Goal: Task Accomplishment & Management: Complete application form

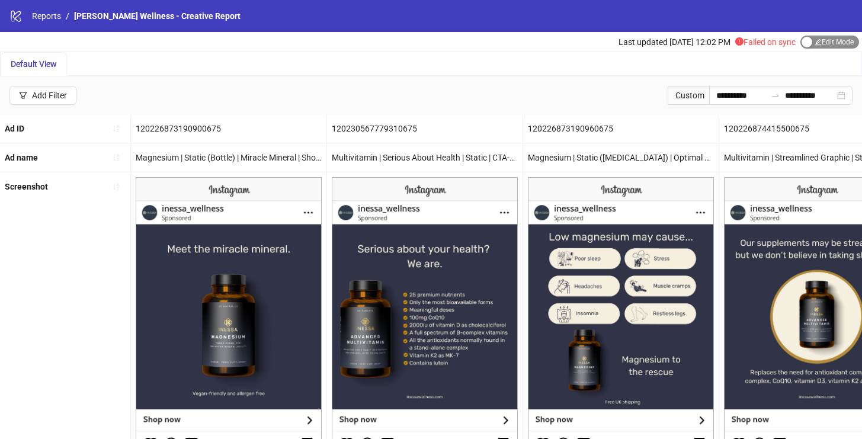
click at [816, 43] on span "Edit Mode Edit Mode" at bounding box center [830, 42] width 59 height 13
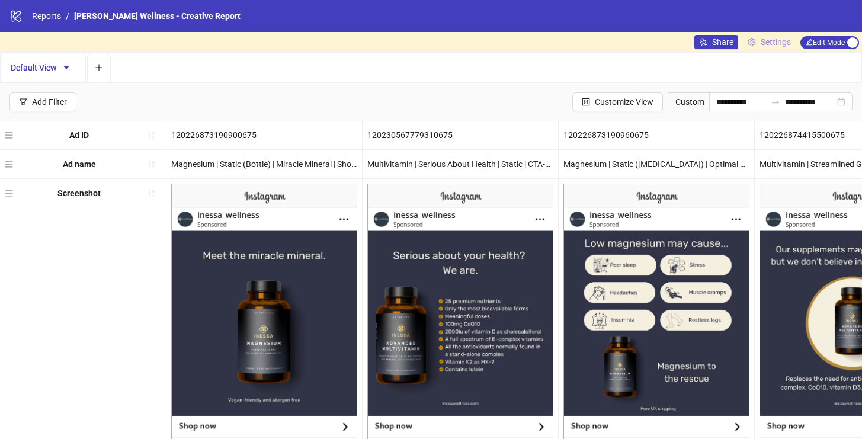
click at [776, 43] on span "Settings" at bounding box center [776, 42] width 30 height 13
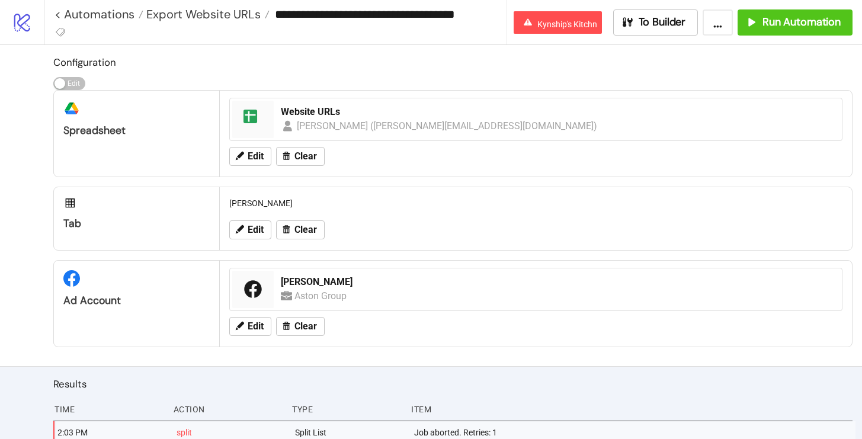
scroll to position [1, 0]
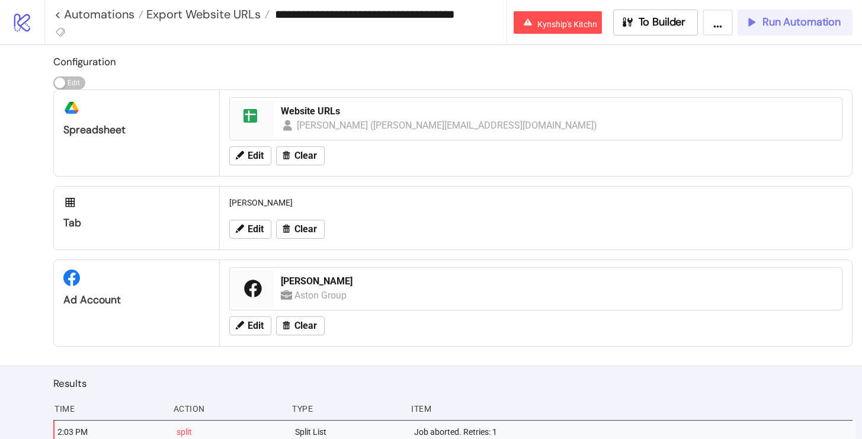
click at [774, 24] on span "Run Automation" at bounding box center [802, 22] width 78 height 14
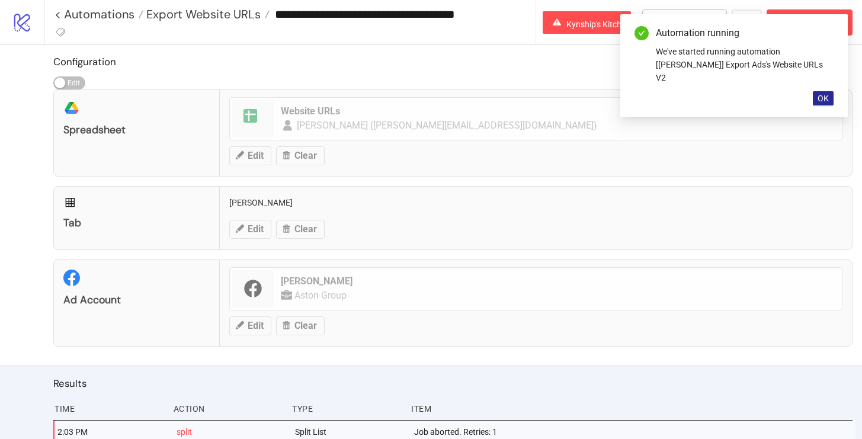
click at [815, 91] on button "OK" at bounding box center [823, 98] width 21 height 14
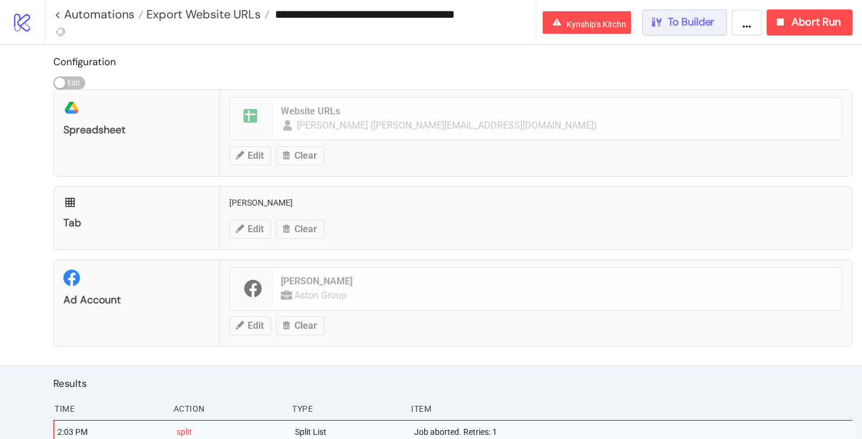
click at [721, 20] on button "To Builder" at bounding box center [685, 22] width 85 height 26
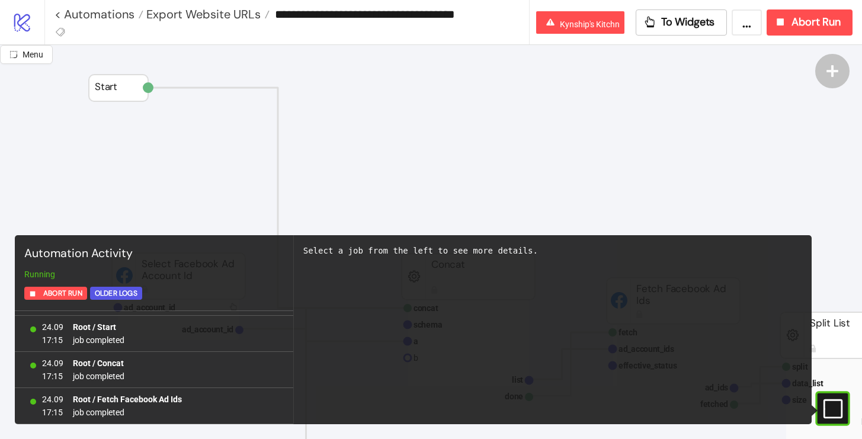
scroll to position [68, 0]
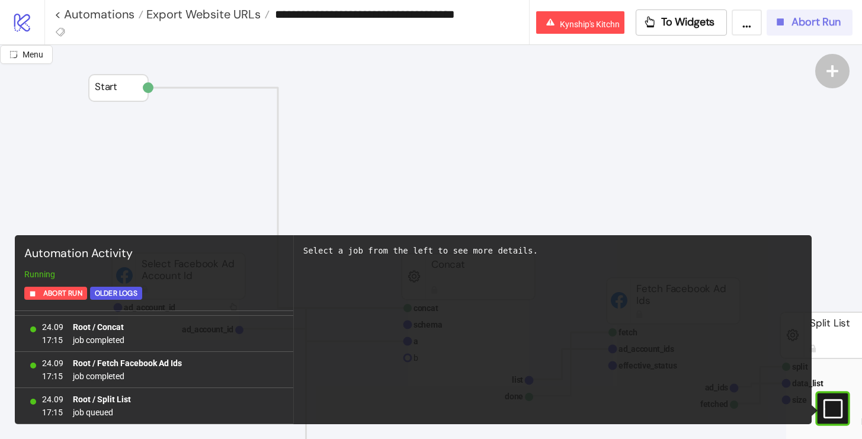
click at [776, 22] on icon "button" at bounding box center [780, 21] width 13 height 13
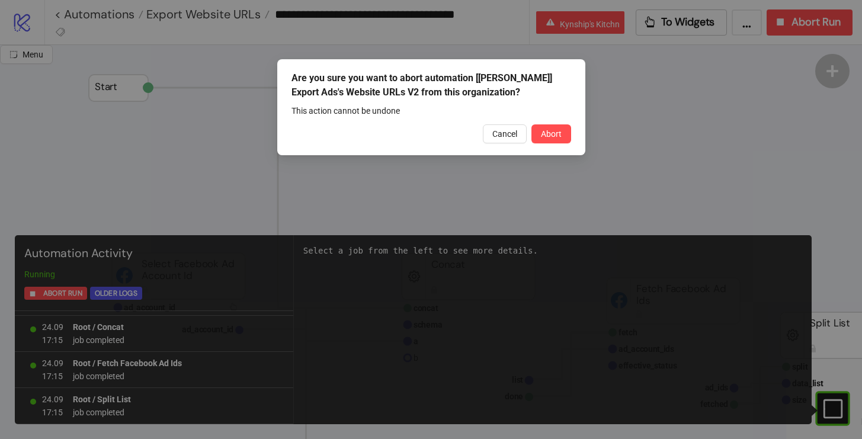
scroll to position [140, 0]
click at [543, 130] on span "Abort" at bounding box center [551, 133] width 21 height 9
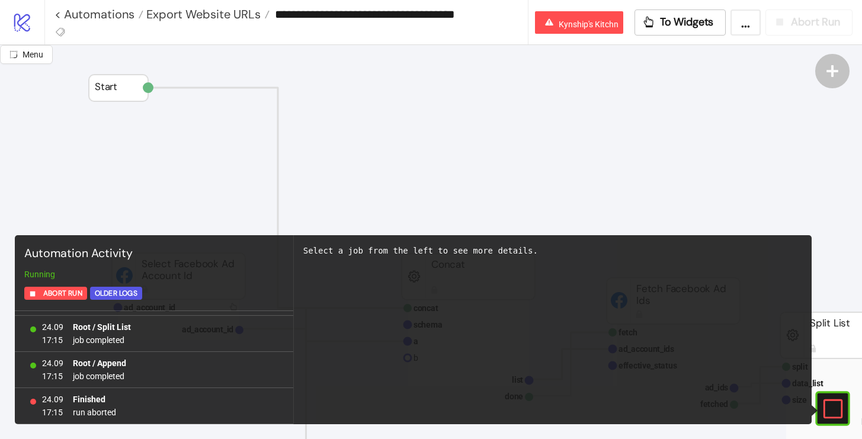
scroll to position [0, 0]
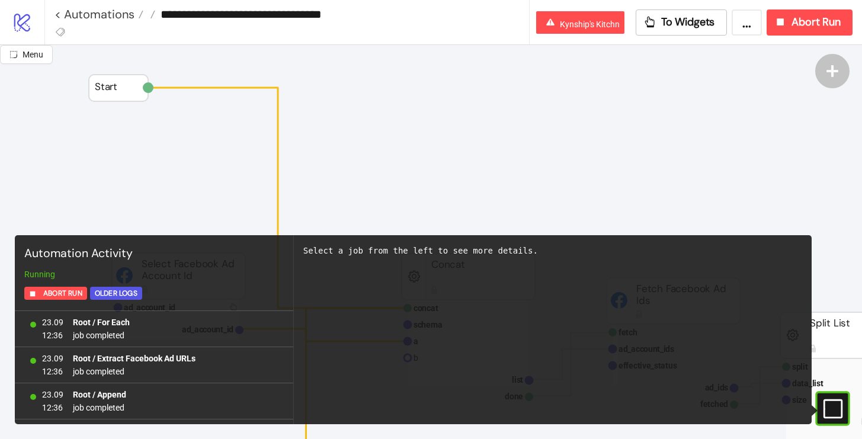
scroll to position [1116, 0]
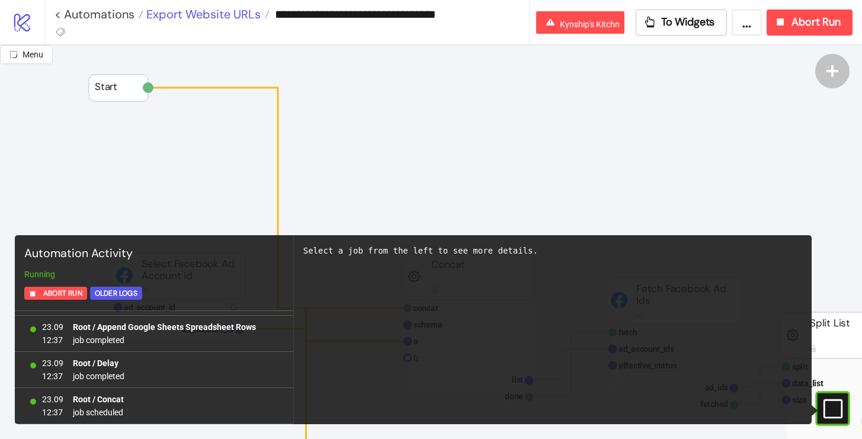
click at [193, 17] on span "Export Website URLs" at bounding box center [201, 14] width 117 height 15
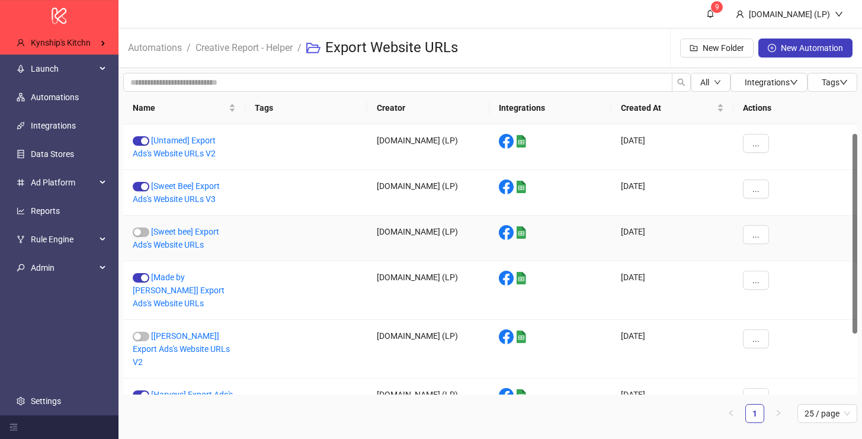
scroll to position [95, 0]
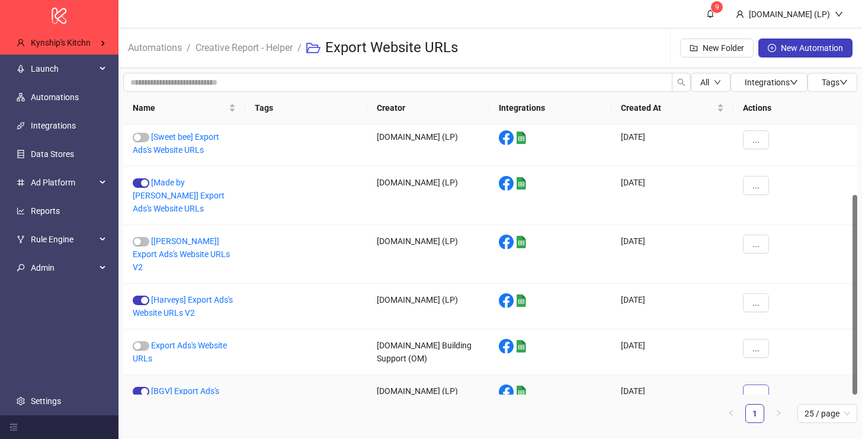
click at [759, 385] on button "..." at bounding box center [756, 394] width 26 height 19
click at [774, 320] on span "Duplicate" at bounding box center [783, 325] width 34 height 13
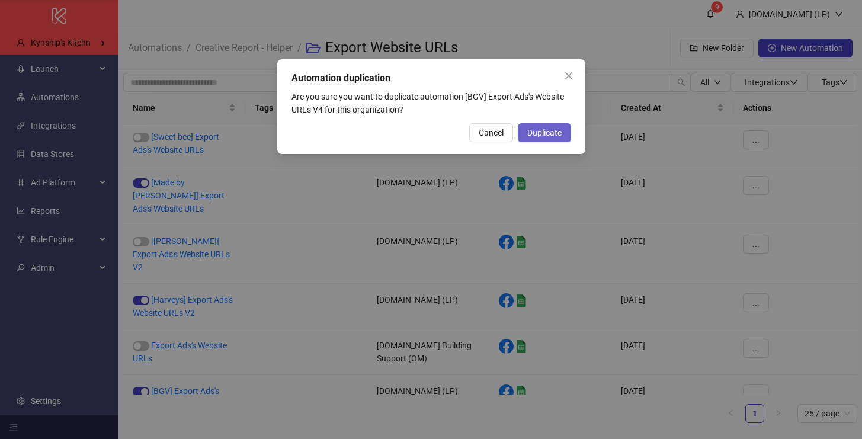
click at [536, 136] on span "Duplicate" at bounding box center [545, 132] width 34 height 9
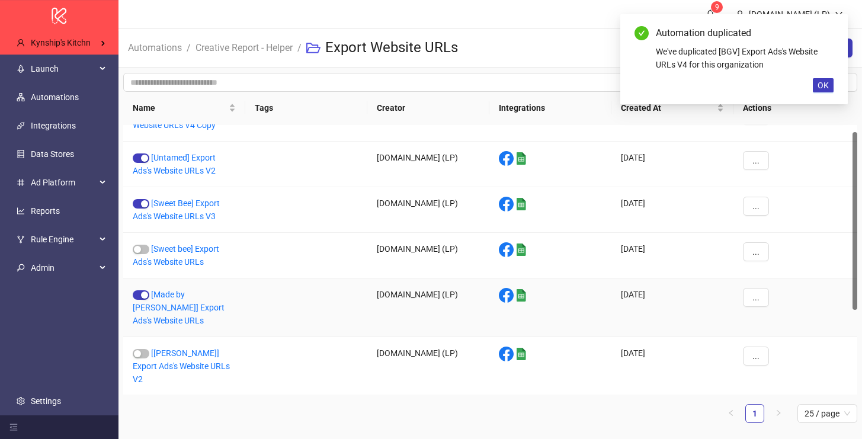
scroll to position [29, 0]
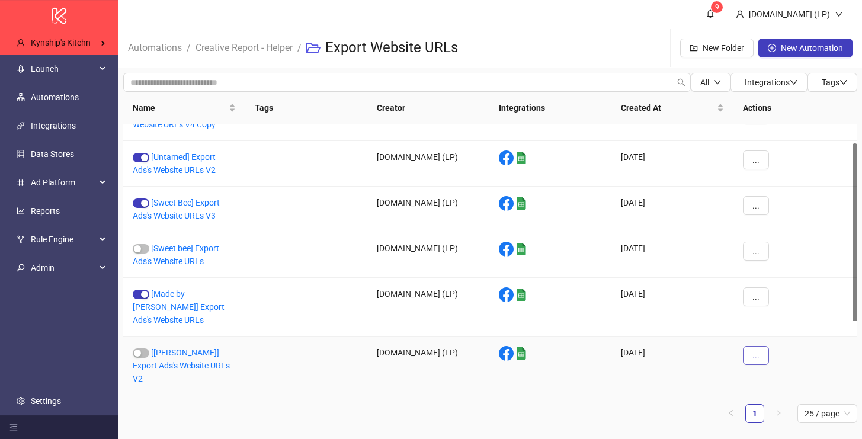
click at [763, 346] on button "..." at bounding box center [756, 355] width 26 height 19
click at [778, 324] on span "Delete" at bounding box center [783, 318] width 34 height 13
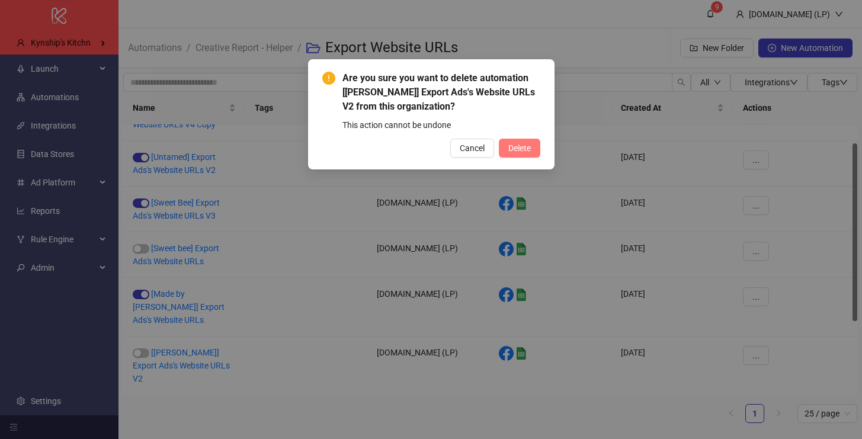
click at [528, 144] on span "Delete" at bounding box center [520, 147] width 23 height 9
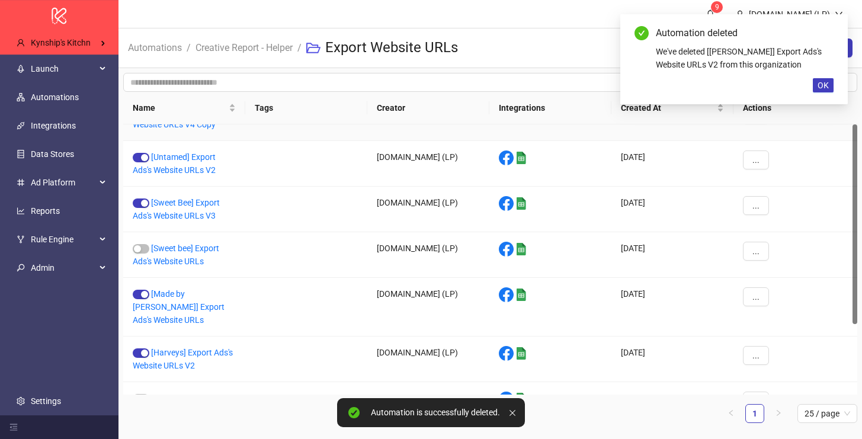
scroll to position [0, 0]
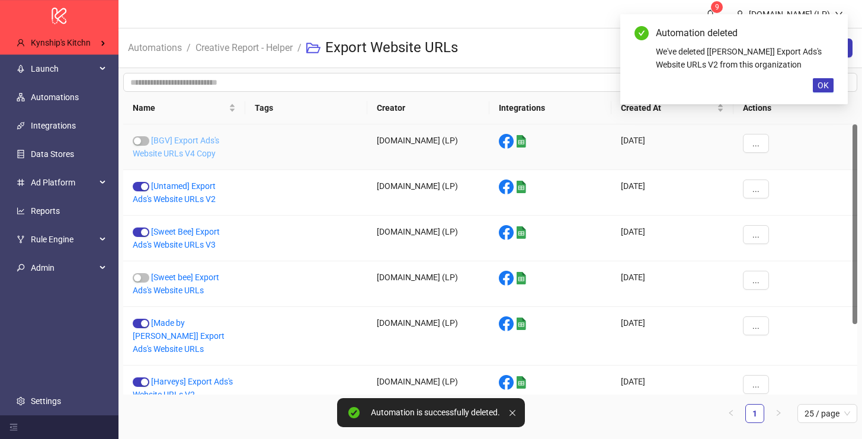
click at [184, 154] on link "[BGV] Export Ads's Website URLs V4 Copy" at bounding box center [176, 147] width 87 height 23
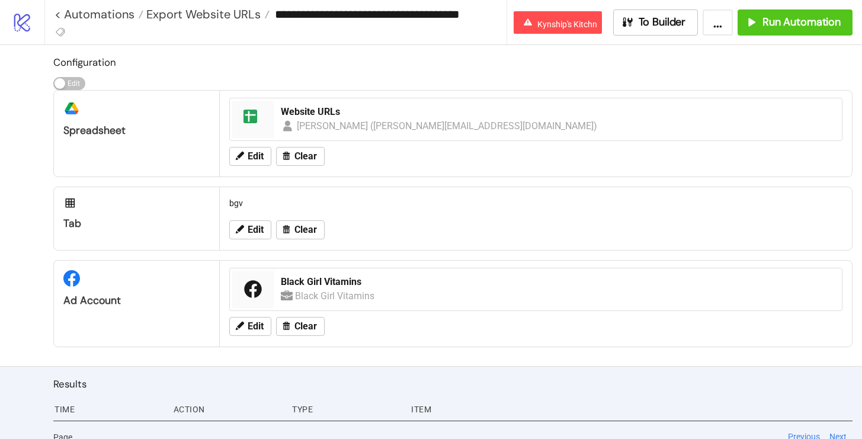
drag, startPoint x: 477, startPoint y: 13, endPoint x: 507, endPoint y: 69, distance: 63.4
click at [507, 69] on div "**********" at bounding box center [431, 219] width 862 height 439
type input "**********"
click at [60, 31] on icon at bounding box center [60, 32] width 11 height 11
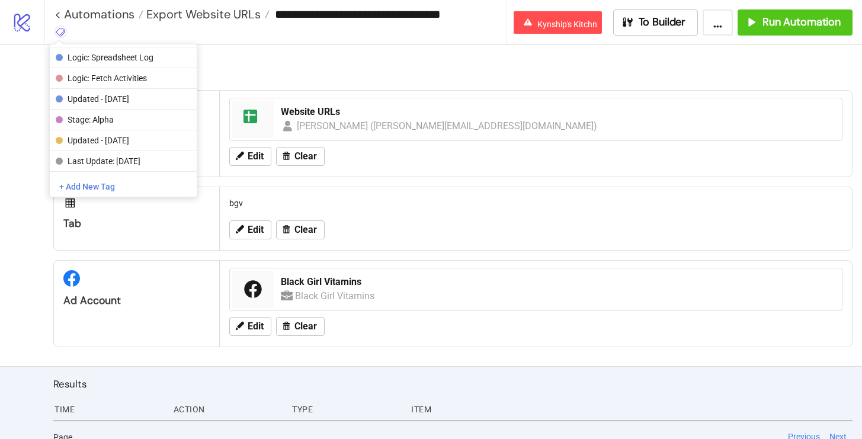
scroll to position [159, 0]
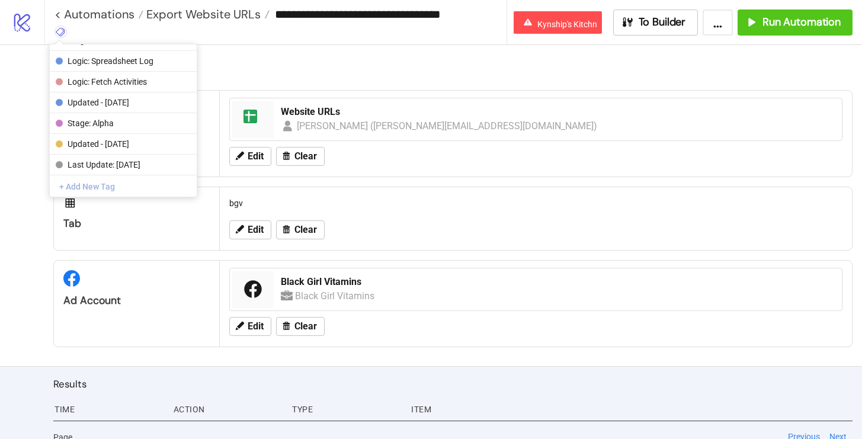
click at [66, 194] on button "+ Add New Tag" at bounding box center [123, 186] width 147 height 21
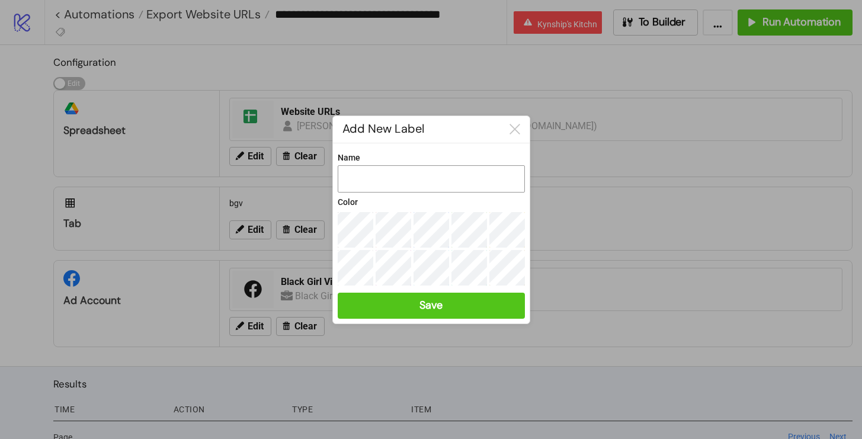
click at [363, 190] on input "Name" at bounding box center [431, 178] width 187 height 27
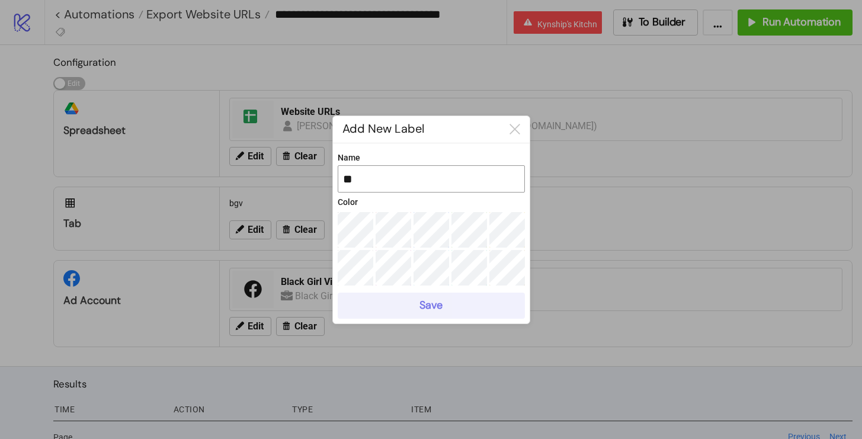
type input "**"
click at [393, 299] on button "Save" at bounding box center [431, 306] width 187 height 26
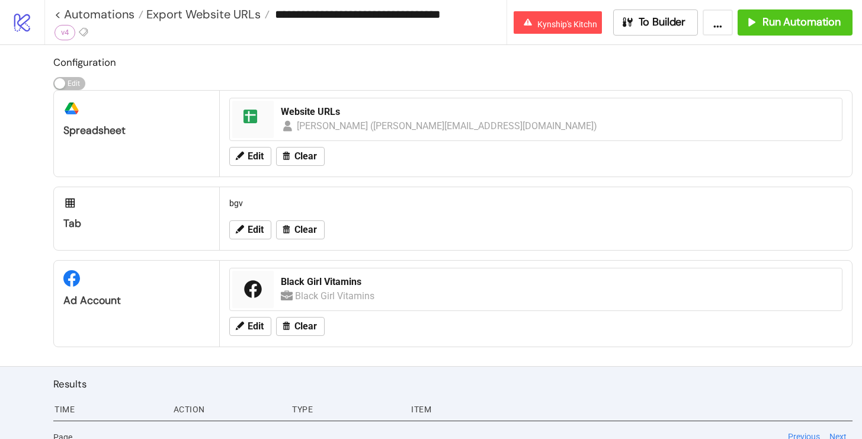
click at [292, 15] on input "**********" at bounding box center [388, 14] width 236 height 18
type input "**********"
click at [366, 69] on h2 "Configuration" at bounding box center [453, 62] width 800 height 15
click at [241, 225] on icon at bounding box center [239, 229] width 11 height 11
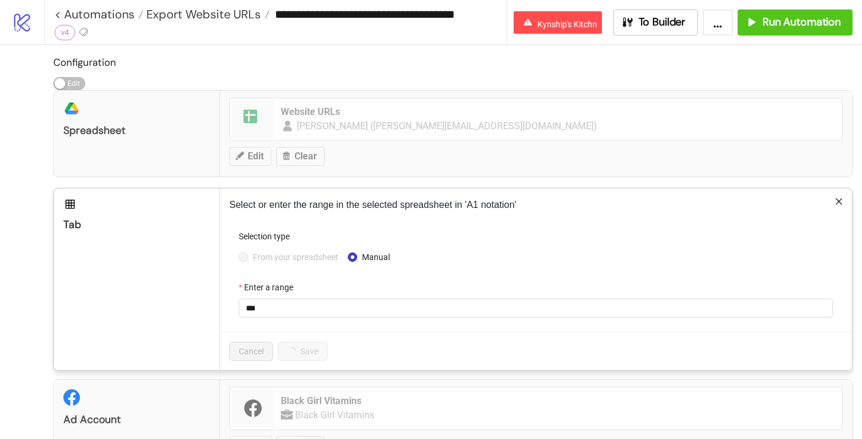
click at [254, 257] on span "From your spreadsheet" at bounding box center [295, 257] width 95 height 13
click at [251, 271] on form "Selection type From your spreadsheet Manual Enter a range ***" at bounding box center [535, 281] width 613 height 102
click at [235, 244] on form "Selection type From your spreadsheet Manual Enter a range ***" at bounding box center [535, 281] width 613 height 102
click at [237, 251] on form "Selection type From your spreadsheet Manual Enter a range ***" at bounding box center [535, 281] width 613 height 102
click at [240, 251] on label "From your spreadsheet" at bounding box center [291, 257] width 104 height 13
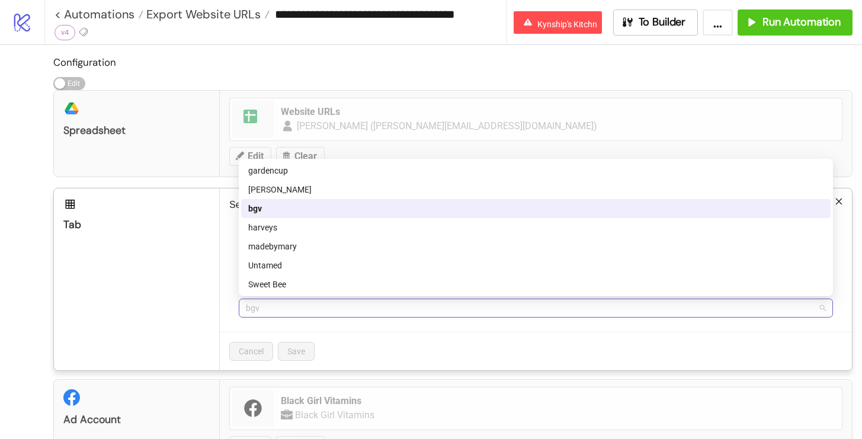
click at [261, 302] on span "bgv" at bounding box center [536, 308] width 580 height 18
click at [256, 192] on div "[PERSON_NAME]" at bounding box center [536, 189] width 576 height 13
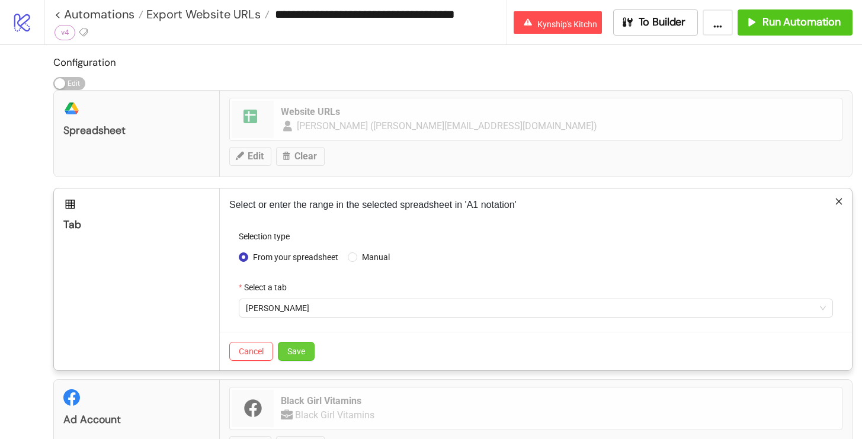
click at [295, 349] on span "Save" at bounding box center [296, 351] width 18 height 9
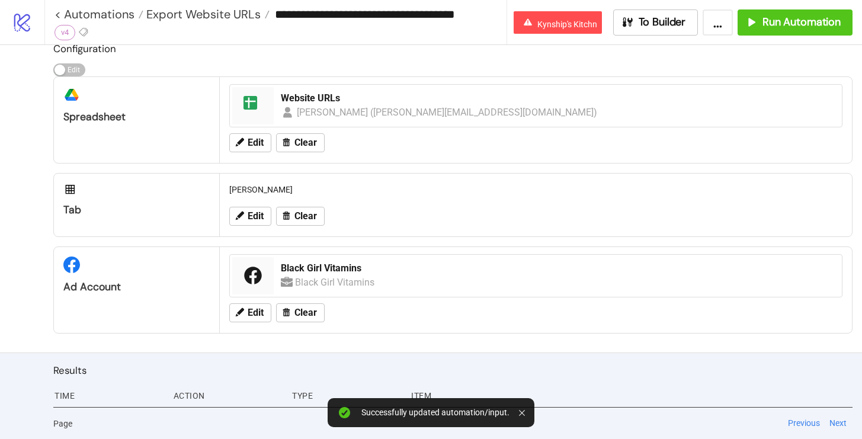
scroll to position [13, 0]
click at [238, 305] on button "Edit" at bounding box center [250, 313] width 42 height 19
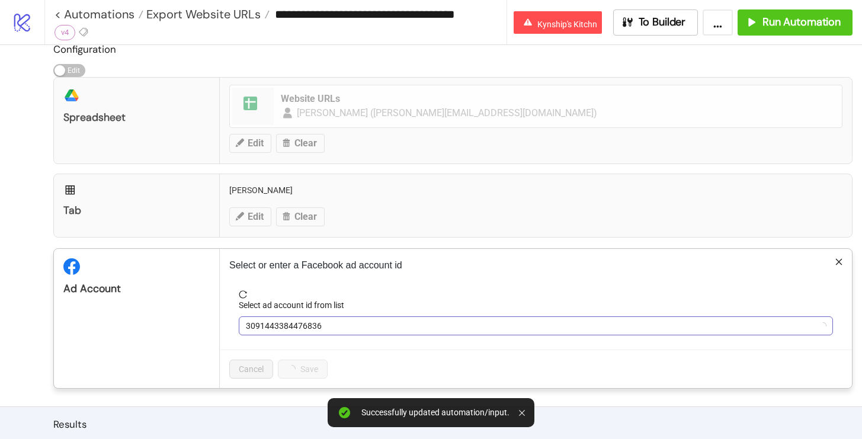
click at [299, 321] on span "3091443384476836" at bounding box center [536, 326] width 580 height 18
click at [259, 332] on span "Black Girl Vitamins" at bounding box center [536, 326] width 580 height 18
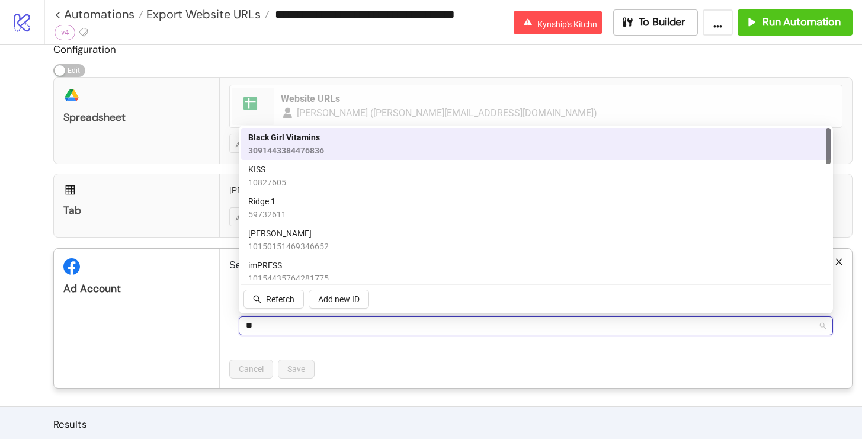
type input "***"
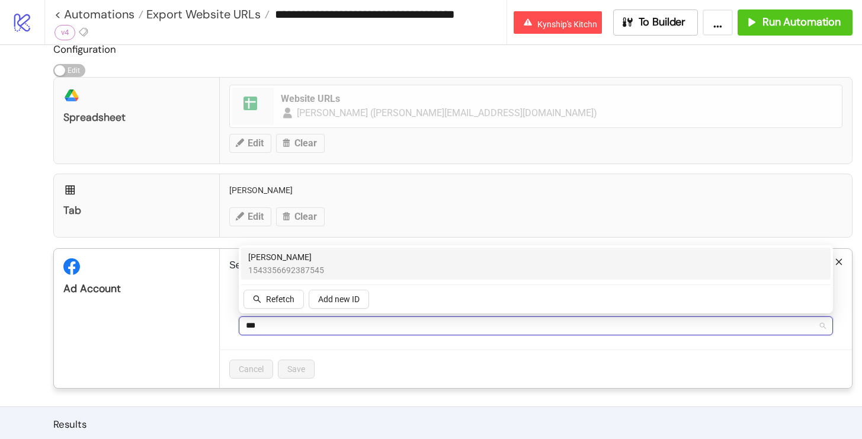
click at [255, 260] on span "[PERSON_NAME]" at bounding box center [286, 257] width 76 height 13
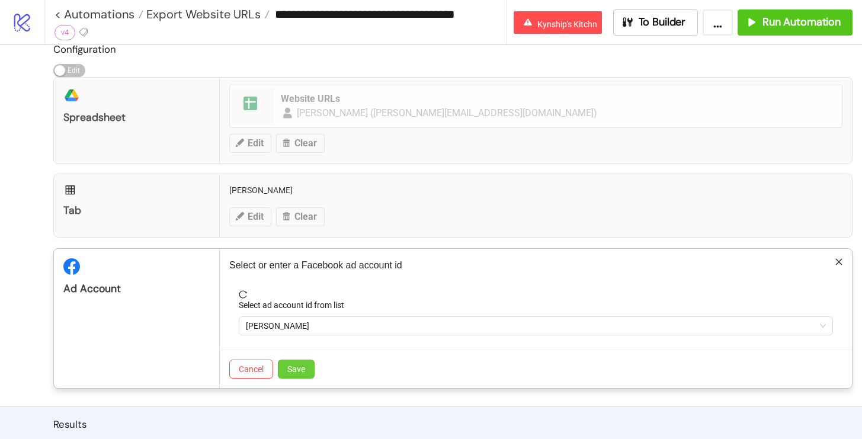
click at [287, 373] on button "Save" at bounding box center [296, 369] width 37 height 19
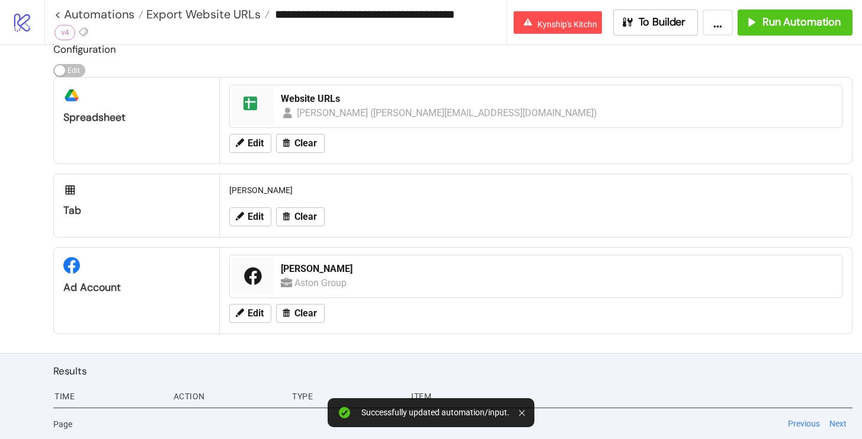
scroll to position [14, 0]
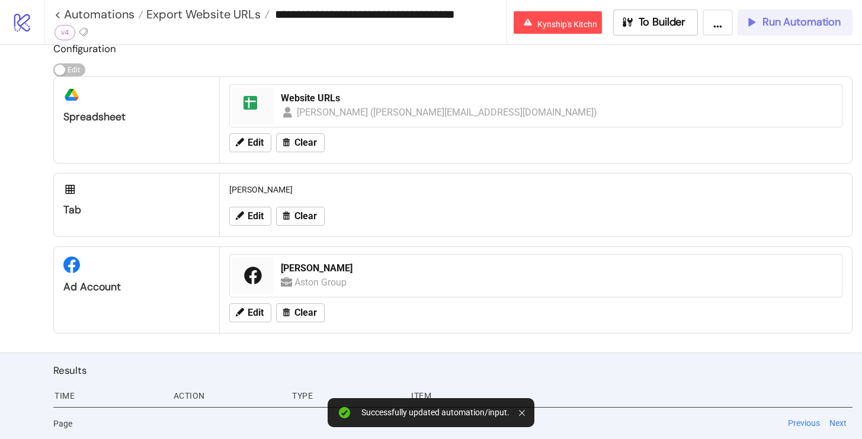
click at [746, 23] on icon "button" at bounding box center [751, 21] width 13 height 13
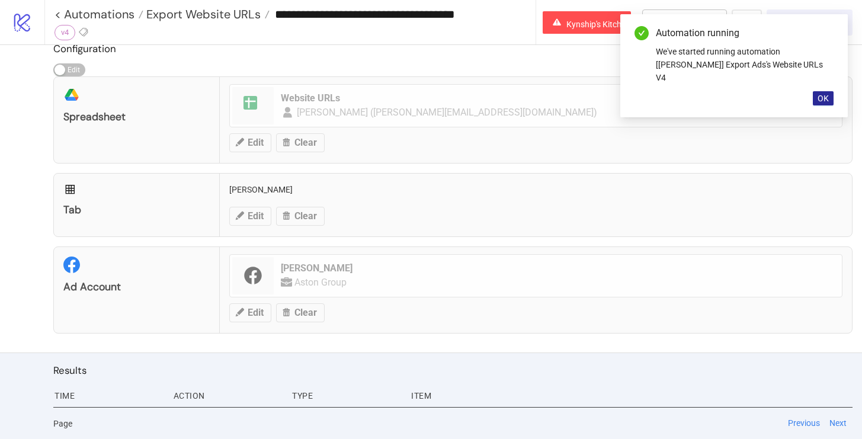
click at [824, 94] on span "OK" at bounding box center [823, 98] width 11 height 9
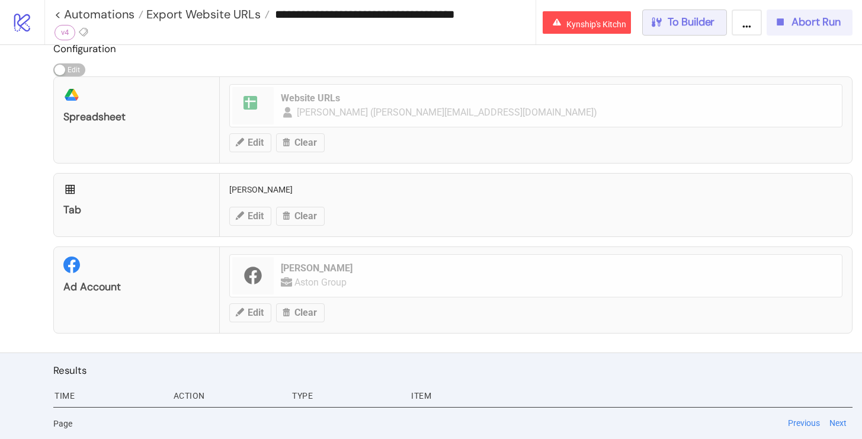
click at [693, 19] on span "To Builder" at bounding box center [691, 22] width 47 height 14
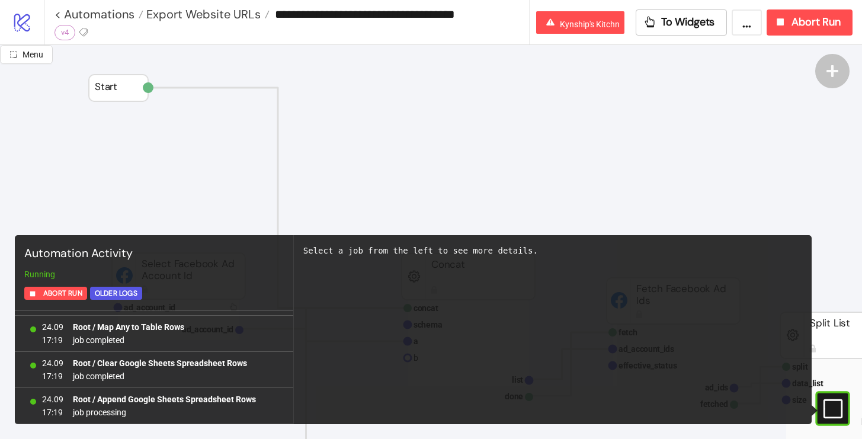
scroll to position [3864, 0]
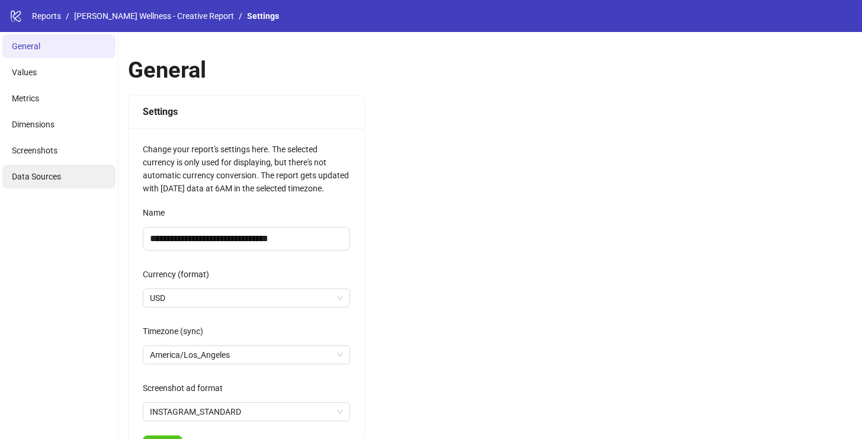
click at [55, 184] on li "Data Sources" at bounding box center [58, 177] width 113 height 24
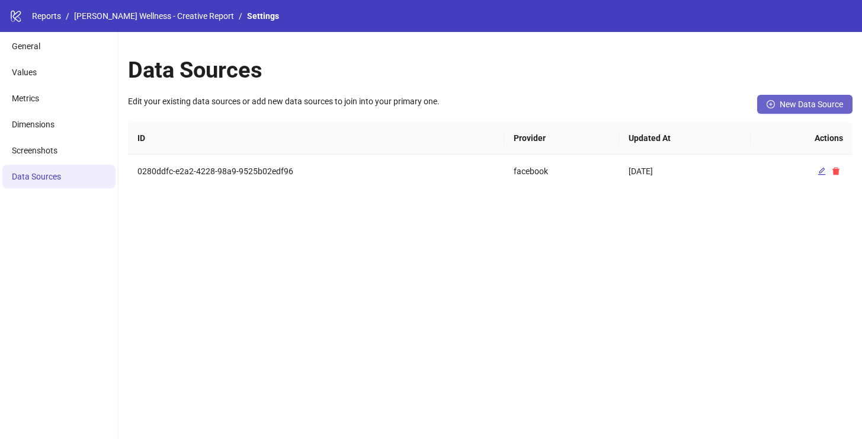
click at [822, 104] on span "New Data Source" at bounding box center [811, 104] width 63 height 9
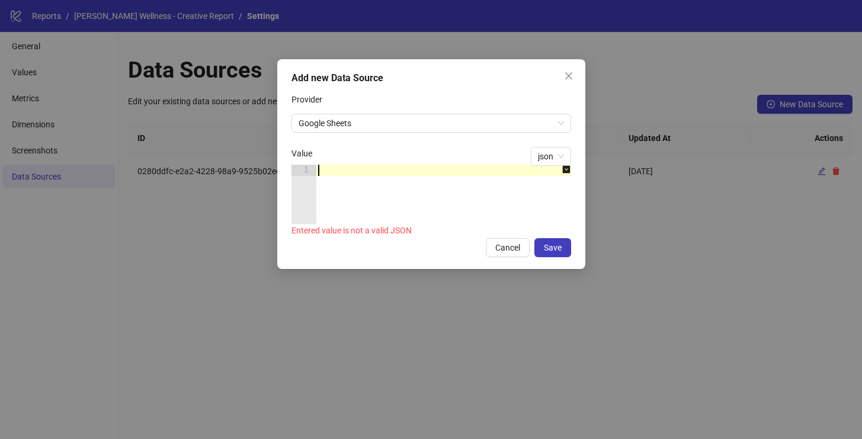
click at [324, 172] on div at bounding box center [450, 206] width 268 height 82
paste textarea "*"
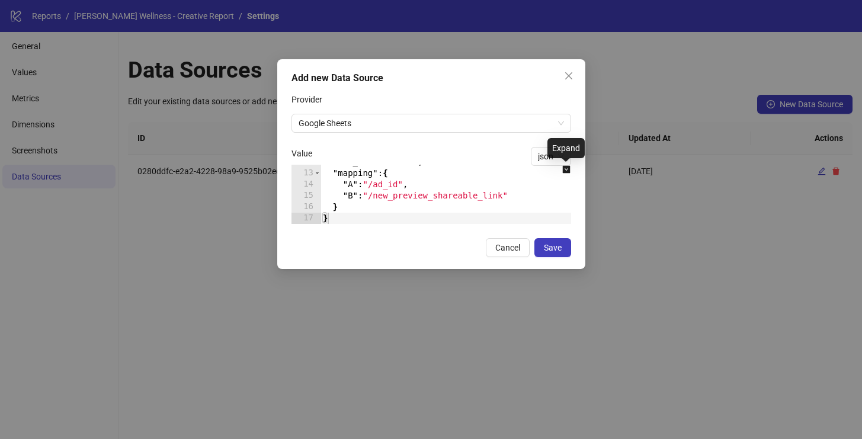
click at [565, 169] on icon "down-square" at bounding box center [567, 170] width 8 height 8
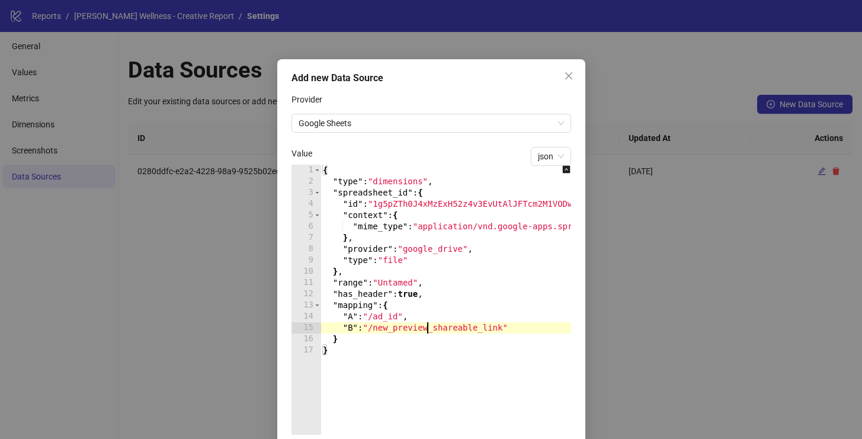
click at [430, 333] on div "{ "type" : "dimensions" , "spreadsheet_id" : { "id" : "1g5pZTh0J4xMzExH52z4v3Ev…" at bounding box center [472, 311] width 303 height 293
paste textarea "Cursor at row 15"
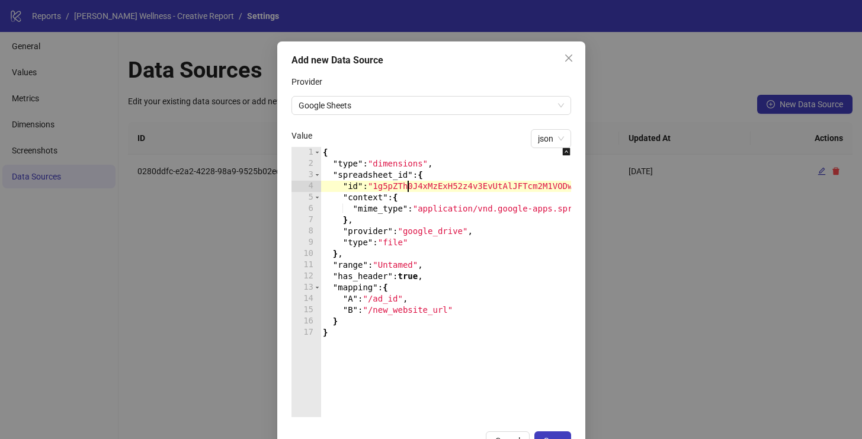
click at [410, 186] on div "{ "type" : "dimensions" , "spreadsheet_id" : { "id" : "1g5pZTh0J4xMzExH52z4v3Ev…" at bounding box center [472, 293] width 303 height 293
paste textarea "**********"
type textarea "**********"
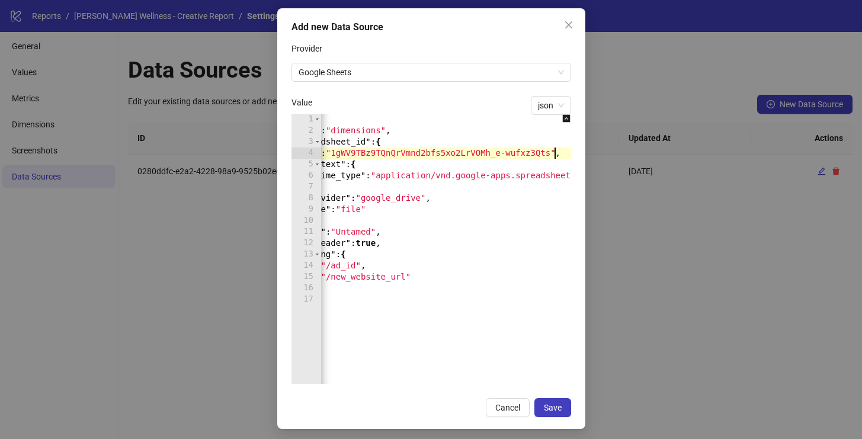
scroll to position [55, 0]
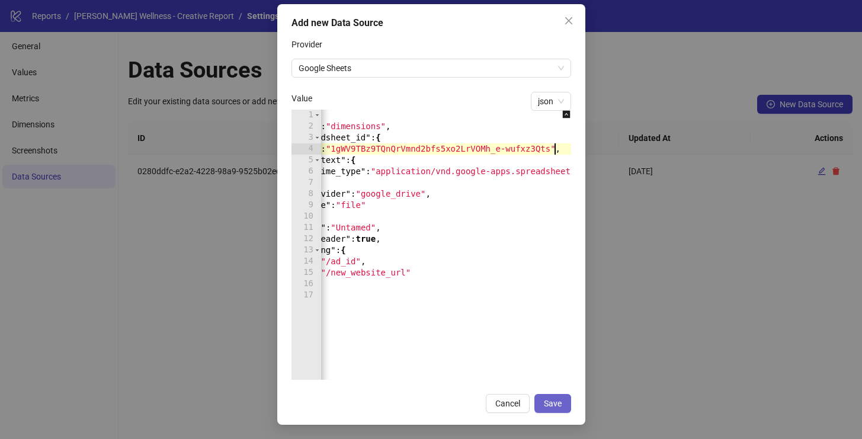
click at [553, 394] on button "Save" at bounding box center [553, 403] width 37 height 19
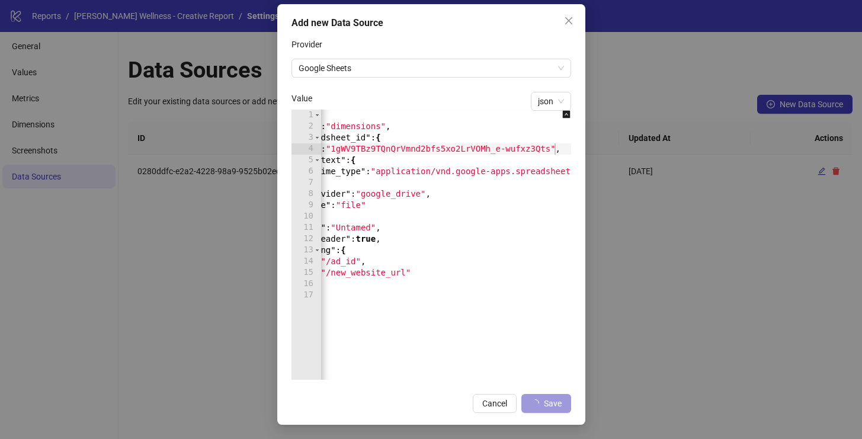
scroll to position [0, 0]
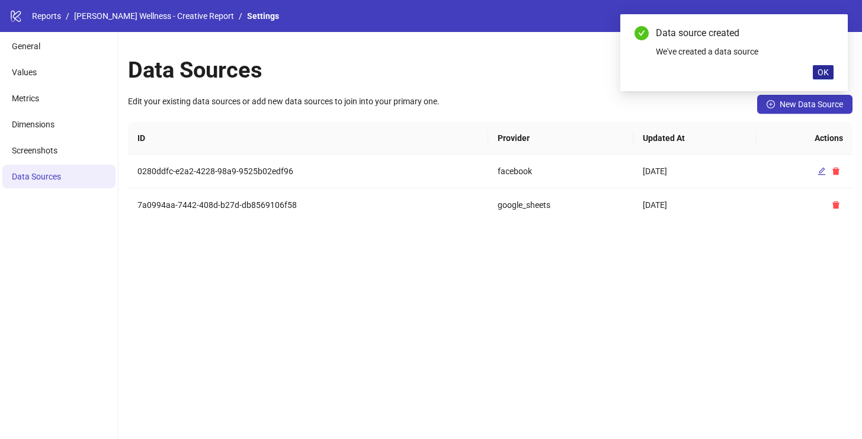
click at [822, 70] on span "OK" at bounding box center [823, 72] width 11 height 9
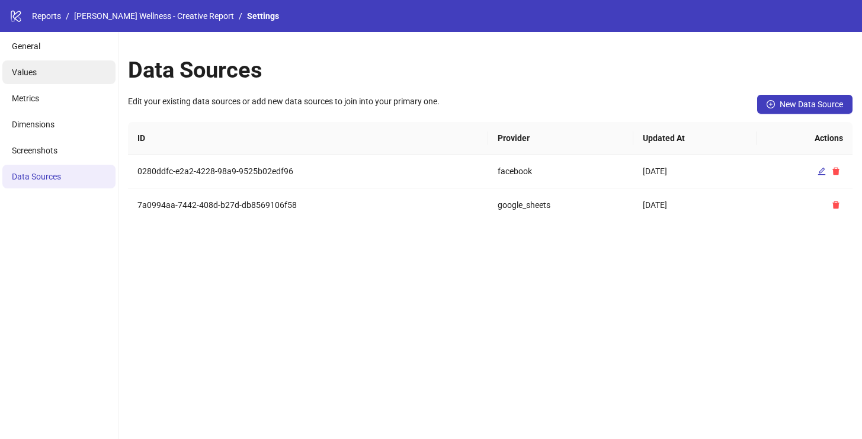
click at [53, 72] on li "Values" at bounding box center [58, 72] width 113 height 24
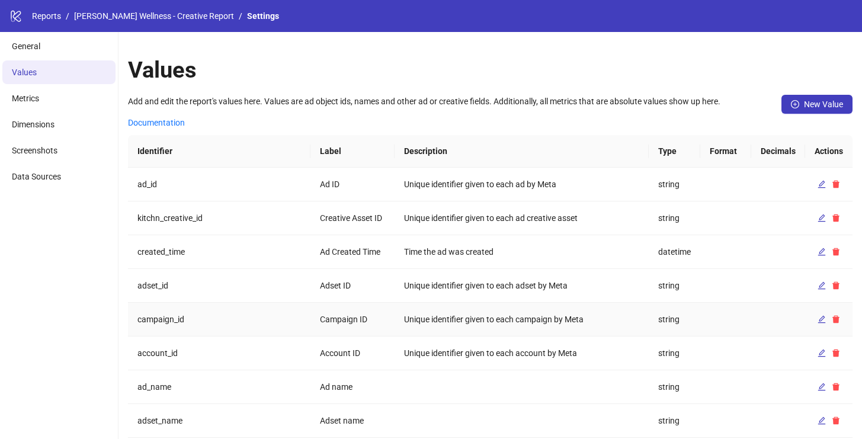
scroll to position [529, 0]
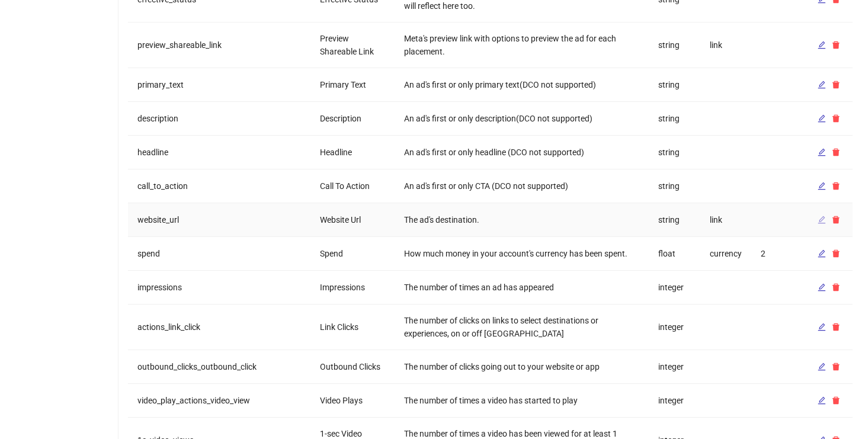
click at [820, 220] on icon "edit" at bounding box center [822, 220] width 8 height 8
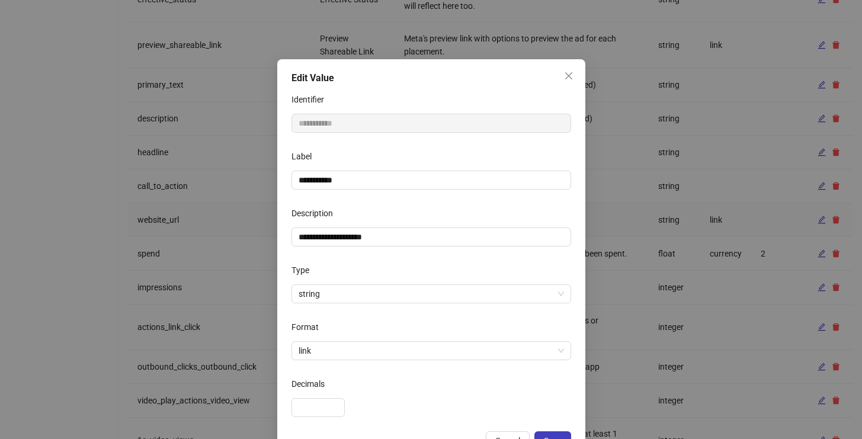
click at [453, 191] on form "**********" at bounding box center [432, 253] width 280 height 327
click at [453, 187] on input "**********" at bounding box center [432, 180] width 280 height 19
type input "**********"
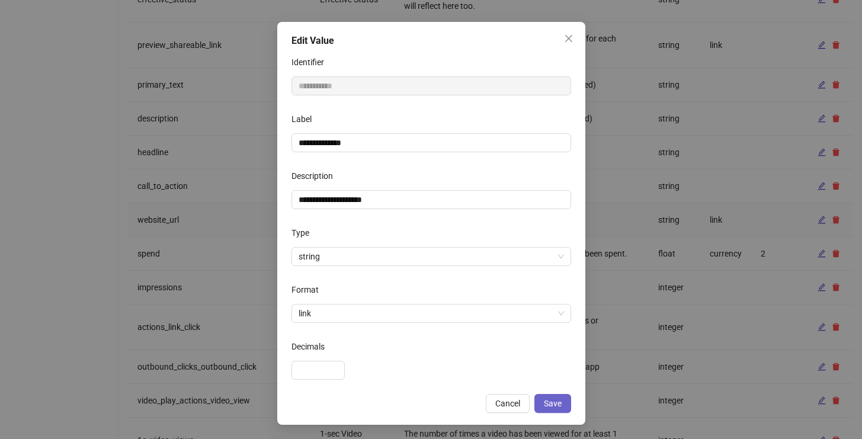
click at [564, 402] on button "Save" at bounding box center [553, 403] width 37 height 19
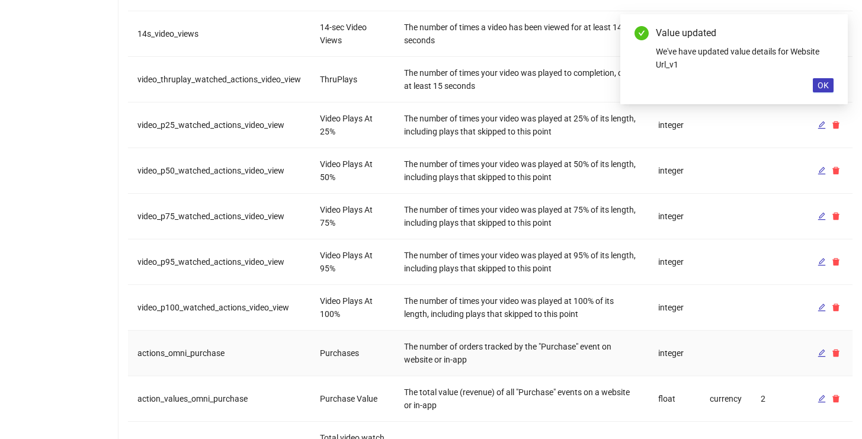
scroll to position [1198, 0]
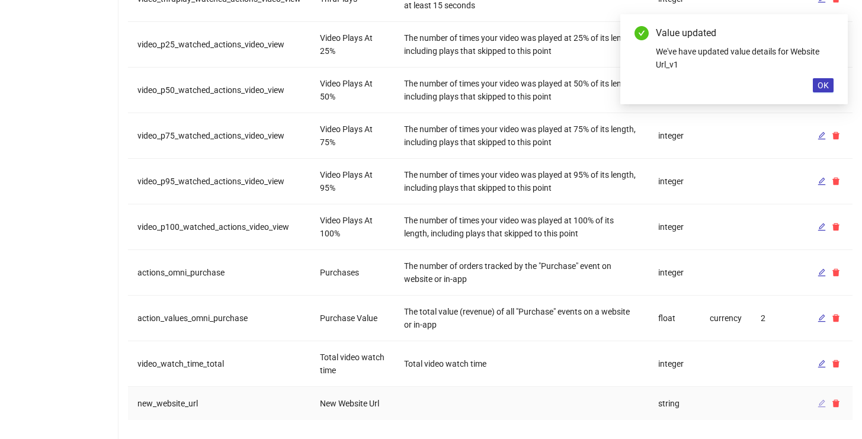
click at [819, 407] on span "button" at bounding box center [822, 403] width 8 height 9
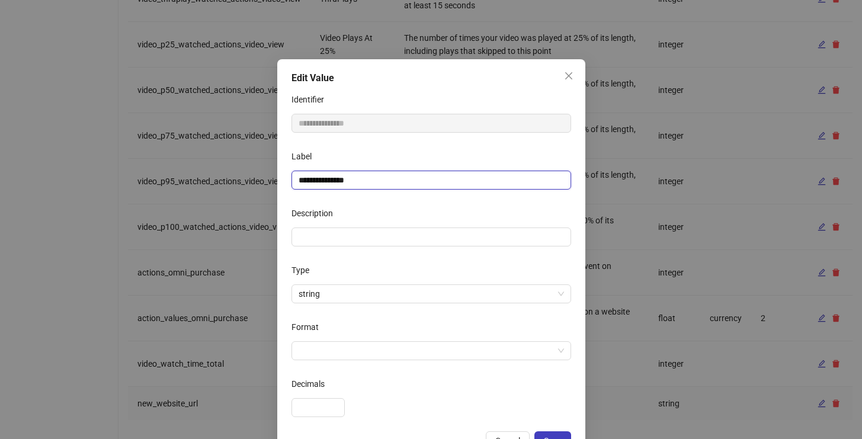
drag, startPoint x: 319, startPoint y: 178, endPoint x: 290, endPoint y: 183, distance: 29.5
click at [290, 183] on div "**********" at bounding box center [431, 260] width 308 height 403
type input "**********"
click at [372, 210] on div "Description" at bounding box center [432, 216] width 280 height 24
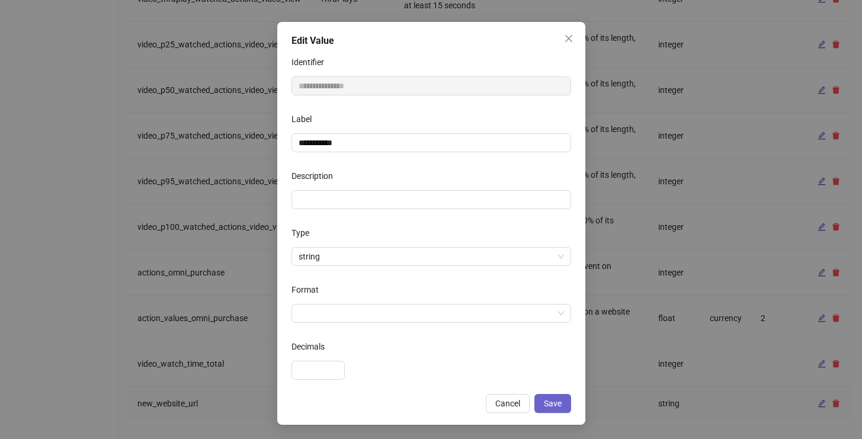
click at [555, 403] on span "Save" at bounding box center [553, 403] width 18 height 9
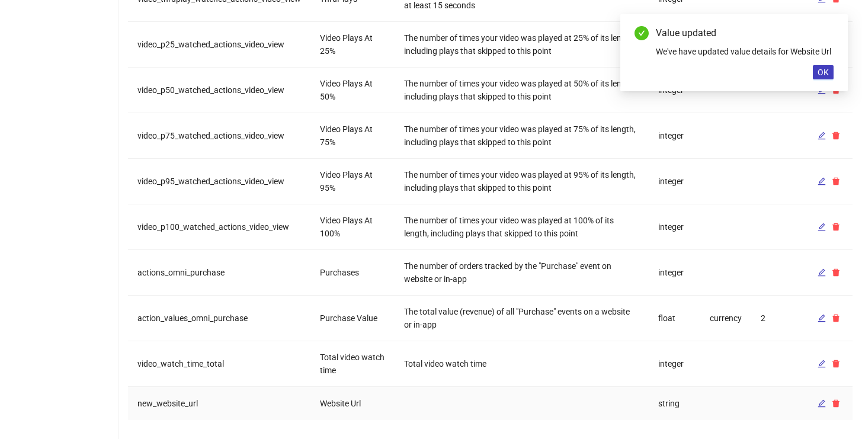
scroll to position [0, 0]
click at [824, 79] on button "OK" at bounding box center [823, 72] width 21 height 14
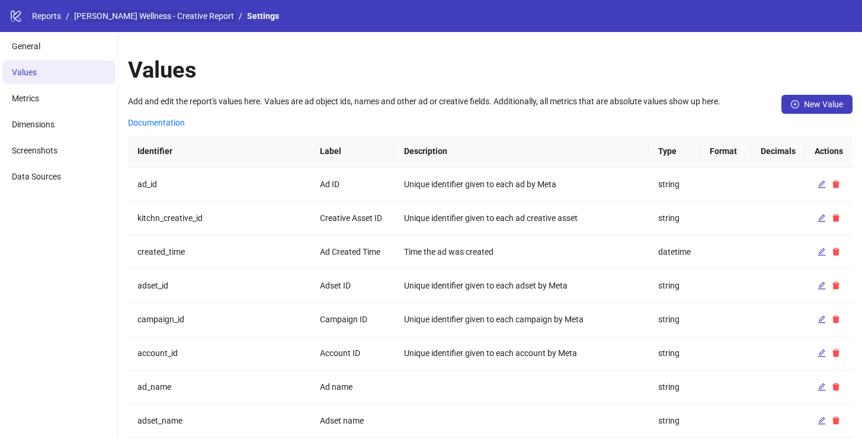
click at [177, 21] on link "Inessa Wellness - Creative Report" at bounding box center [154, 15] width 165 height 13
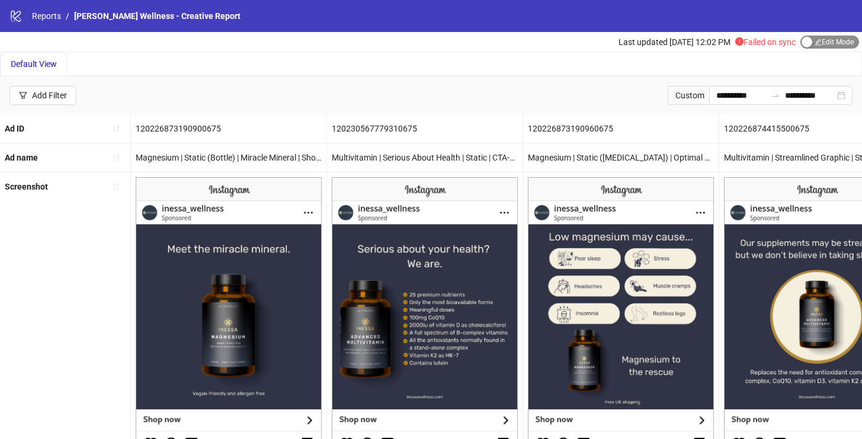
click at [824, 46] on span "Edit Mode Edit Mode" at bounding box center [830, 42] width 59 height 13
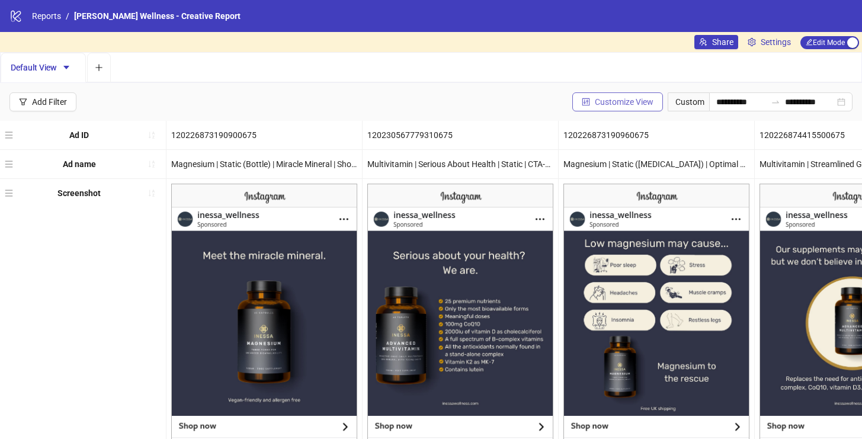
click at [642, 95] on button "Customize View" at bounding box center [618, 101] width 91 height 19
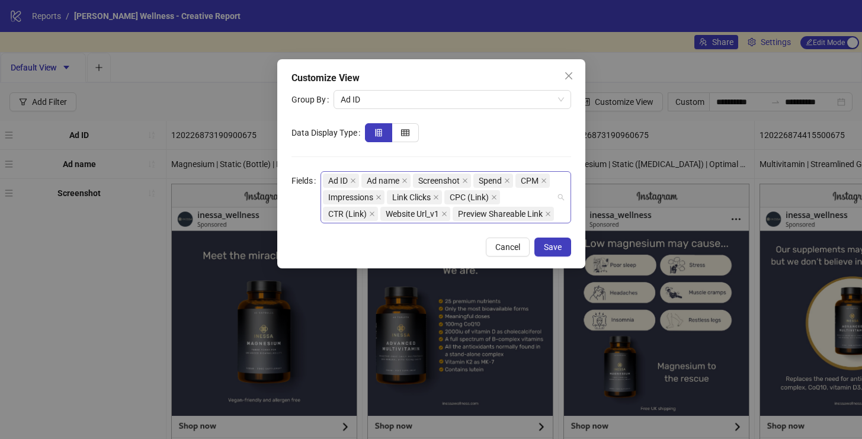
click at [464, 222] on div "Ad ID Ad name Screenshot Spend CPM Impressions Link Clicks CPC (Link) CTR (Link…" at bounding box center [440, 197] width 234 height 50
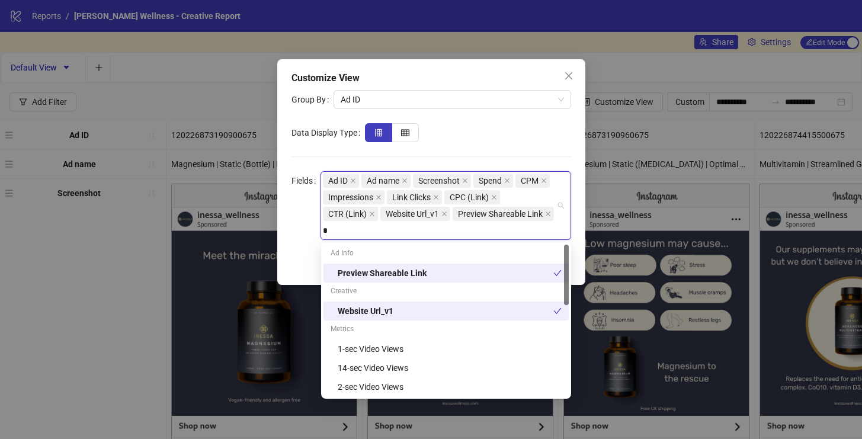
type input "**"
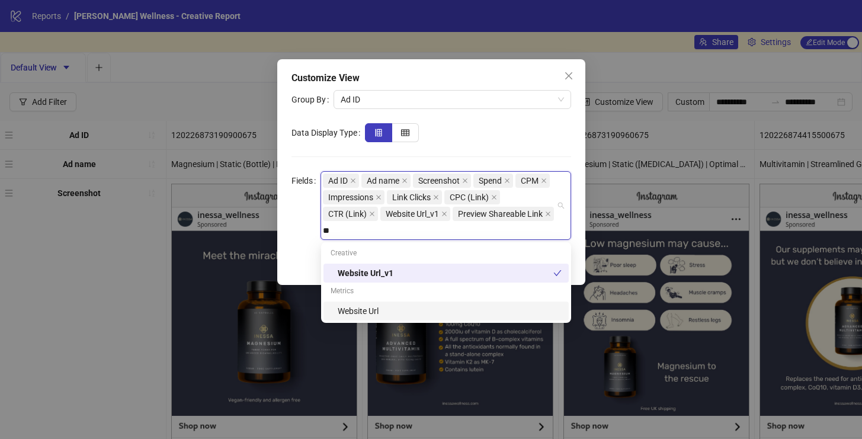
click at [386, 311] on div "Website Url" at bounding box center [450, 311] width 224 height 13
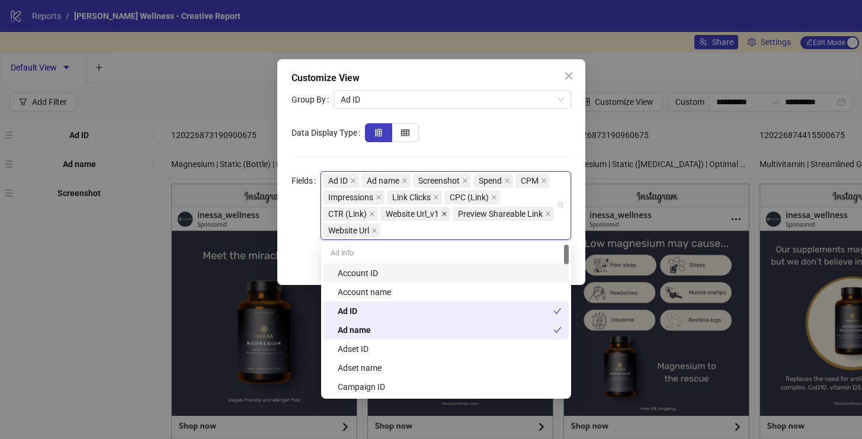
click at [445, 212] on icon "close" at bounding box center [445, 214] width 6 height 6
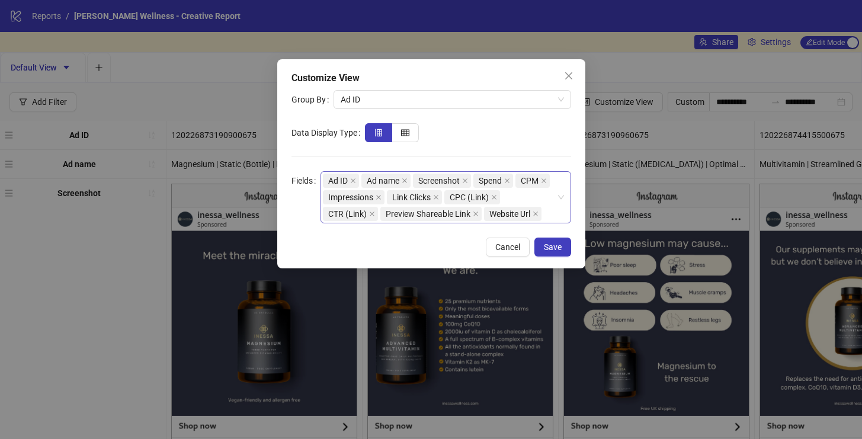
click at [498, 136] on div at bounding box center [468, 132] width 206 height 19
click at [553, 240] on button "Save" at bounding box center [553, 247] width 37 height 19
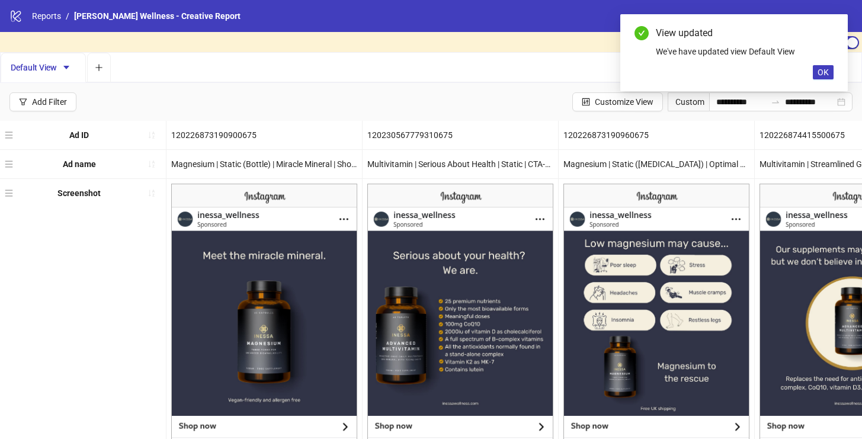
scroll to position [327, 0]
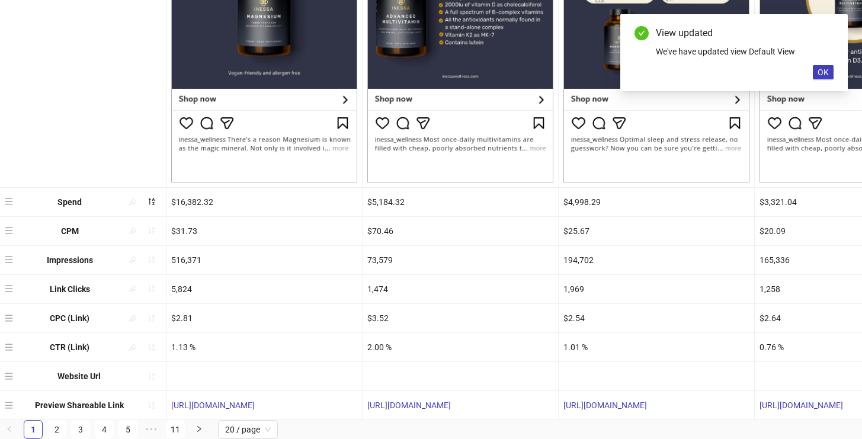
drag, startPoint x: 10, startPoint y: 404, endPoint x: 12, endPoint y: 373, distance: 31.5
click at [12, 373] on div "Ad ID 120226873190900675 120230567779310675 120226873190960675 1202268744155006…" at bounding box center [431, 107] width 862 height 627
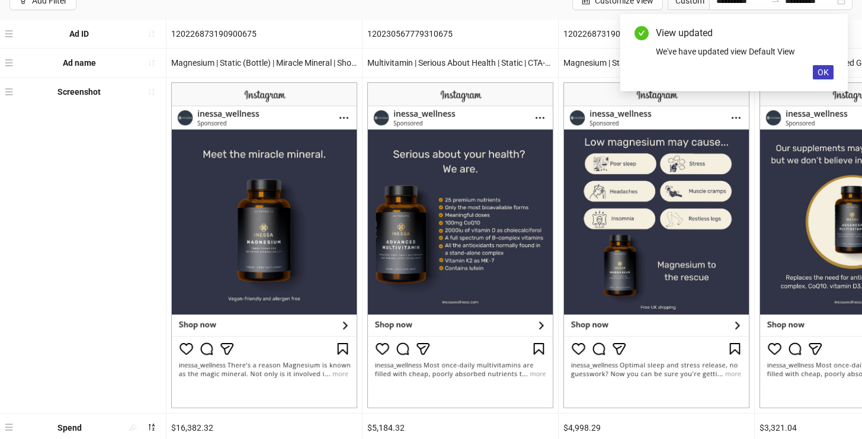
scroll to position [0, 0]
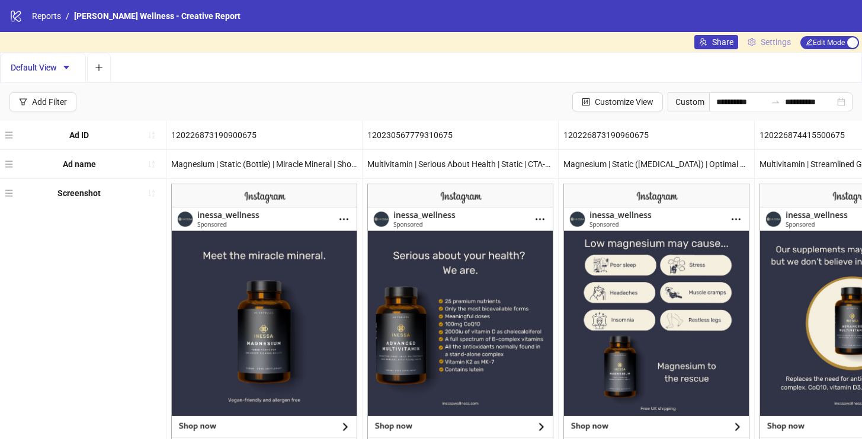
click at [753, 38] on icon "setting" at bounding box center [752, 42] width 8 height 8
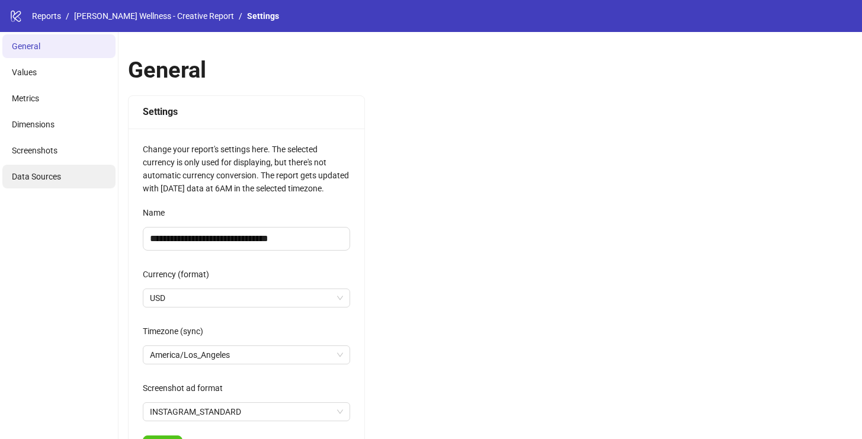
click at [33, 170] on li "Data Sources" at bounding box center [58, 177] width 113 height 24
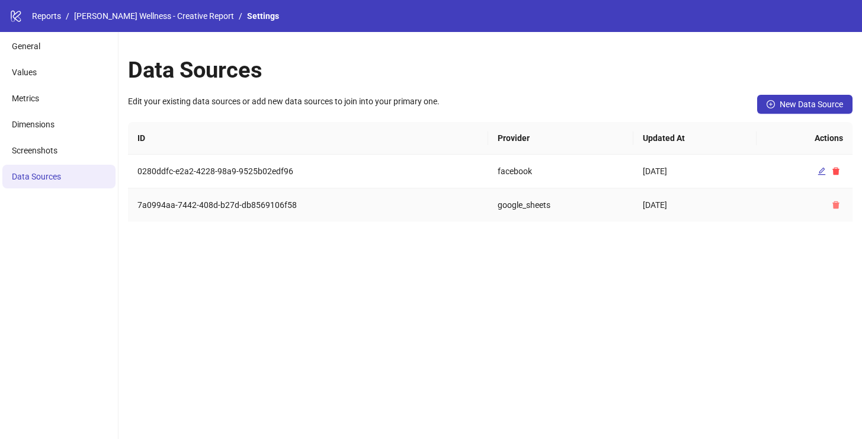
click at [835, 206] on icon "delete" at bounding box center [836, 206] width 7 height 8
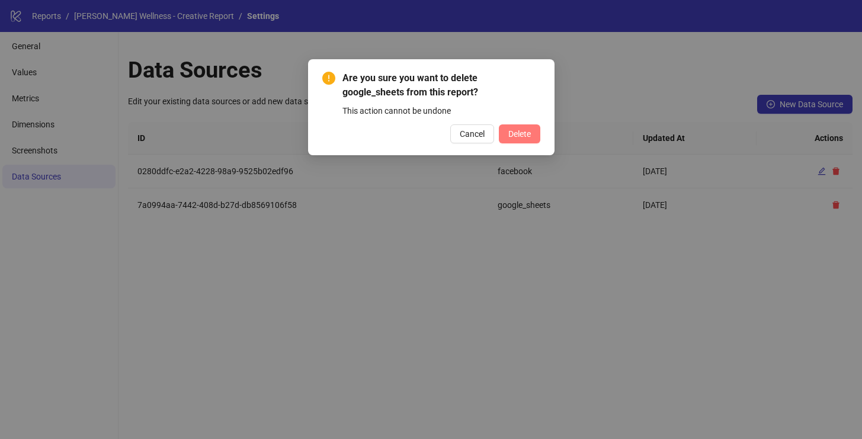
click at [517, 130] on span "Delete" at bounding box center [520, 133] width 23 height 9
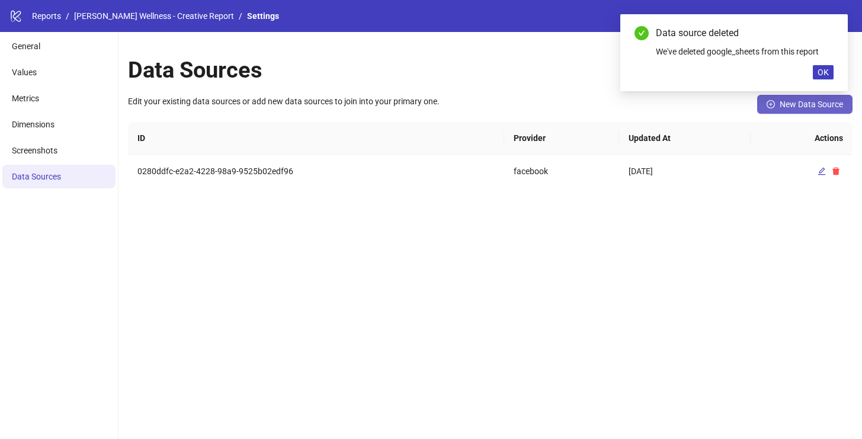
click at [824, 108] on span "New Data Source" at bounding box center [811, 104] width 63 height 9
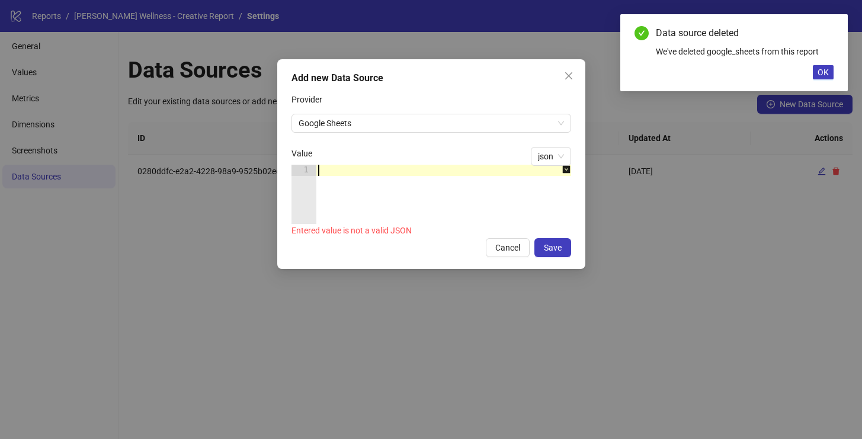
click at [337, 170] on div at bounding box center [450, 206] width 268 height 82
paste textarea "*"
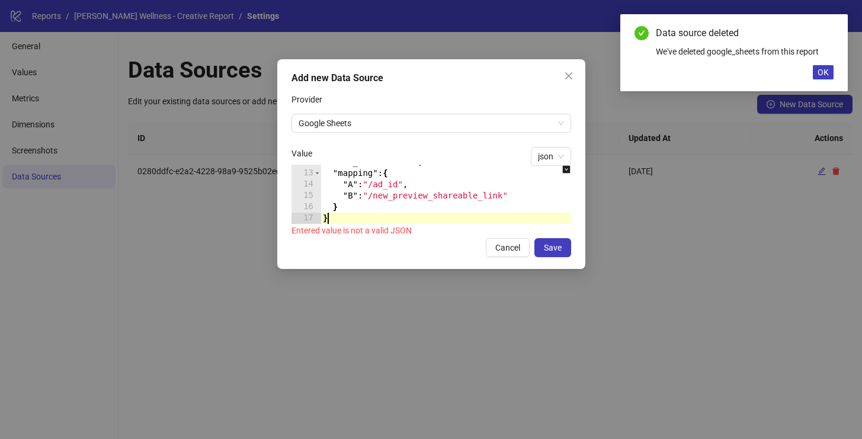
scroll to position [132, 0]
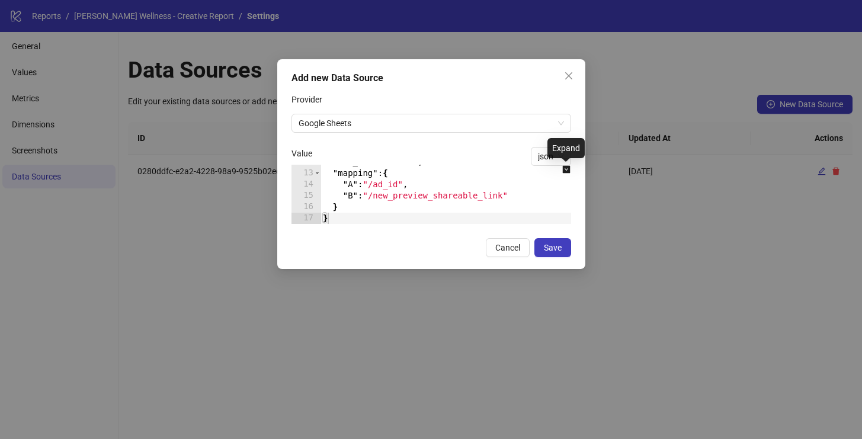
click at [564, 170] on icon "down-square" at bounding box center [567, 170] width 8 height 8
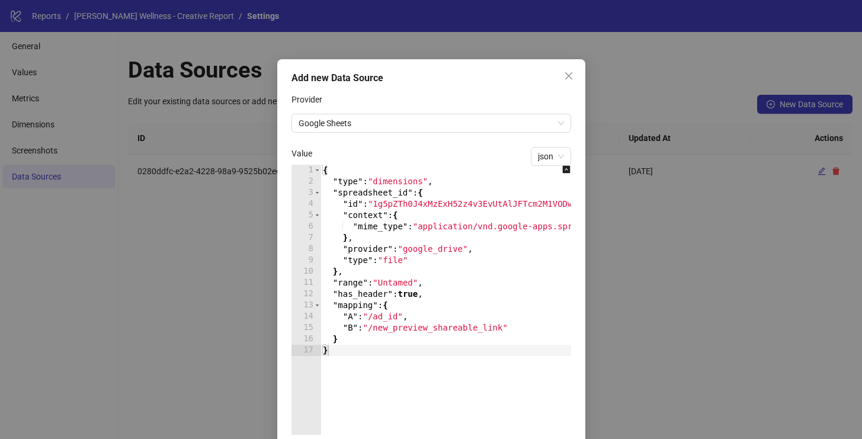
click at [407, 330] on div "{ "type" : "dimensions" , "spreadsheet_id" : { "id" : "1g5pZTh0J4xMzExH52z4v3Ev…" at bounding box center [472, 311] width 303 height 293
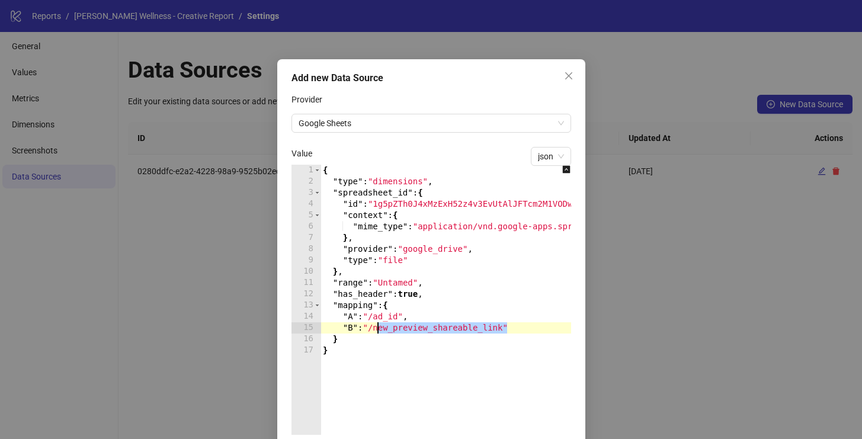
paste textarea "Cursor at row 15"
click at [456, 204] on div "{ "type" : "dimensions" , "spreadsheet_id" : { "id" : "1g5pZTh0J4xMzExH52z4v3Ev…" at bounding box center [472, 311] width 303 height 293
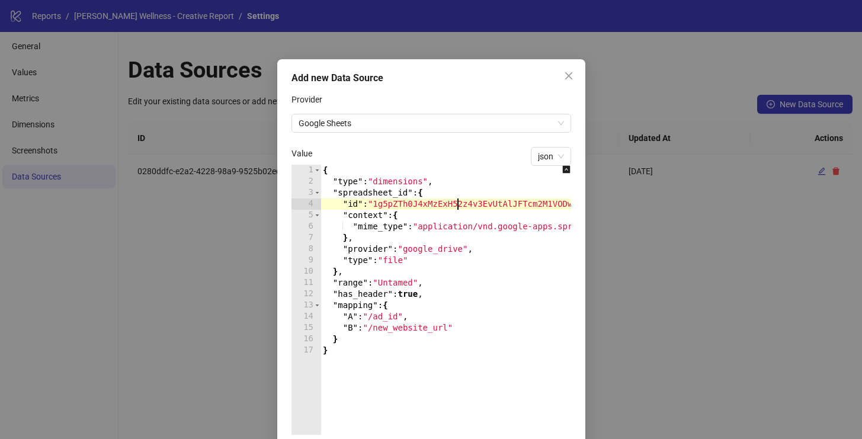
click at [456, 204] on div "{ "type" : "dimensions" , "spreadsheet_id" : { "id" : "1g5pZTh0J4xMzExH52z4v3Ev…" at bounding box center [472, 311] width 303 height 293
paste textarea "Cursor at row 4"
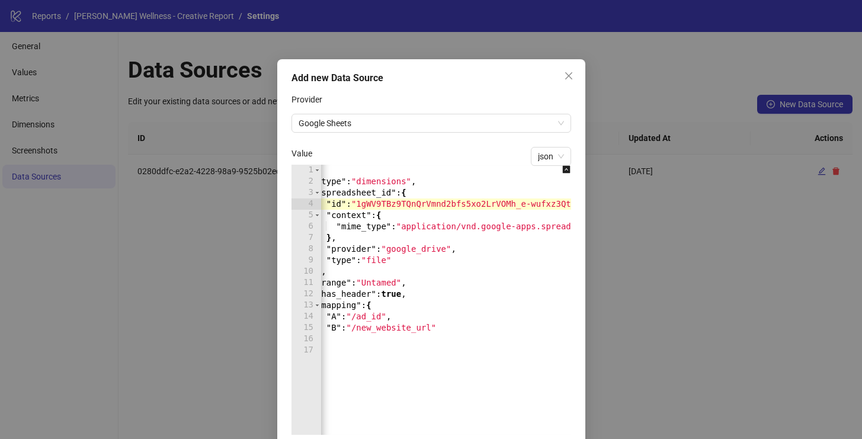
scroll to position [0, 17]
click at [371, 285] on div "{ "type" : "dimensions" , "spreadsheet_id" : { "id" : "1gWV9TBz9TQnQrVmnd2bfs5x…" at bounding box center [454, 311] width 303 height 293
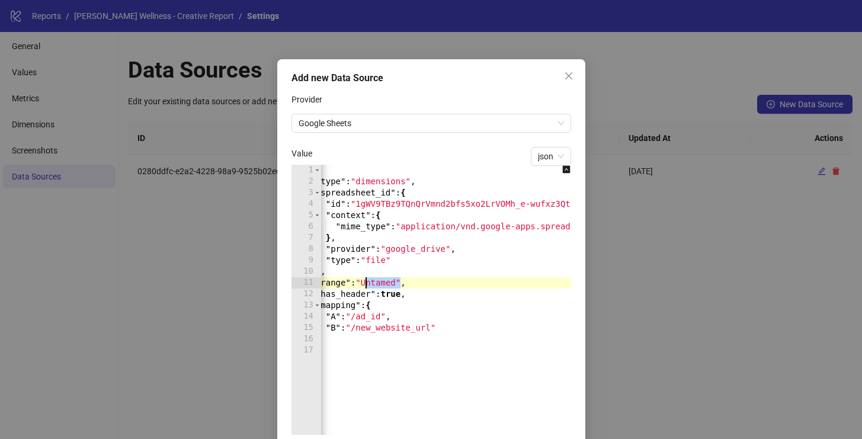
click at [371, 285] on div "{ "type" : "dimensions" , "spreadsheet_id" : { "id" : "1gWV9TBz9TQnQrVmnd2bfs5x…" at bounding box center [454, 311] width 303 height 293
type textarea "**********"
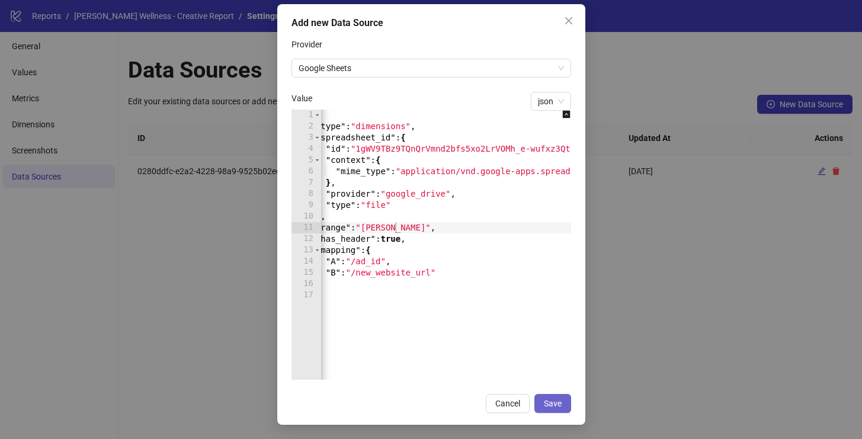
click at [544, 395] on button "Save" at bounding box center [553, 403] width 37 height 19
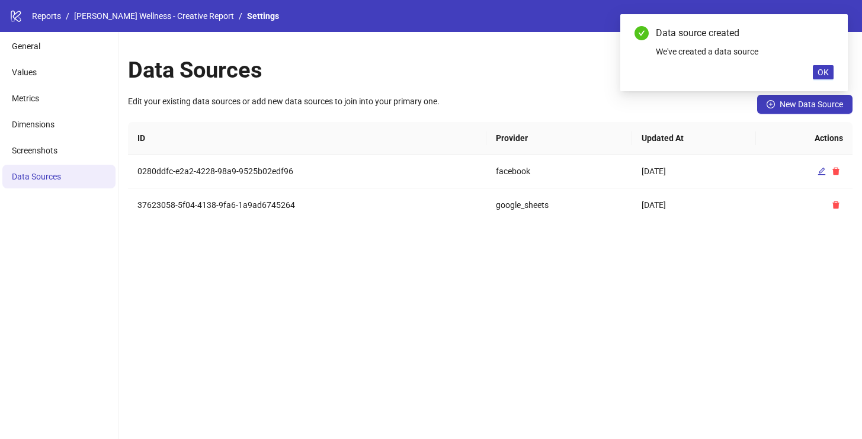
scroll to position [0, 0]
click at [43, 71] on li "Values" at bounding box center [58, 72] width 113 height 24
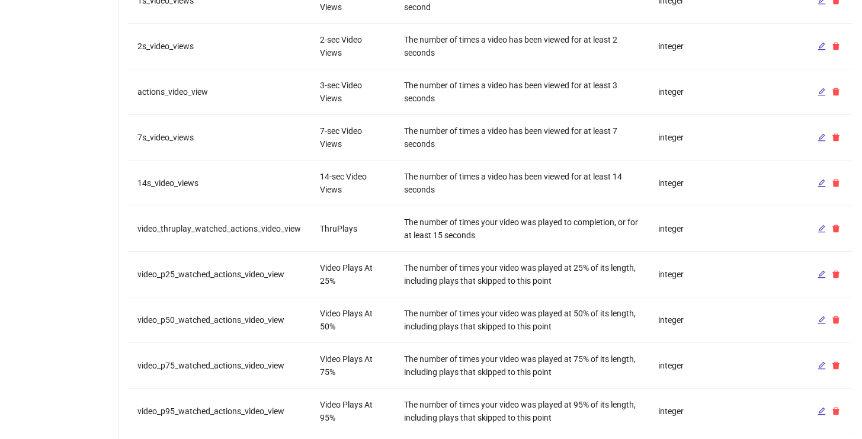
scroll to position [1198, 0]
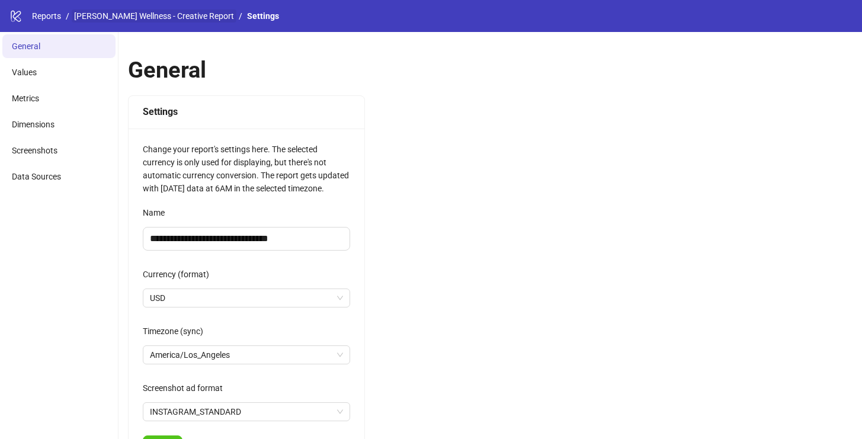
click at [148, 20] on link "[PERSON_NAME] Wellness - Creative Report" at bounding box center [154, 15] width 165 height 13
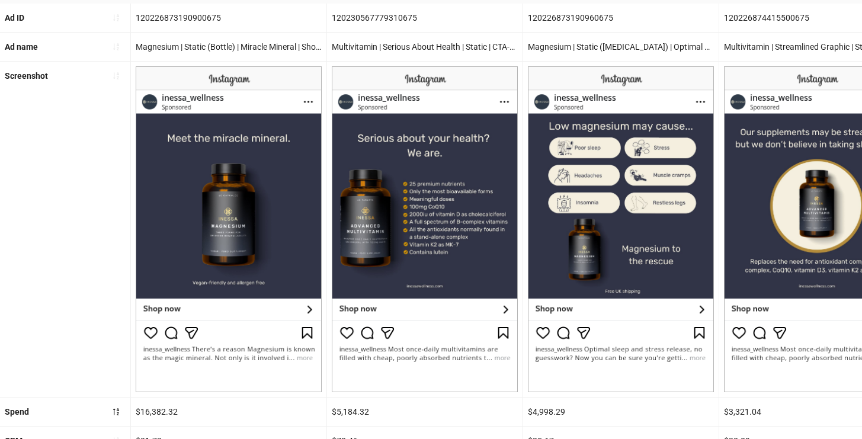
scroll to position [9, 0]
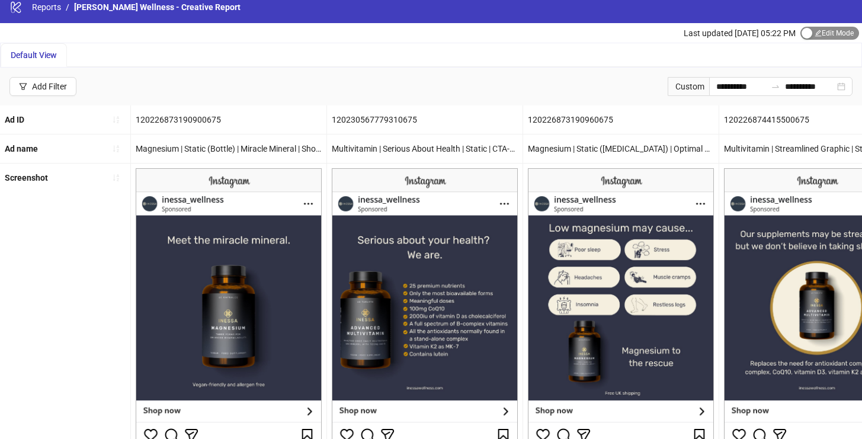
click at [816, 35] on span "Edit Mode Edit Mode" at bounding box center [830, 33] width 59 height 13
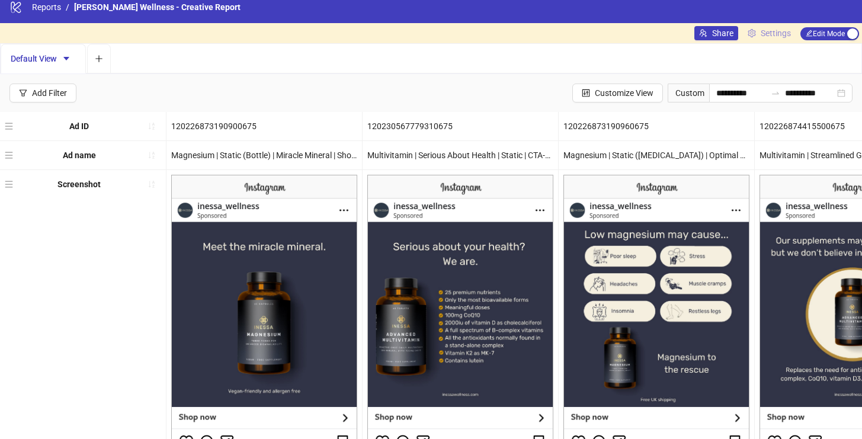
click at [764, 28] on span "Settings" at bounding box center [776, 33] width 30 height 13
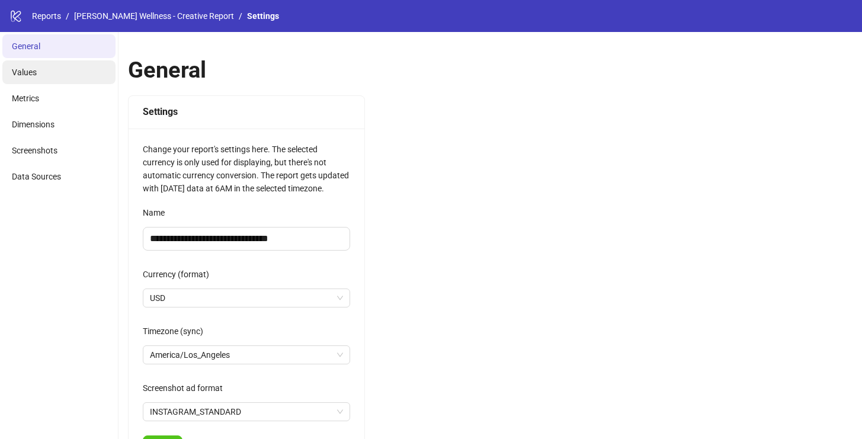
click at [27, 63] on li "Values" at bounding box center [58, 72] width 113 height 24
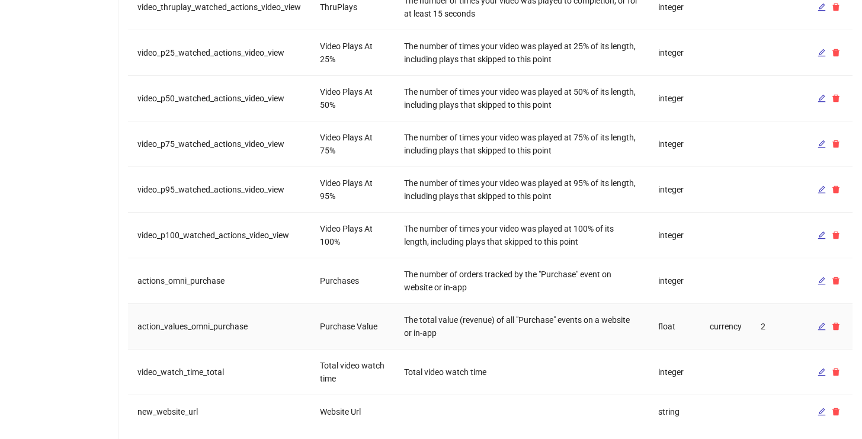
scroll to position [1198, 0]
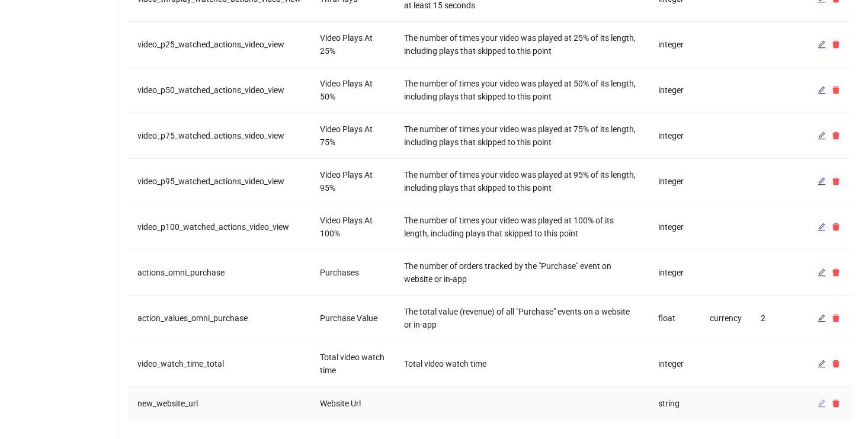
click at [821, 406] on icon "edit" at bounding box center [823, 404] width 8 height 8
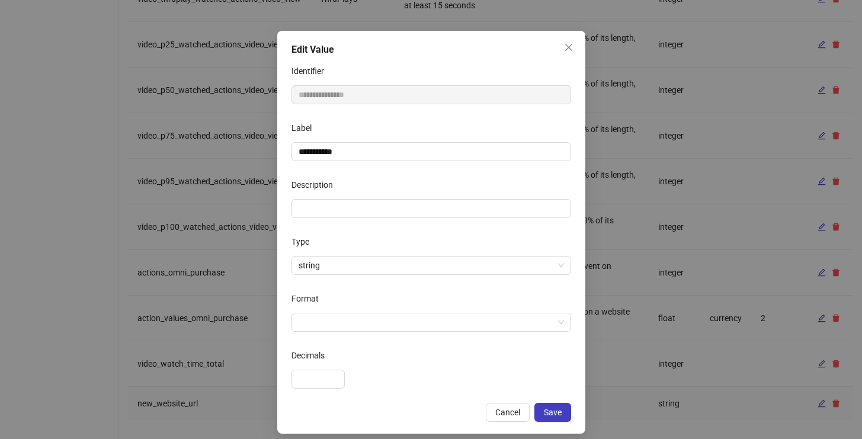
scroll to position [29, 0]
click at [409, 267] on span "string" at bounding box center [432, 265] width 266 height 18
click at [383, 405] on div "Cancel Save" at bounding box center [432, 411] width 280 height 19
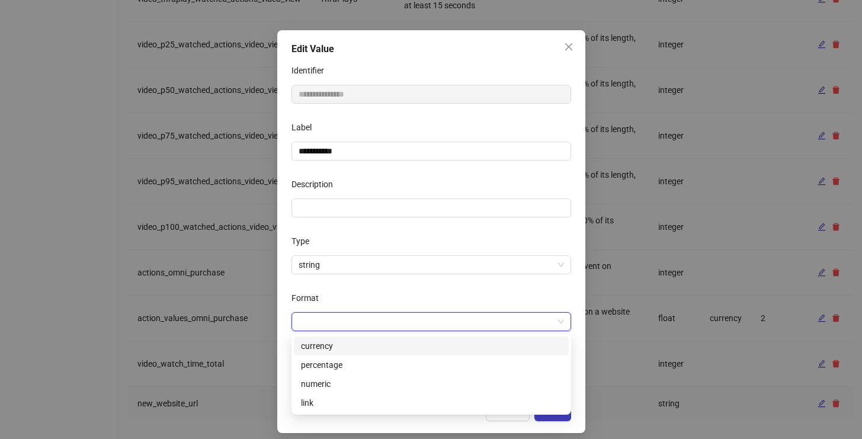
click at [358, 328] on input "Format" at bounding box center [426, 322] width 255 height 18
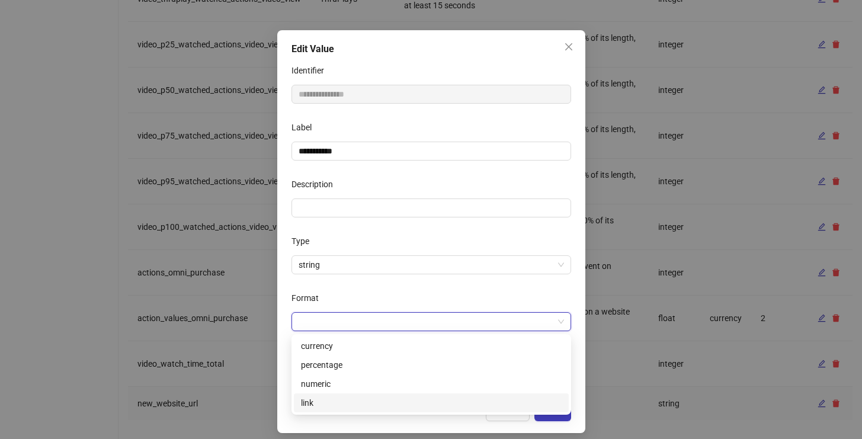
click at [336, 401] on div "link" at bounding box center [431, 403] width 261 height 13
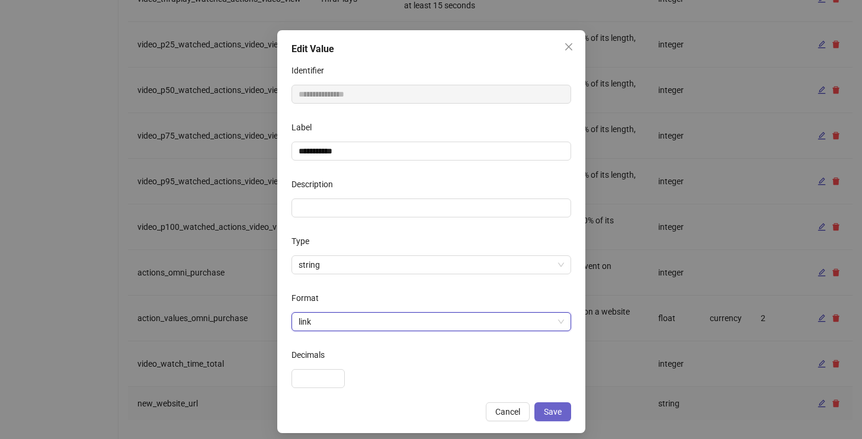
click at [549, 408] on span "Save" at bounding box center [553, 411] width 18 height 9
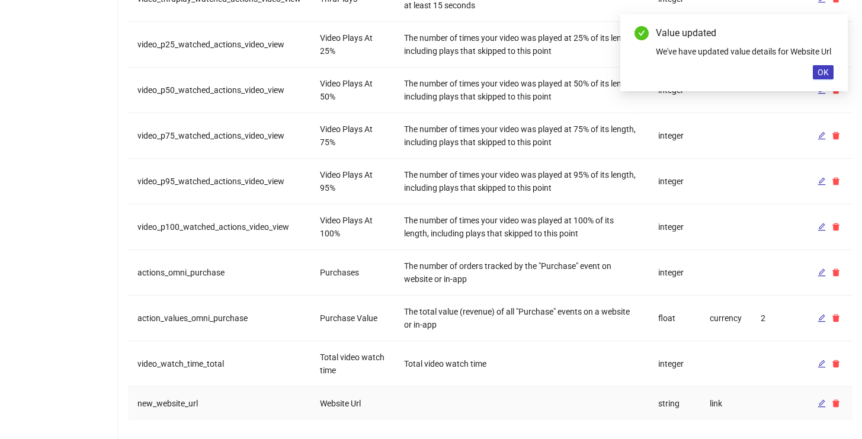
scroll to position [0, 0]
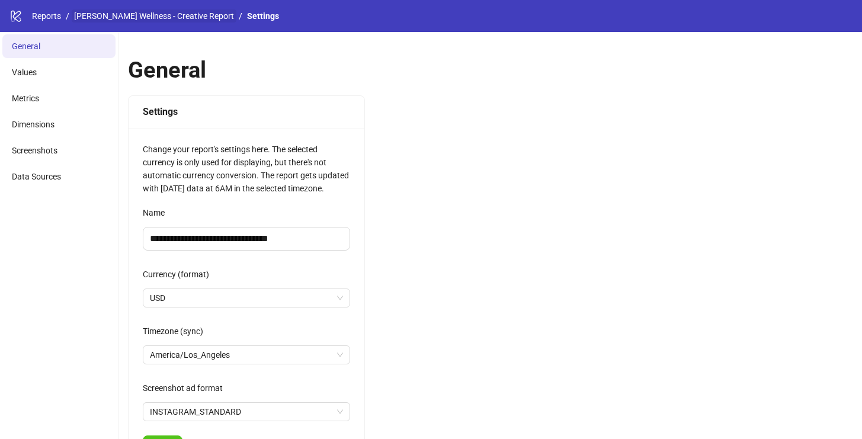
click at [120, 19] on link "[PERSON_NAME] Wellness - Creative Report" at bounding box center [154, 15] width 165 height 13
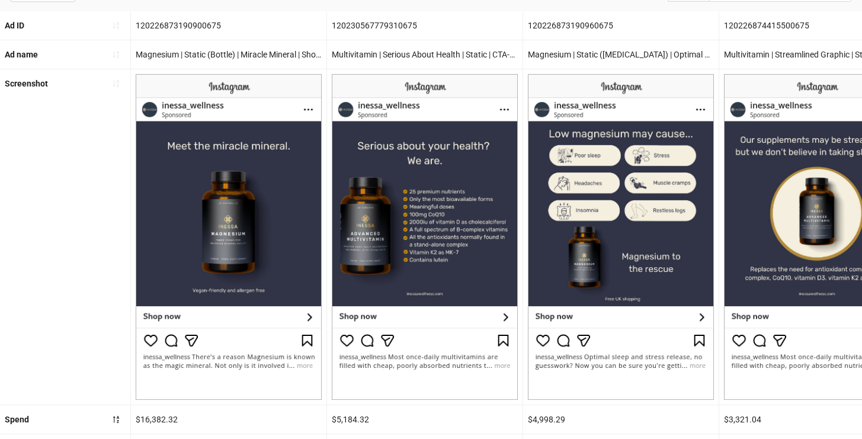
scroll to position [321, 0]
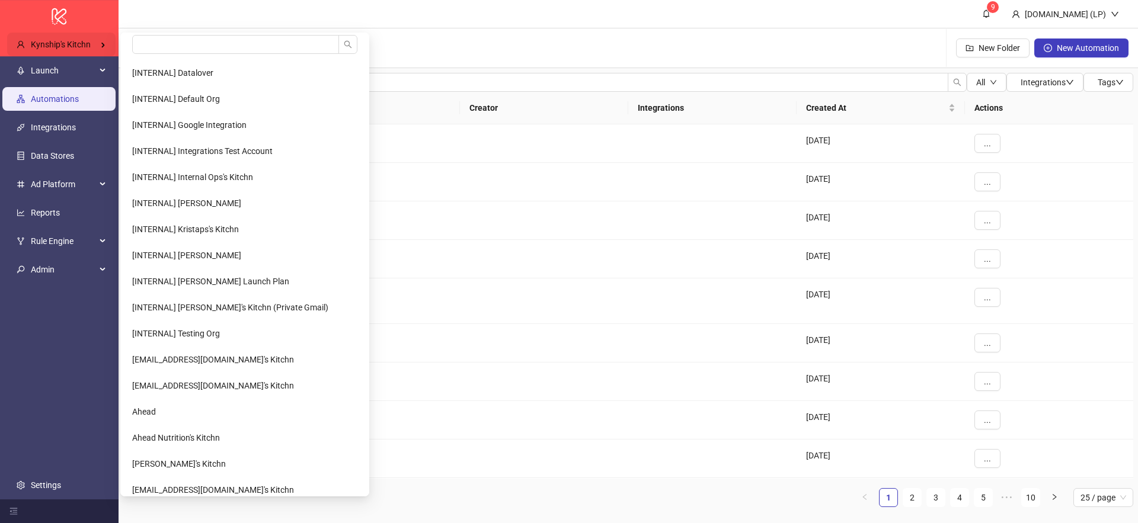
click at [69, 46] on span "Kynship's Kitchn" at bounding box center [61, 44] width 60 height 9
click at [174, 49] on input "search" at bounding box center [235, 44] width 207 height 19
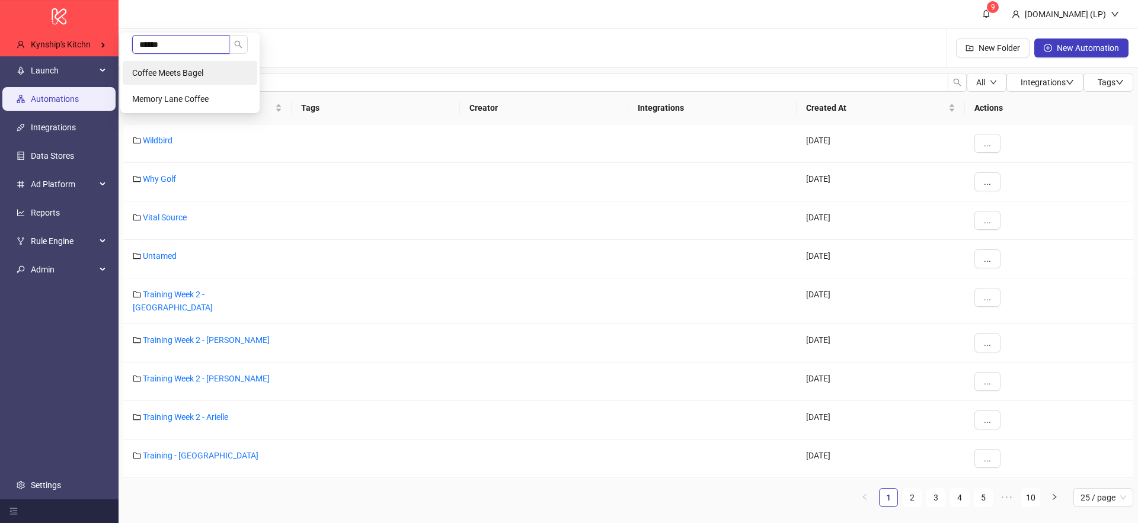
type input "******"
click at [213, 70] on li "Coffee Meets Bagel" at bounding box center [190, 73] width 135 height 24
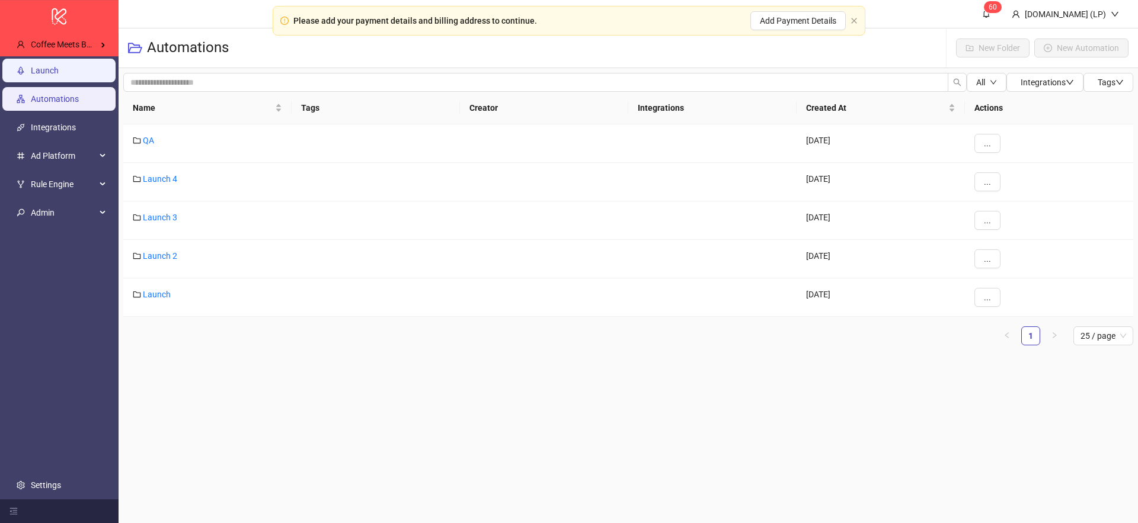
click at [59, 68] on link "Launch" at bounding box center [45, 70] width 28 height 9
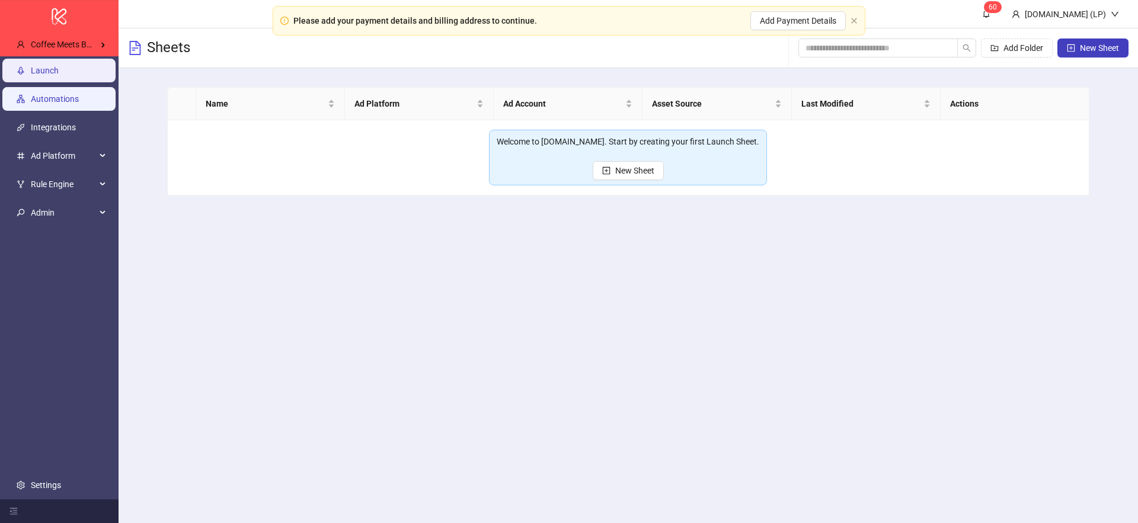
click at [79, 104] on link "Automations" at bounding box center [55, 98] width 48 height 9
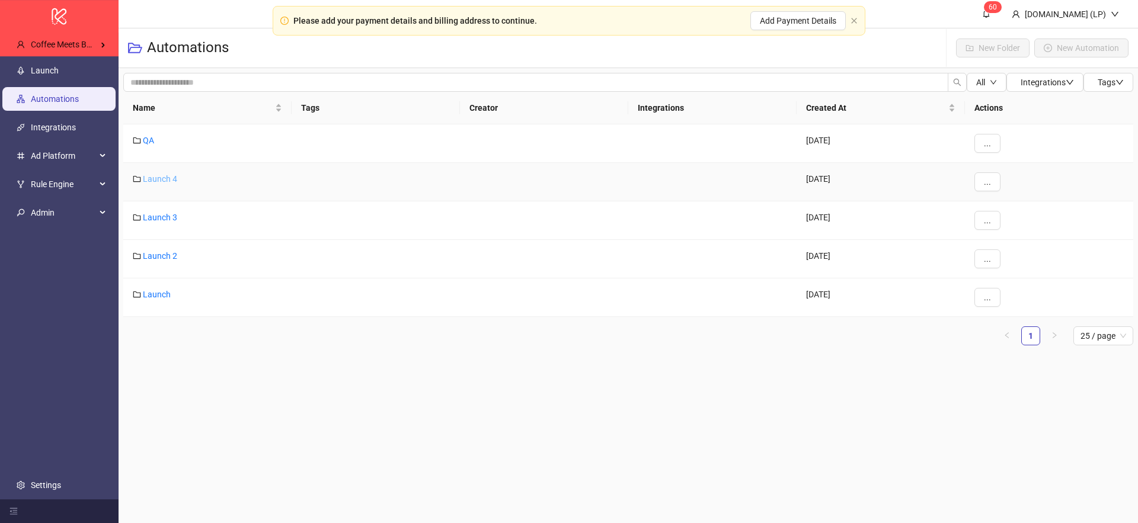
click at [151, 177] on link "Launch 4" at bounding box center [160, 178] width 34 height 9
click at [168, 222] on div "Launch 3" at bounding box center [207, 221] width 168 height 39
click at [169, 220] on link "Launch 3" at bounding box center [160, 217] width 34 height 9
click at [151, 259] on link "Launch 2" at bounding box center [160, 255] width 34 height 9
click at [152, 295] on link "Launch" at bounding box center [157, 294] width 28 height 9
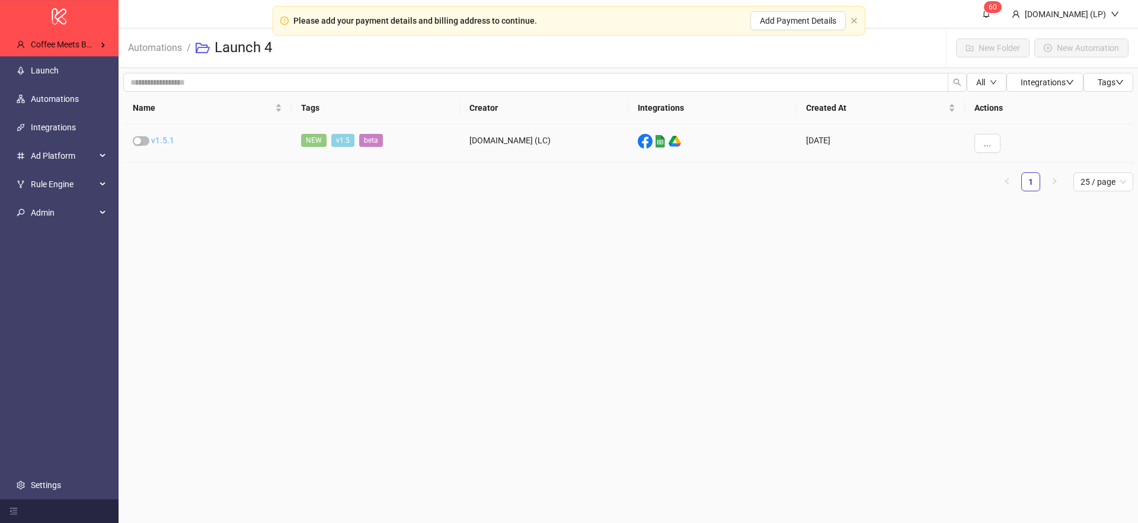
click at [164, 142] on link "v1.5.1" at bounding box center [162, 140] width 23 height 9
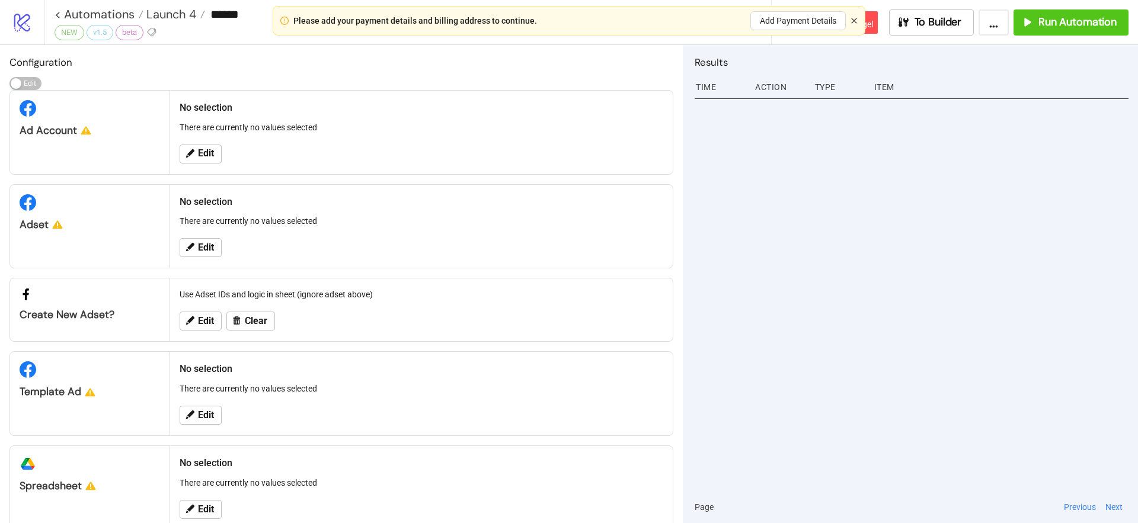
click at [855, 21] on icon "close" at bounding box center [853, 20] width 5 height 5
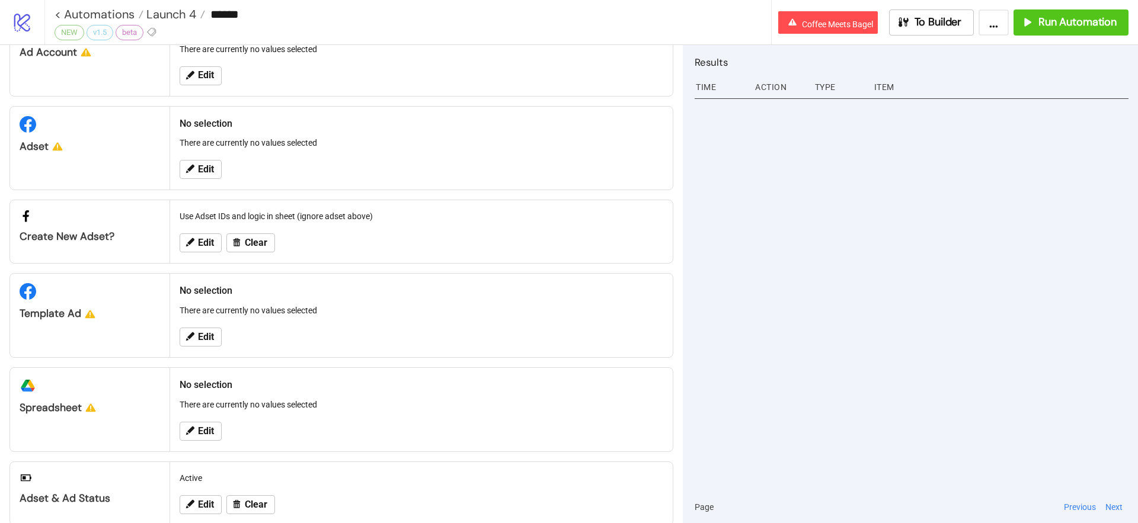
scroll to position [100, 0]
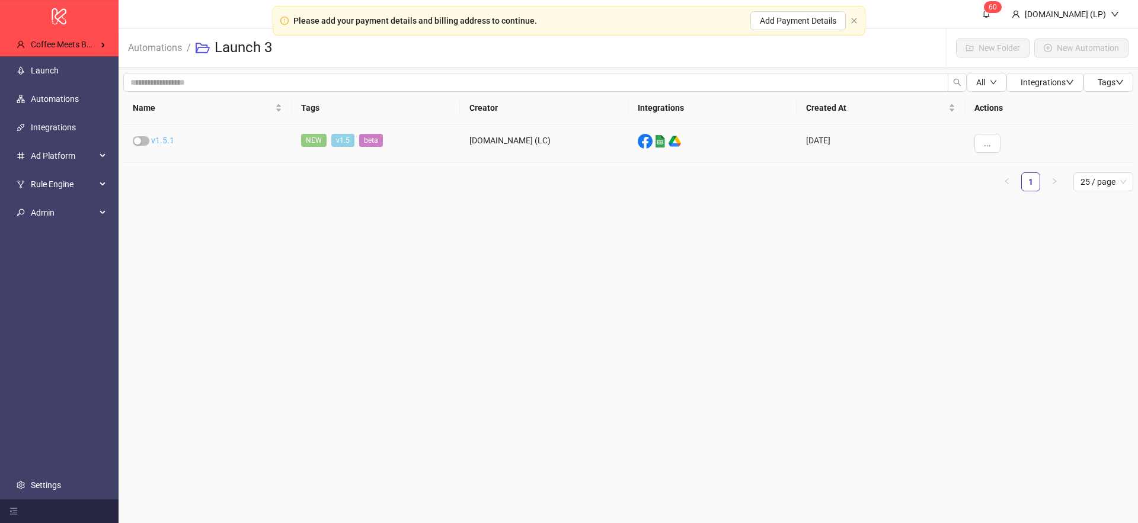
click at [166, 139] on link "v1.5.1" at bounding box center [162, 140] width 23 height 9
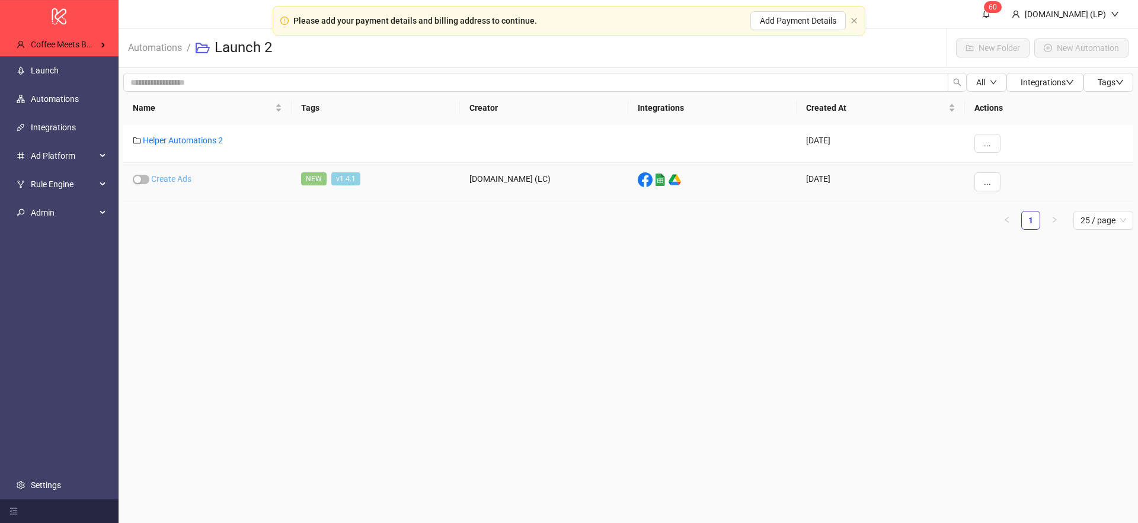
click at [183, 178] on link "Create Ads" at bounding box center [171, 178] width 40 height 9
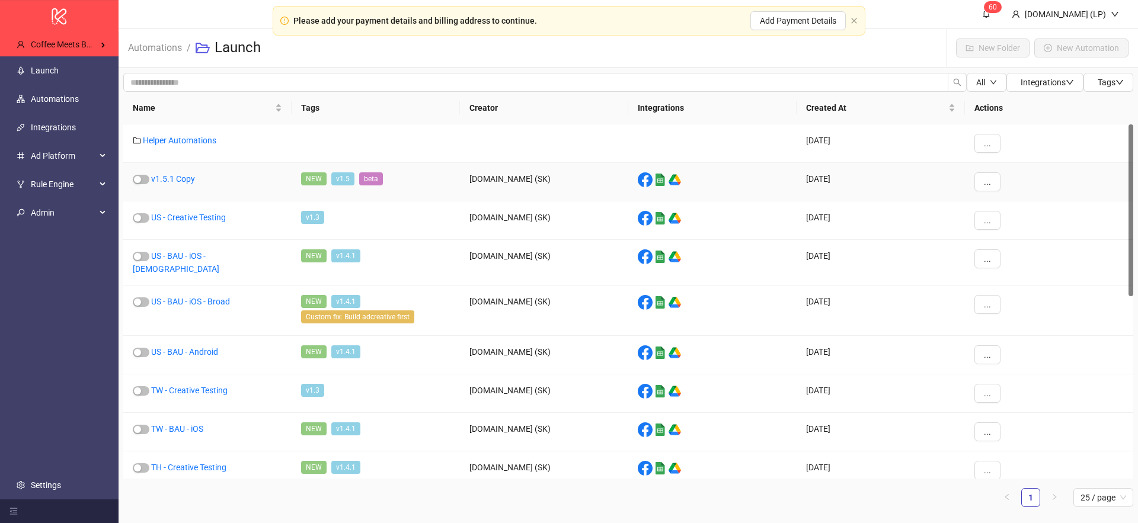
click at [190, 172] on div "v1.5.1 Copy" at bounding box center [207, 182] width 168 height 39
click at [183, 179] on link "v1.5.1 Copy" at bounding box center [173, 178] width 44 height 9
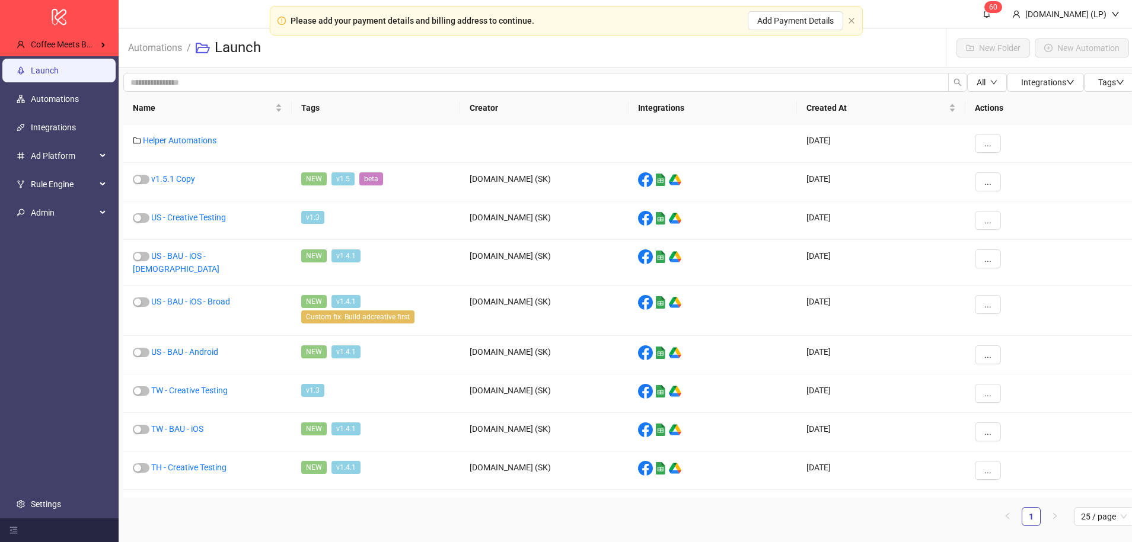
click at [59, 73] on link "Launch" at bounding box center [45, 70] width 28 height 9
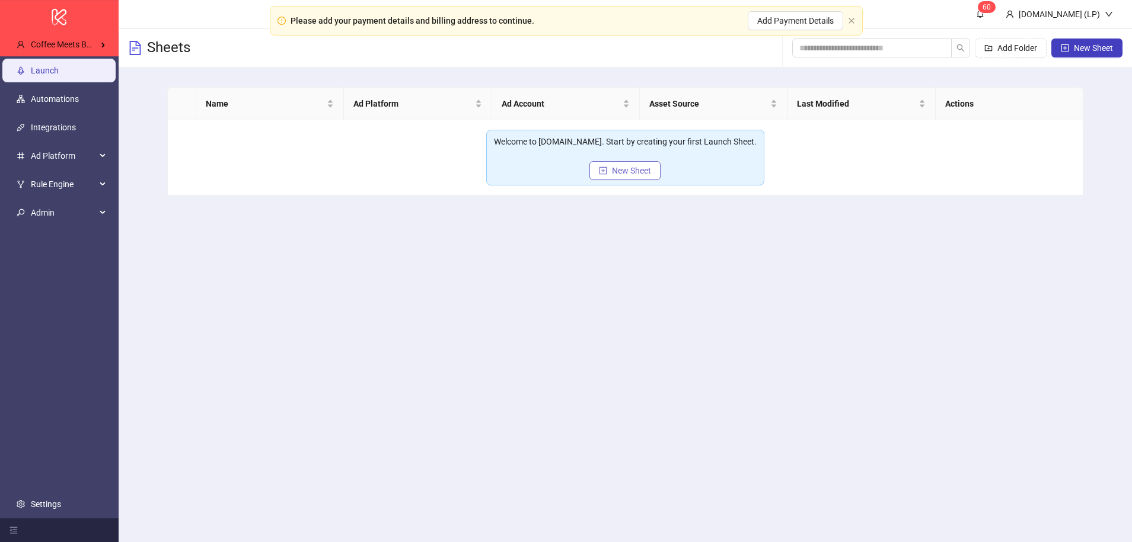
click at [613, 179] on button "New Sheet" at bounding box center [624, 170] width 71 height 19
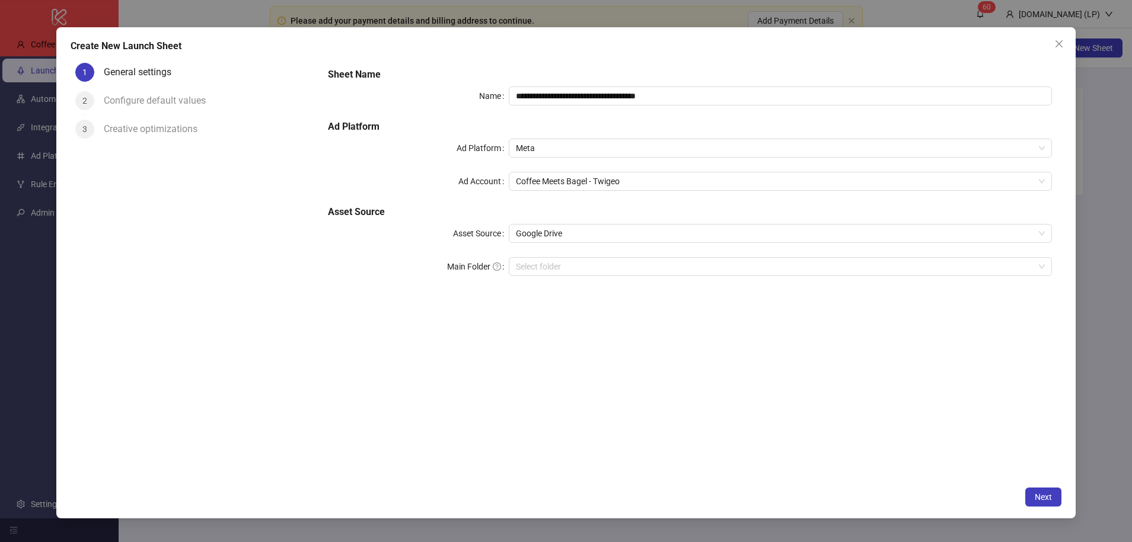
click at [568, 105] on div "**********" at bounding box center [689, 179] width 733 height 232
click at [569, 100] on input "**********" at bounding box center [780, 96] width 542 height 19
type input "*"
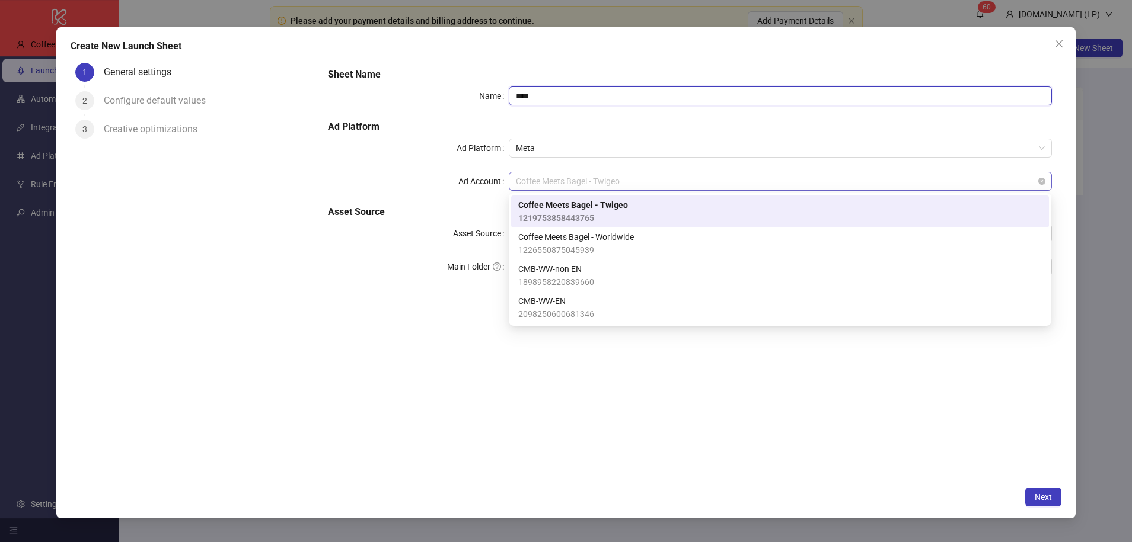
click at [573, 183] on span "Coffee Meets Bagel - Twigeo" at bounding box center [780, 181] width 528 height 18
type input "****"
click at [356, 183] on div "Ad Account" at bounding box center [418, 181] width 181 height 19
click at [567, 185] on span "Coffee Meets Bagel - Twigeo" at bounding box center [780, 181] width 528 height 18
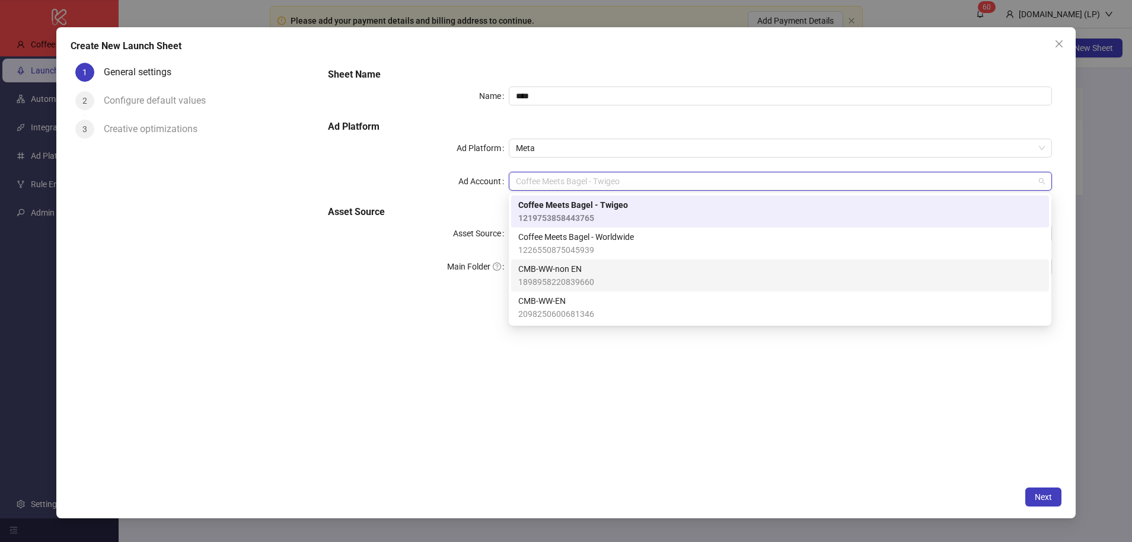
click at [461, 320] on div "Sheet Name Name **** Ad Platform Ad Platform Meta Ad Account Coffee Meets Bagel…" at bounding box center [689, 269] width 743 height 423
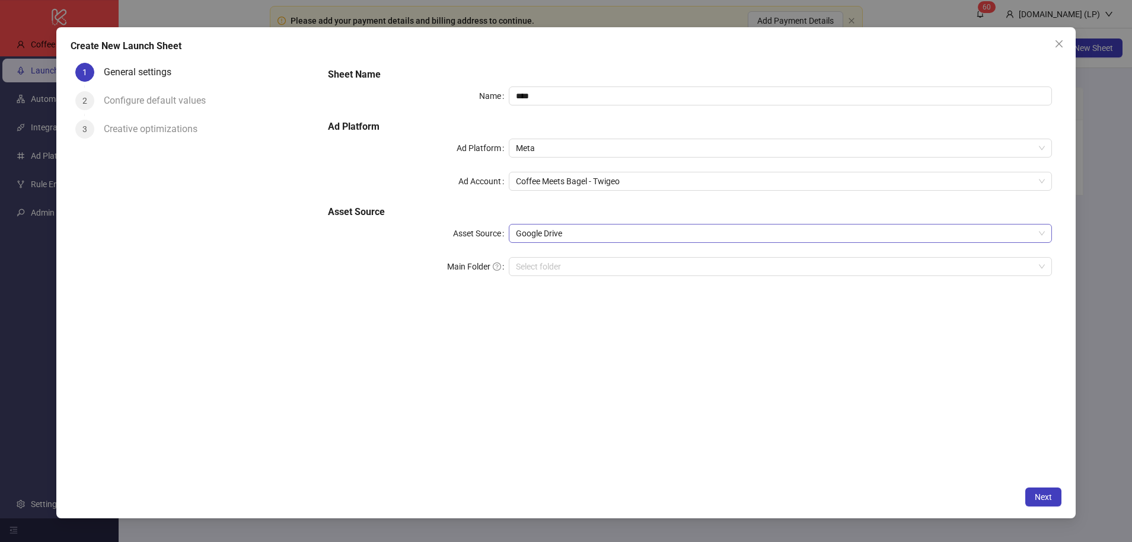
click at [574, 229] on span "Google Drive" at bounding box center [780, 234] width 528 height 18
click at [443, 328] on div "Sheet Name Name **** Ad Platform Ad Platform Meta Ad Account Coffee Meets Bagel…" at bounding box center [689, 269] width 743 height 423
click at [533, 269] on input "Main Folder" at bounding box center [774, 267] width 517 height 18
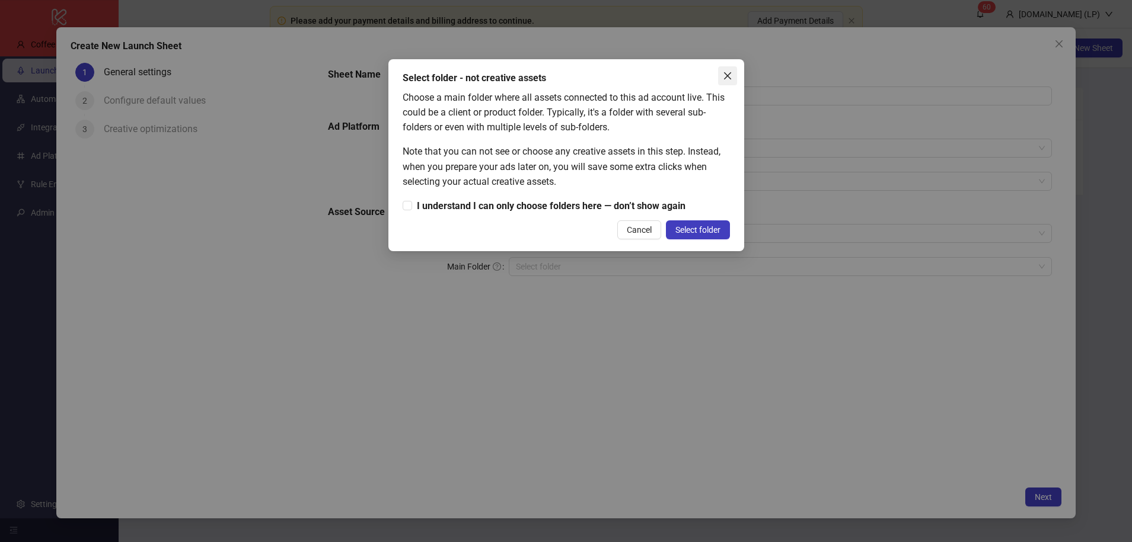
click at [724, 77] on icon "close" at bounding box center [727, 75] width 9 height 9
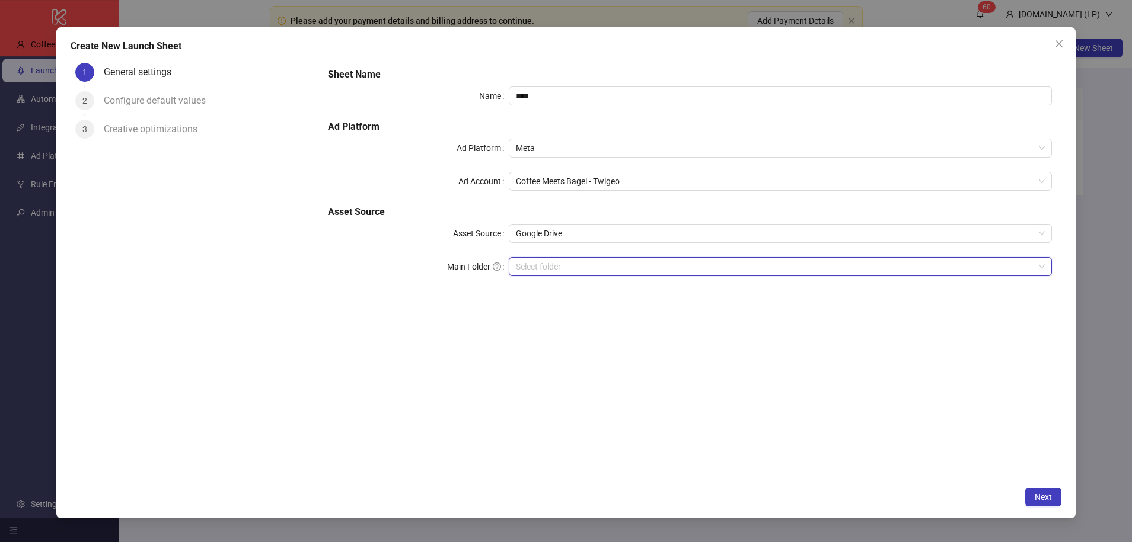
click at [564, 267] on input "Main Folder" at bounding box center [774, 267] width 517 height 18
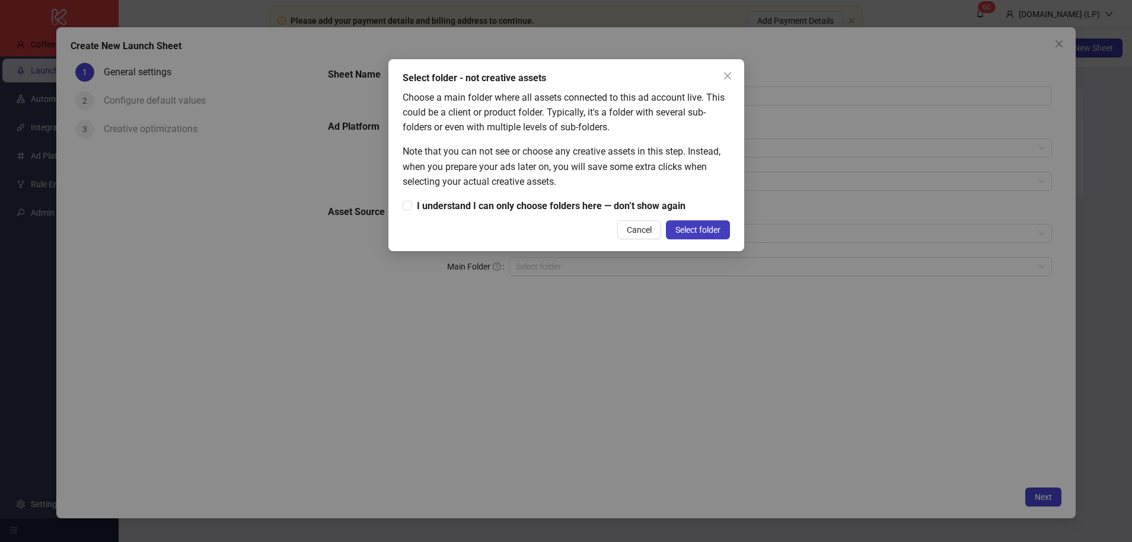
click at [508, 311] on div "Select folder - not creative assets Choose a main folder where all assets conne…" at bounding box center [566, 271] width 1132 height 542
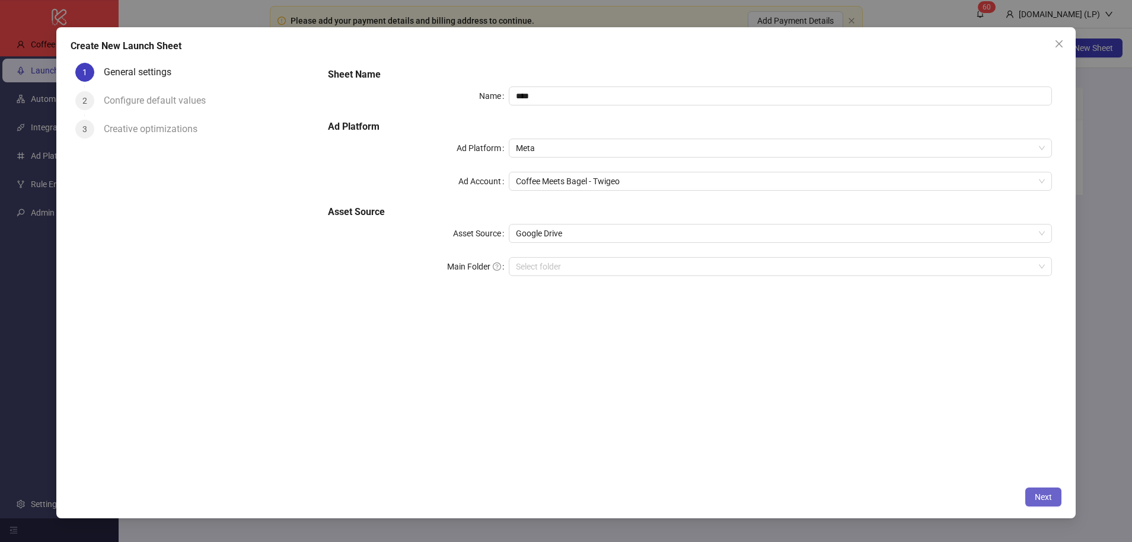
click at [1043, 494] on span "Next" at bounding box center [1042, 497] width 17 height 9
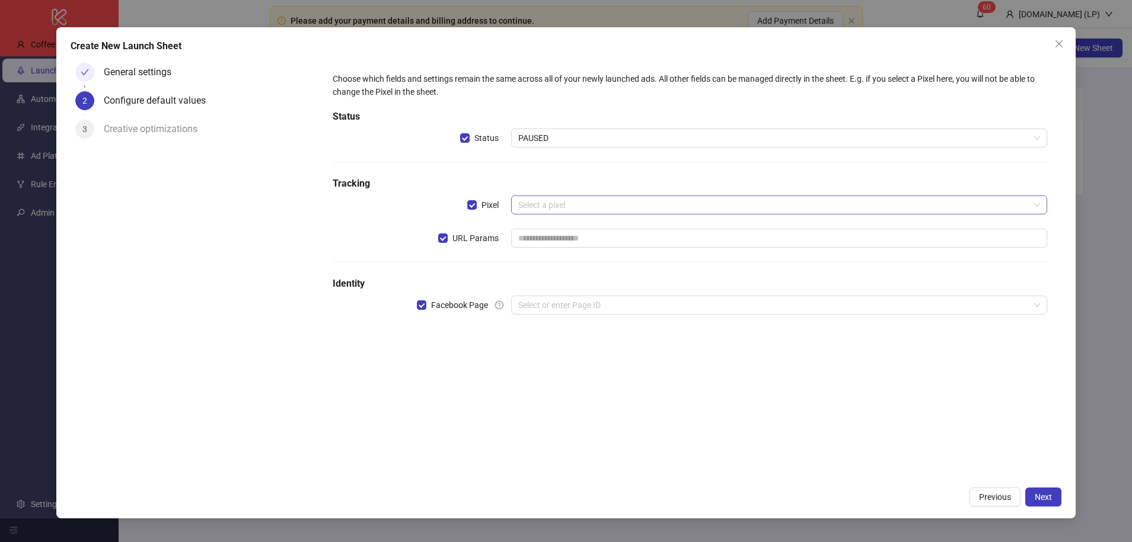
click at [534, 205] on input "search" at bounding box center [773, 205] width 510 height 18
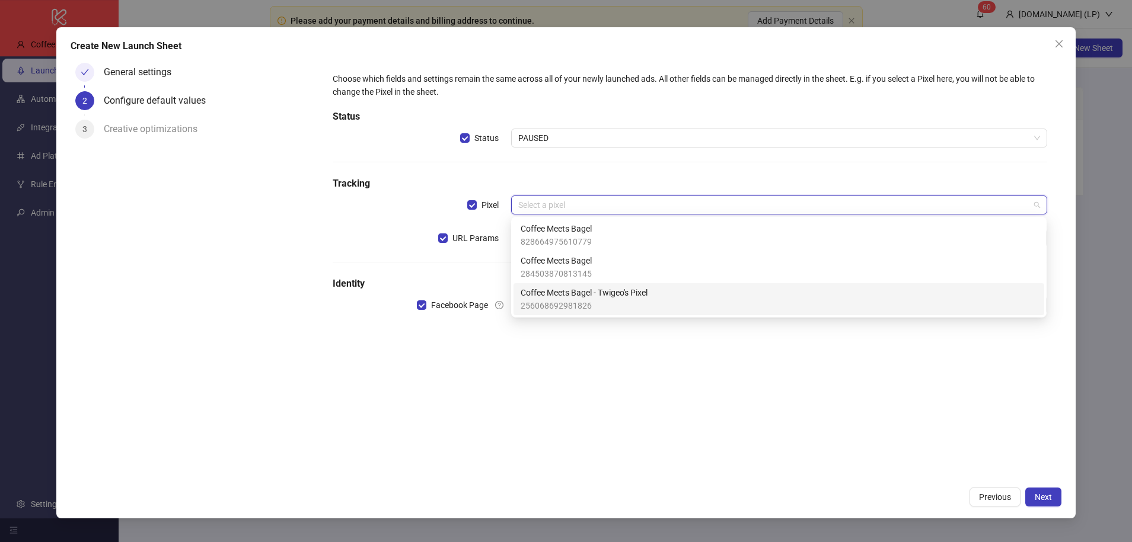
click at [549, 290] on span "Coffee Meets Bagel - Twigeo's Pixel" at bounding box center [583, 292] width 127 height 13
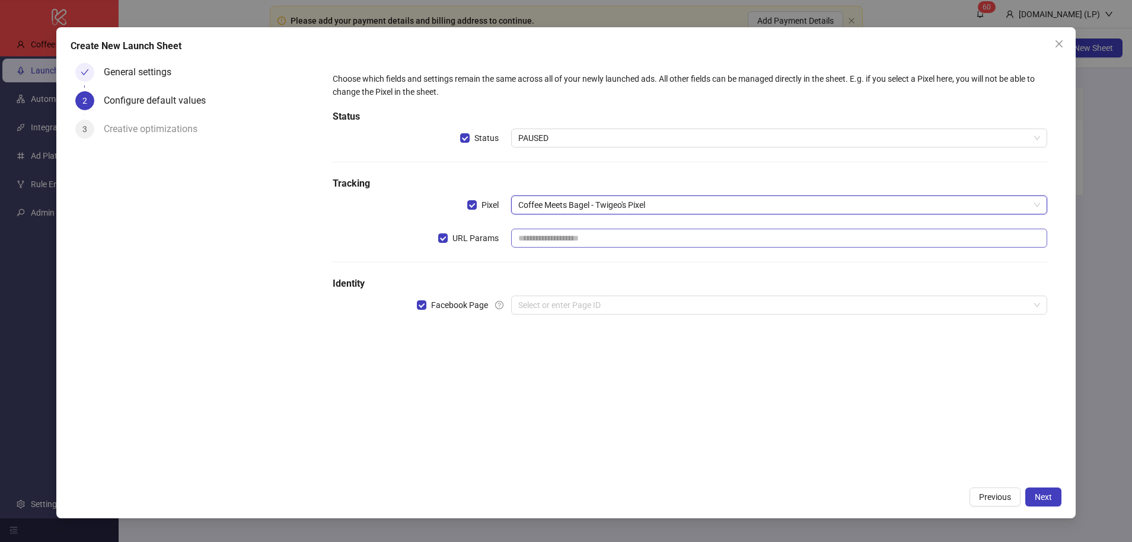
drag, startPoint x: 540, startPoint y: 227, endPoint x: 536, endPoint y: 235, distance: 8.8
click at [538, 230] on div "Choose which fields and settings remain the same across all of your newly launc…" at bounding box center [690, 201] width 724 height 266
click at [536, 235] on input "text" at bounding box center [778, 238] width 535 height 19
type input "**********"
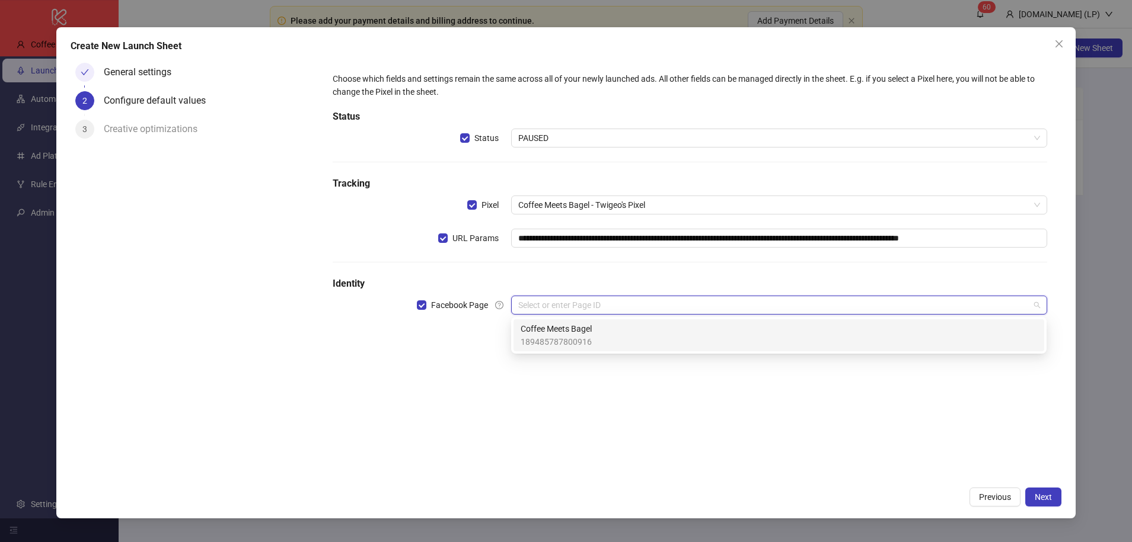
click at [561, 303] on input "search" at bounding box center [773, 305] width 510 height 18
click at [558, 334] on span "Coffee Meets Bagel" at bounding box center [555, 328] width 71 height 13
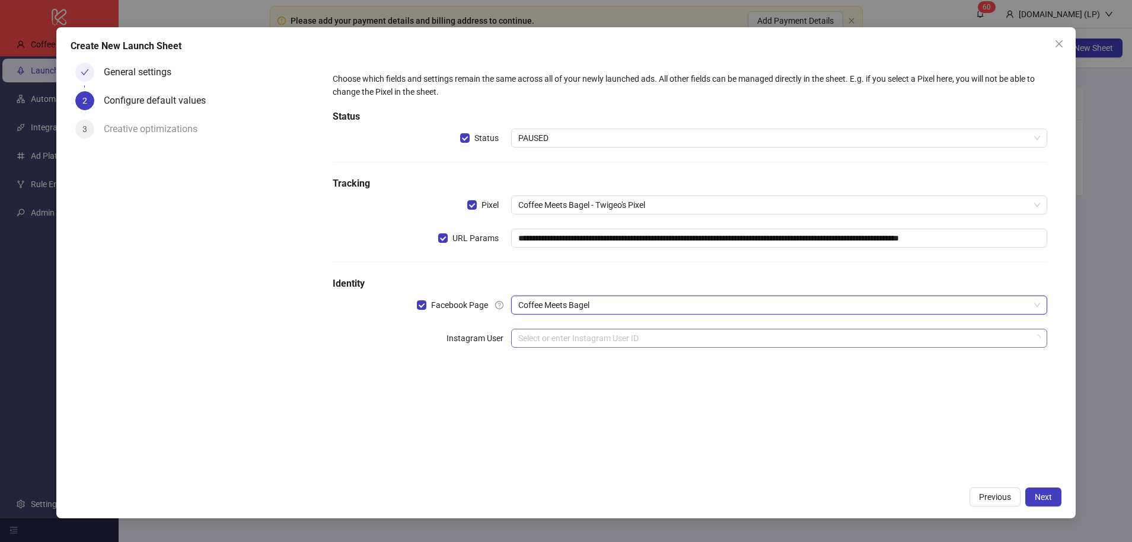
click at [541, 344] on input "search" at bounding box center [773, 339] width 510 height 18
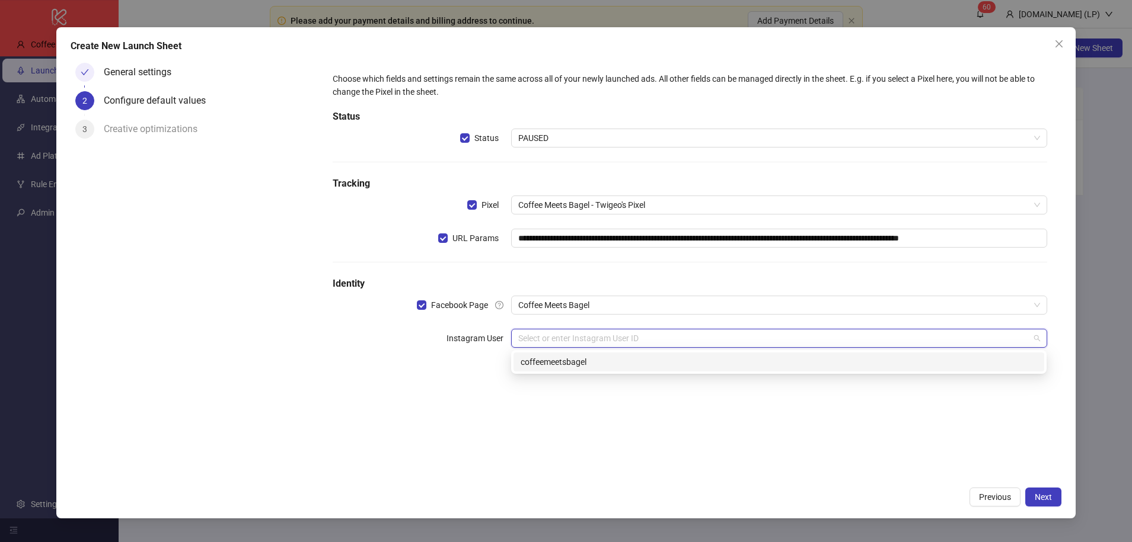
click at [559, 360] on div "coffeemeetsbagel" at bounding box center [778, 362] width 516 height 13
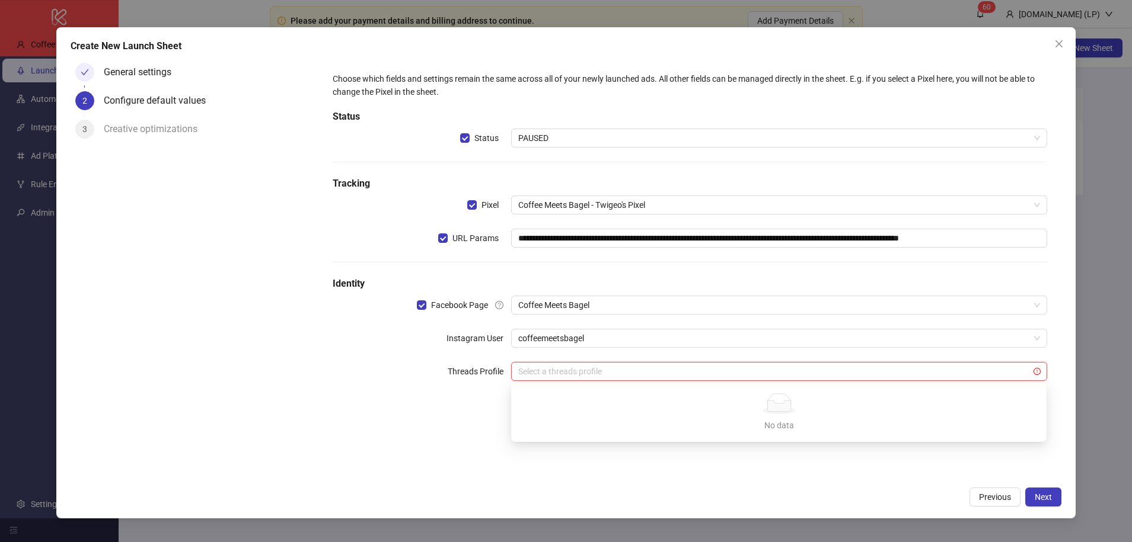
click at [525, 363] on input "search" at bounding box center [773, 372] width 510 height 18
click at [455, 365] on label "Threads Profile" at bounding box center [479, 371] width 63 height 19
click at [1034, 493] on span "Next" at bounding box center [1042, 497] width 17 height 9
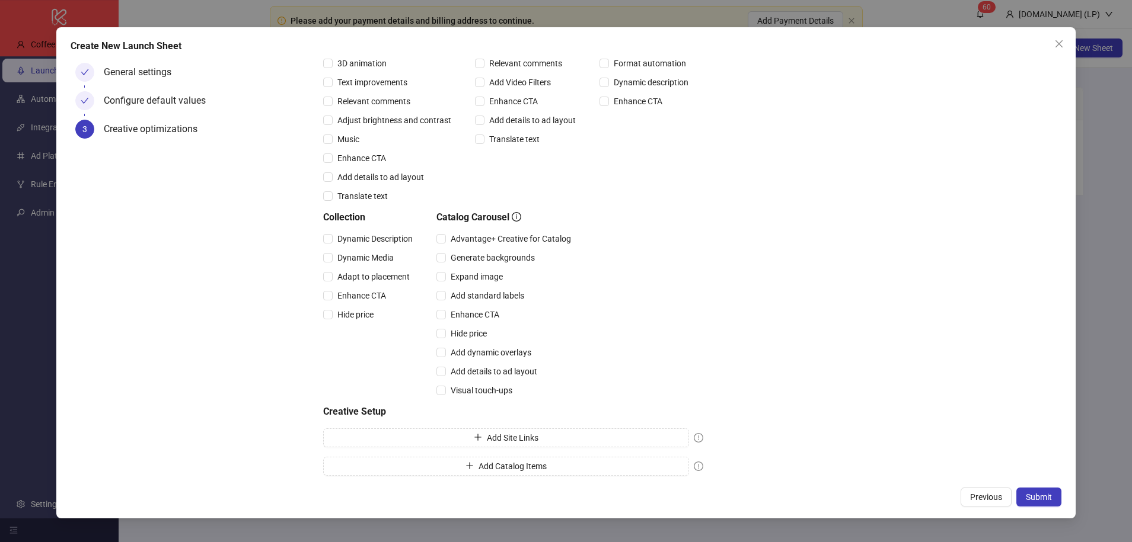
scroll to position [181, 0]
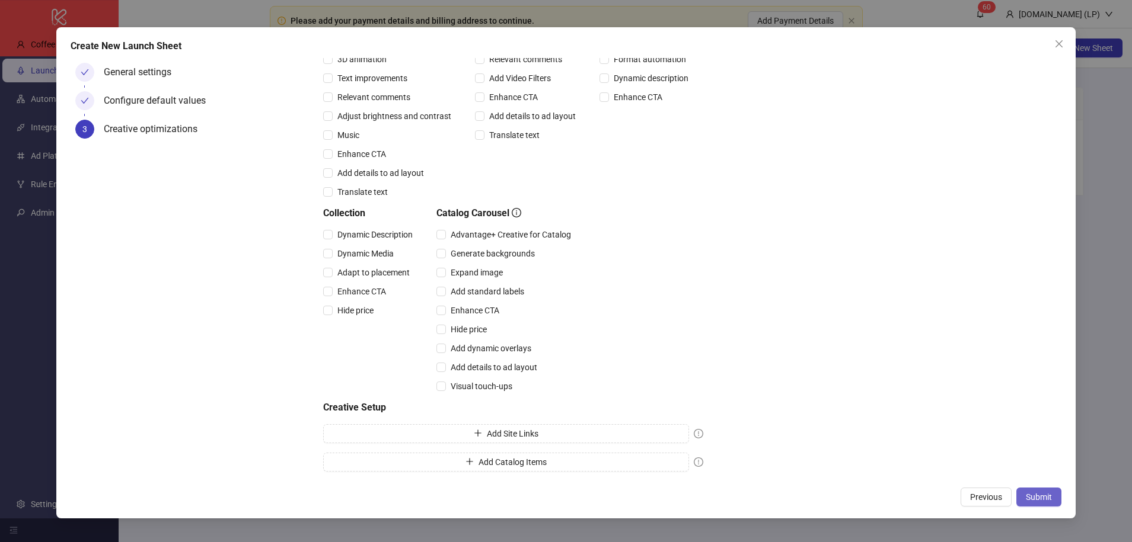
click at [1055, 499] on button "Submit" at bounding box center [1038, 497] width 45 height 19
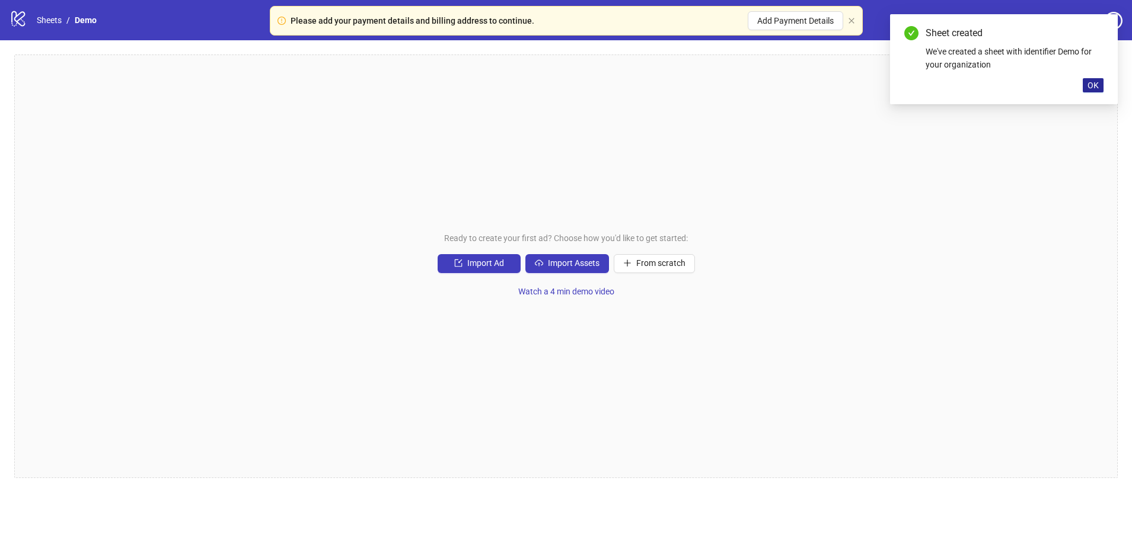
click at [1094, 84] on span "OK" at bounding box center [1092, 85] width 11 height 9
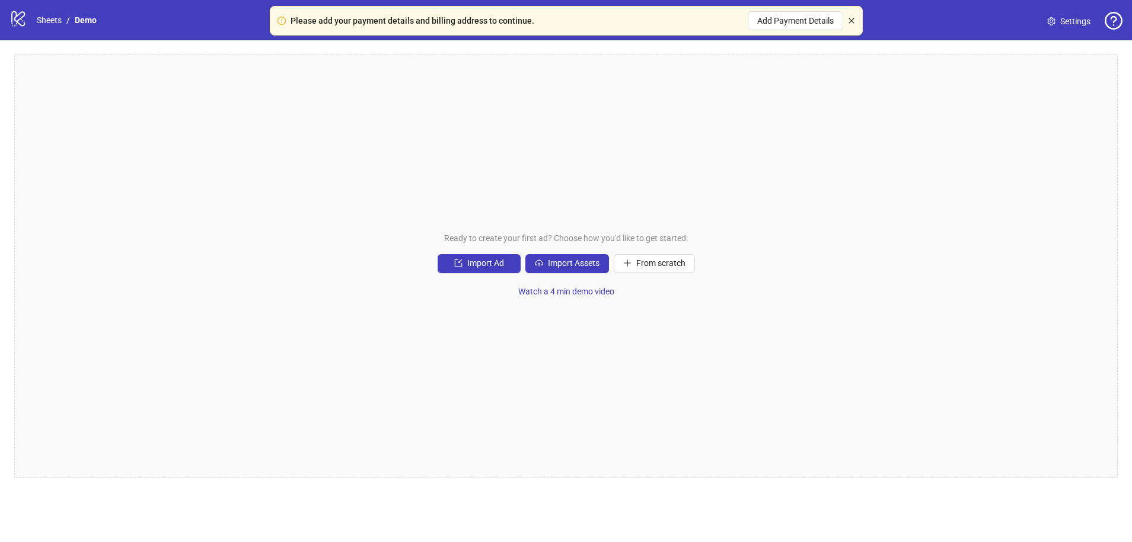
click at [854, 21] on icon "close" at bounding box center [851, 20] width 7 height 7
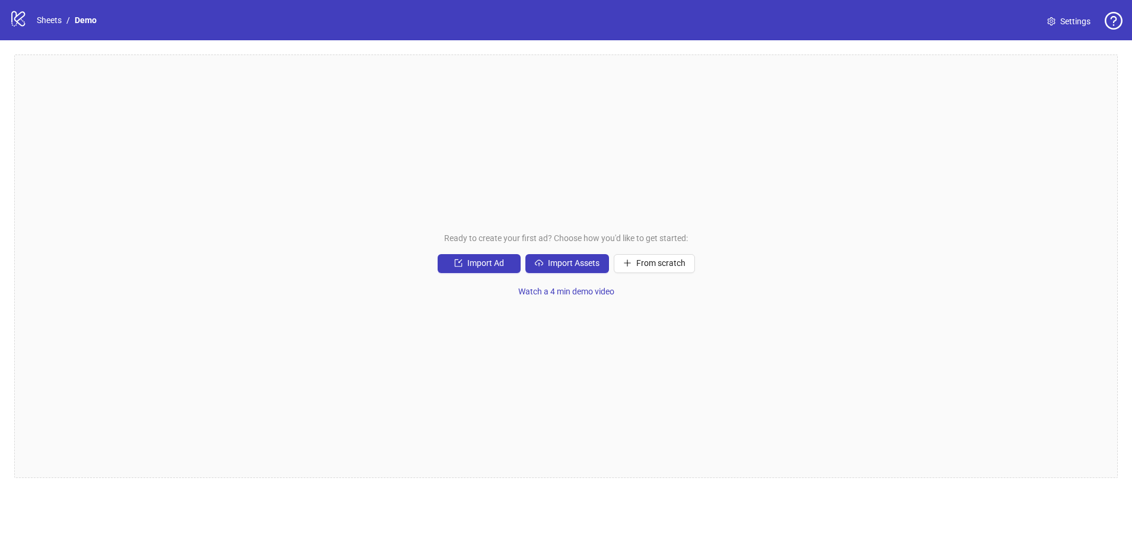
click at [660, 252] on div "Ready to create your first ad? Choose how you'd like to get started: Import Ad …" at bounding box center [565, 267] width 1103 height 424
click at [653, 261] on span "From scratch" at bounding box center [660, 262] width 49 height 9
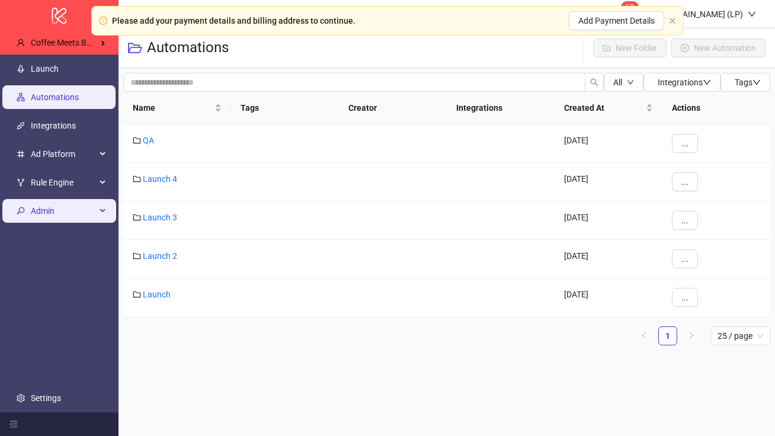
click at [64, 209] on span "Admin" at bounding box center [63, 211] width 65 height 24
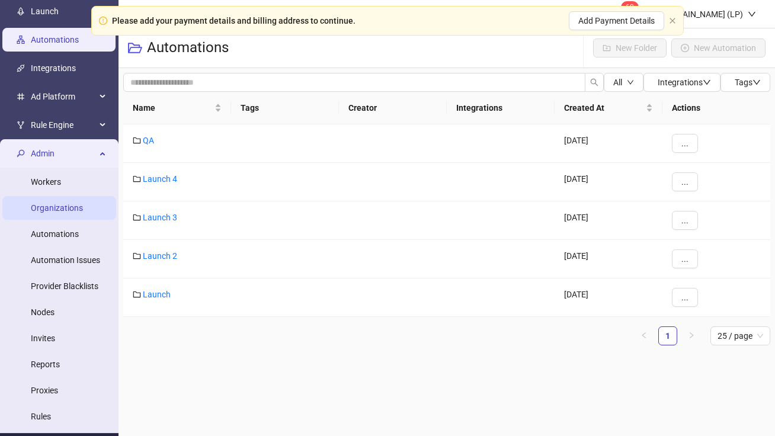
scroll to position [50, 0]
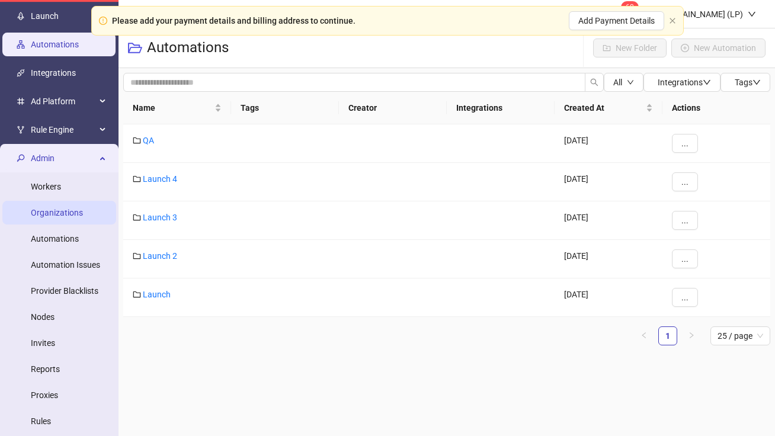
click at [66, 208] on link "Organizations" at bounding box center [57, 212] width 52 height 9
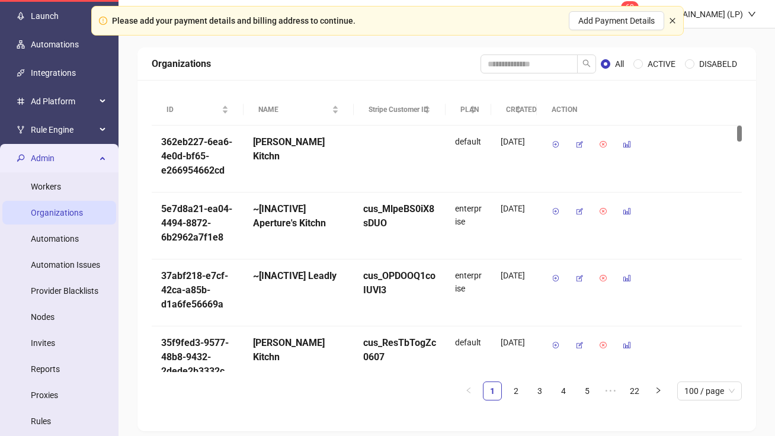
click at [670, 18] on icon "close" at bounding box center [672, 20] width 5 height 5
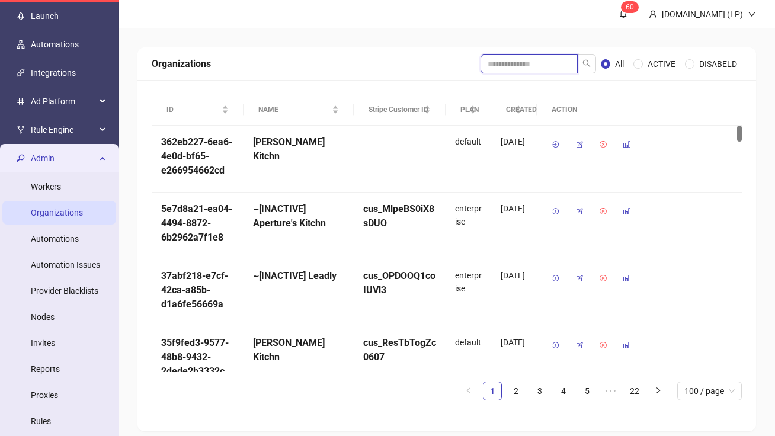
click at [522, 60] on input "search" at bounding box center [529, 64] width 97 height 19
type input "******"
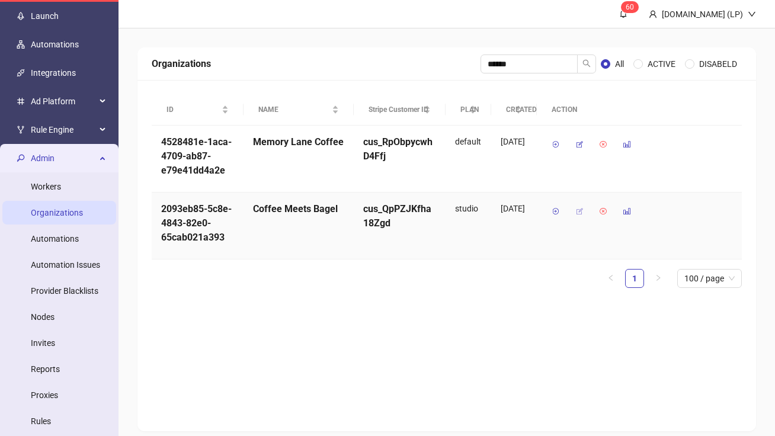
click at [584, 212] on button "button" at bounding box center [579, 211] width 19 height 19
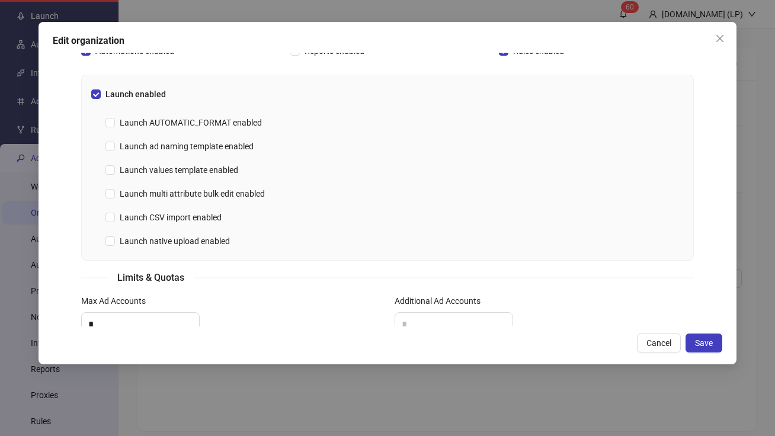
scroll to position [301, 0]
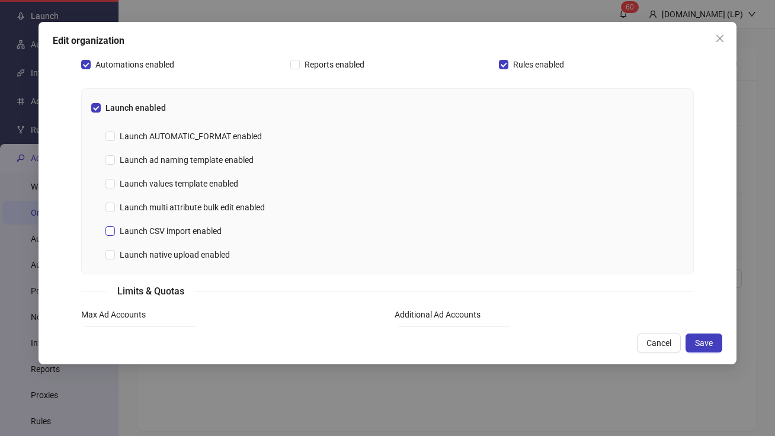
click at [152, 231] on span "Launch CSV import enabled" at bounding box center [170, 231] width 111 height 13
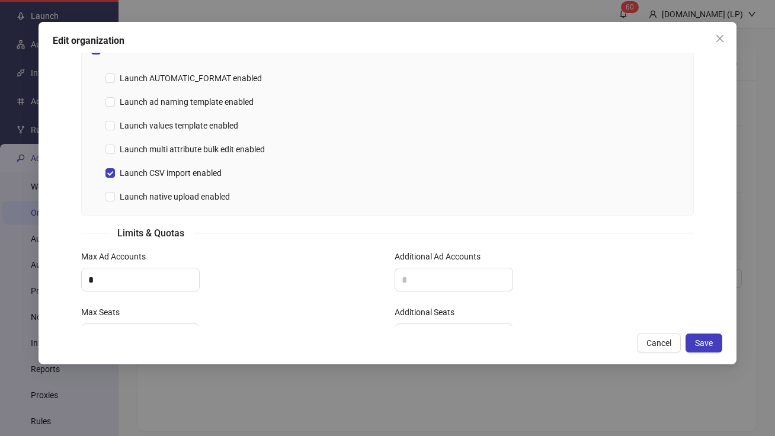
scroll to position [357, 0]
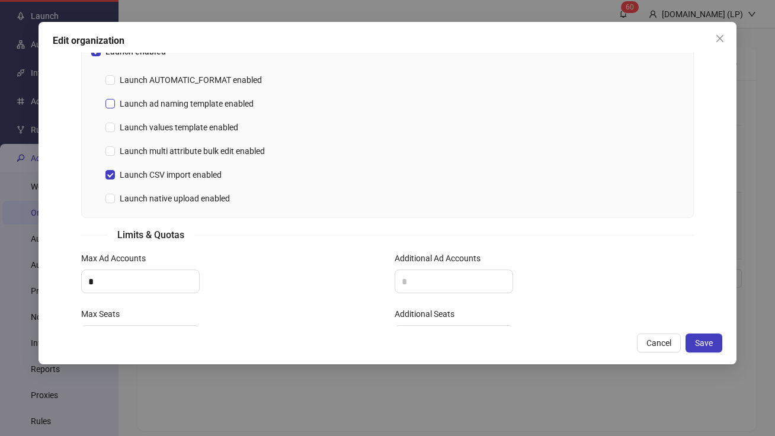
click at [170, 105] on span "Launch ad naming template enabled" at bounding box center [186, 103] width 143 height 13
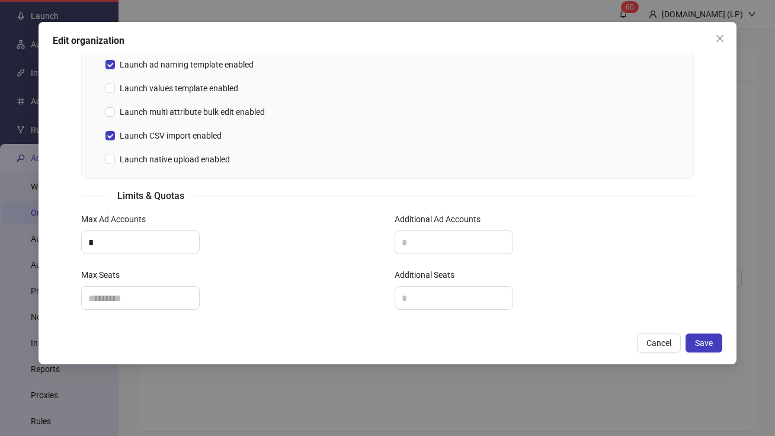
scroll to position [394, 0]
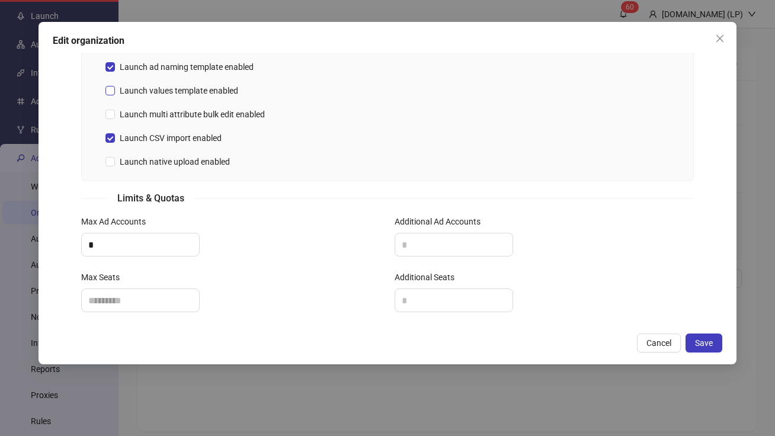
click at [123, 91] on span "Launch values template enabled" at bounding box center [179, 90] width 128 height 13
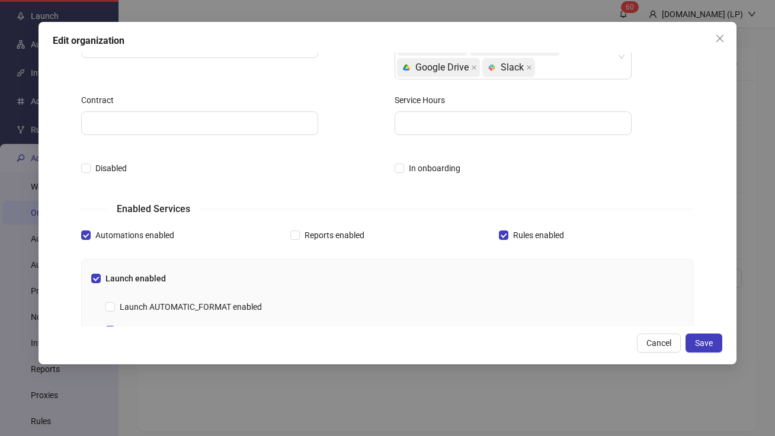
scroll to position [110, 0]
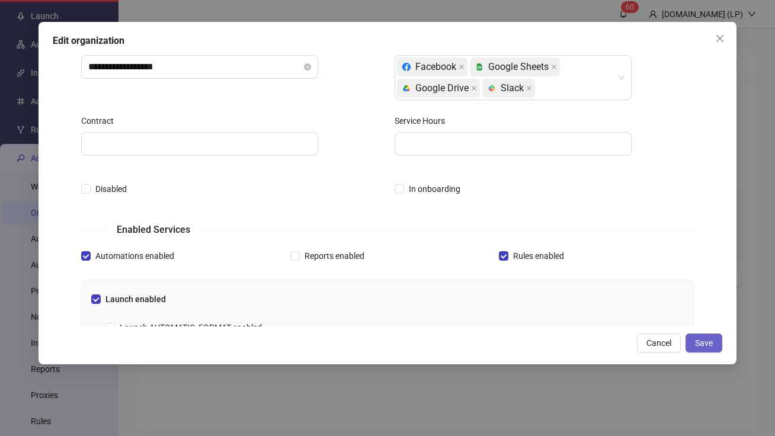
click at [715, 344] on button "Save" at bounding box center [704, 343] width 37 height 19
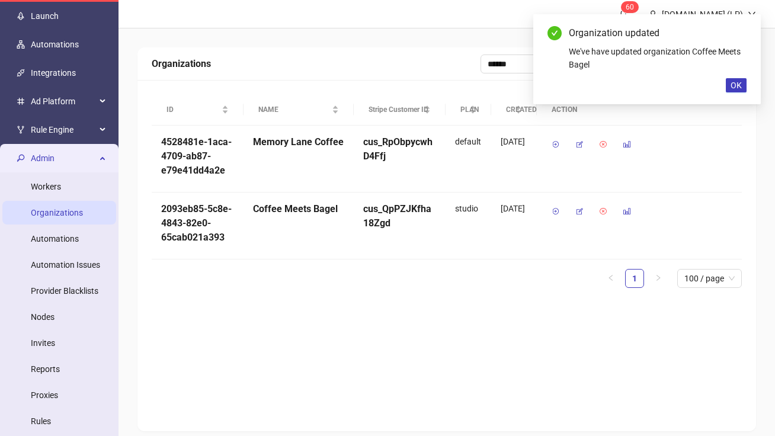
click at [119, 164] on div "Organizations ****** All ACTIVE DISABELD ID NAME Stripe Customer ID PLAN CREATE…" at bounding box center [447, 239] width 657 height 422
click at [110, 164] on div "Admin" at bounding box center [59, 158] width 114 height 24
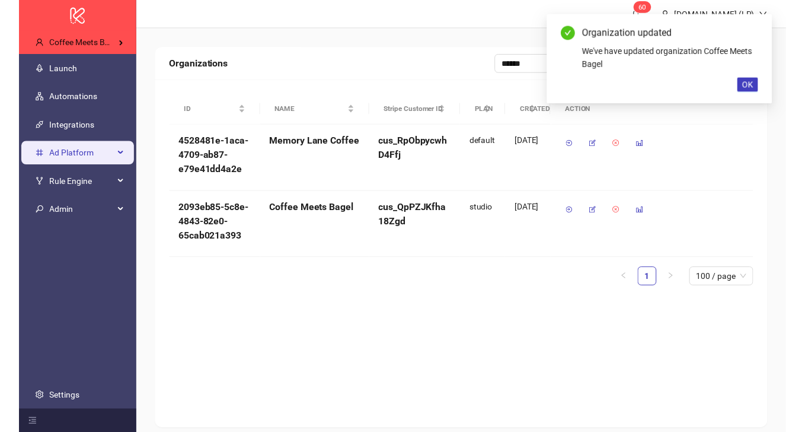
scroll to position [0, 0]
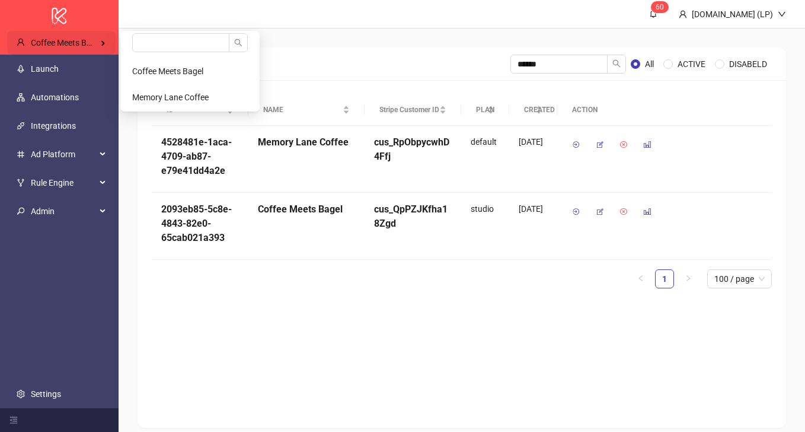
click at [65, 49] on div "Coffee Meets Bagel" at bounding box center [61, 43] width 108 height 24
click at [142, 43] on input "search" at bounding box center [180, 42] width 97 height 19
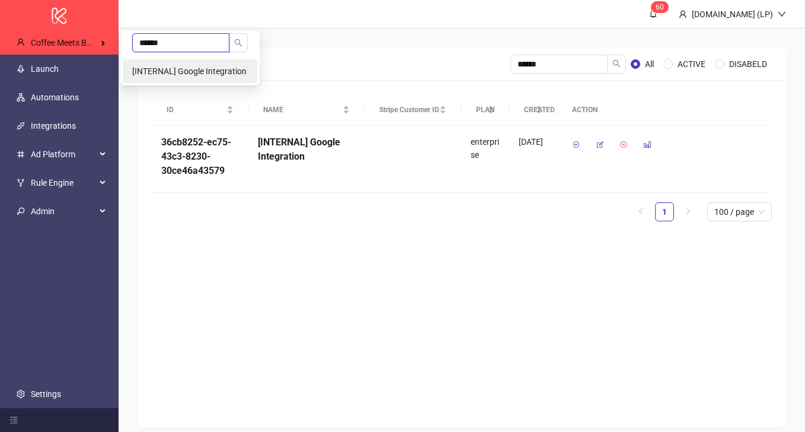
type input "******"
click at [170, 71] on span "[INTERNAL] Google Integration" at bounding box center [189, 70] width 114 height 9
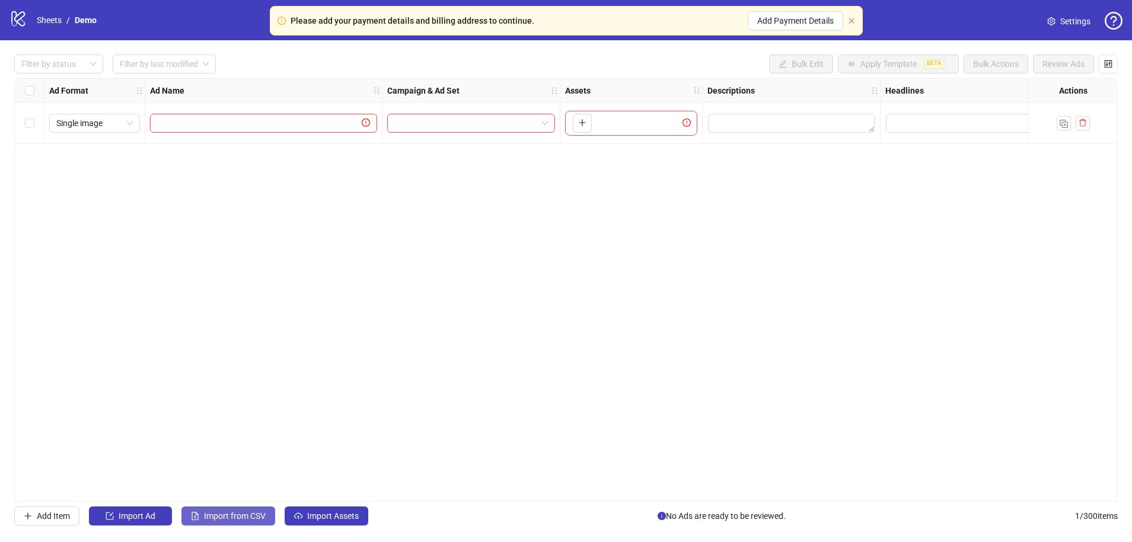
click at [236, 520] on span "Import from CSV" at bounding box center [235, 516] width 62 height 9
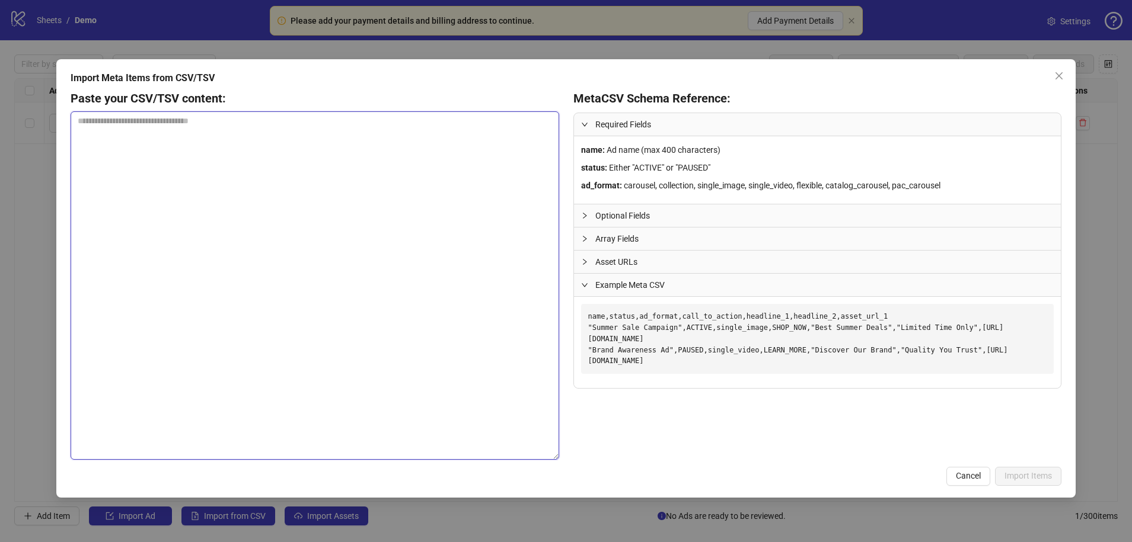
click at [248, 152] on textarea at bounding box center [315, 285] width 488 height 349
paste textarea "**********"
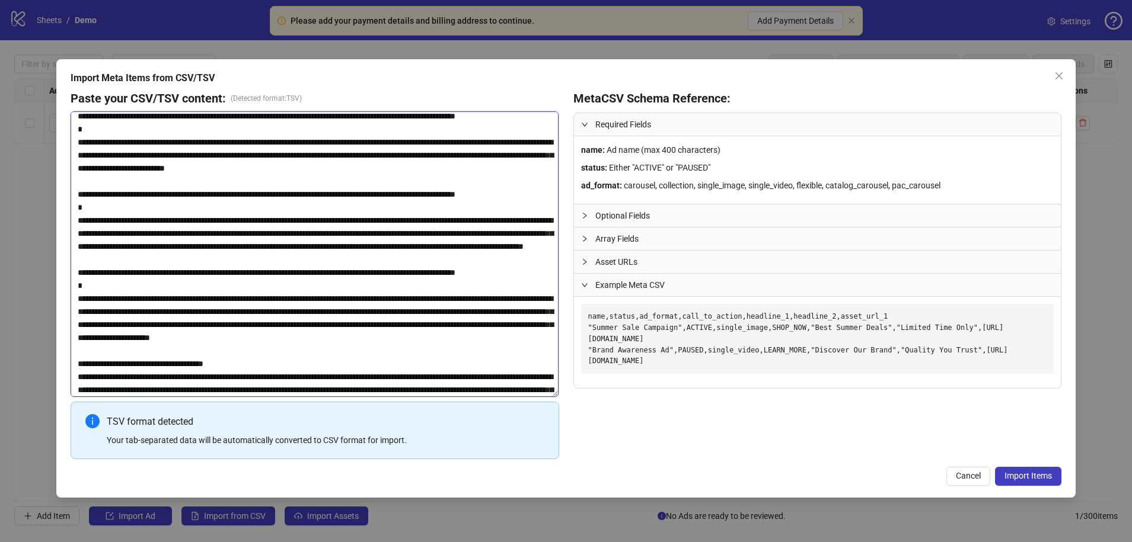
scroll to position [181, 0]
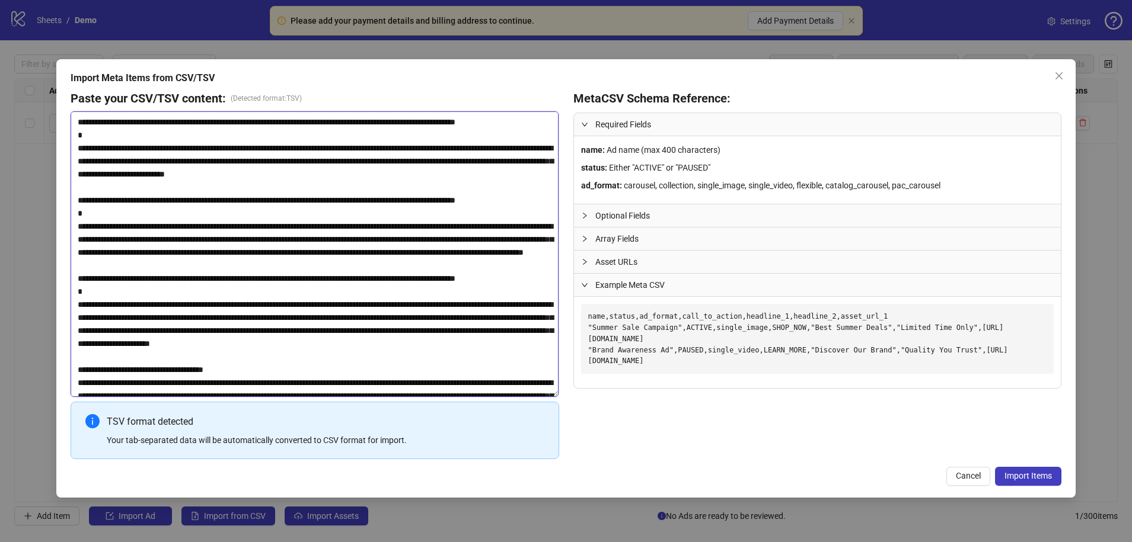
type textarea "**********"
click at [1038, 479] on span "Import Items" at bounding box center [1027, 475] width 47 height 9
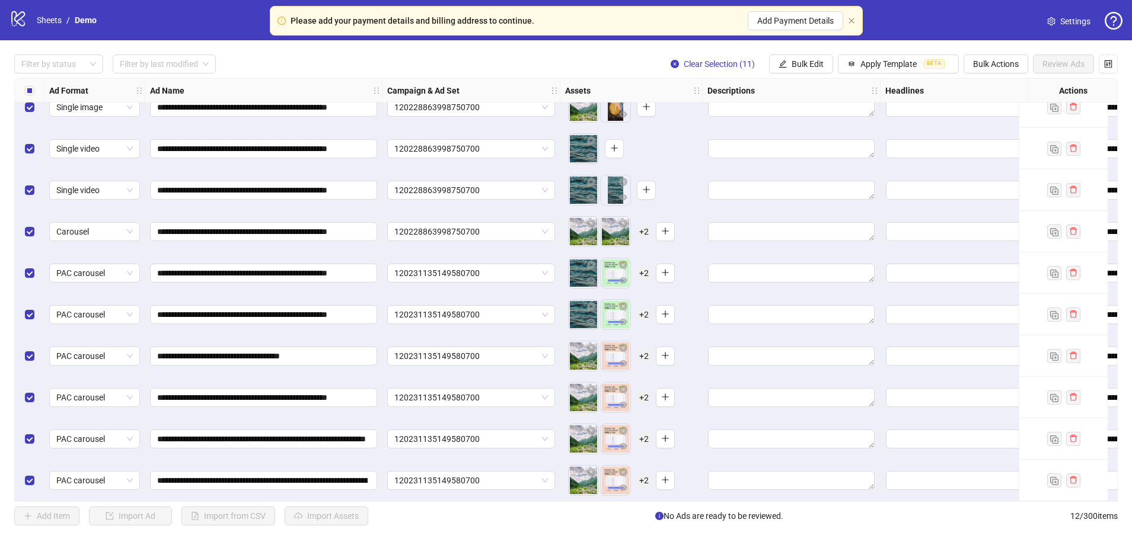
scroll to position [0, 0]
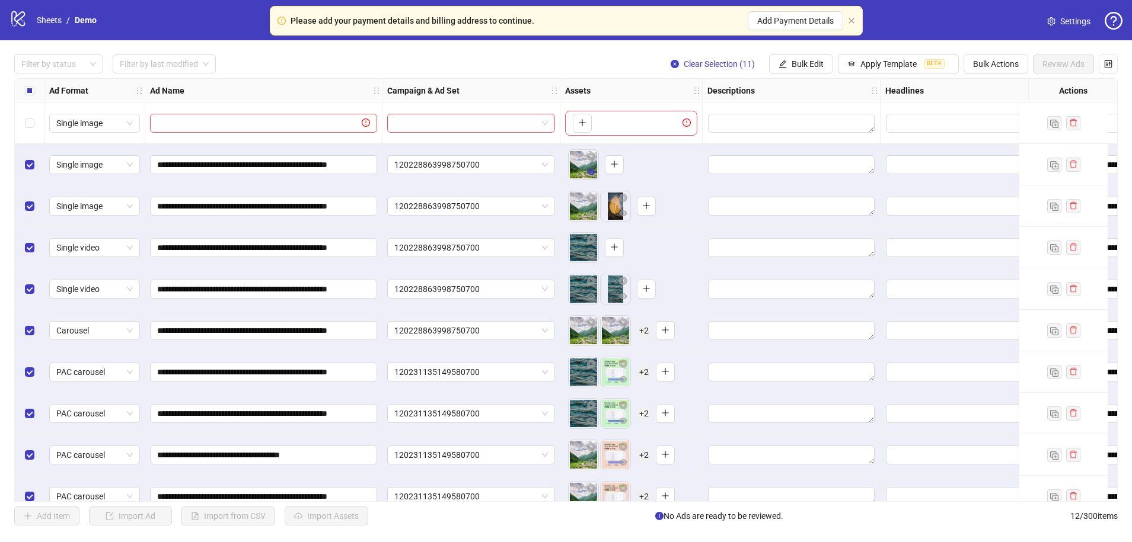
click at [591, 176] on span "button" at bounding box center [591, 171] width 8 height 9
click at [33, 82] on div "Select all rows" at bounding box center [30, 91] width 30 height 24
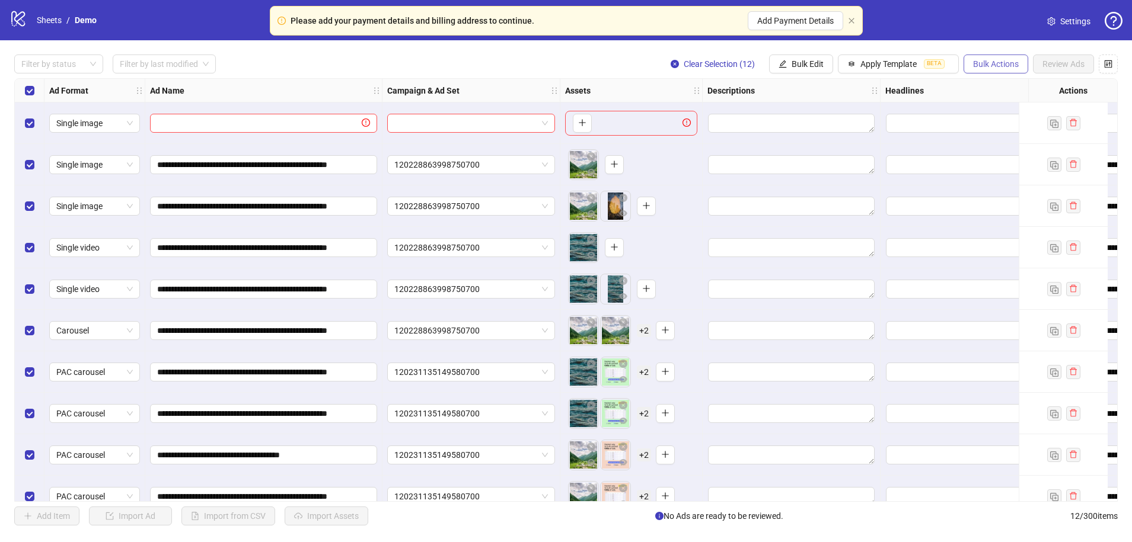
click at [980, 68] on span "Bulk Actions" at bounding box center [996, 63] width 46 height 9
click at [980, 86] on span "Delete" at bounding box center [1011, 87] width 81 height 13
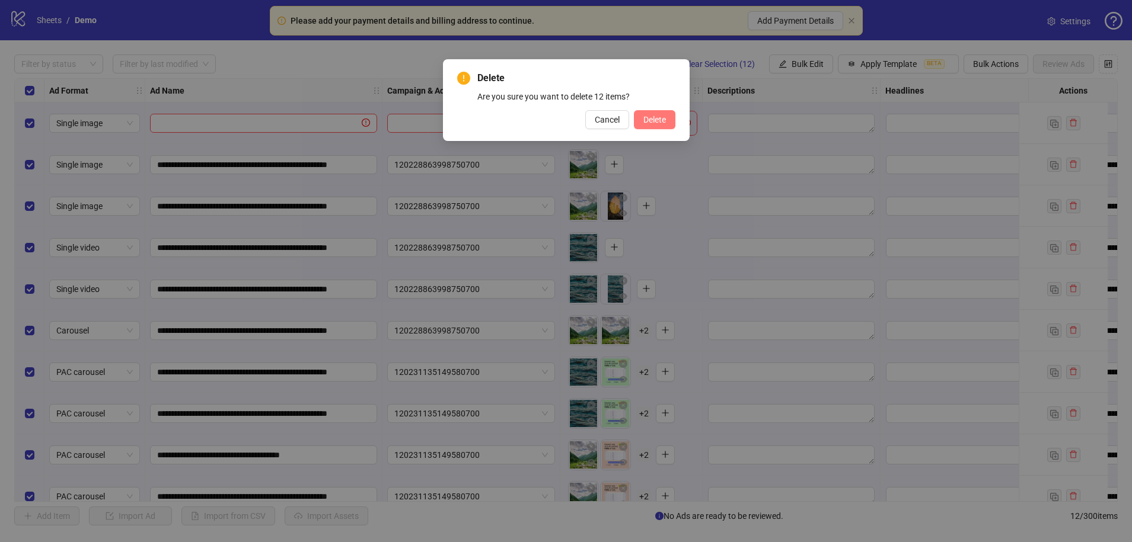
click at [643, 124] on button "Delete" at bounding box center [654, 119] width 41 height 19
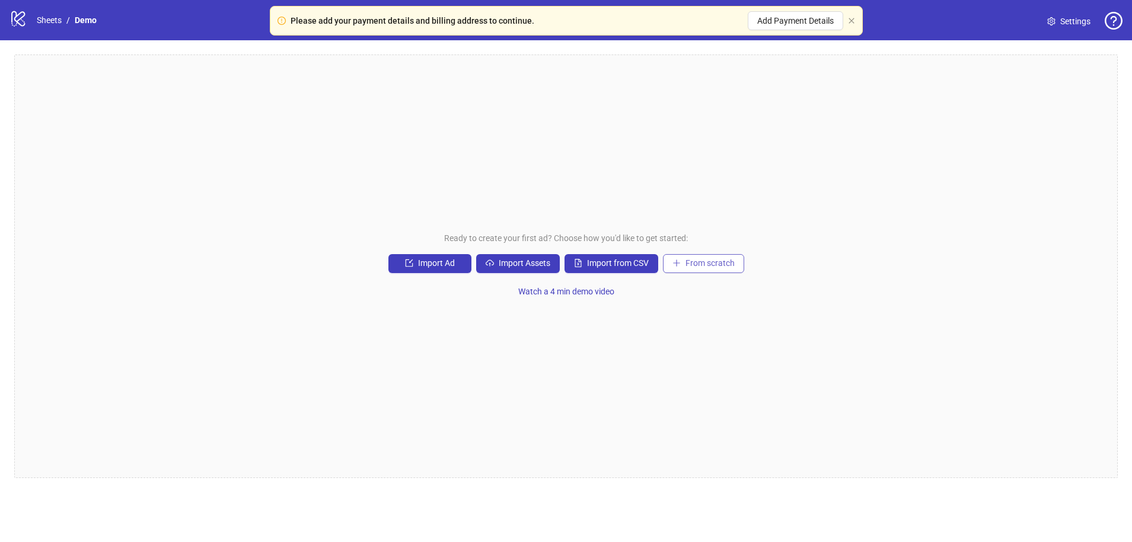
click at [682, 271] on button "From scratch" at bounding box center [703, 263] width 81 height 19
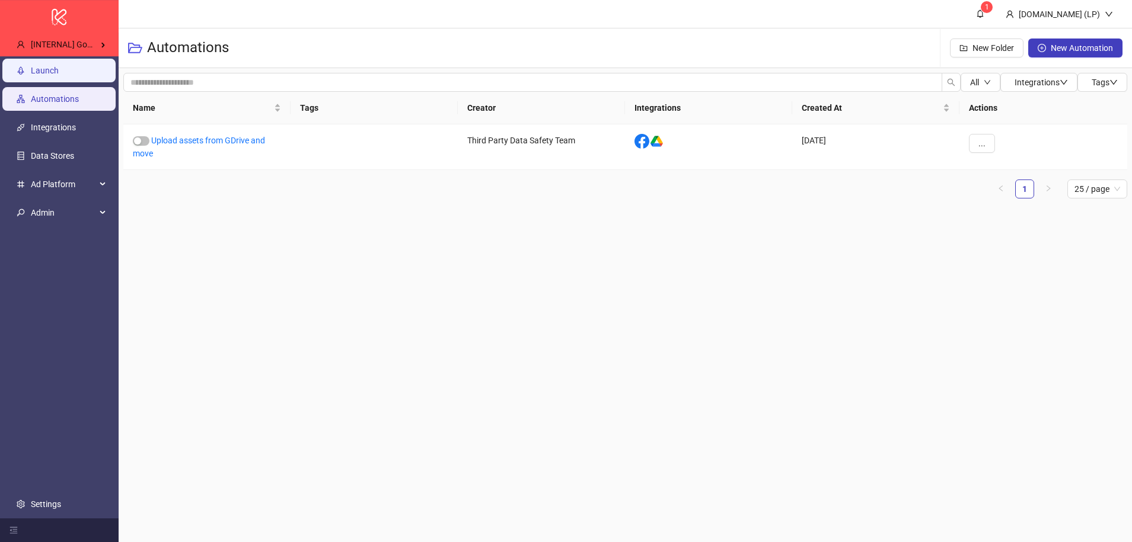
click at [31, 69] on link "Launch" at bounding box center [45, 70] width 28 height 9
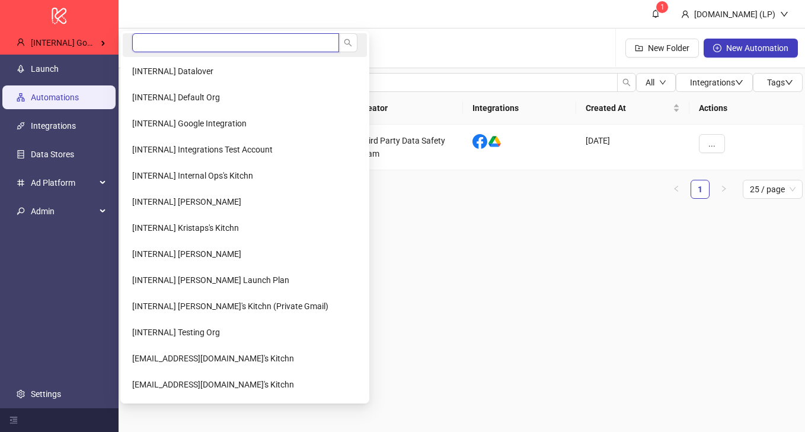
click at [154, 47] on input "search" at bounding box center [235, 42] width 207 height 19
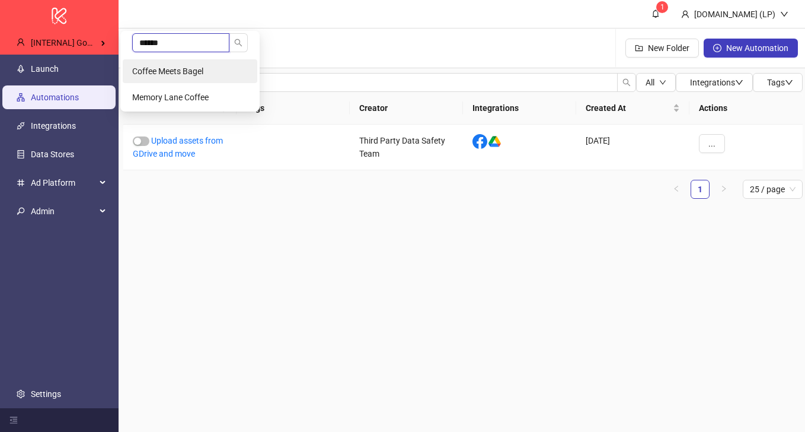
type input "******"
click at [175, 66] on span "Coffee Meets Bagel" at bounding box center [167, 70] width 71 height 9
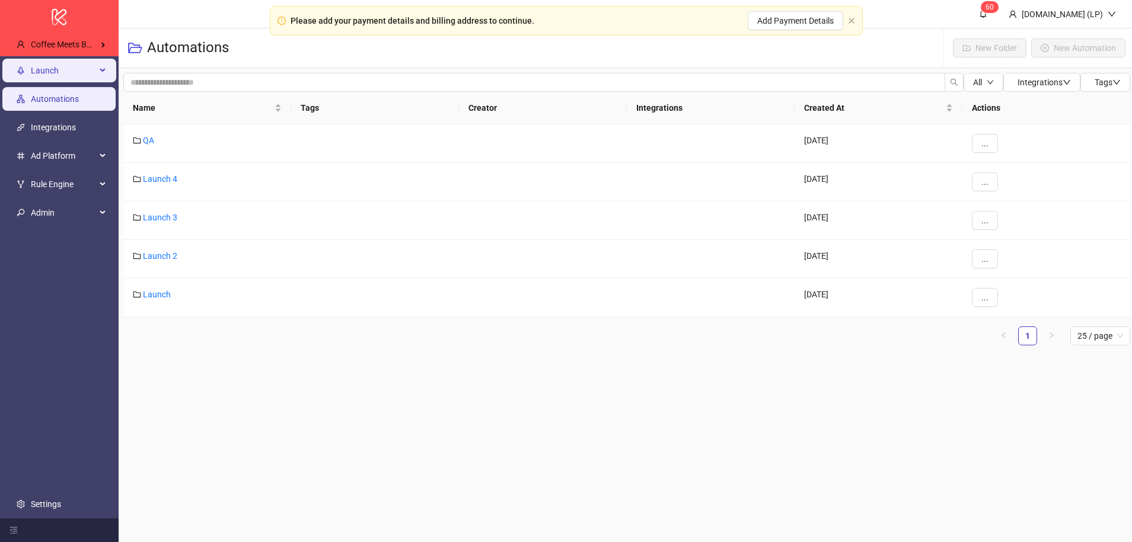
click at [47, 76] on span "Launch" at bounding box center [63, 71] width 65 height 24
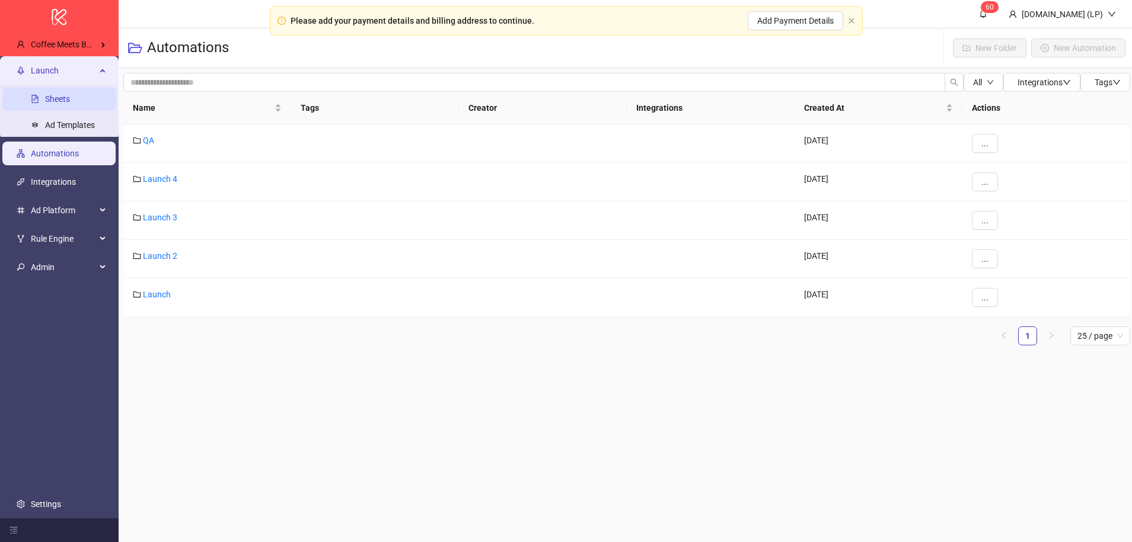
click at [64, 97] on link "Sheets" at bounding box center [57, 99] width 25 height 9
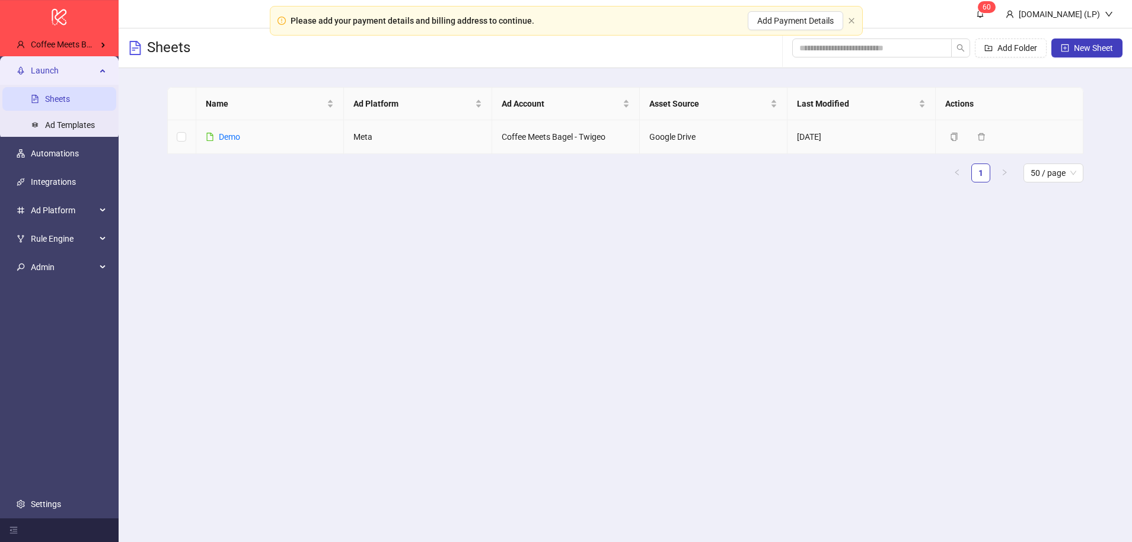
click at [234, 142] on div "Demo" at bounding box center [229, 136] width 21 height 13
click at [238, 136] on link "Demo" at bounding box center [229, 136] width 21 height 9
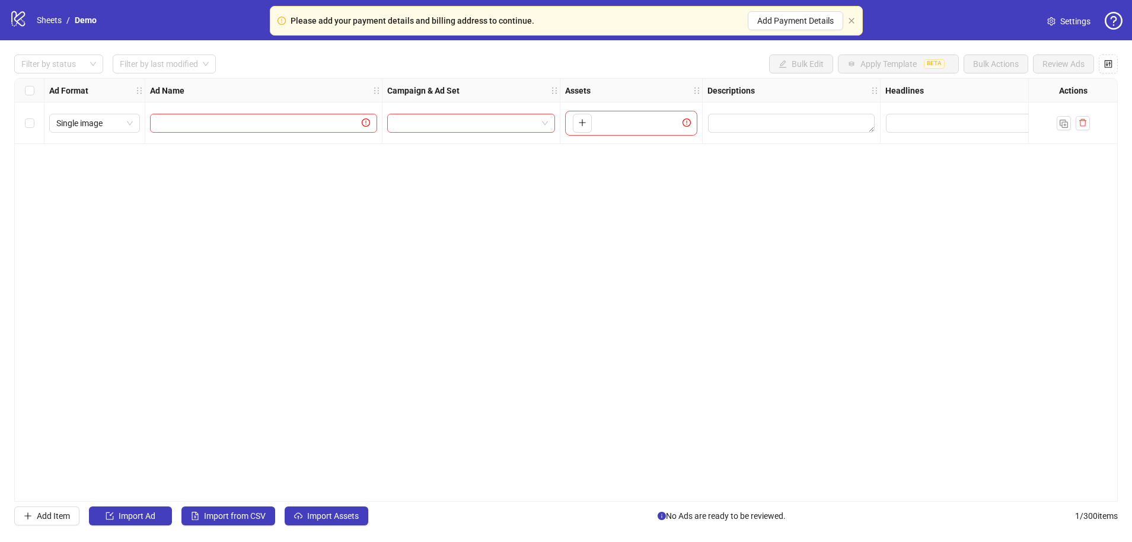
click at [804, 25] on div "Please add your payment details and billing address to continue. Add Payment De…" at bounding box center [566, 21] width 593 height 30
click at [804, 20] on icon "close" at bounding box center [851, 20] width 7 height 7
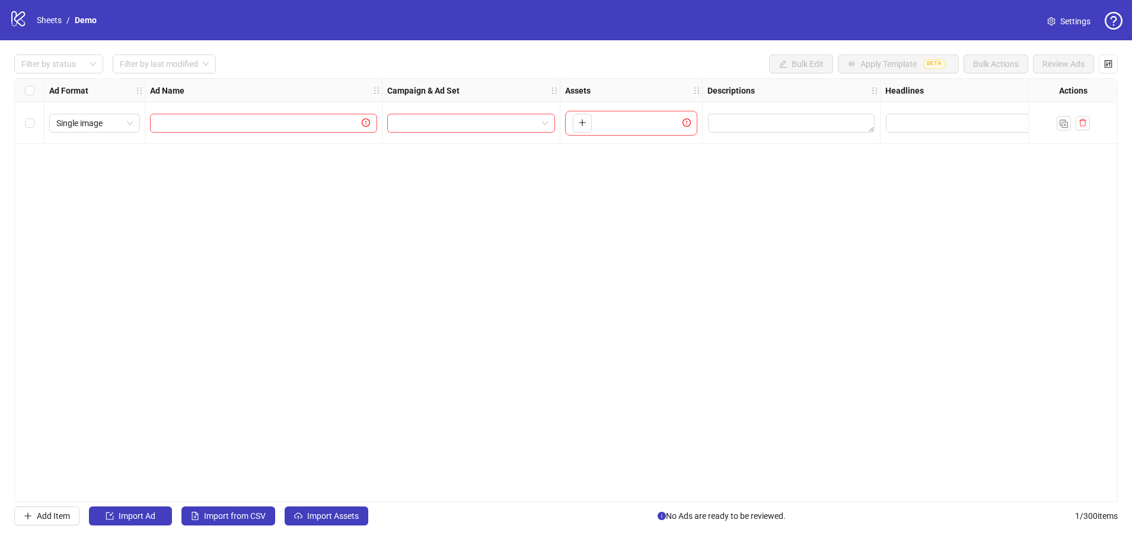
click at [37, 91] on div "Select all rows" at bounding box center [30, 91] width 30 height 24
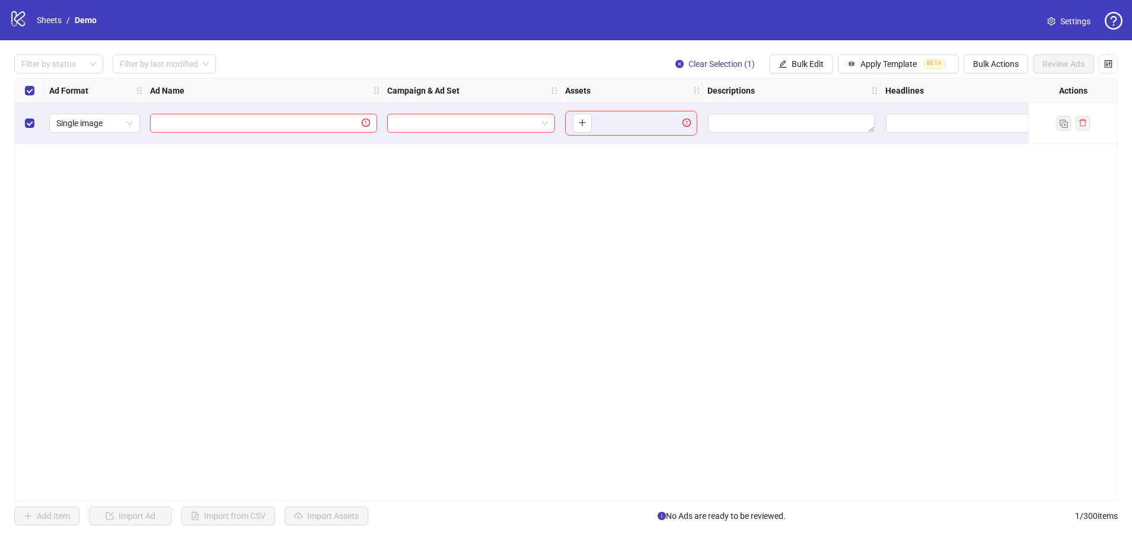
click at [36, 85] on div "Select all rows" at bounding box center [30, 91] width 30 height 24
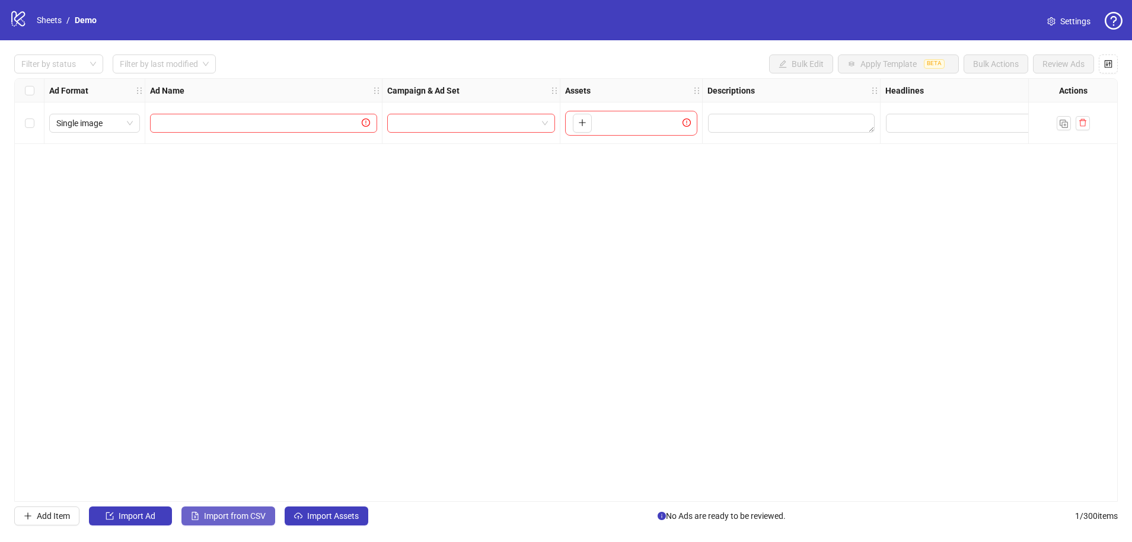
click at [240, 431] on span "Import from CSV" at bounding box center [235, 516] width 62 height 9
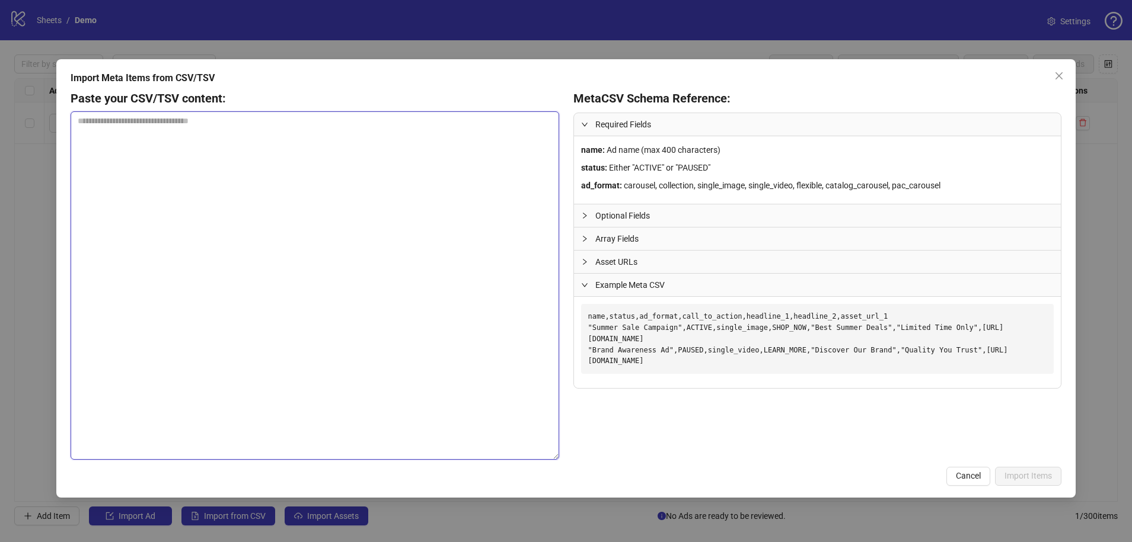
click at [376, 148] on textarea at bounding box center [315, 285] width 488 height 349
paste textarea "**********"
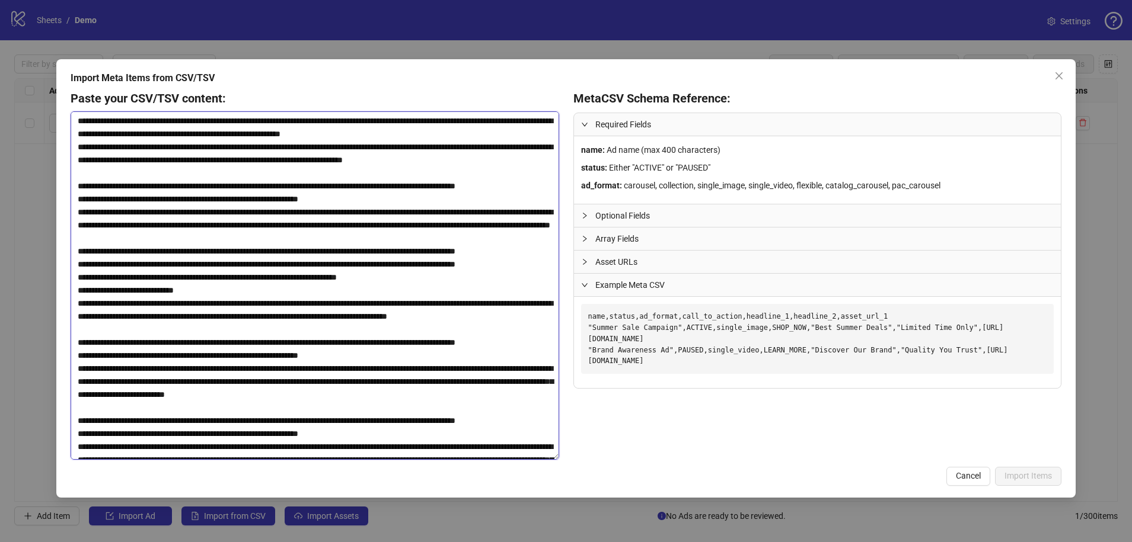
scroll to position [1137, 0]
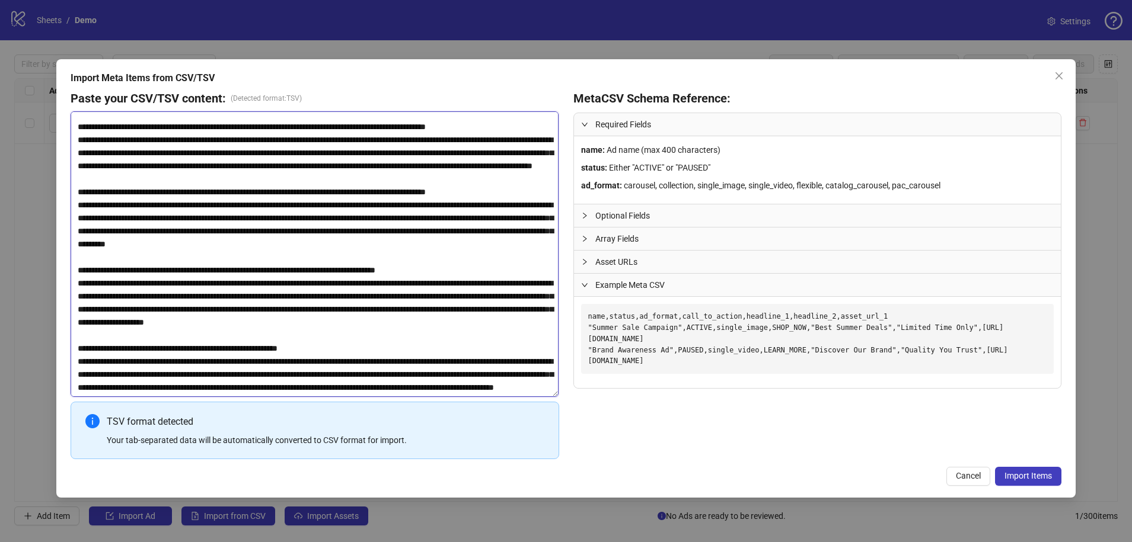
type textarea "**********"
click at [804, 431] on span "Import Items" at bounding box center [1027, 475] width 47 height 9
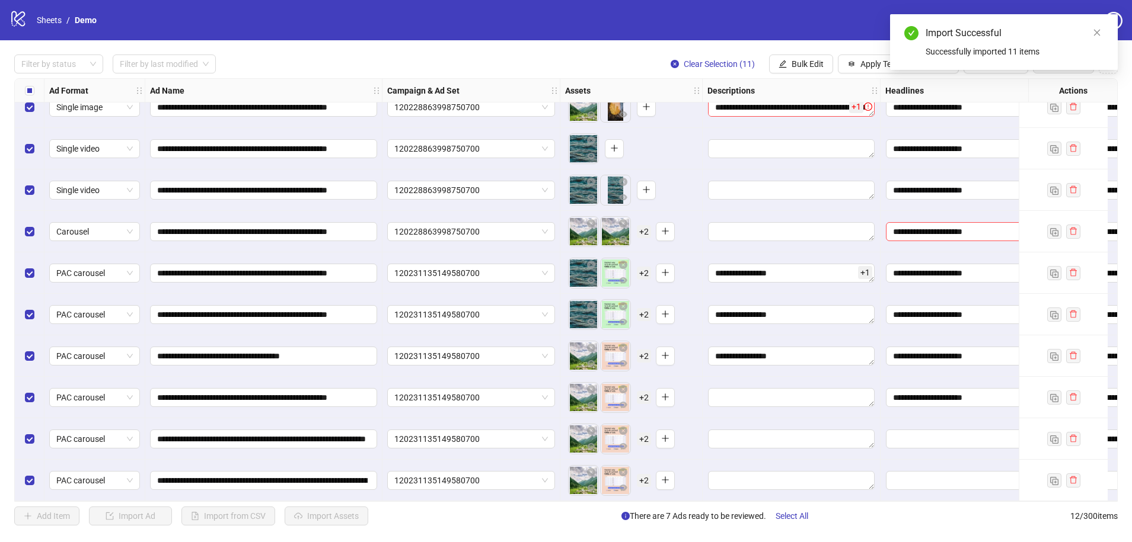
scroll to position [0, 1]
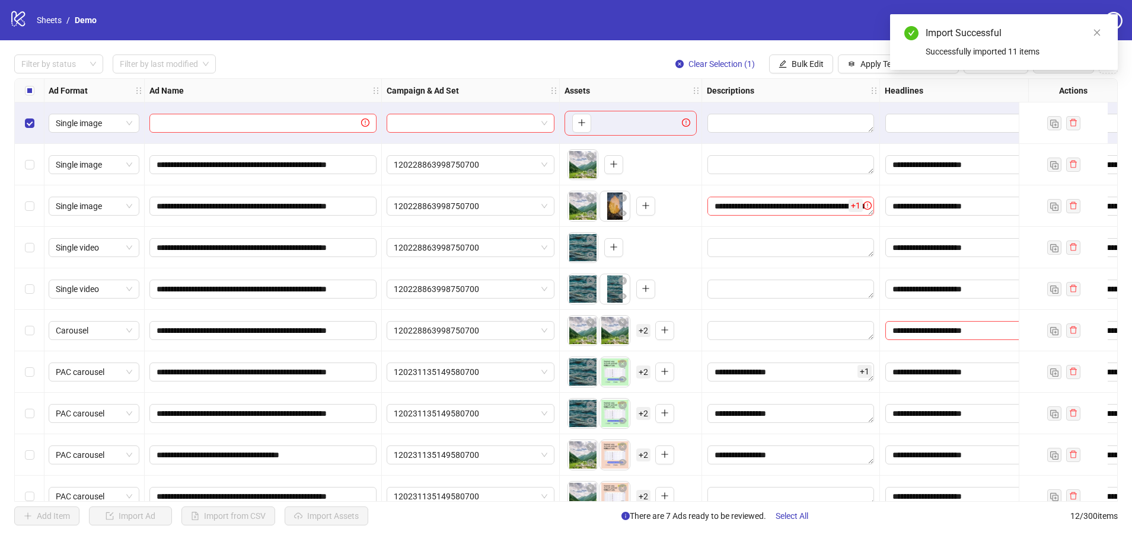
click at [804, 29] on div "Import Successful Successfully imported 11 items" at bounding box center [1004, 42] width 228 height 56
click at [804, 37] on link "Close" at bounding box center [1096, 32] width 13 height 13
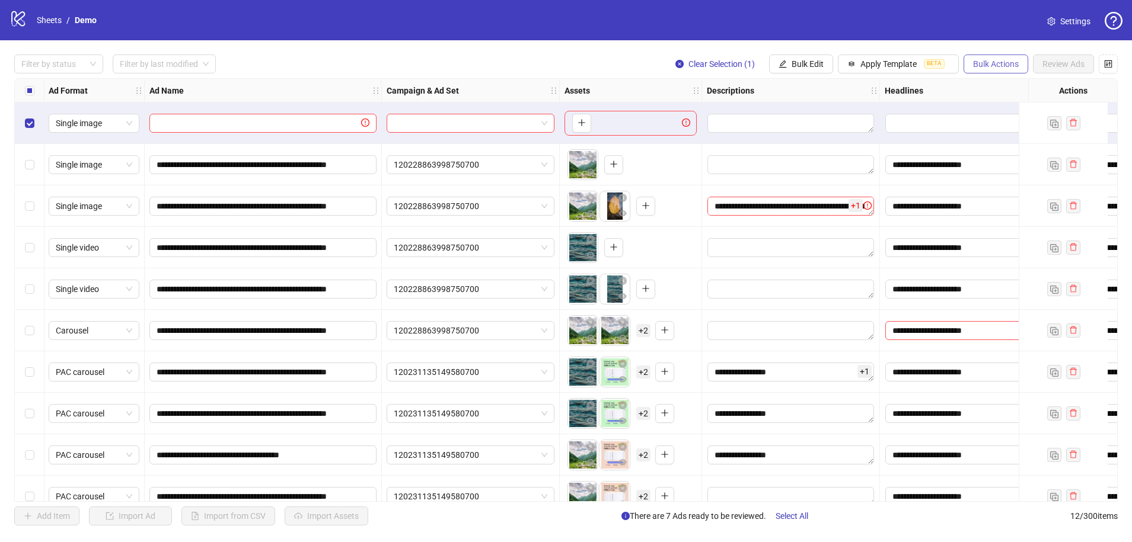
click at [804, 58] on button "Bulk Actions" at bounding box center [995, 64] width 65 height 19
click at [804, 92] on span "Delete" at bounding box center [1011, 87] width 81 height 13
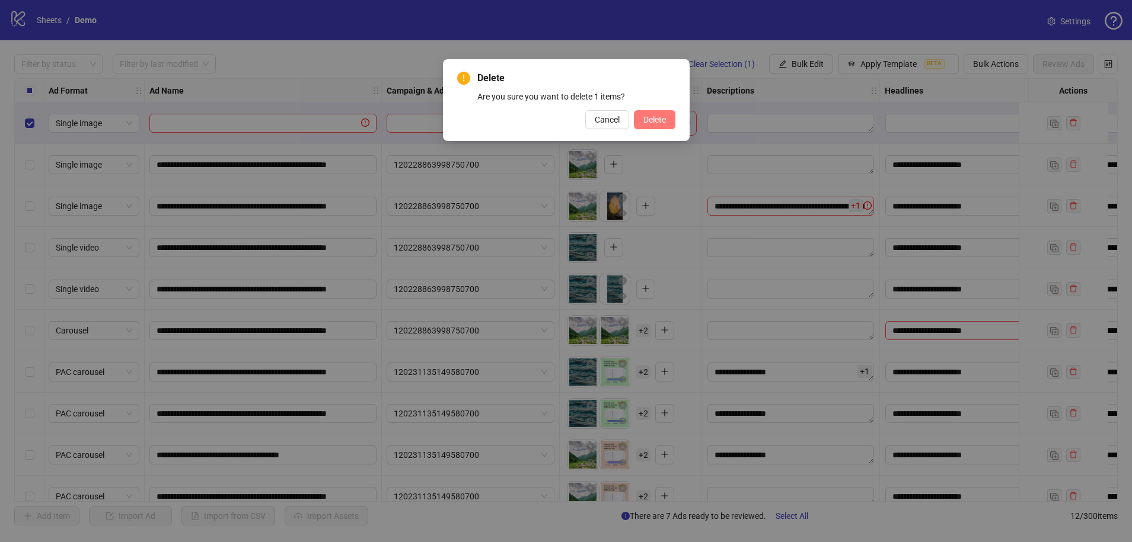
click at [668, 119] on button "Delete" at bounding box center [654, 119] width 41 height 19
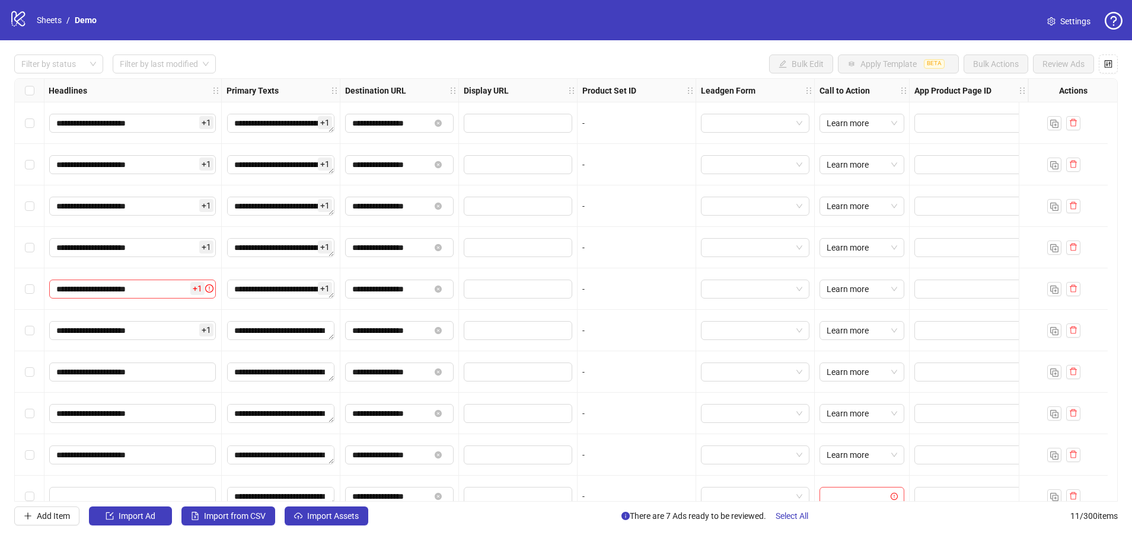
scroll to position [0, 0]
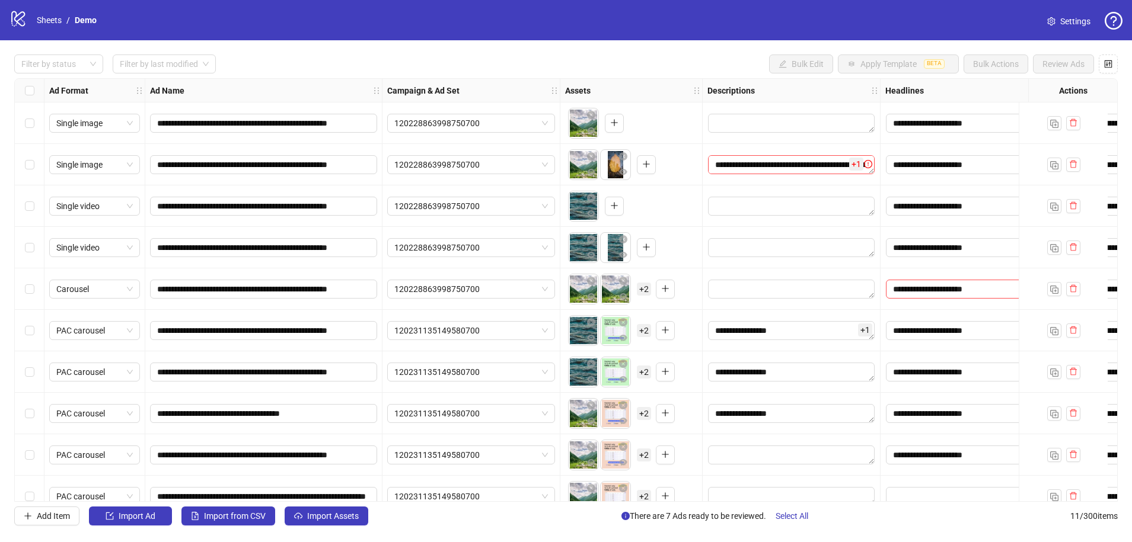
click at [36, 119] on div "Select row 1" at bounding box center [30, 123] width 30 height 41
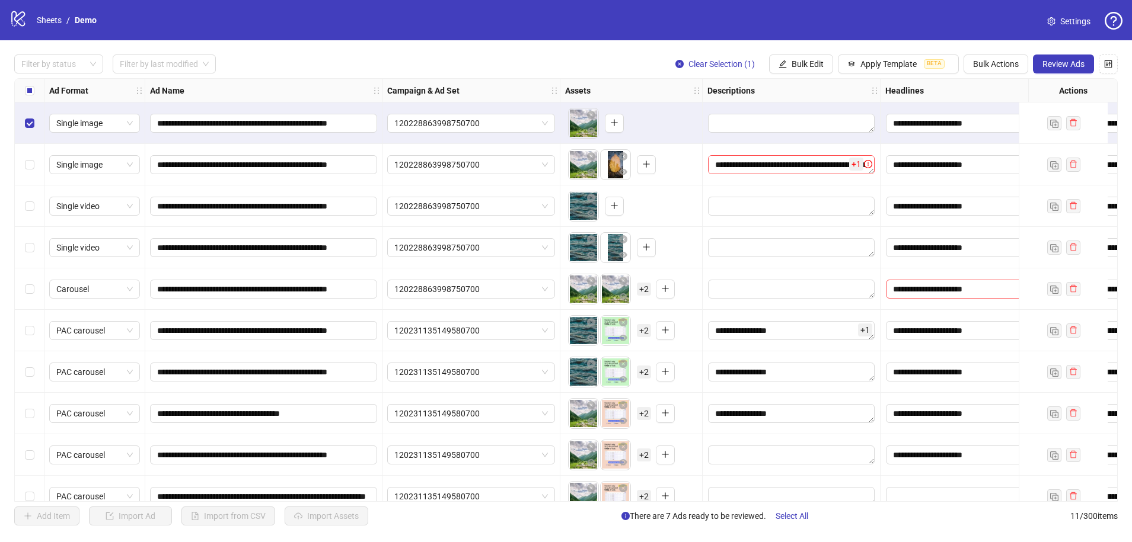
drag, startPoint x: 34, startPoint y: 200, endPoint x: 32, endPoint y: 230, distance: 29.7
click at [34, 204] on div "Select row 3" at bounding box center [30, 206] width 30 height 41
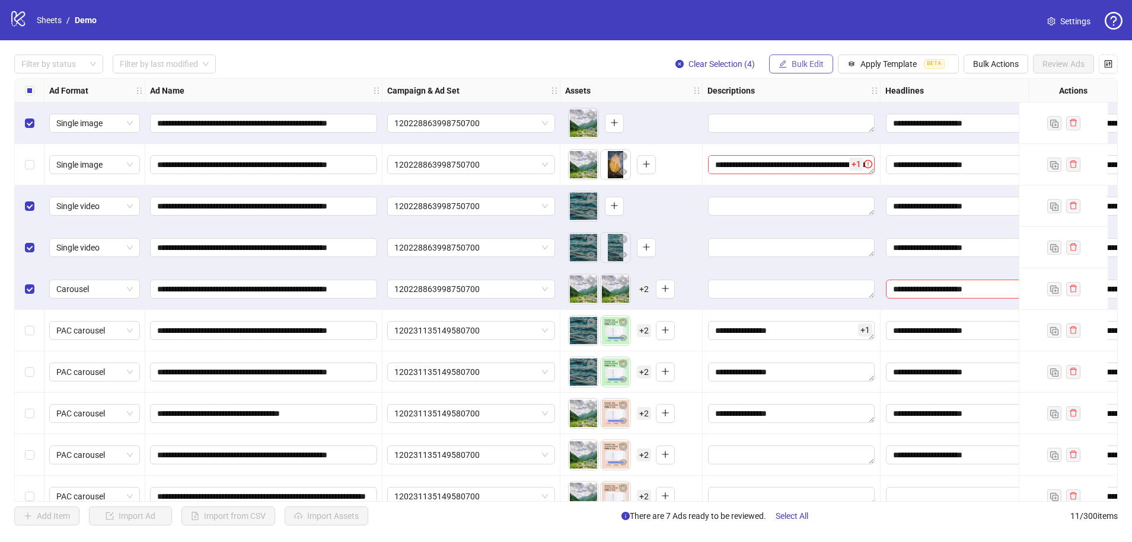
click at [796, 65] on span "Bulk Edit" at bounding box center [807, 63] width 32 height 9
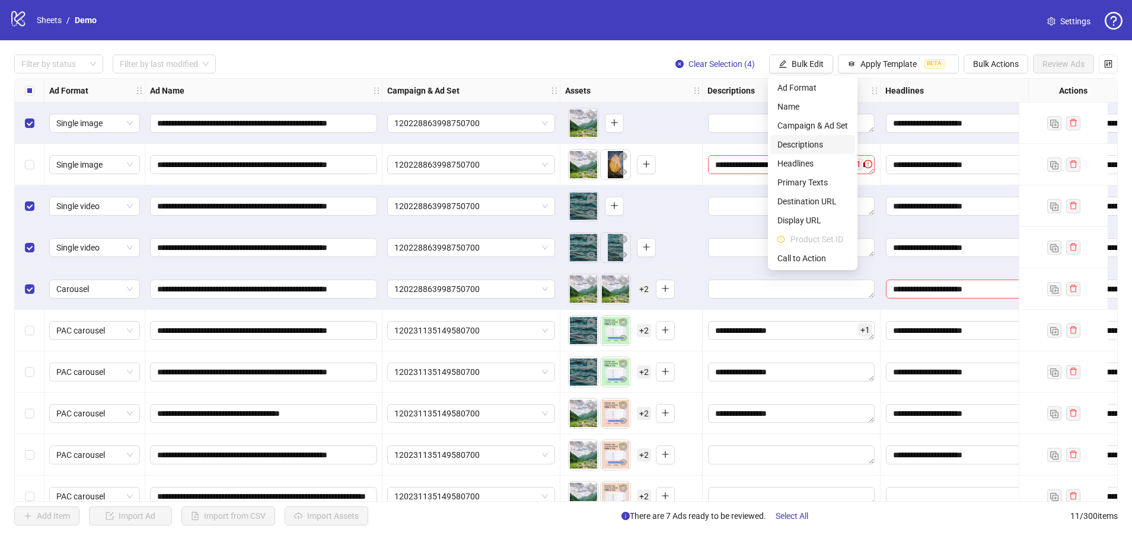
click at [804, 148] on span "Descriptions" at bounding box center [812, 144] width 71 height 13
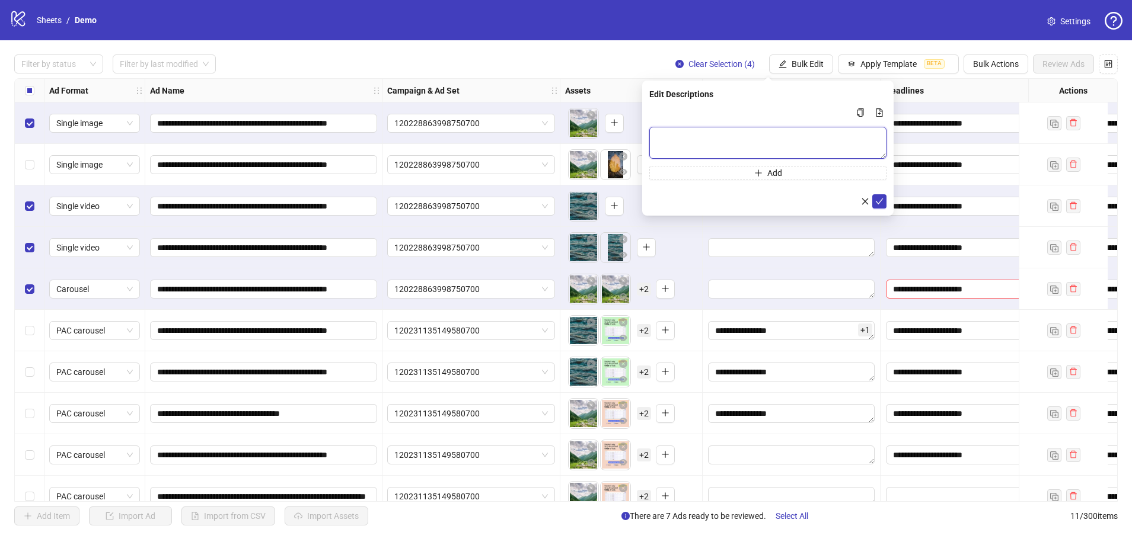
click at [693, 147] on textarea "Multi-text input container - paste or copy values" at bounding box center [767, 143] width 237 height 32
type textarea "*******"
click at [804, 199] on button "submit" at bounding box center [879, 201] width 14 height 14
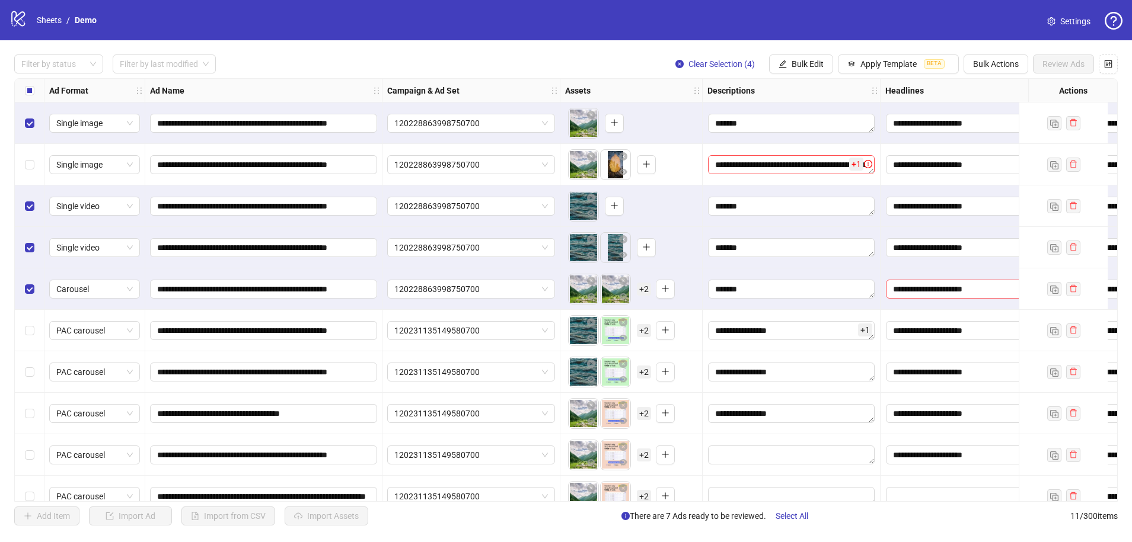
click at [21, 90] on div "Select all rows" at bounding box center [30, 91] width 30 height 24
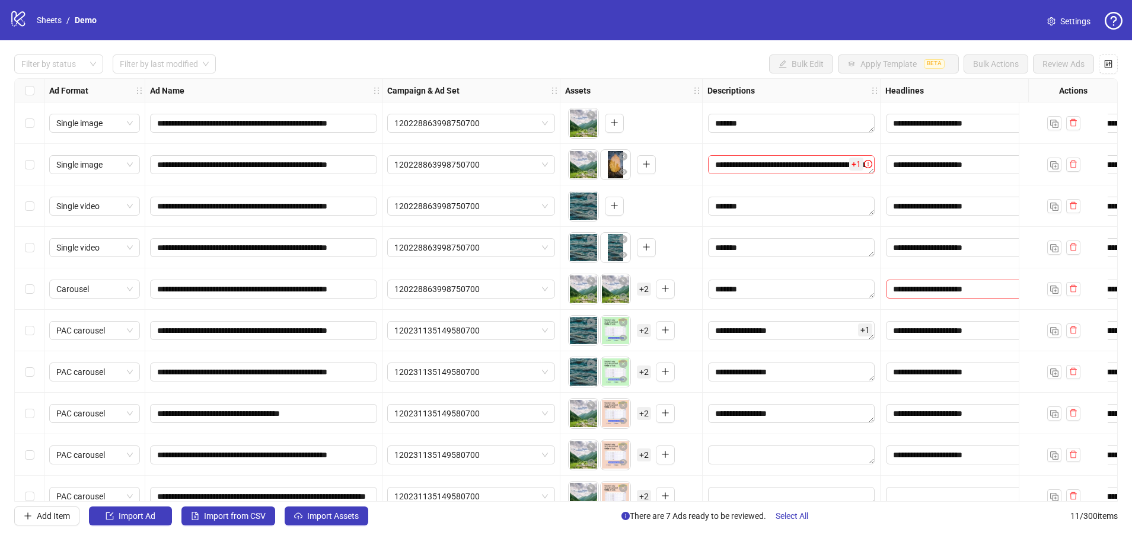
click at [34, 87] on div "Select all rows" at bounding box center [30, 91] width 30 height 24
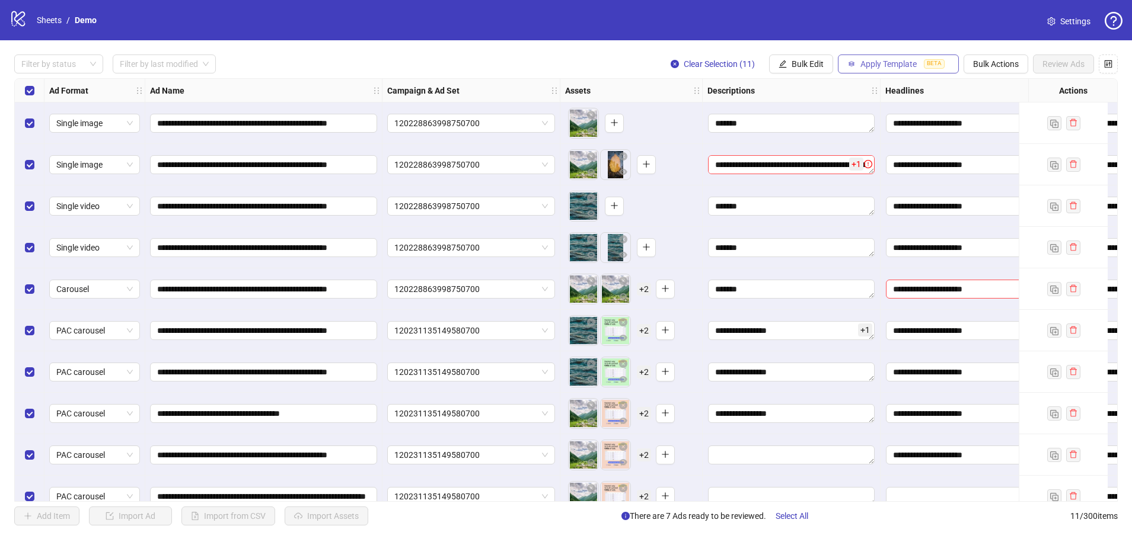
click at [804, 71] on button "Apply Template BETA" at bounding box center [898, 64] width 121 height 19
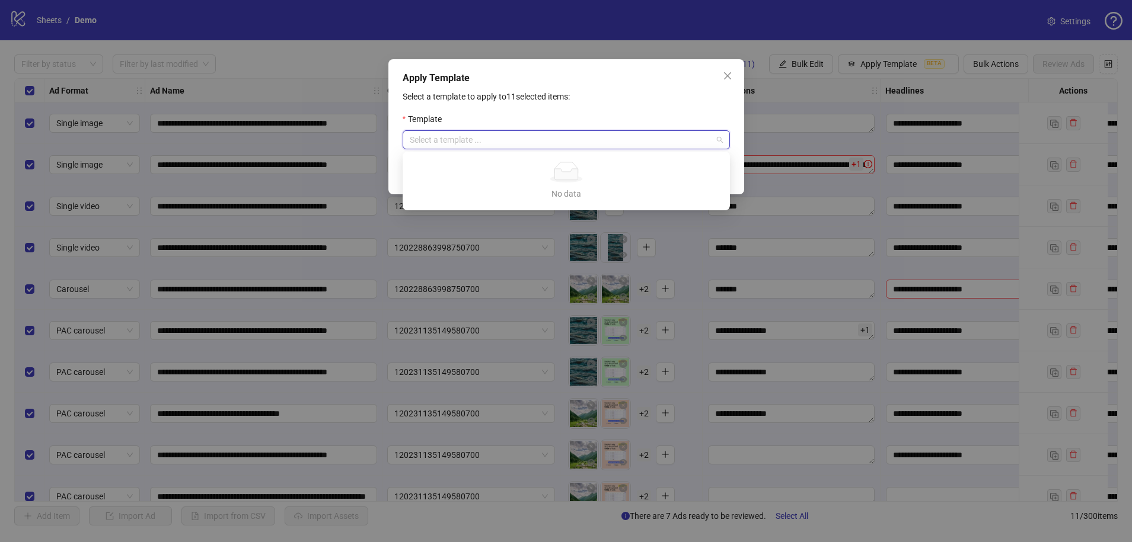
click at [704, 131] on input "search" at bounding box center [561, 140] width 302 height 18
click at [670, 114] on div "Template" at bounding box center [565, 122] width 327 height 18
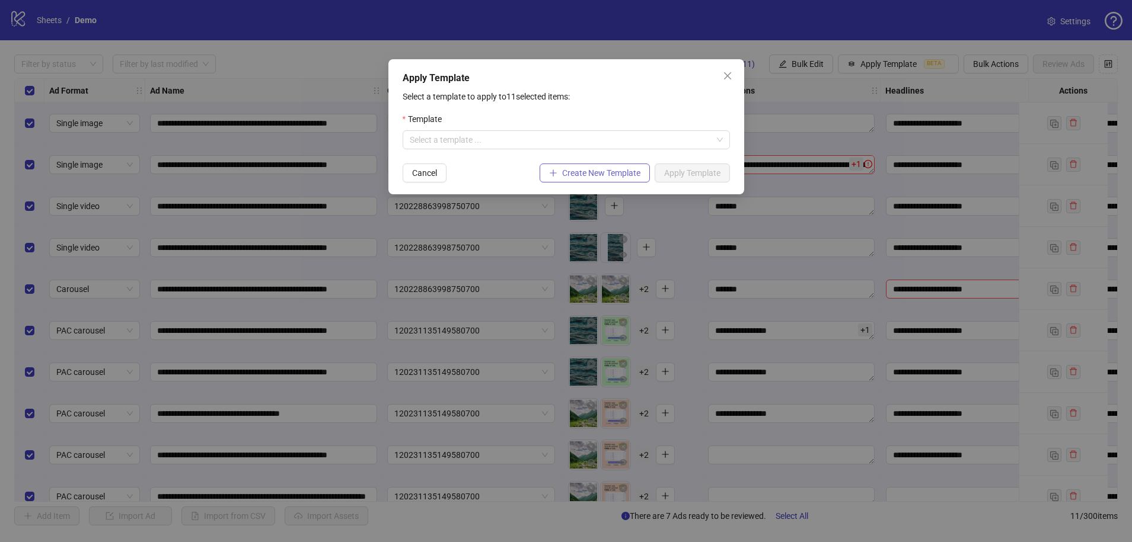
click at [616, 171] on span "Create New Template" at bounding box center [601, 172] width 78 height 9
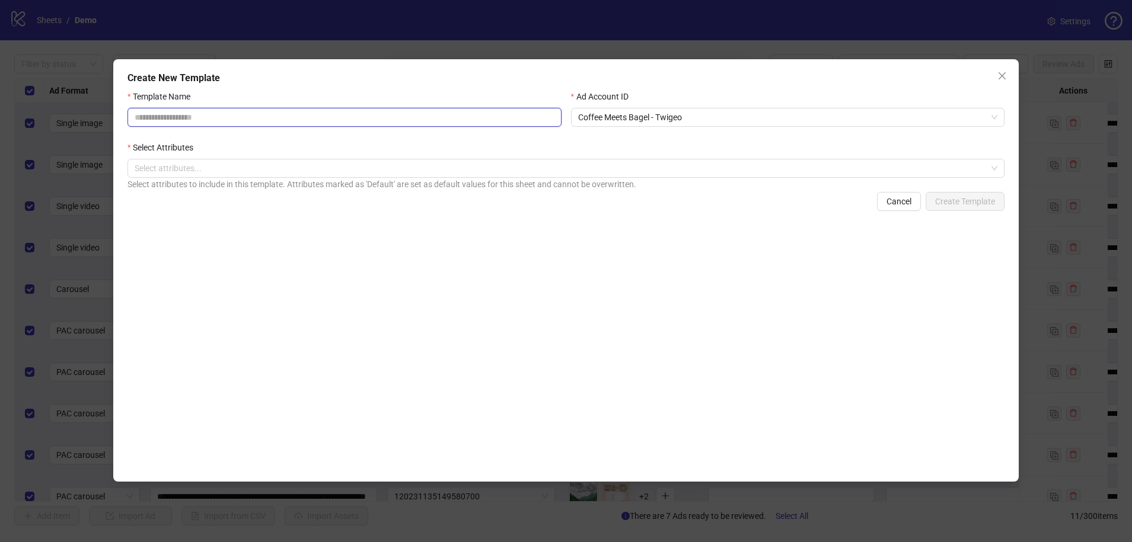
click at [315, 114] on input "Template Name" at bounding box center [344, 117] width 434 height 19
type input "****"
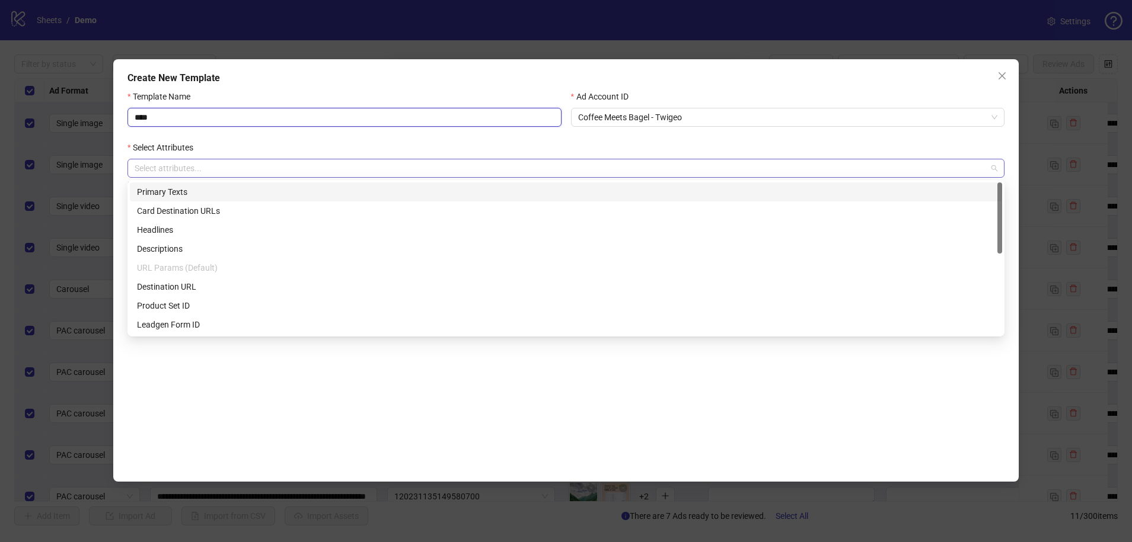
click at [261, 161] on div at bounding box center [559, 168] width 859 height 17
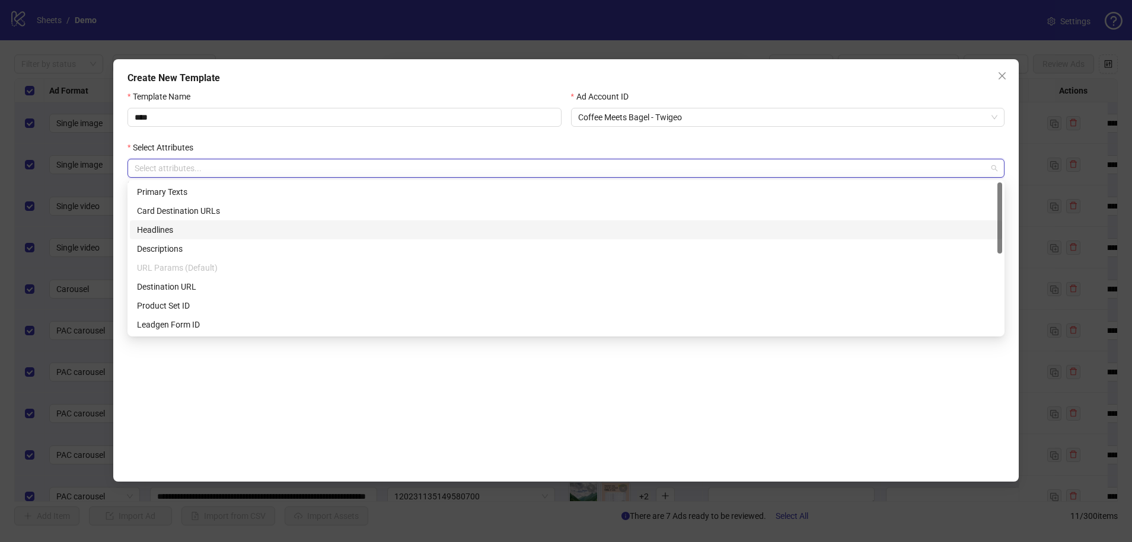
click at [211, 222] on div "Headlines" at bounding box center [566, 229] width 872 height 19
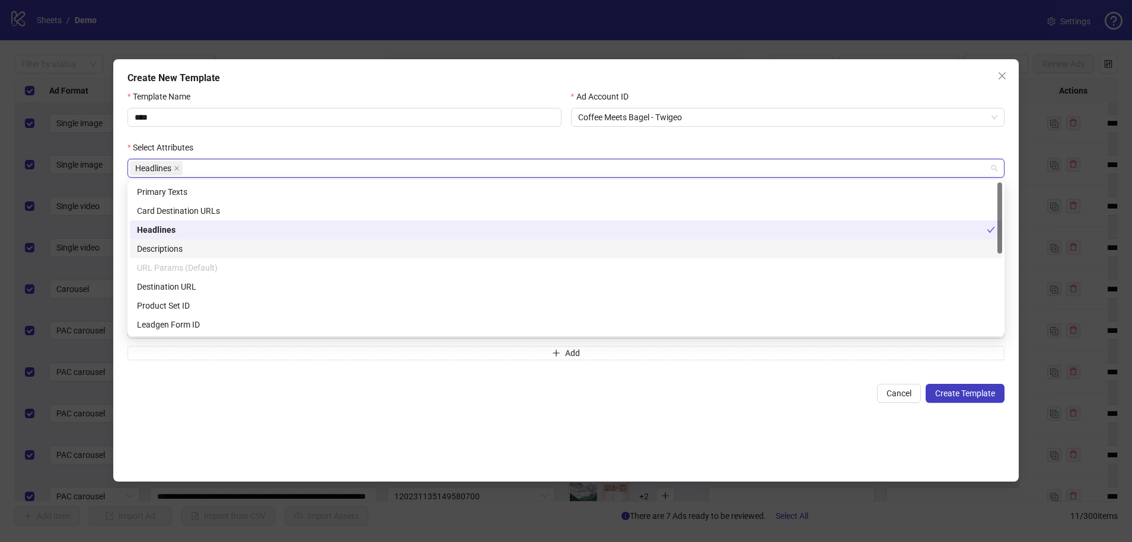
click at [197, 242] on div "Descriptions" at bounding box center [566, 248] width 858 height 13
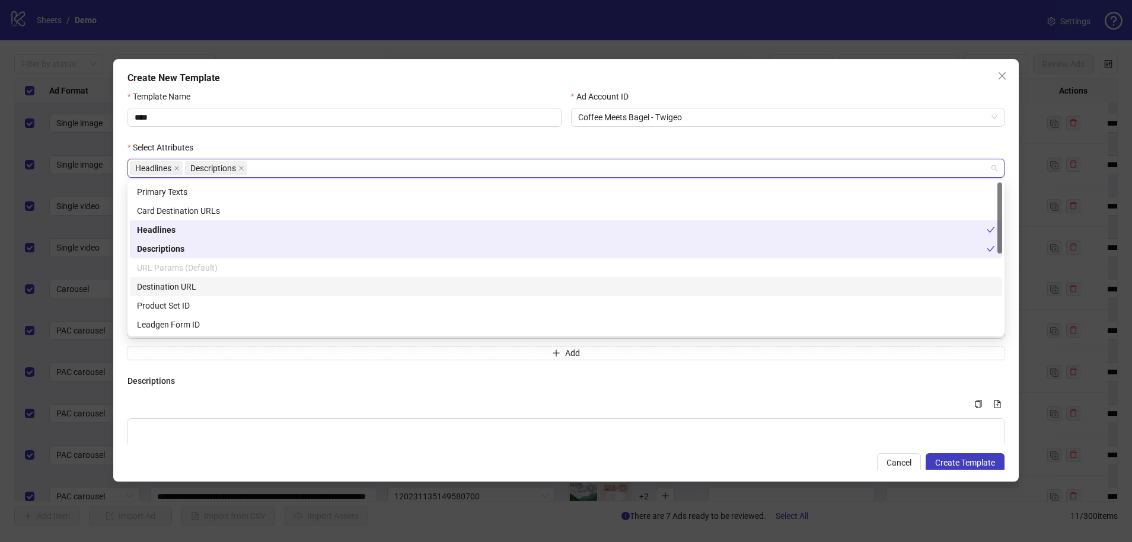
click at [199, 284] on div "Destination URL" at bounding box center [566, 286] width 858 height 13
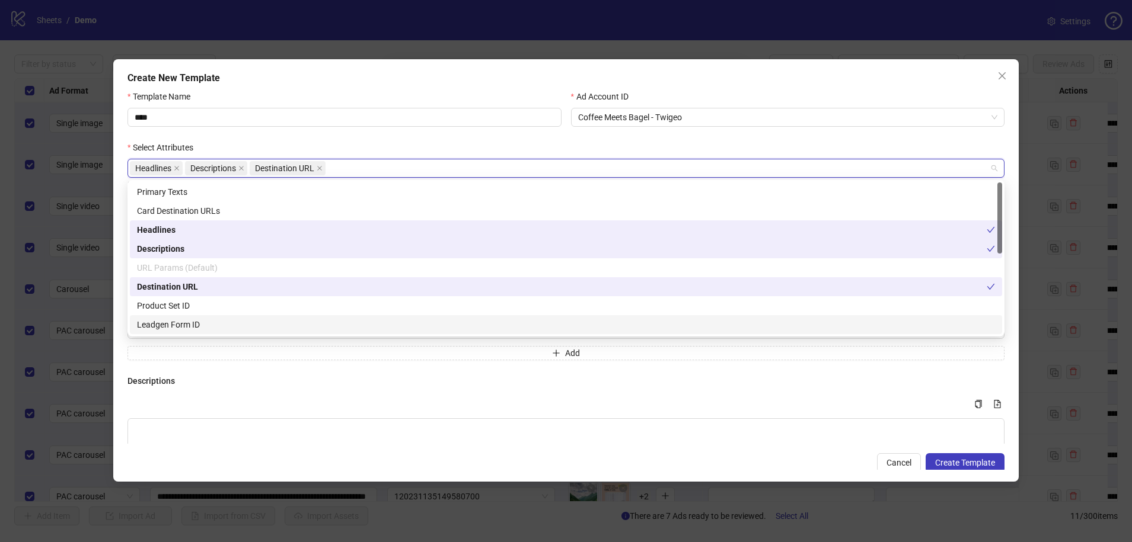
click at [234, 376] on h4 "Descriptions" at bounding box center [565, 381] width 877 height 13
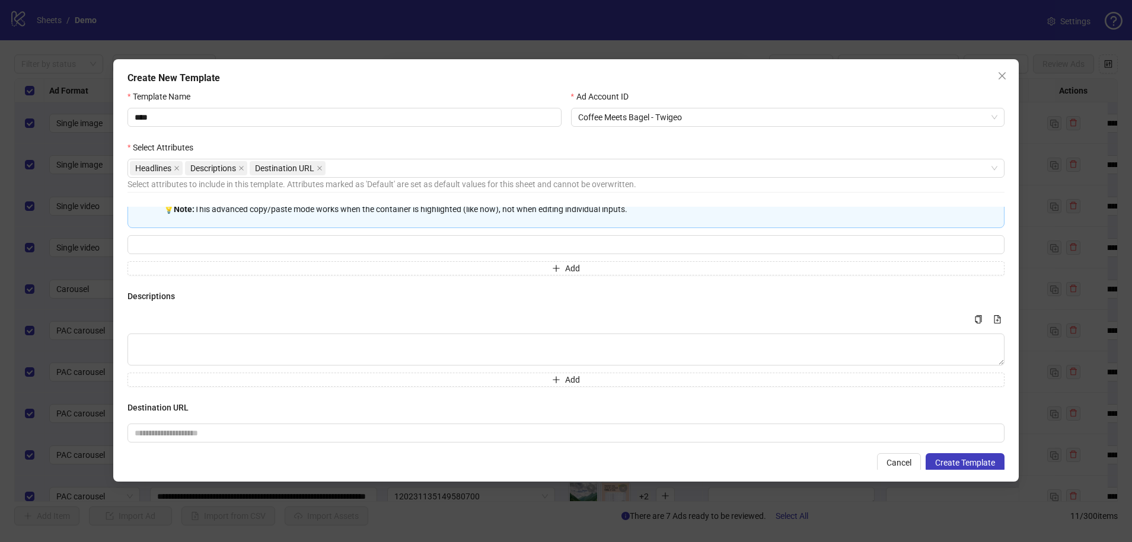
scroll to position [98, 0]
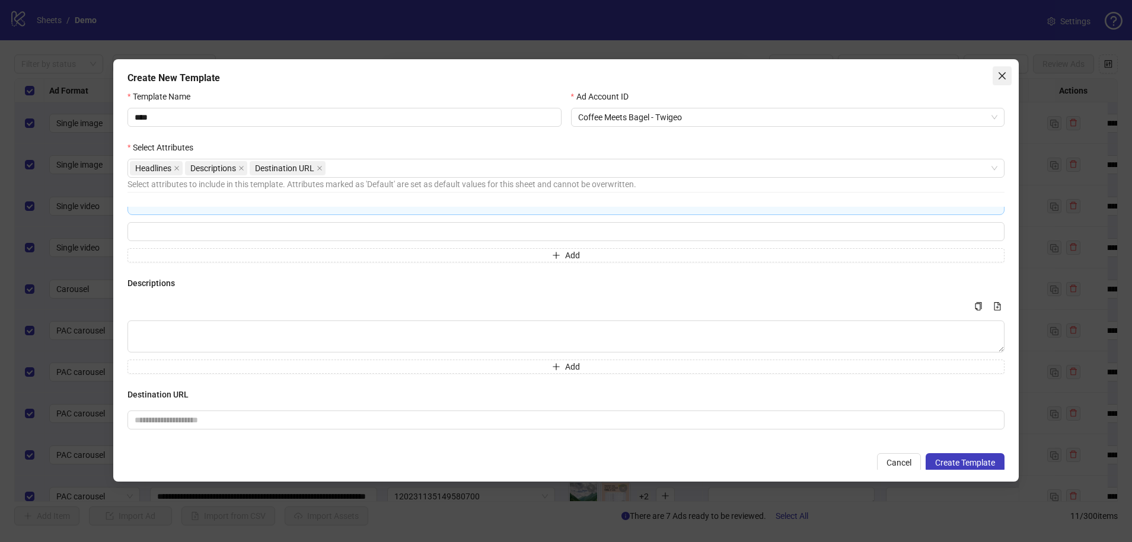
click at [804, 78] on icon "close" at bounding box center [1001, 75] width 9 height 9
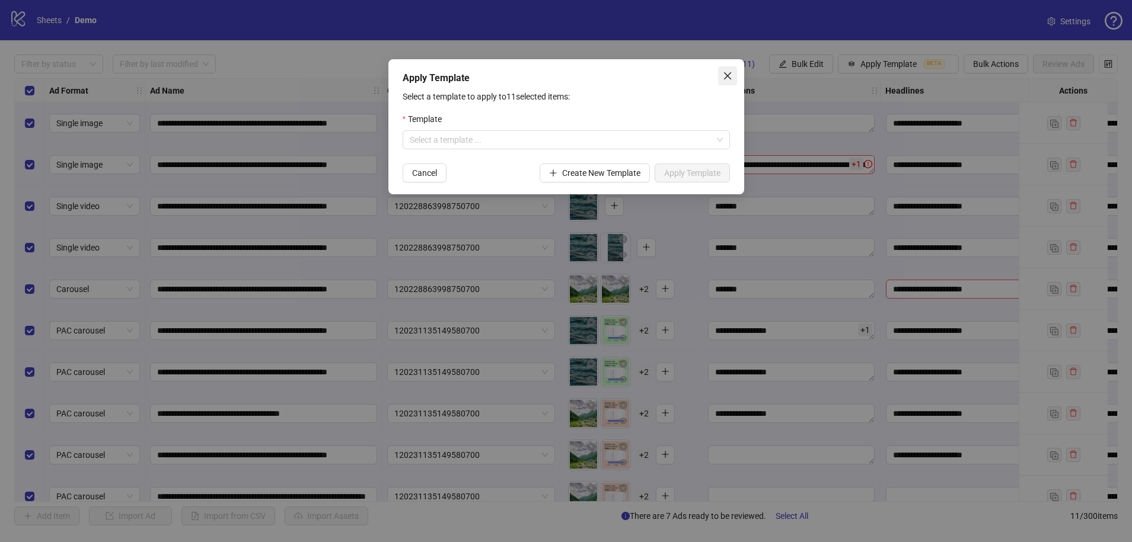
click at [720, 72] on span "Close" at bounding box center [727, 75] width 19 height 9
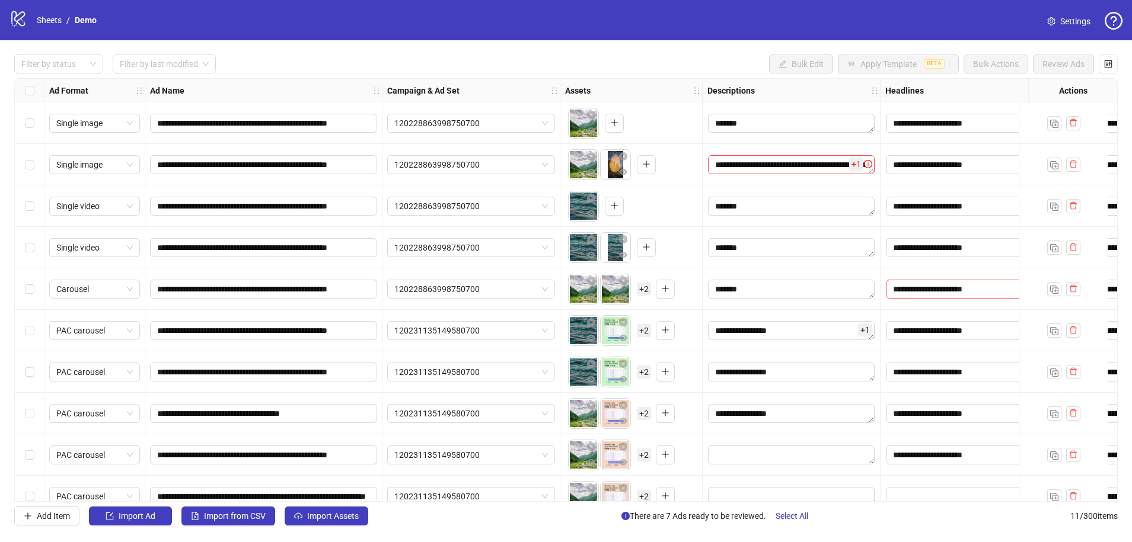
scroll to position [62, 0]
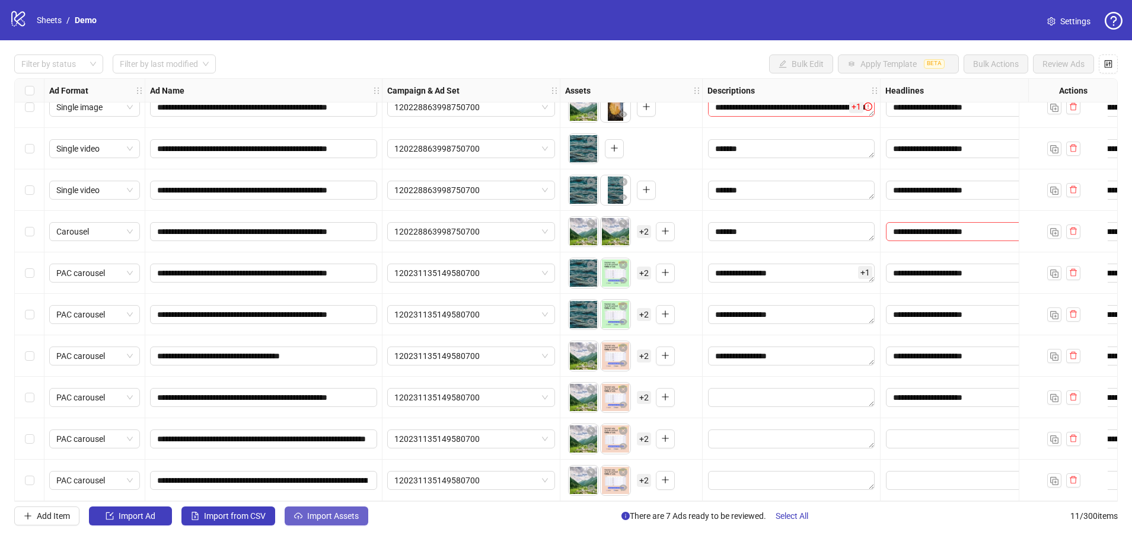
click at [332, 431] on span "Import Assets" at bounding box center [333, 516] width 52 height 9
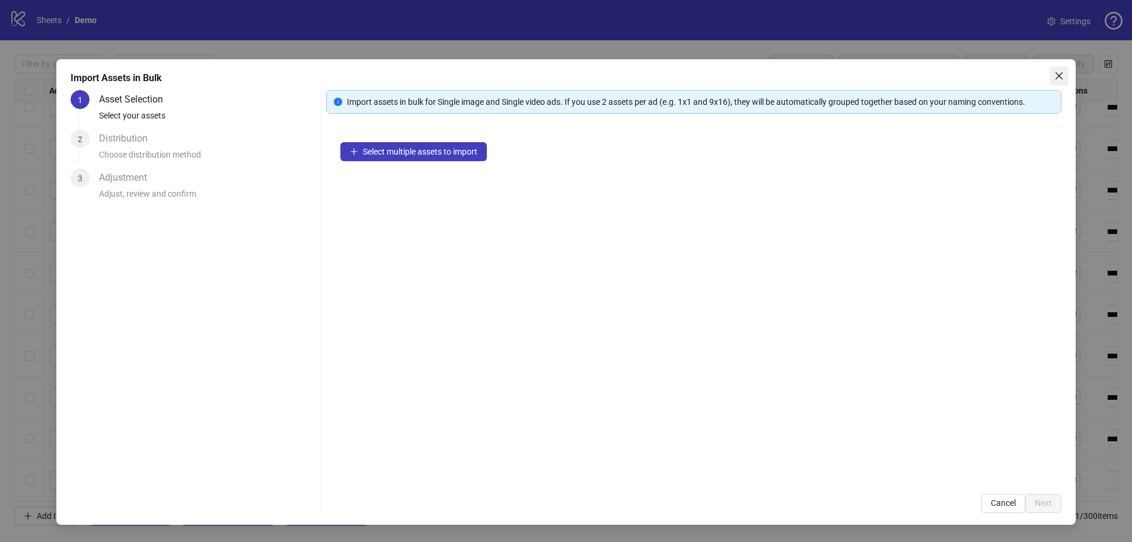
click at [804, 74] on icon "close" at bounding box center [1058, 75] width 9 height 9
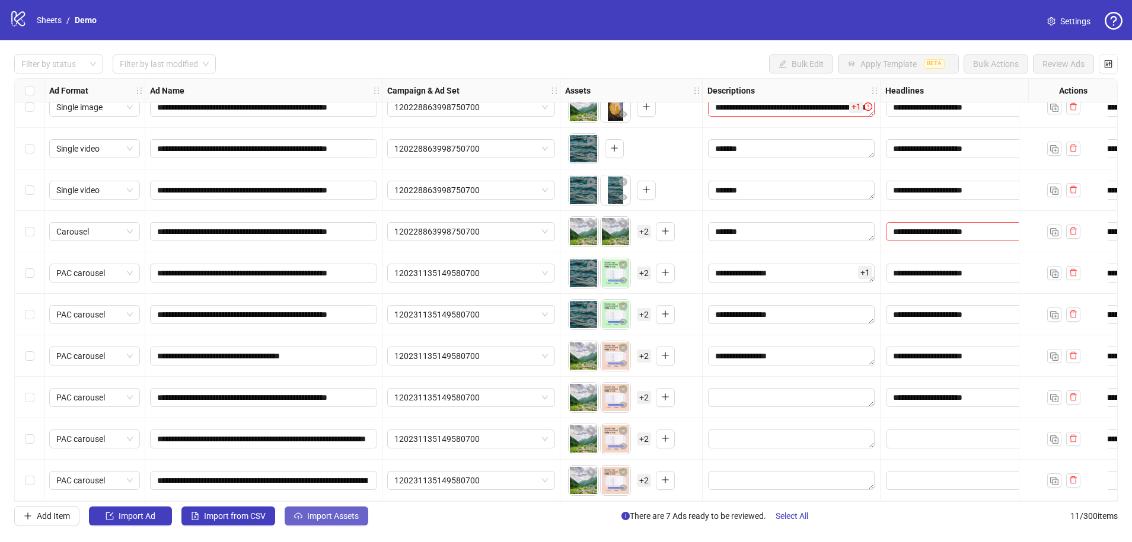
click at [323, 431] on span "Import Assets" at bounding box center [333, 516] width 52 height 9
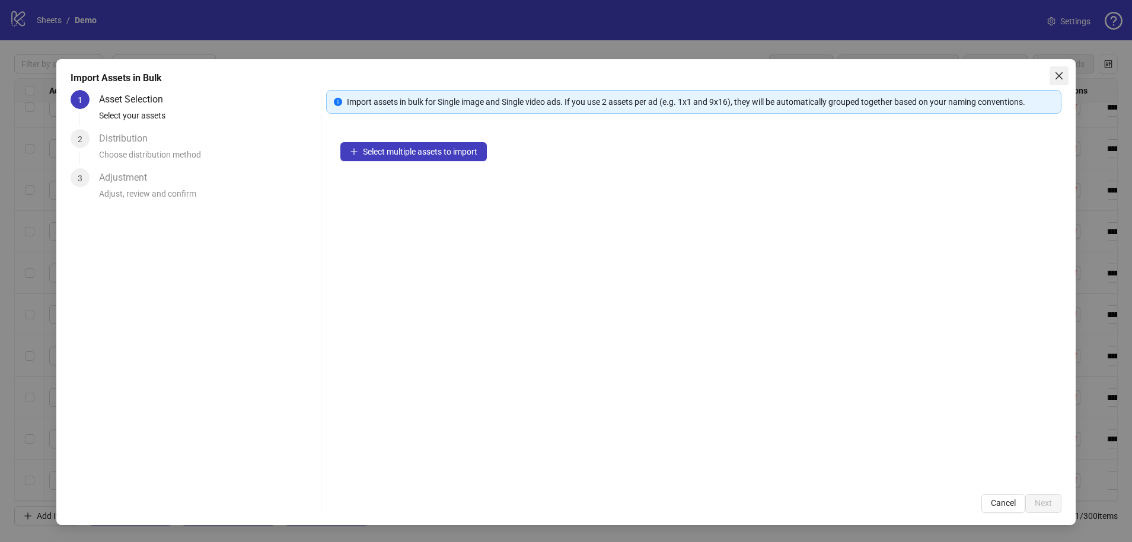
click at [804, 68] on button "Close" at bounding box center [1058, 75] width 19 height 19
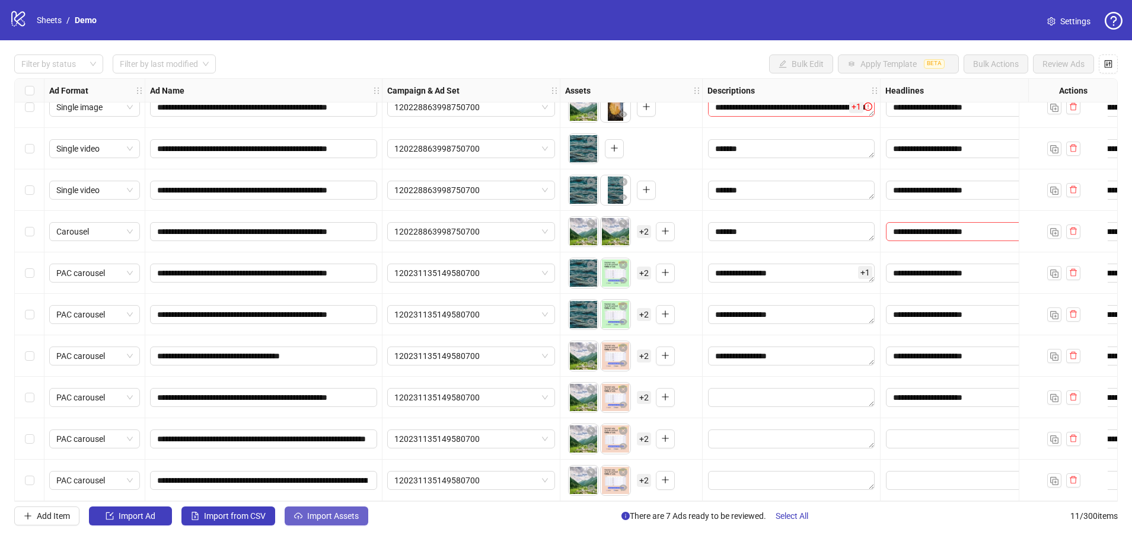
click at [334, 431] on span "Import Assets" at bounding box center [333, 516] width 52 height 9
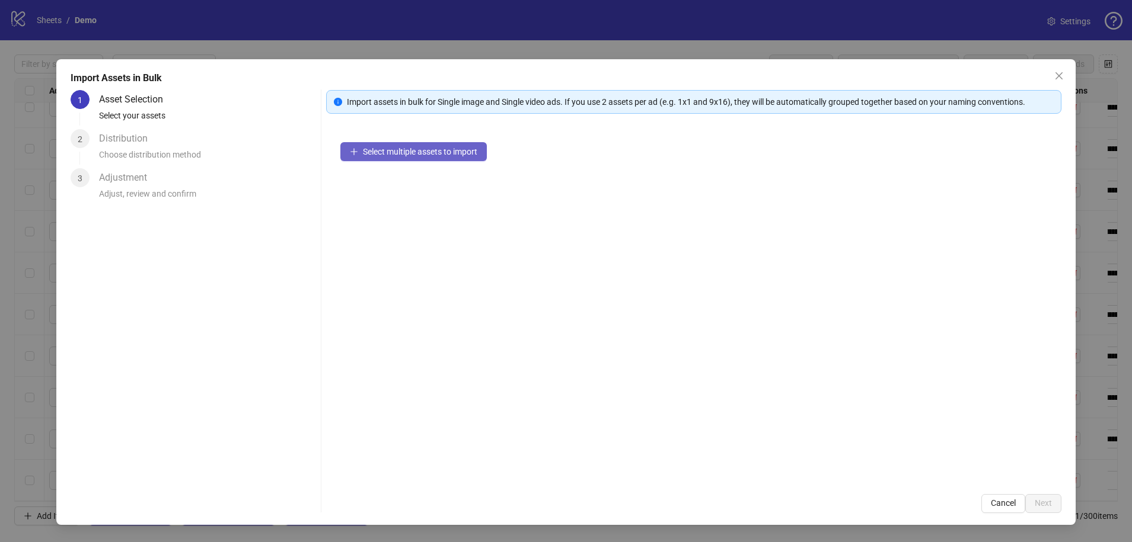
click at [432, 154] on span "Select multiple assets to import" at bounding box center [420, 151] width 114 height 9
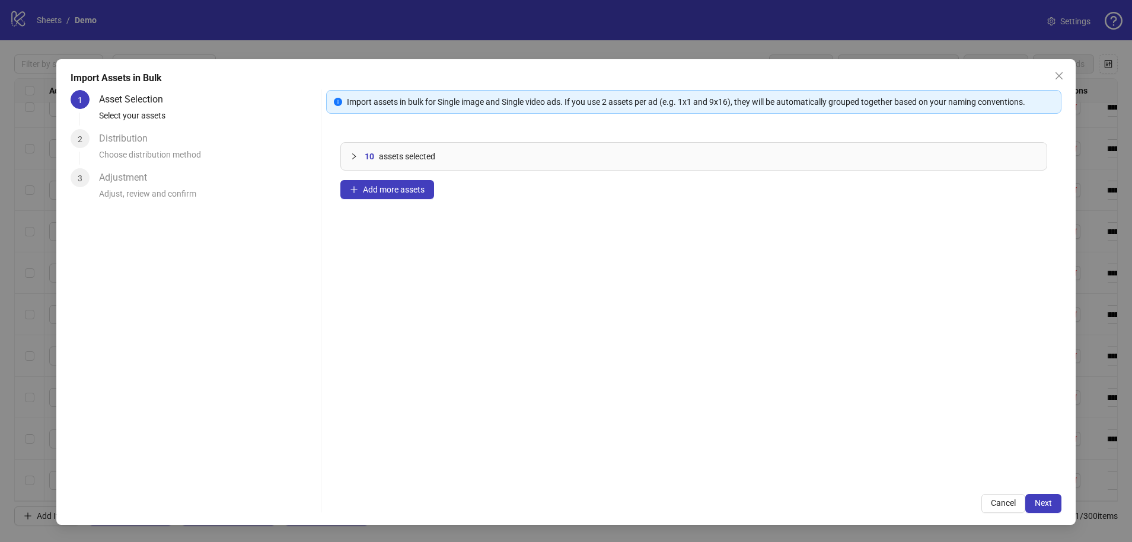
click at [353, 156] on icon "collapsed" at bounding box center [353, 156] width 7 height 7
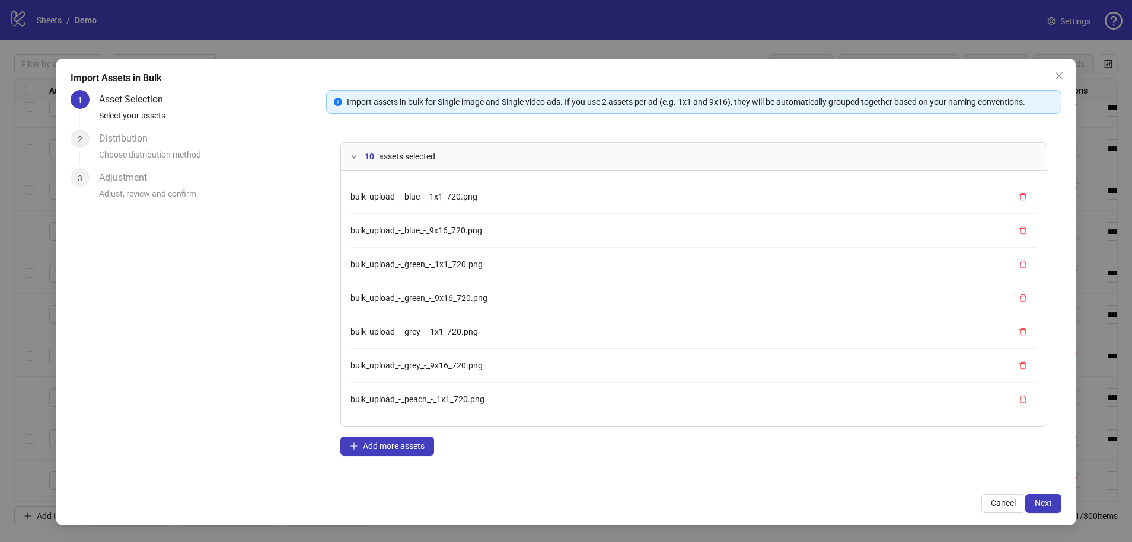
click at [357, 151] on div at bounding box center [357, 156] width 14 height 13
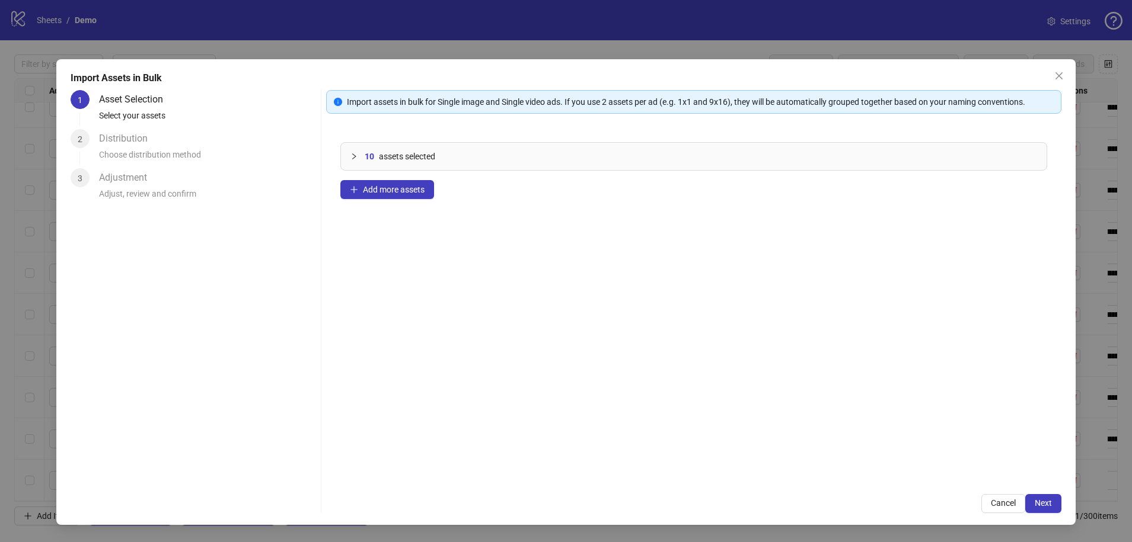
click at [353, 157] on icon "collapsed" at bounding box center [353, 156] width 7 height 7
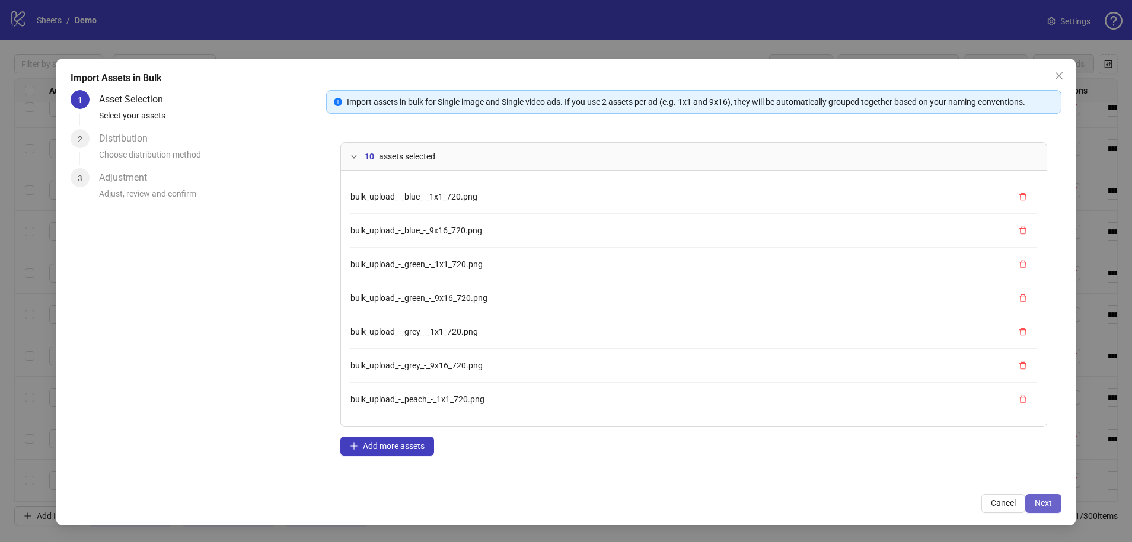
click at [804, 431] on span "Next" at bounding box center [1042, 502] width 17 height 9
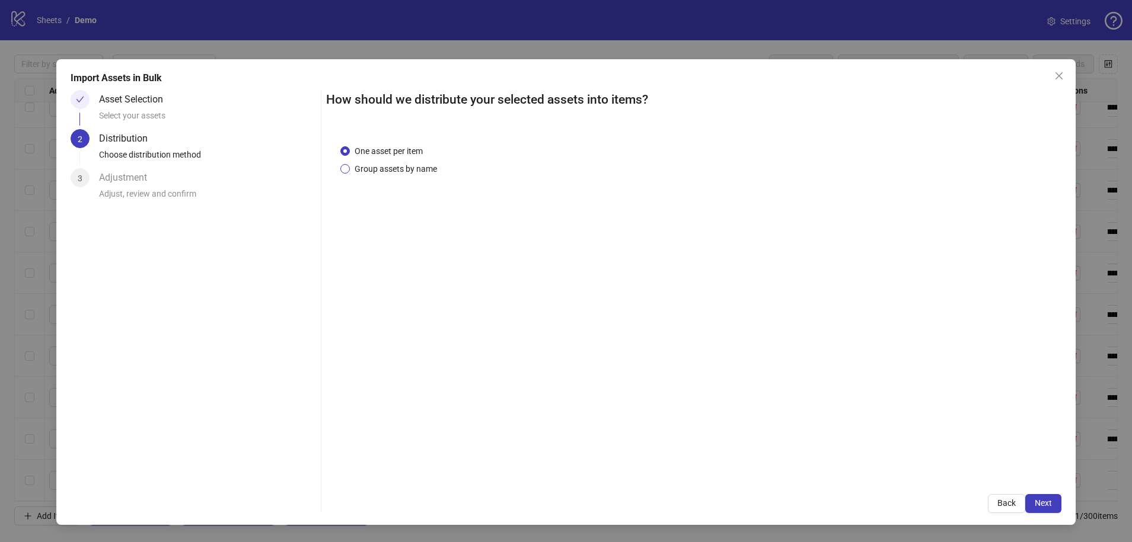
click at [357, 169] on span "Group assets by name" at bounding box center [396, 168] width 92 height 13
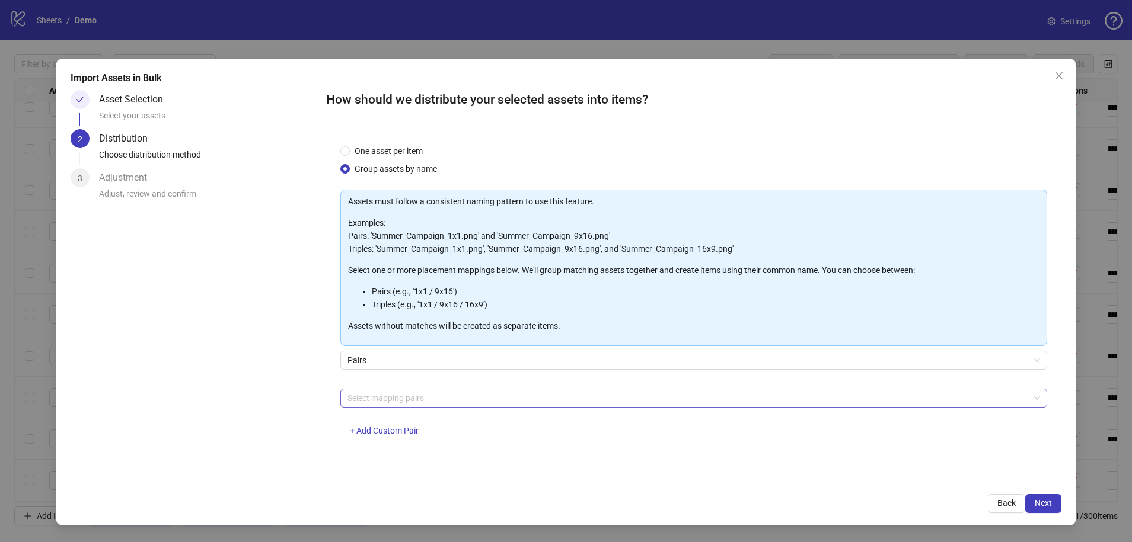
click at [413, 399] on div at bounding box center [687, 398] width 689 height 17
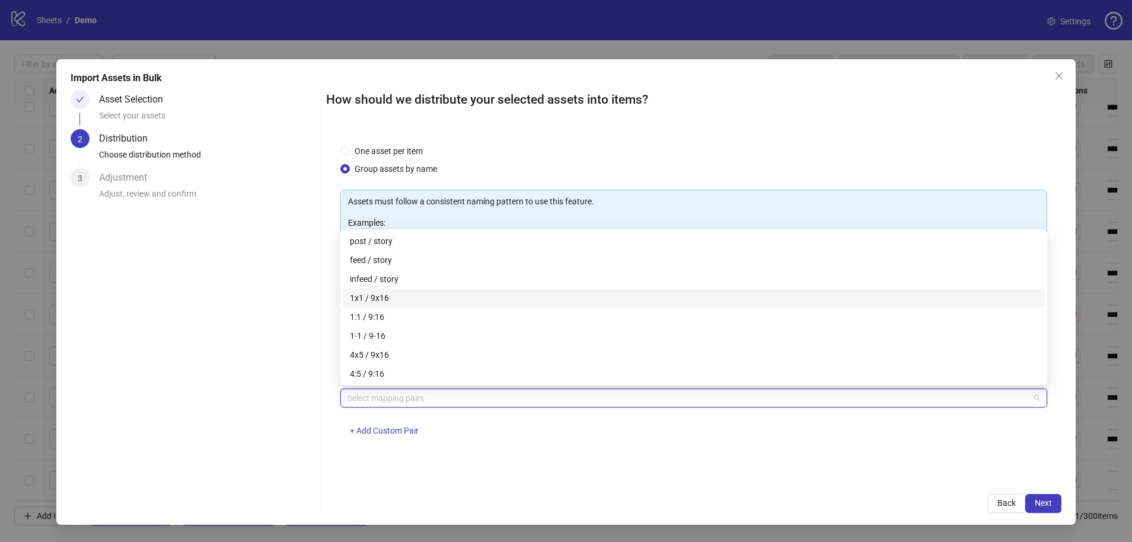
click at [385, 303] on div "1x1 / 9x16" at bounding box center [694, 298] width 688 height 13
click at [432, 431] on div "One asset per item Group assets by name Assets must follow a consistent naming …" at bounding box center [693, 305] width 735 height 350
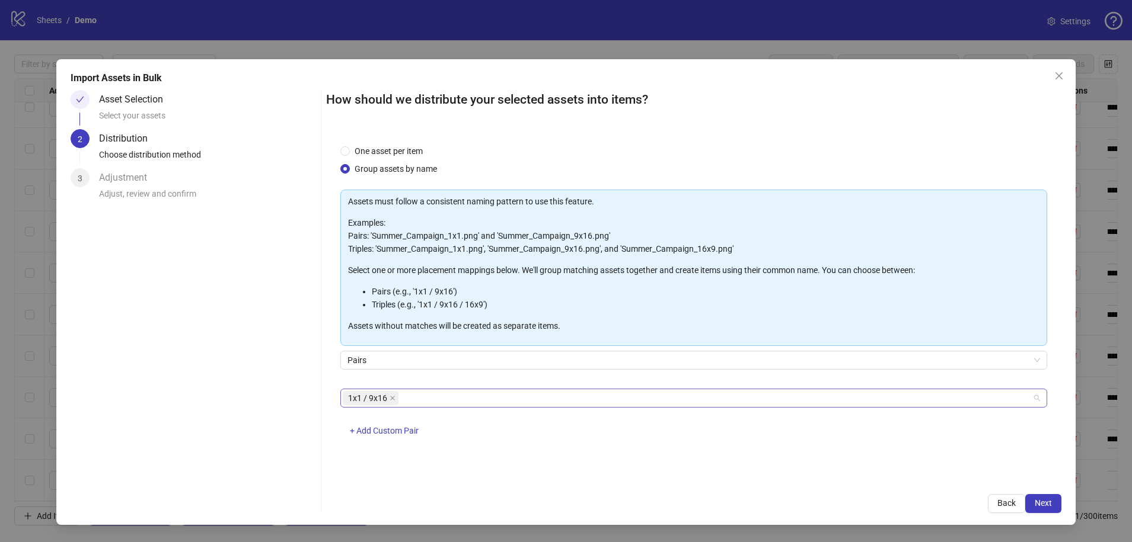
click at [423, 406] on div "1x1 / 9x16" at bounding box center [687, 398] width 689 height 17
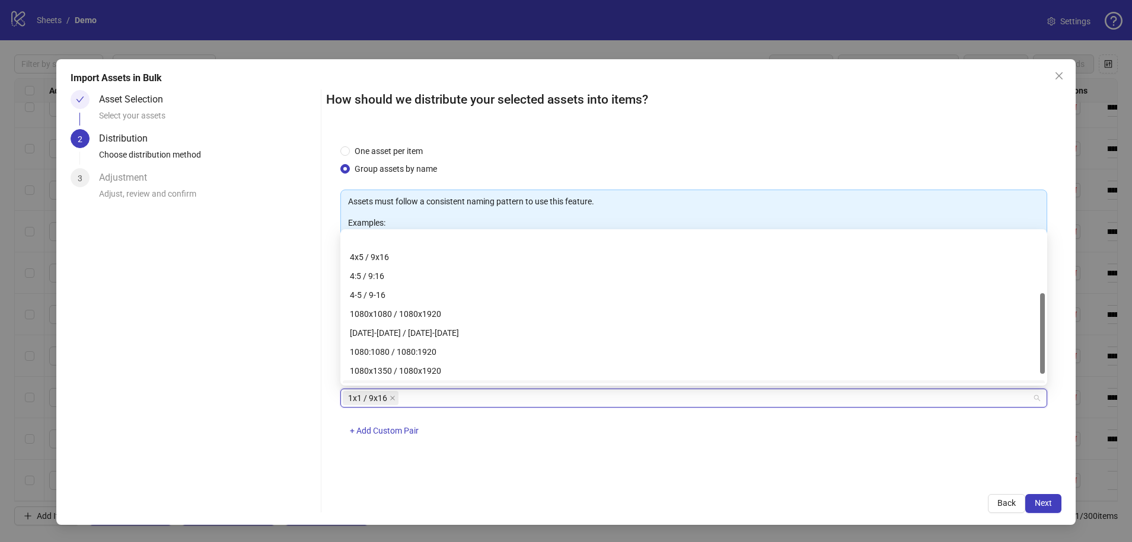
scroll to position [92, 0]
drag, startPoint x: 448, startPoint y: 428, endPoint x: 414, endPoint y: 435, distance: 35.1
click at [448, 429] on div "1x1 / 9x16 + Add Custom Pair" at bounding box center [693, 420] width 707 height 62
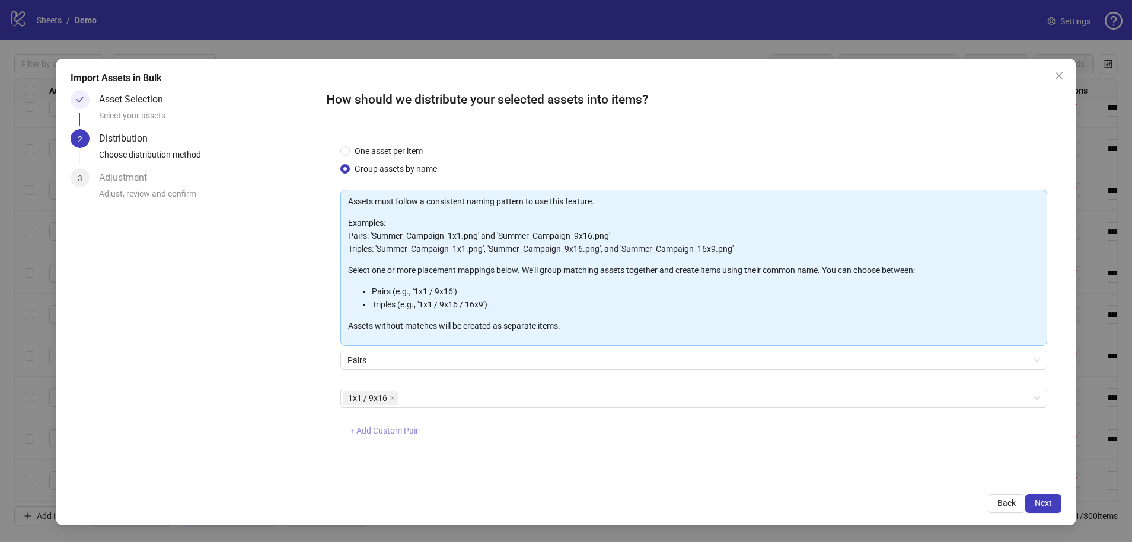
click at [414, 431] on span "+ Add Custom Pair" at bounding box center [384, 430] width 69 height 9
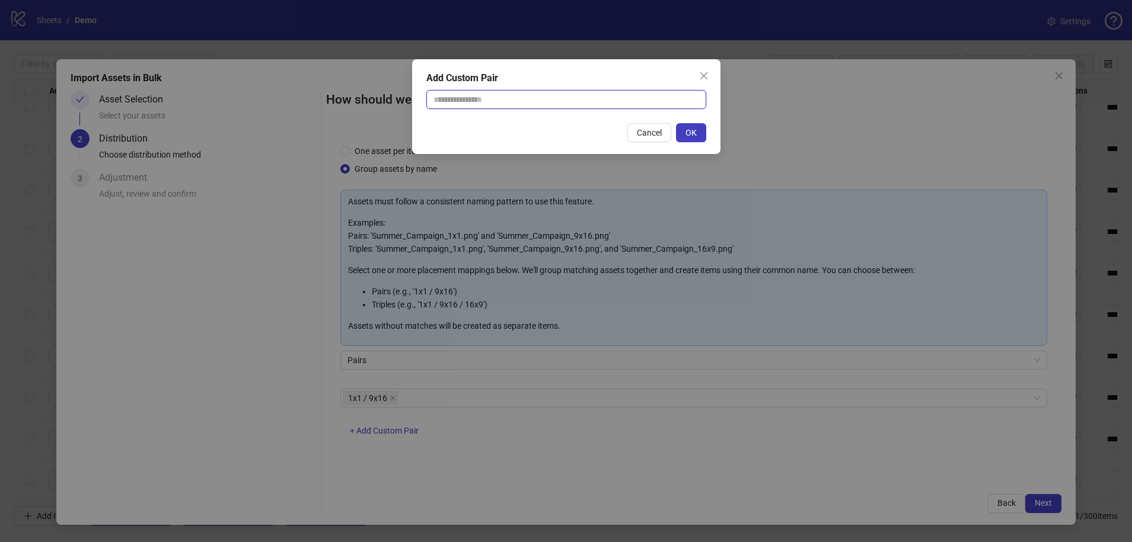
click at [501, 101] on input "text" at bounding box center [566, 99] width 280 height 19
type input "**********"
click at [691, 128] on span "OK" at bounding box center [690, 132] width 11 height 9
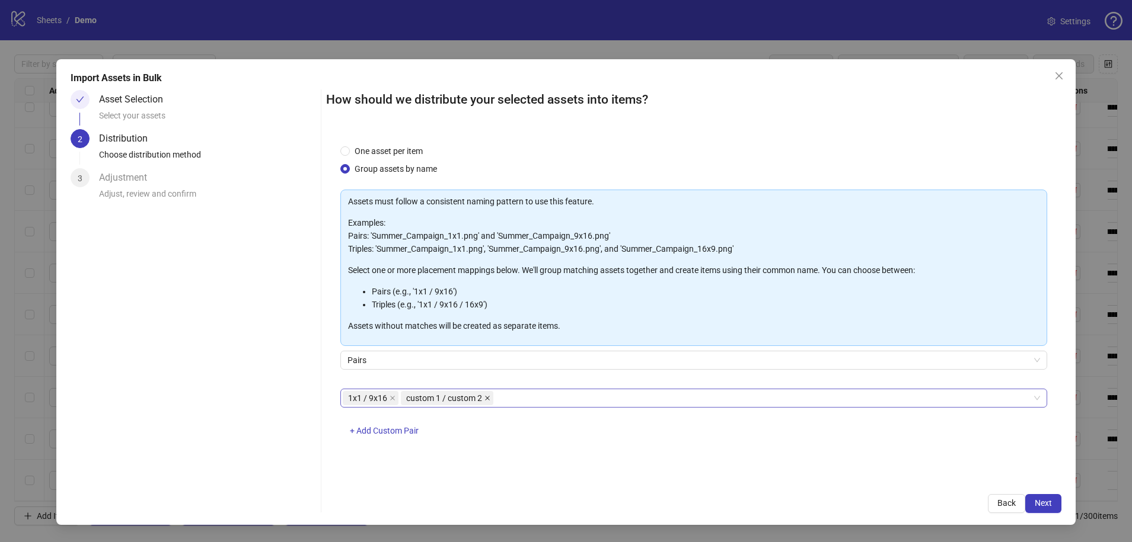
click at [488, 397] on icon "close" at bounding box center [487, 398] width 5 height 5
click at [804, 431] on span "Next" at bounding box center [1042, 502] width 17 height 9
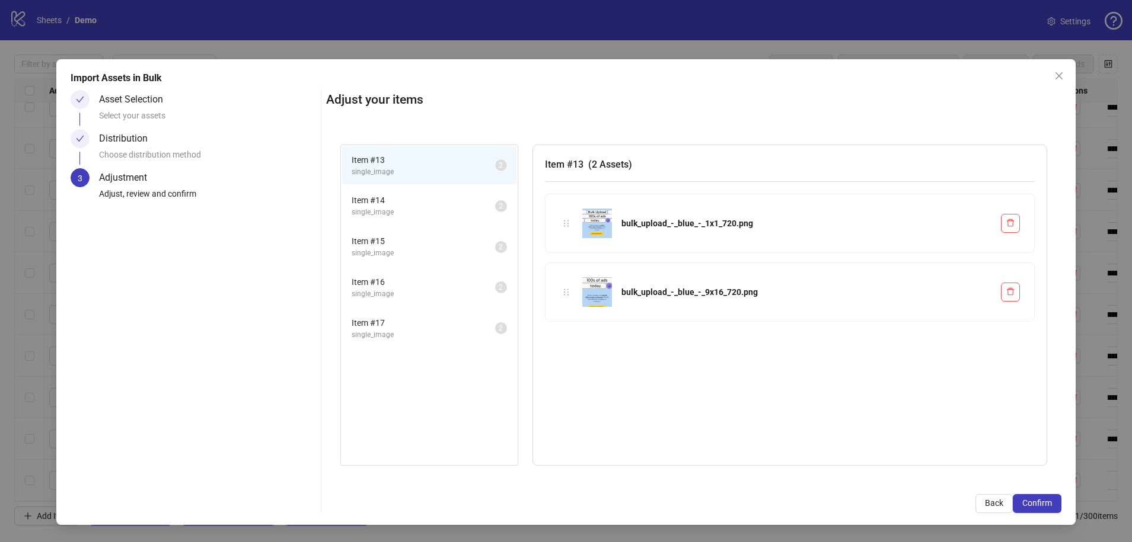
click at [372, 214] on span "single_image" at bounding box center [422, 212] width 143 height 11
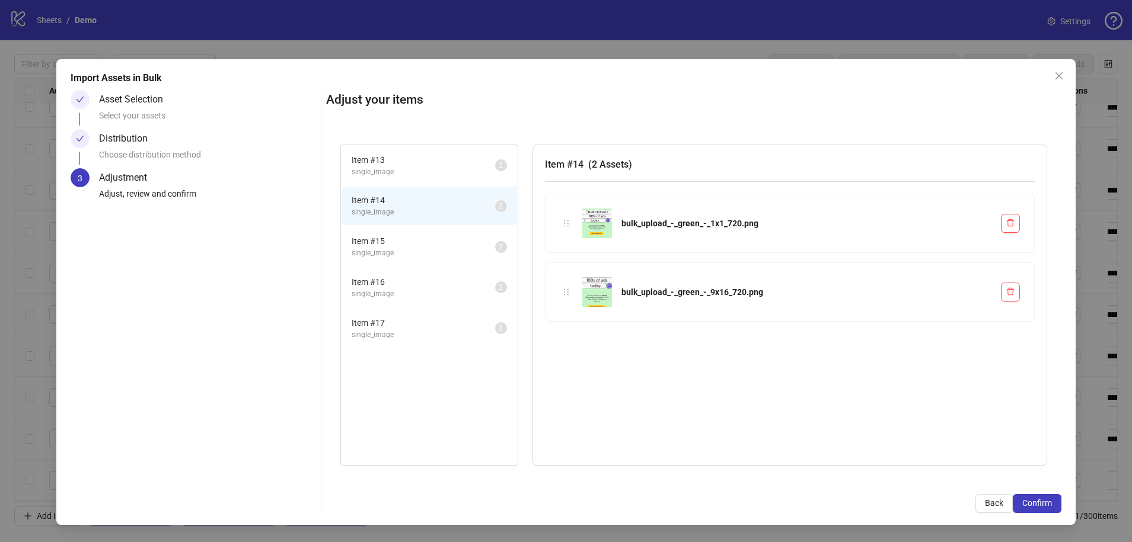
click at [372, 244] on span "Item # 15" at bounding box center [422, 241] width 143 height 13
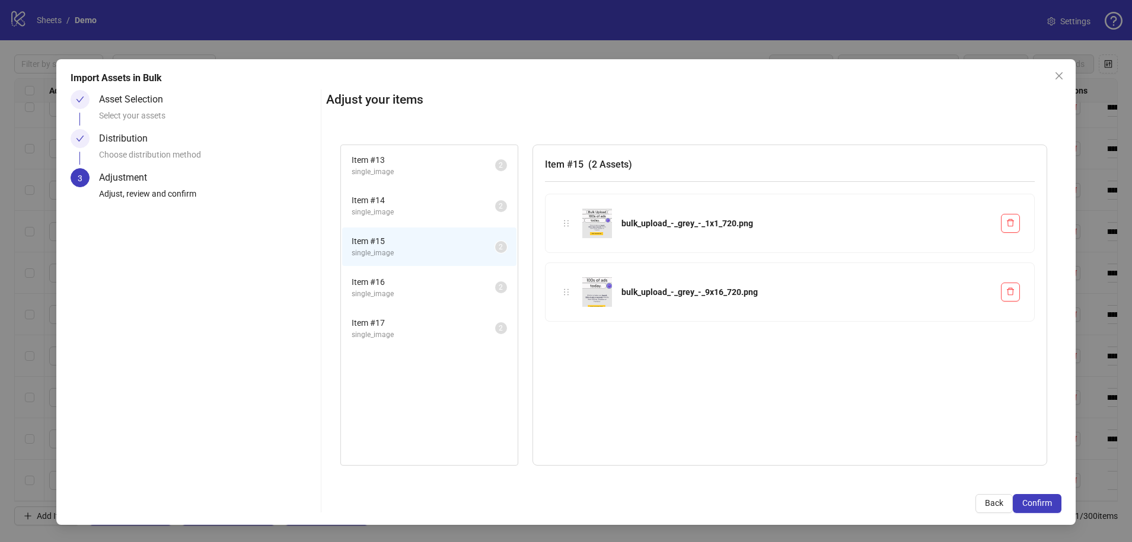
click at [373, 277] on span "Item # 16" at bounding box center [422, 282] width 143 height 13
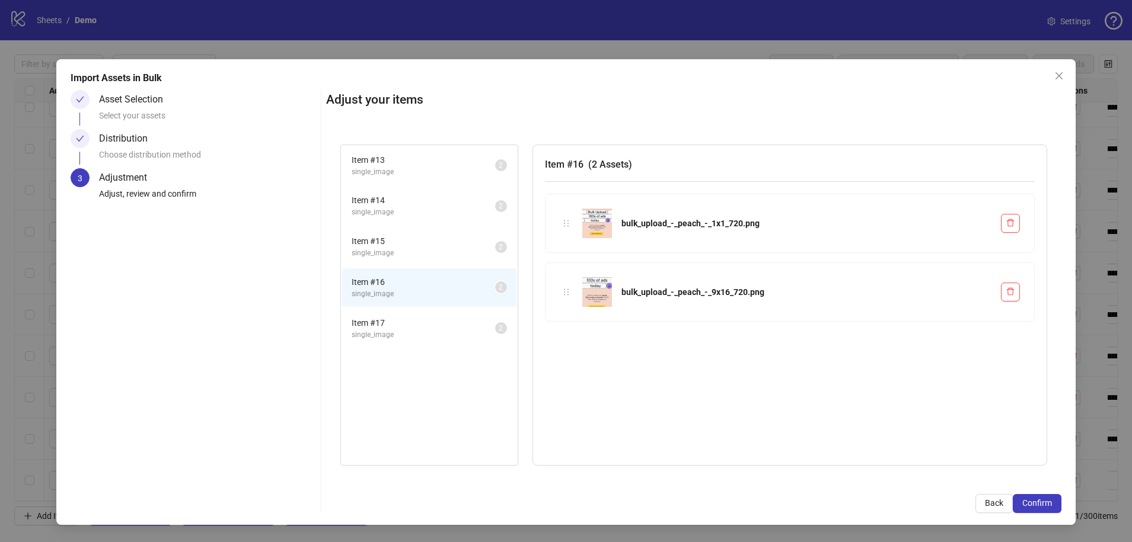
click at [369, 330] on span "single_image" at bounding box center [422, 335] width 143 height 11
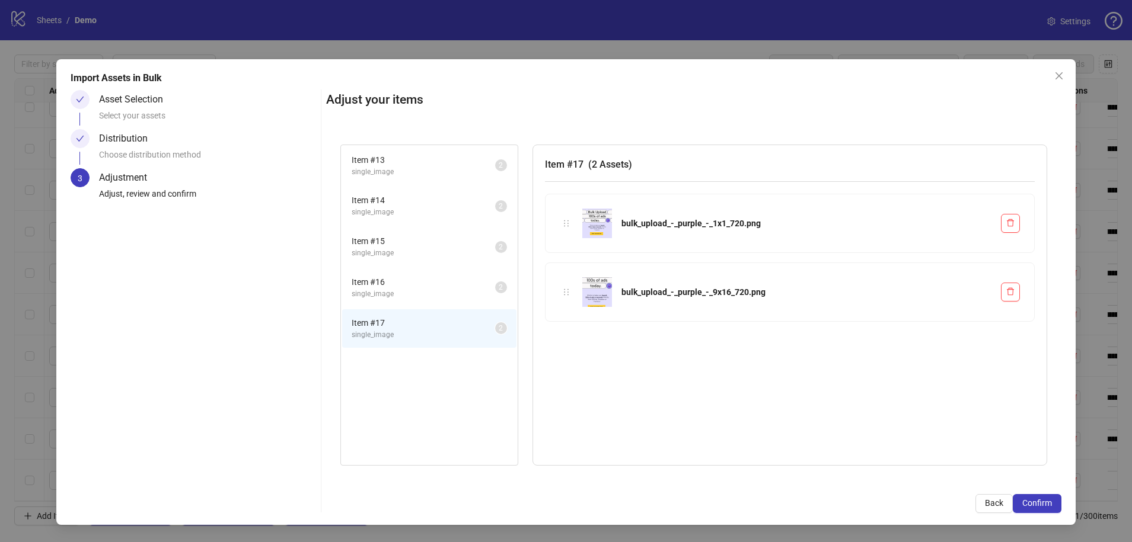
click at [426, 164] on span "Item # 13" at bounding box center [422, 160] width 143 height 13
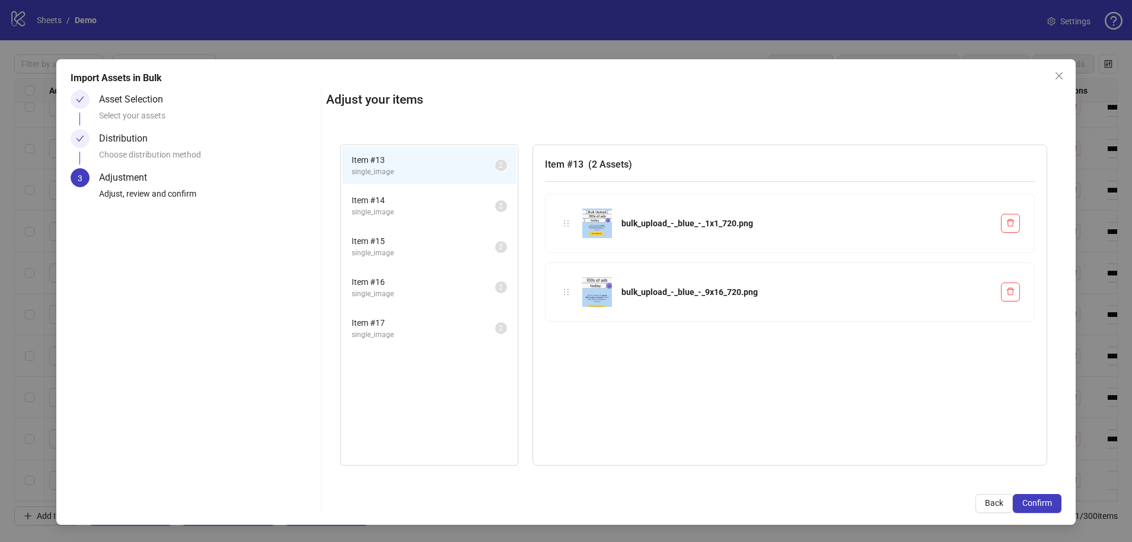
click at [404, 195] on span "Item # 14" at bounding box center [422, 200] width 143 height 13
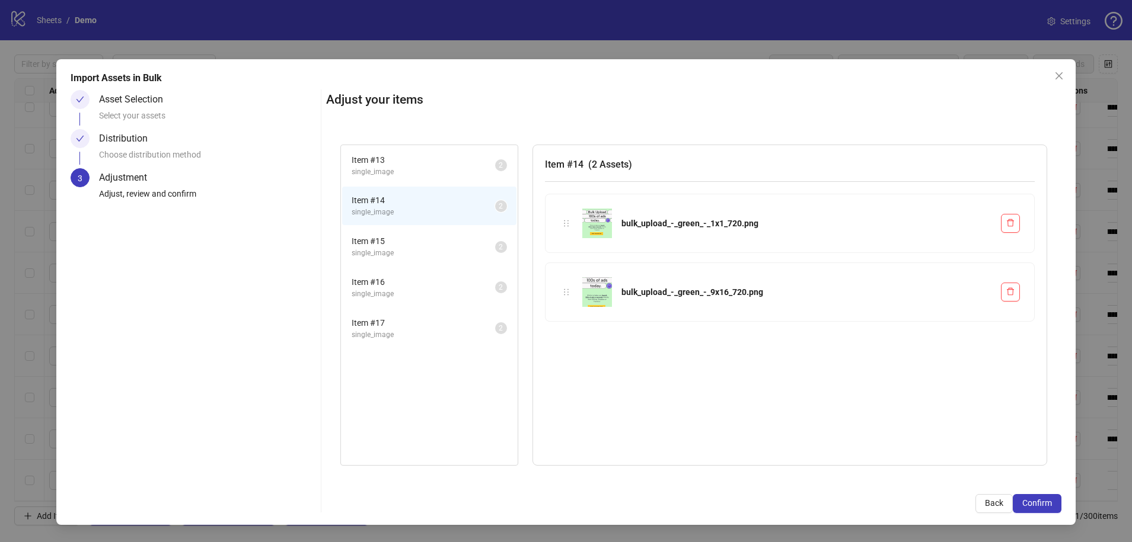
click at [391, 233] on li "Item # 15 single_image 2" at bounding box center [429, 247] width 174 height 39
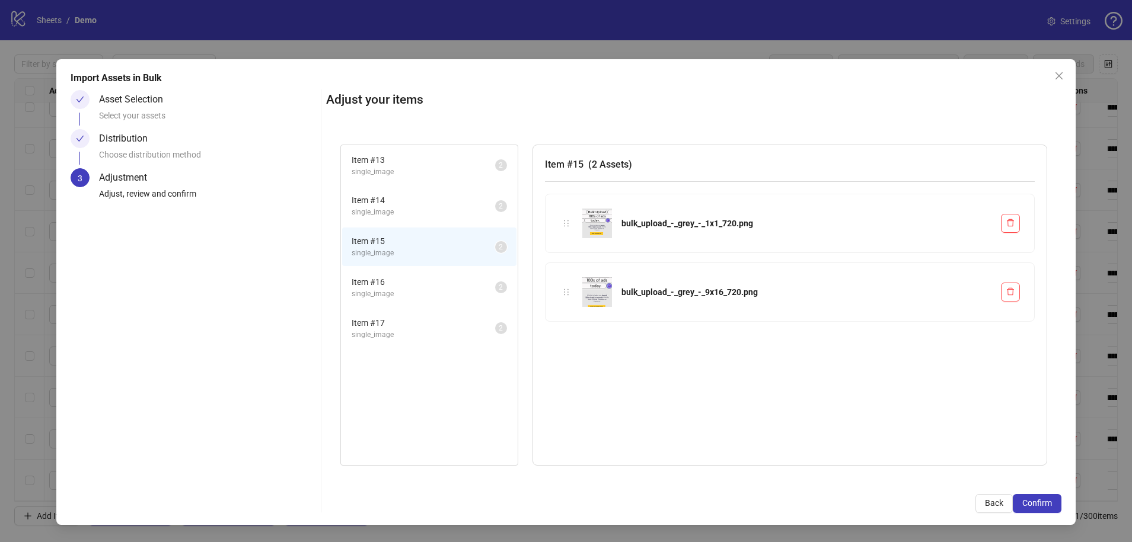
click at [381, 274] on li "Item # 16 single_image 2" at bounding box center [429, 288] width 174 height 39
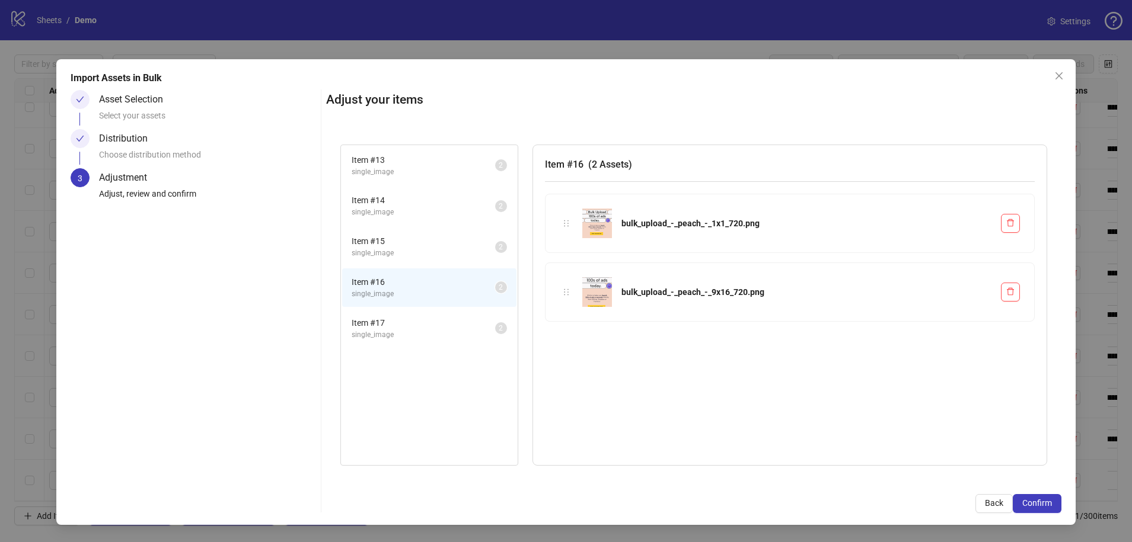
click at [373, 343] on li "Item # 17 single_image 2" at bounding box center [429, 328] width 174 height 39
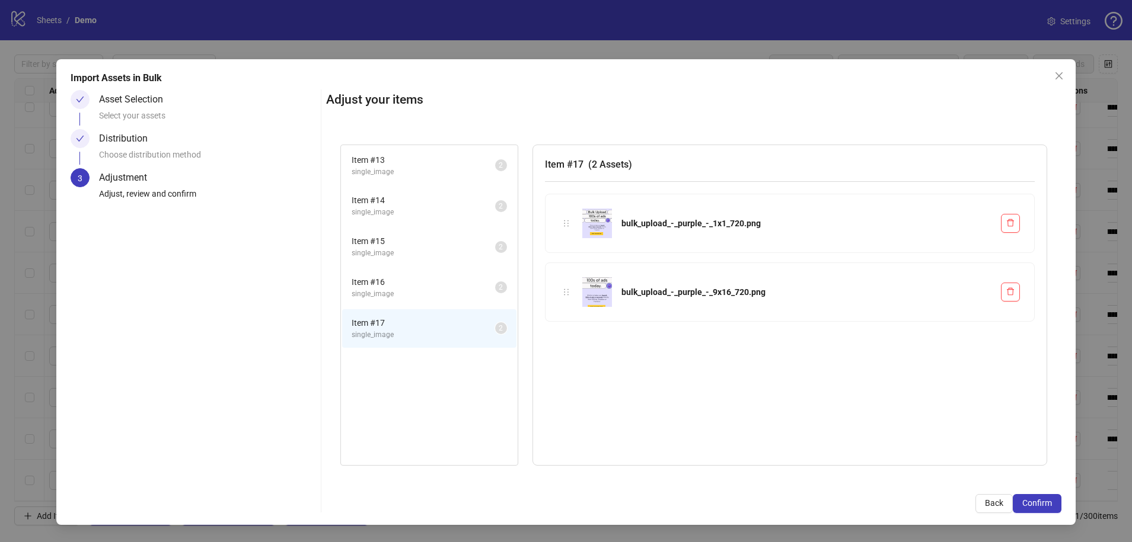
click at [436, 162] on span "Item # 13" at bounding box center [422, 160] width 143 height 13
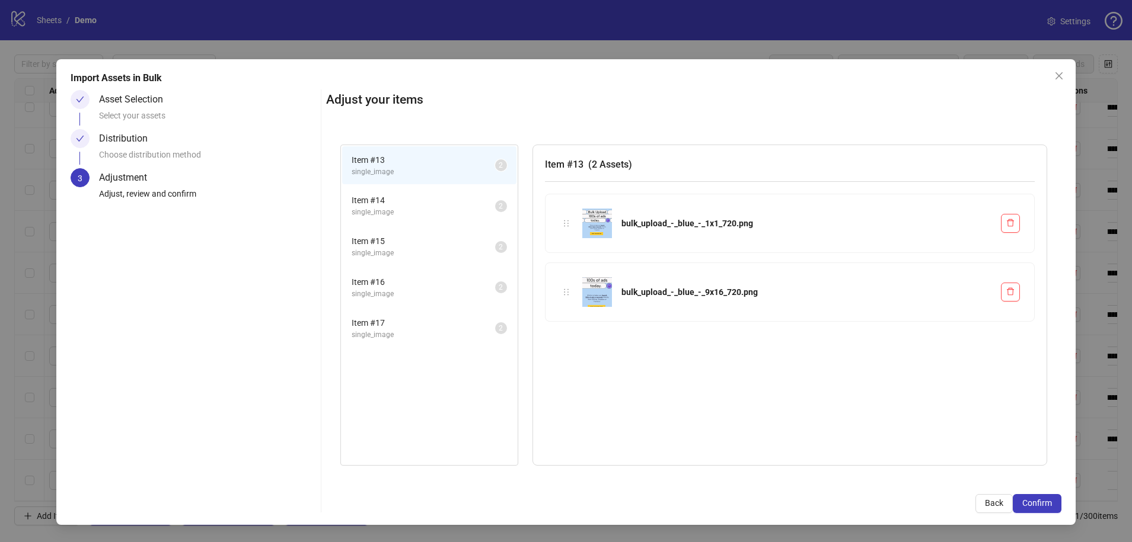
click at [418, 203] on span "Item # 14" at bounding box center [422, 200] width 143 height 13
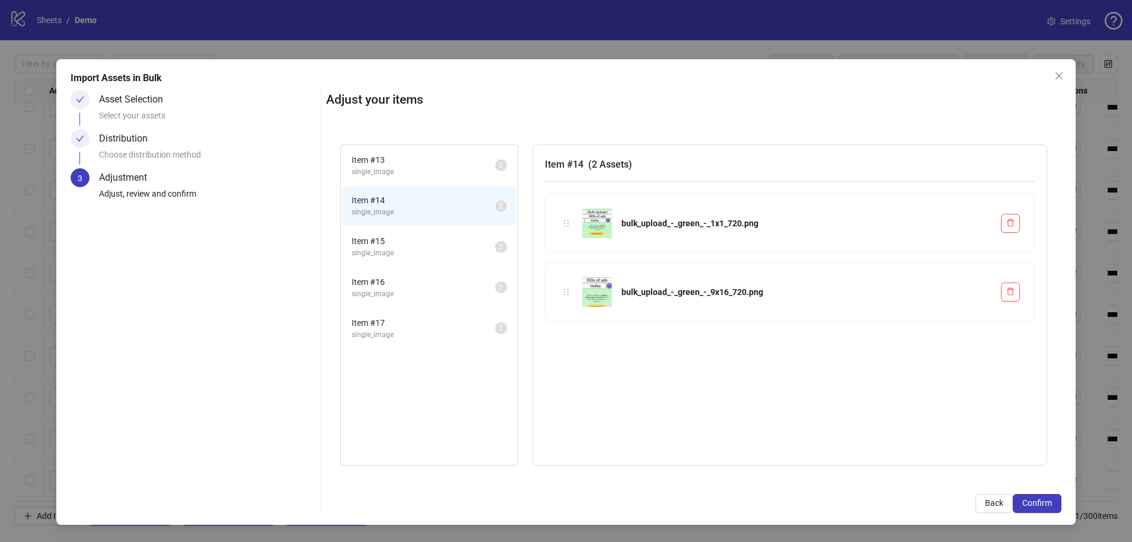
click at [403, 239] on span "Item # 15" at bounding box center [422, 241] width 143 height 13
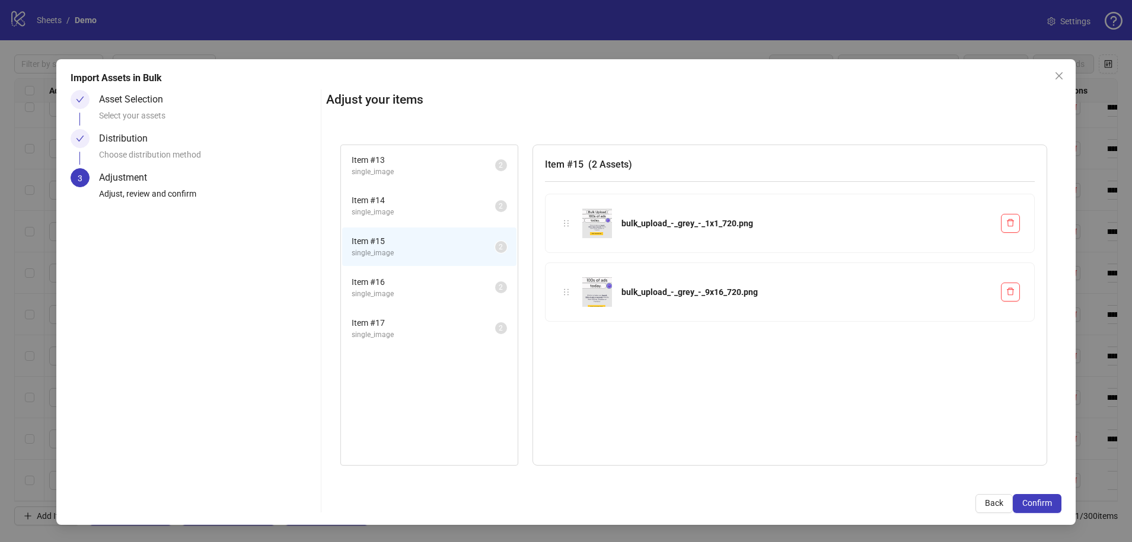
click at [395, 255] on span "single_image" at bounding box center [422, 253] width 143 height 11
click at [378, 292] on span "single_image" at bounding box center [422, 294] width 143 height 11
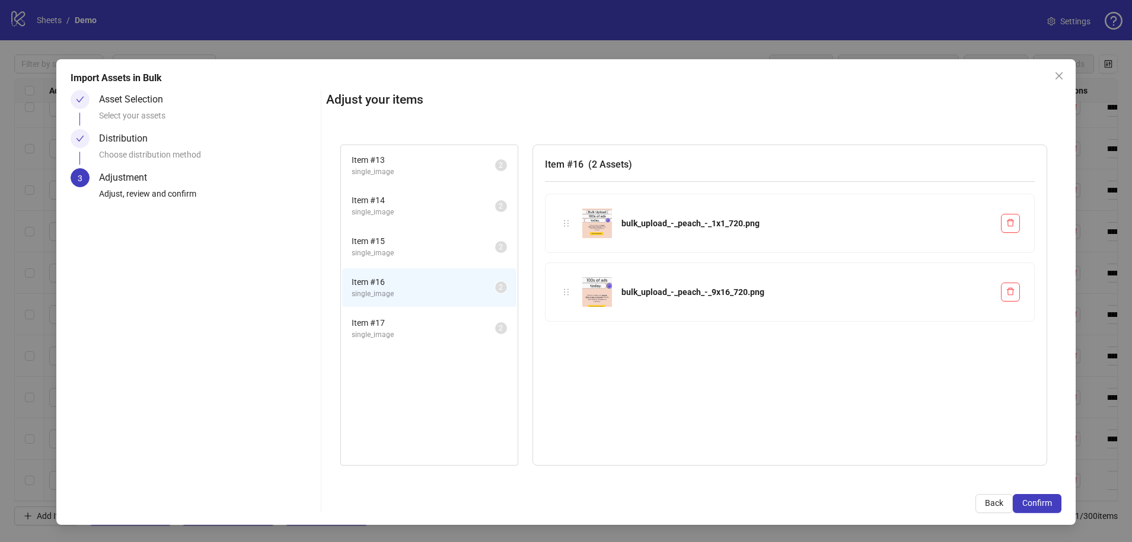
click at [362, 330] on span "single_image" at bounding box center [422, 335] width 143 height 11
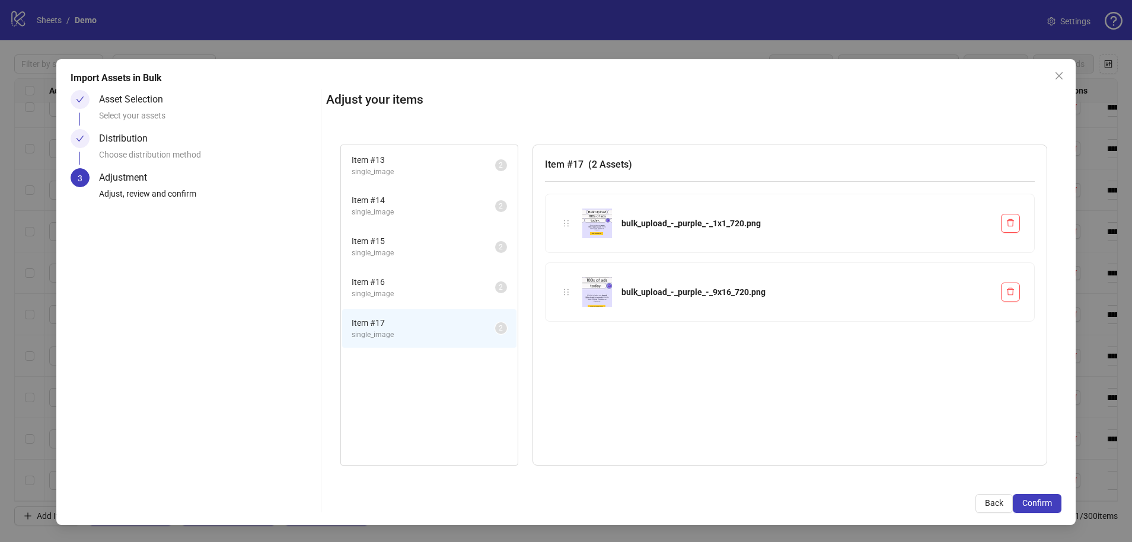
click at [440, 181] on li "Item # 13 single_image 2" at bounding box center [429, 165] width 174 height 39
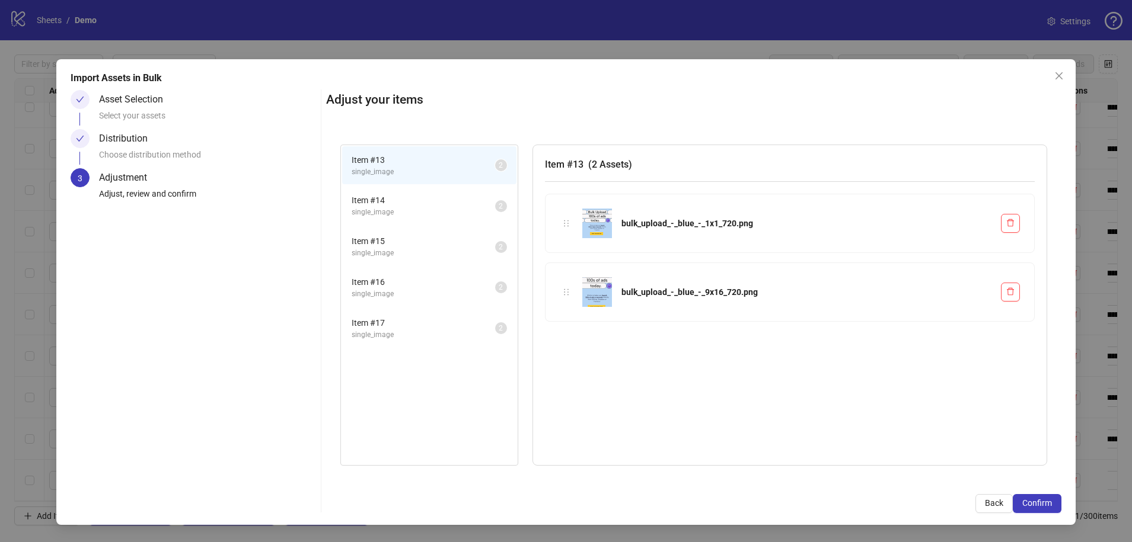
click at [412, 215] on span "single_image" at bounding box center [422, 212] width 143 height 11
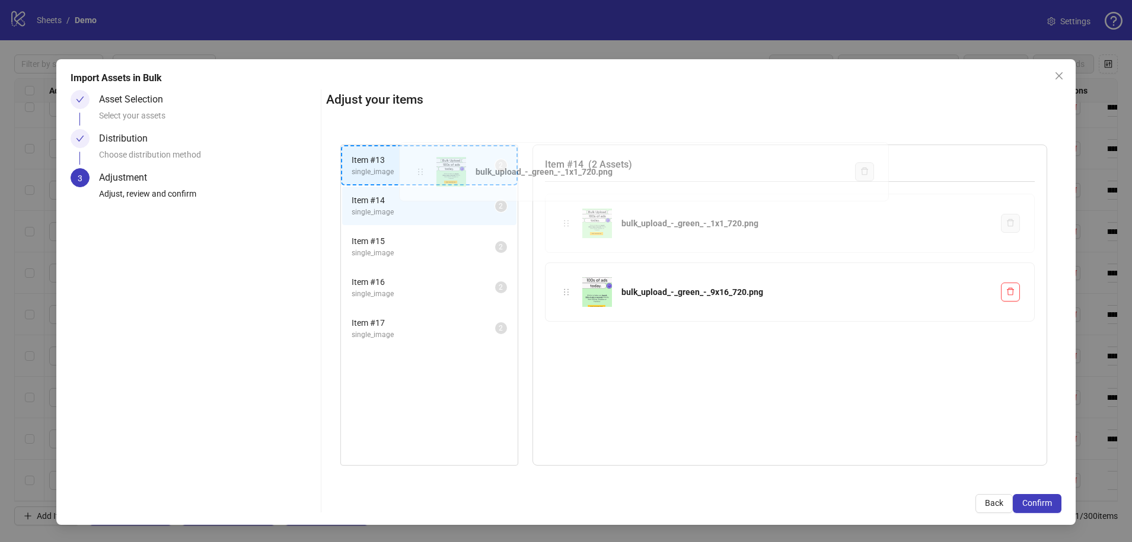
drag, startPoint x: 565, startPoint y: 222, endPoint x: 419, endPoint y: 171, distance: 154.7
click at [419, 171] on div "Item # 13 single_image 2 Item # 14 single_image 2 Item # 15 single_image 2 Item…" at bounding box center [693, 305] width 735 height 350
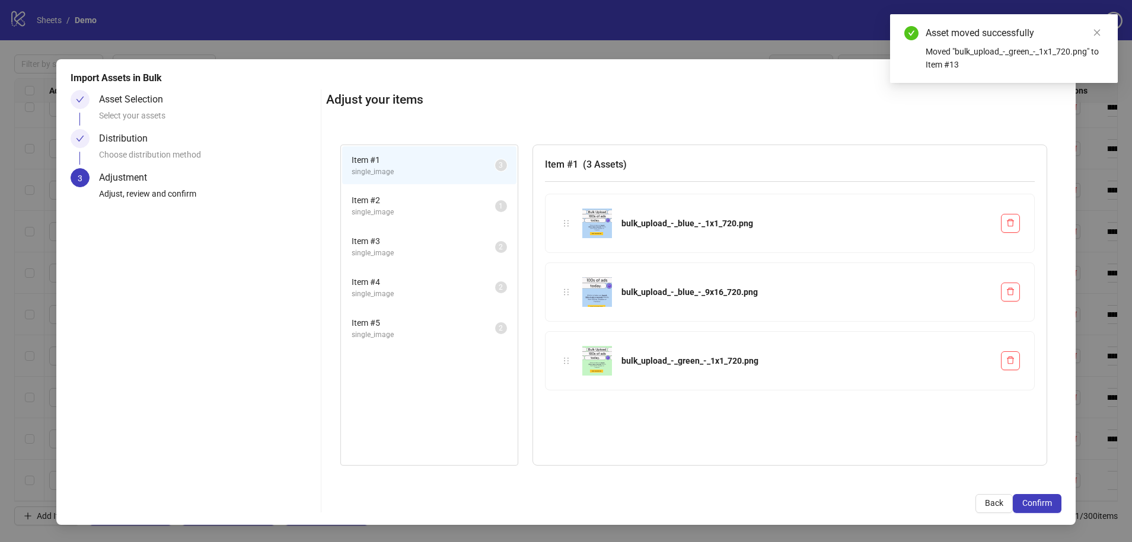
click at [409, 207] on span "single_image" at bounding box center [422, 212] width 143 height 11
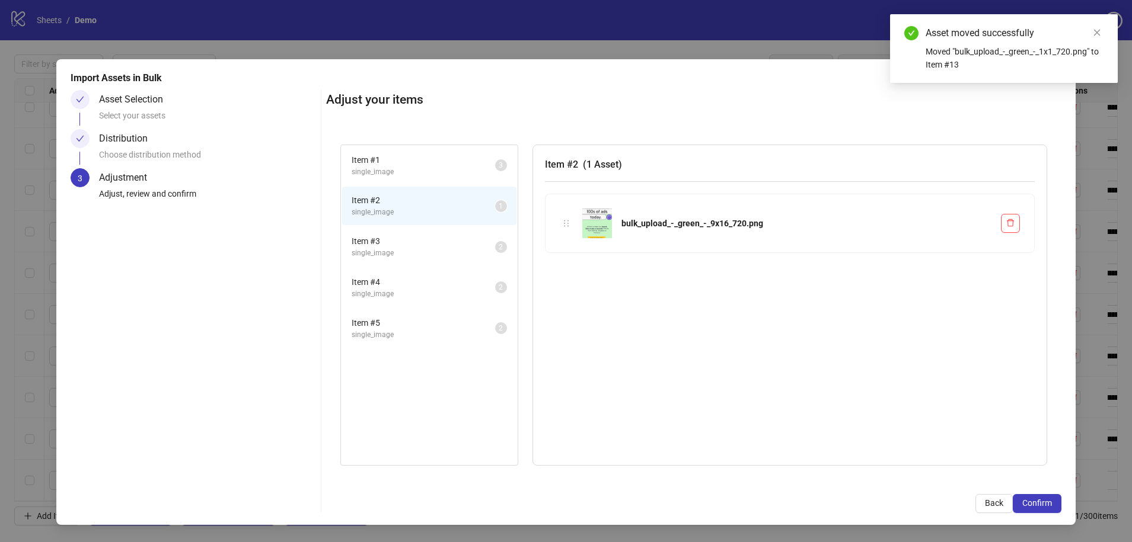
click at [405, 251] on span "single_image" at bounding box center [422, 253] width 143 height 11
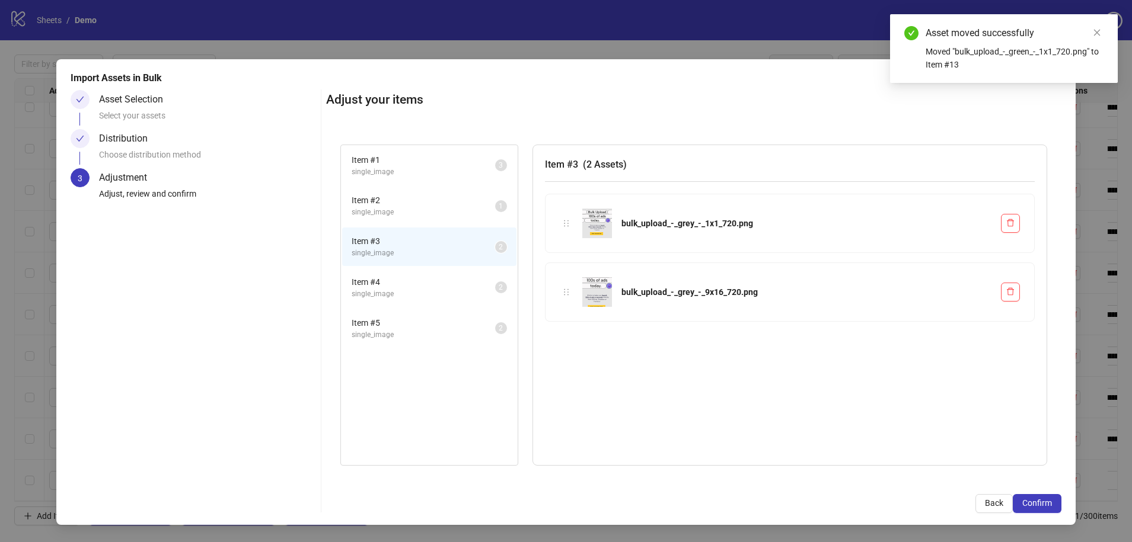
click at [417, 169] on span "single_image" at bounding box center [422, 172] width 143 height 11
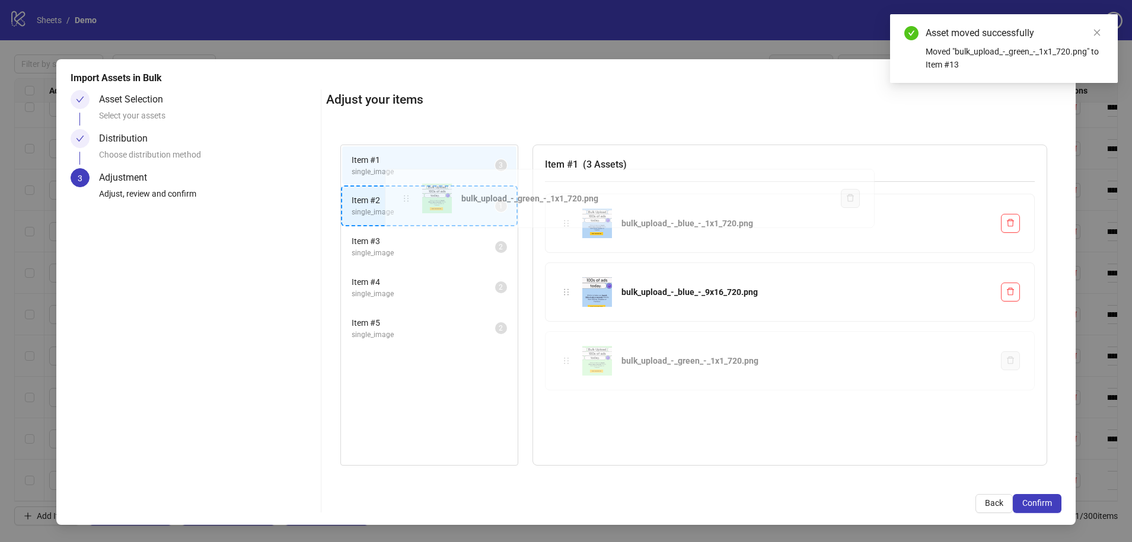
drag, startPoint x: 563, startPoint y: 365, endPoint x: 402, endPoint y: 203, distance: 228.0
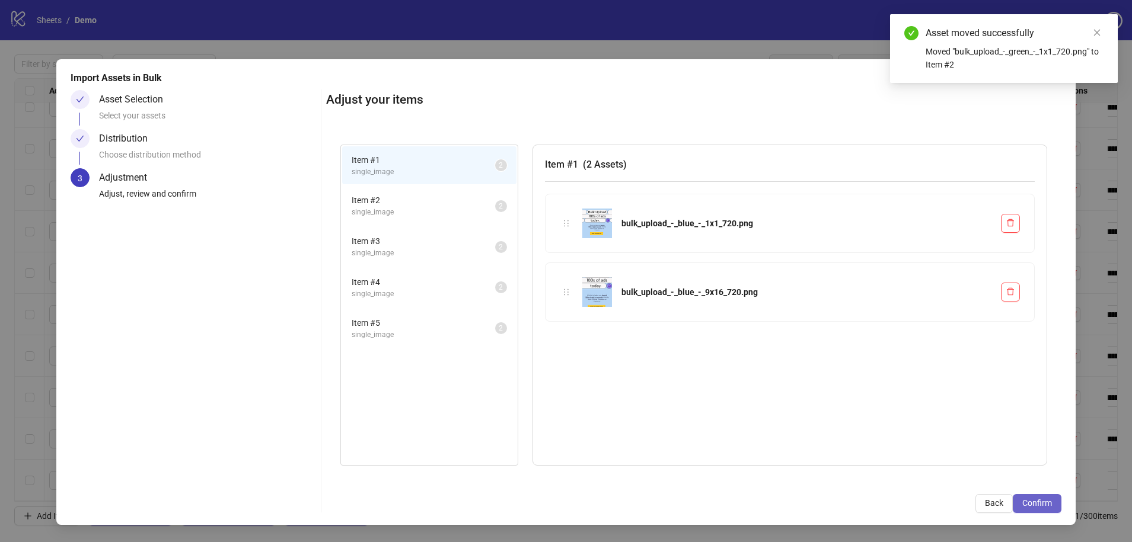
click at [804, 431] on span "Confirm" at bounding box center [1037, 502] width 30 height 9
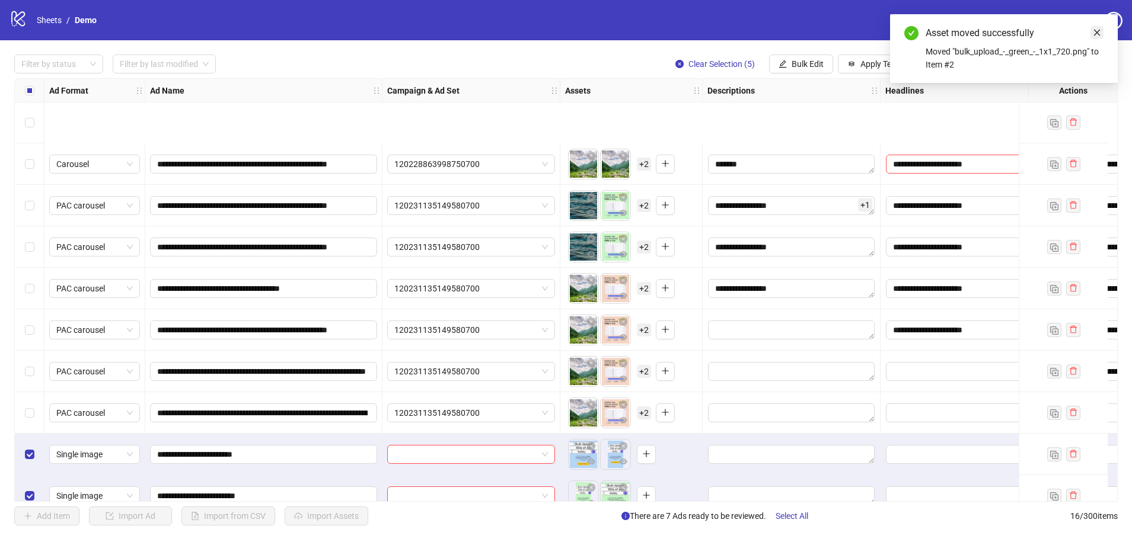
scroll to position [270, 0]
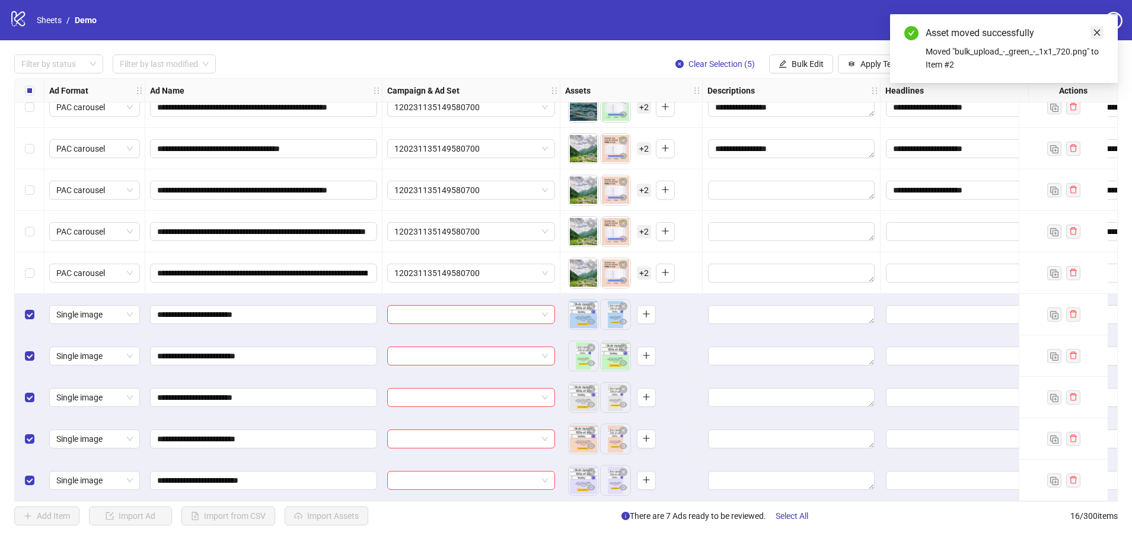
click at [804, 30] on icon "close" at bounding box center [1096, 32] width 8 height 8
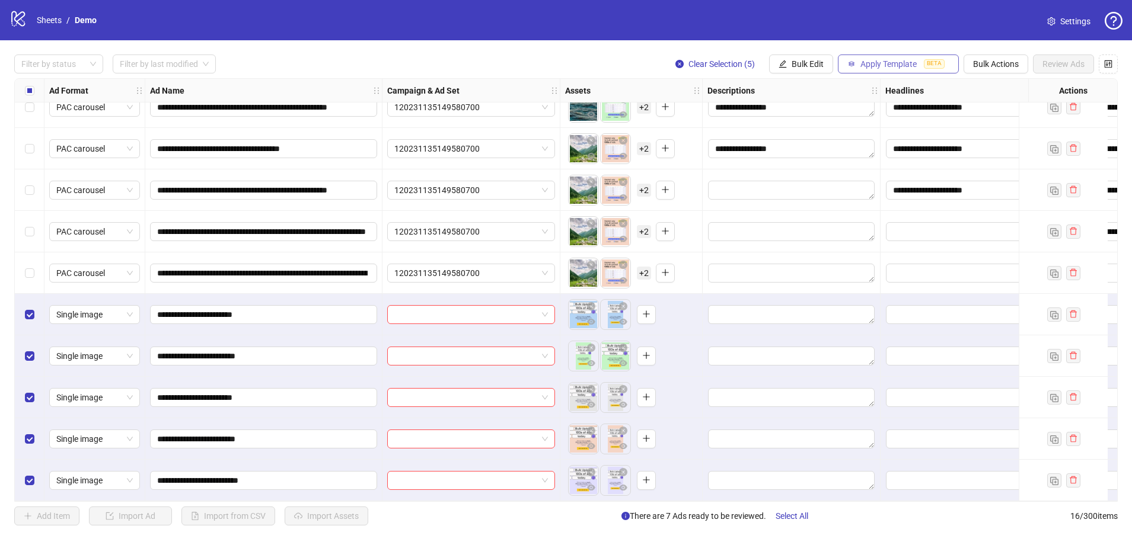
click at [804, 65] on span "Apply Template" at bounding box center [888, 63] width 56 height 9
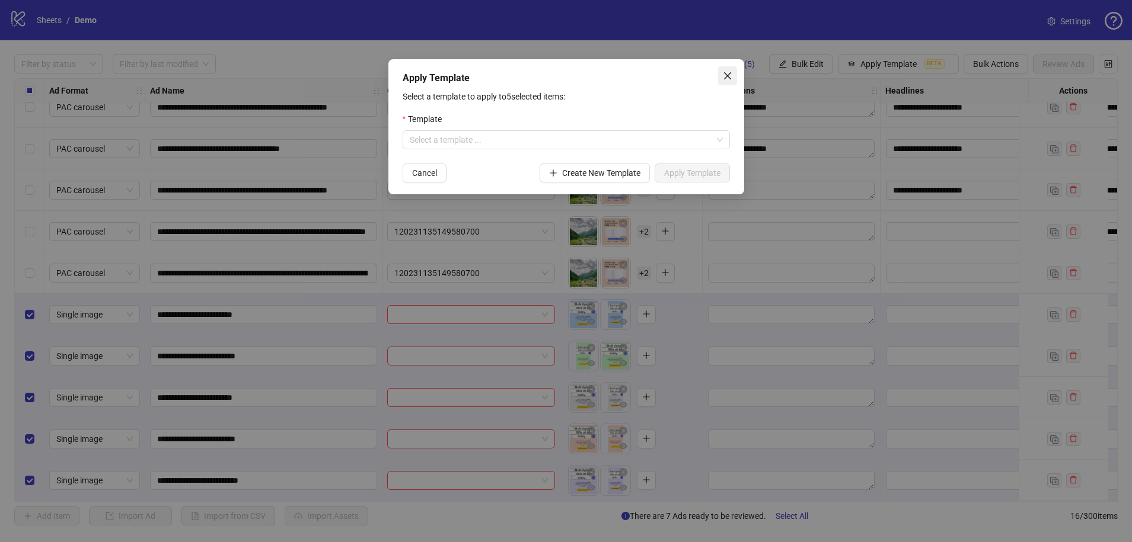
click at [731, 75] on icon "close" at bounding box center [727, 75] width 9 height 9
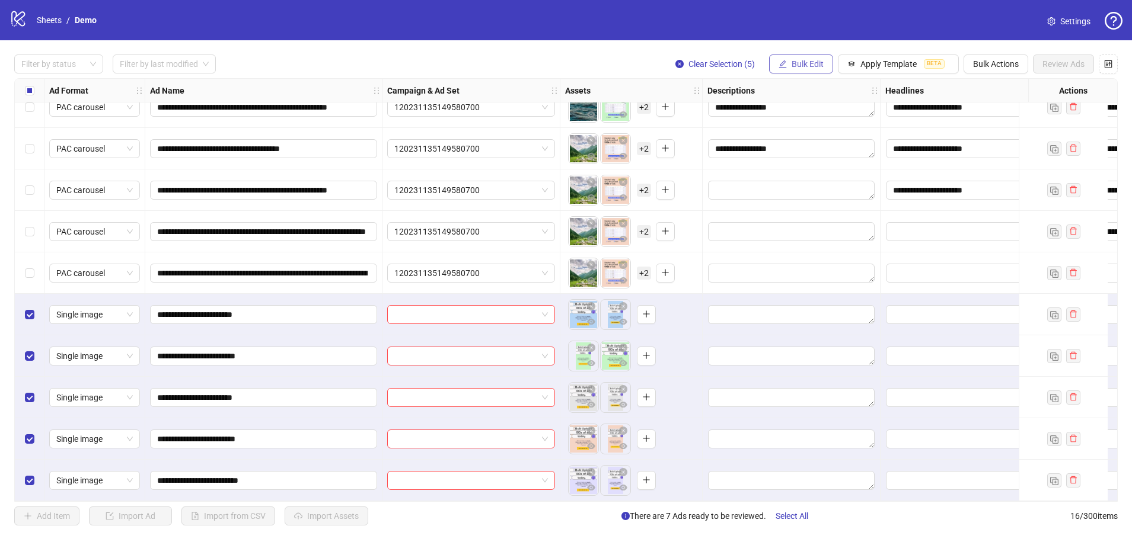
click at [792, 66] on span "Bulk Edit" at bounding box center [807, 63] width 32 height 9
click at [472, 59] on div "Filter by status Filter by last modified Clear Selection (5) Bulk Edit Apply Te…" at bounding box center [565, 64] width 1103 height 19
click at [804, 313] on textarea "Edit values" at bounding box center [791, 314] width 167 height 19
type textarea "**********"
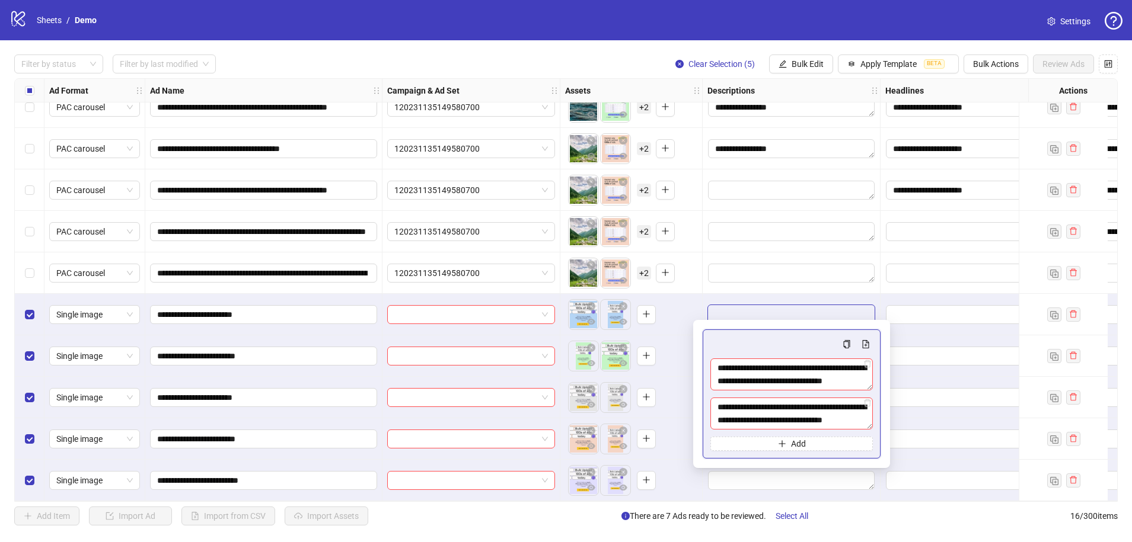
click at [677, 312] on div "To pick up a draggable item, press the space bar. While dragging, use the arrow…" at bounding box center [631, 314] width 132 height 37
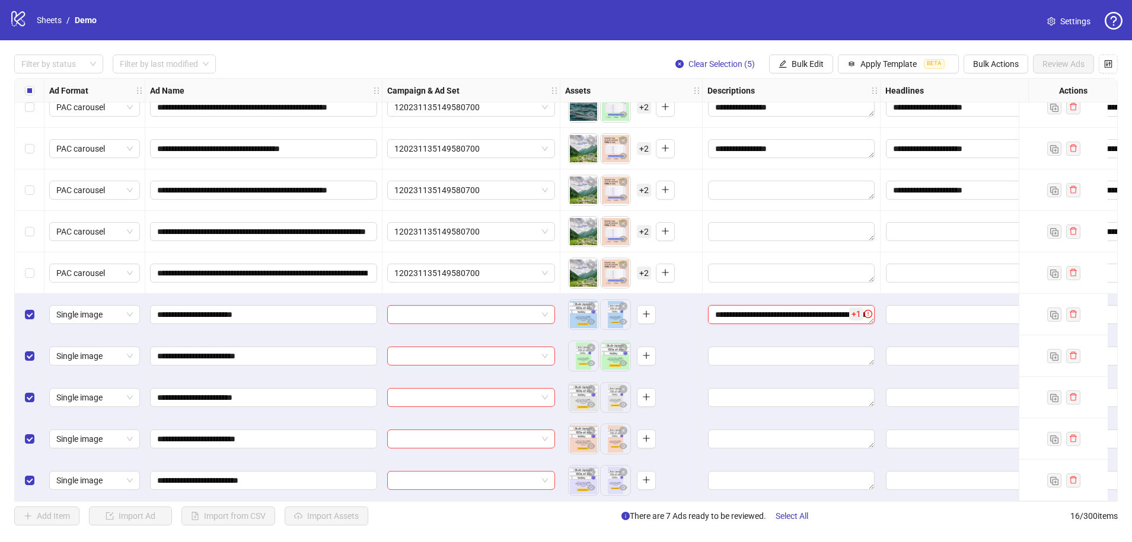
click at [761, 308] on textarea "**********" at bounding box center [791, 314] width 167 height 19
click at [691, 319] on div "To pick up a draggable item, press the space bar. While dragging, use the arrow…" at bounding box center [631, 314] width 132 height 37
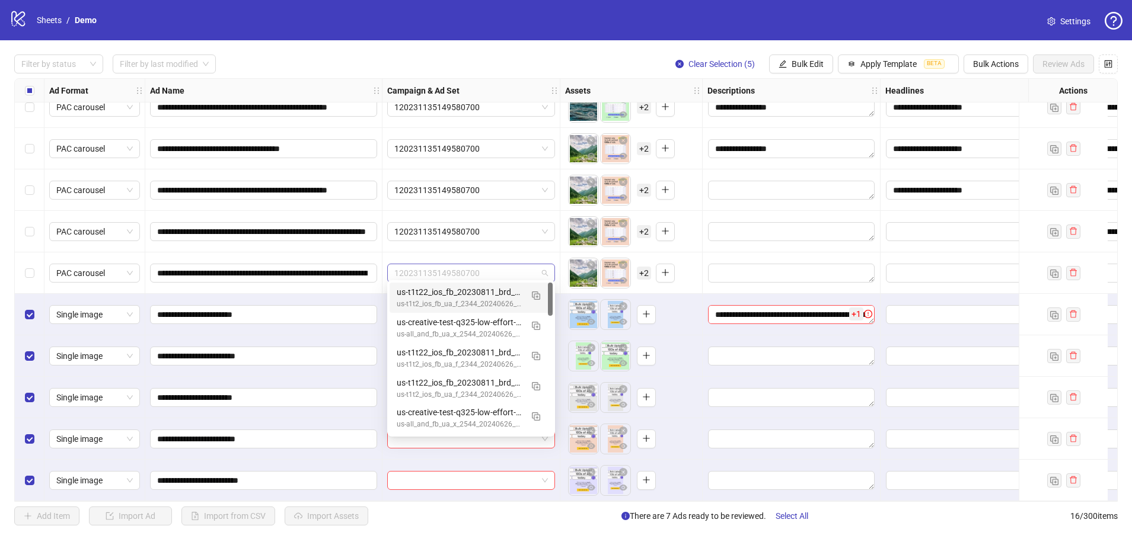
click at [549, 273] on div "120231135149580700" at bounding box center [471, 273] width 168 height 19
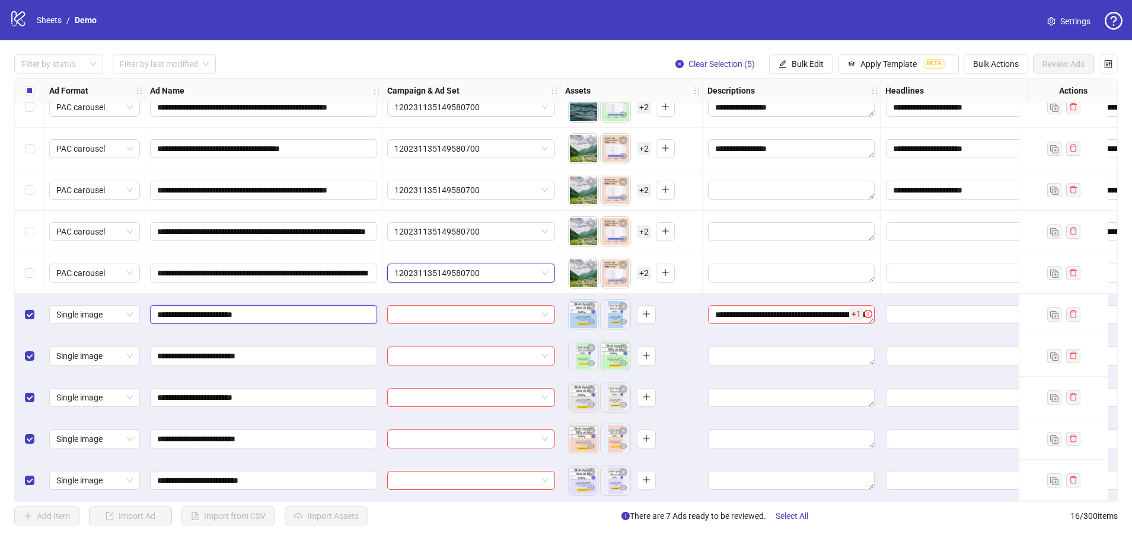
click at [352, 311] on input "**********" at bounding box center [262, 314] width 210 height 13
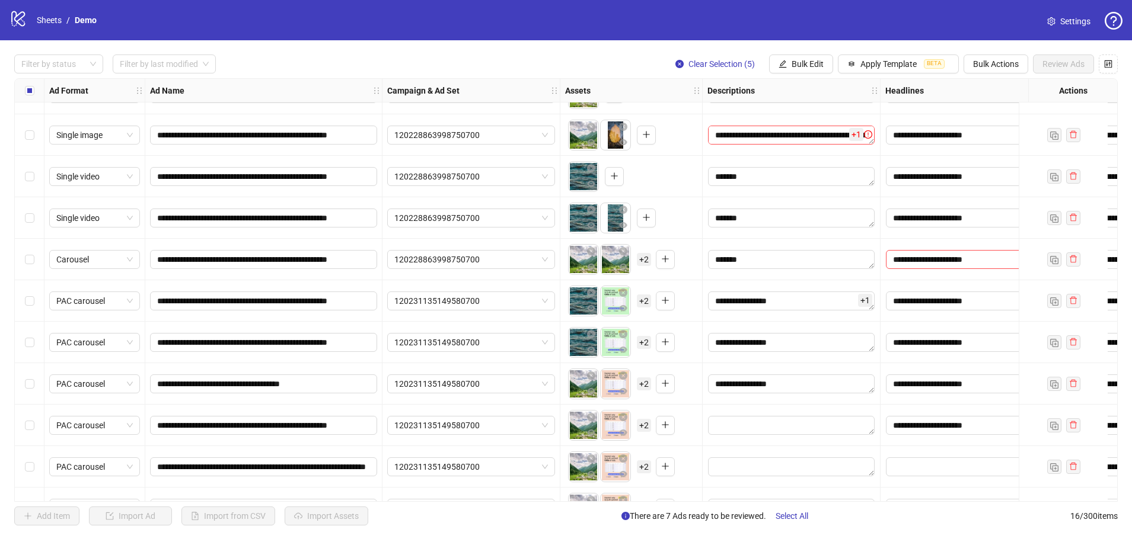
scroll to position [0, 0]
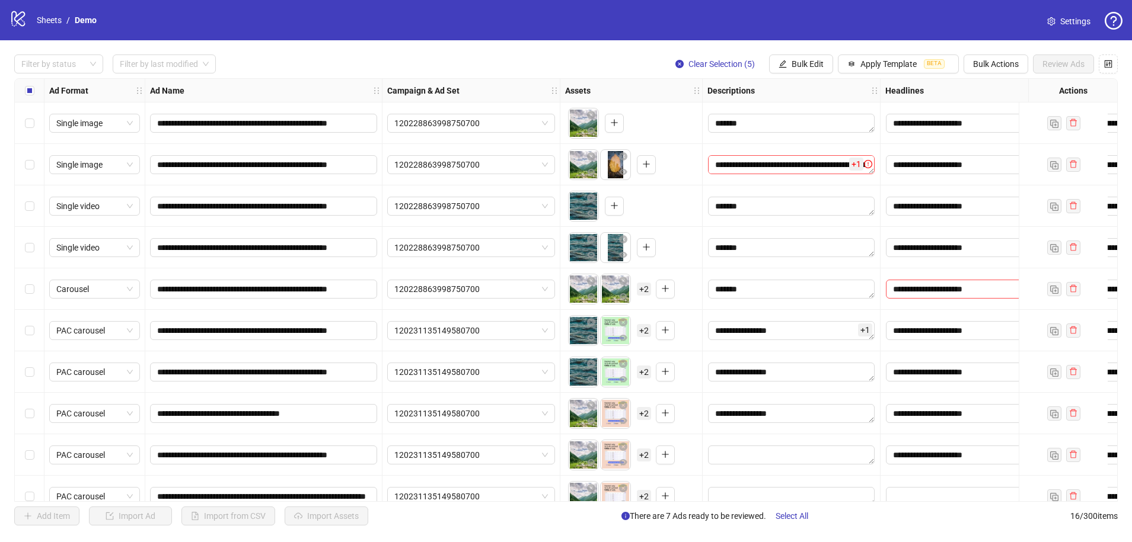
click at [35, 87] on div "Select all rows" at bounding box center [30, 91] width 30 height 24
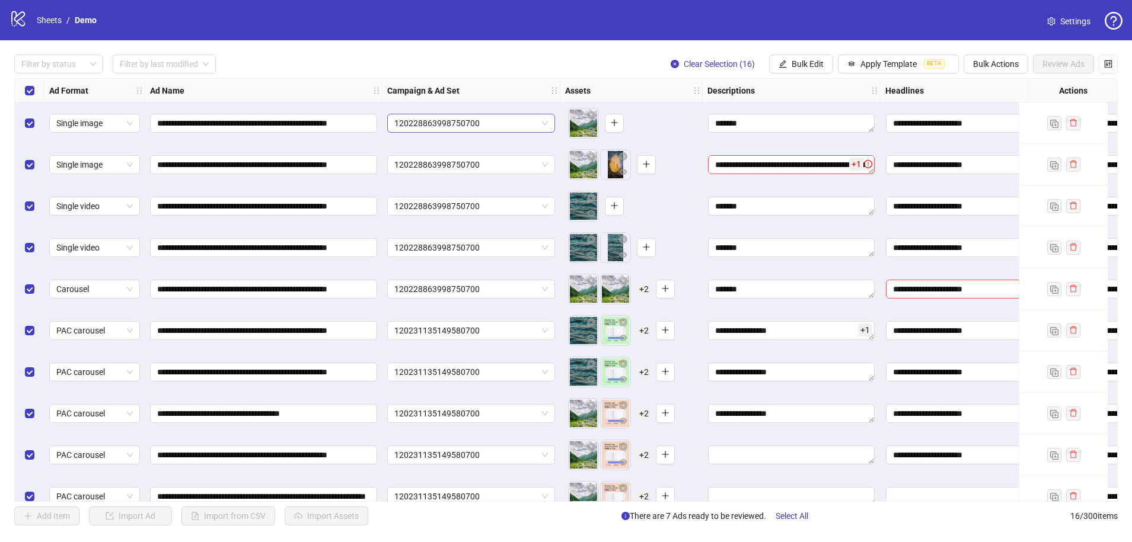
click at [544, 124] on span "120228863998750700" at bounding box center [471, 123] width 154 height 18
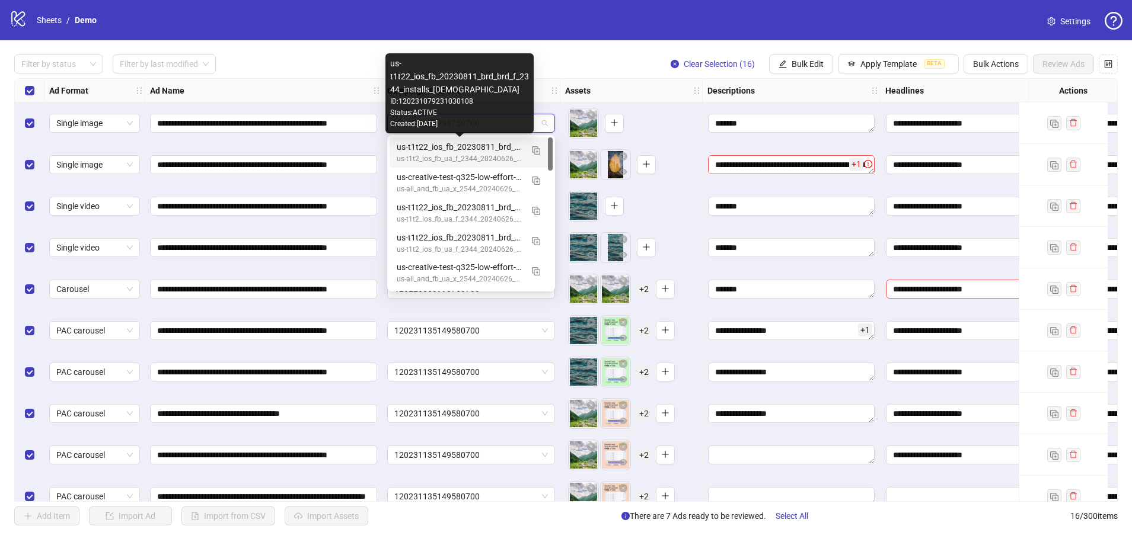
click at [455, 148] on div "us-t1t22_ios_fb_20230811_brd_brd_f_2344_installs_female" at bounding box center [459, 146] width 125 height 13
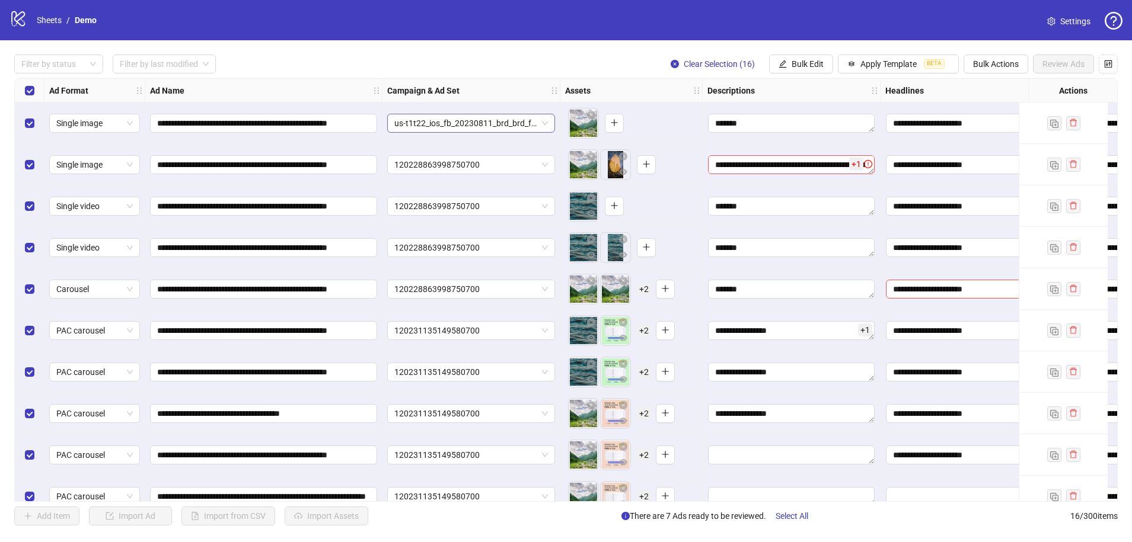
click at [442, 123] on span "us-t1t22_ios_fb_20230811_brd_brd_f_2344_installs_female" at bounding box center [471, 123] width 154 height 18
click at [364, 110] on div "**********" at bounding box center [263, 123] width 237 height 41
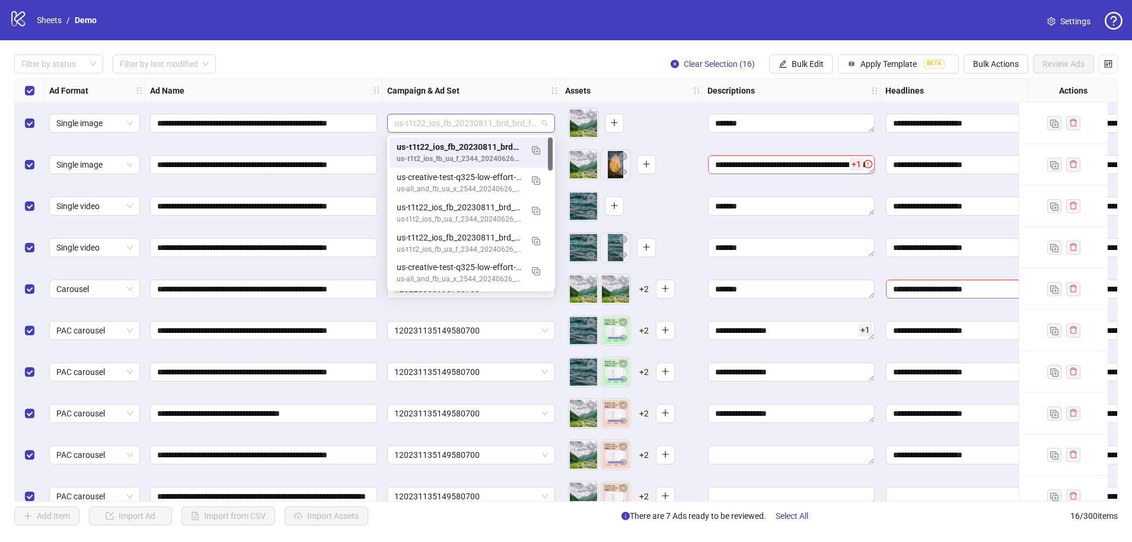
click at [468, 116] on span "us-t1t22_ios_fb_20230811_brd_brd_f_2344_installs_female" at bounding box center [471, 123] width 154 height 18
click at [458, 174] on div "us-creative-test-q325-low-effort-female" at bounding box center [459, 177] width 125 height 13
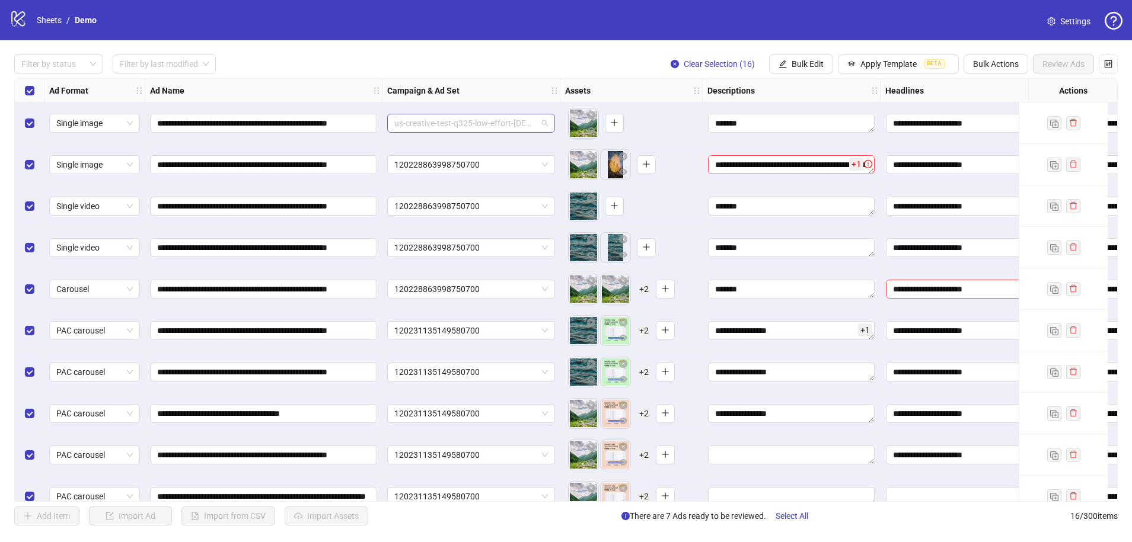
click at [491, 118] on span "us-creative-test-q325-low-effort-female" at bounding box center [471, 123] width 154 height 18
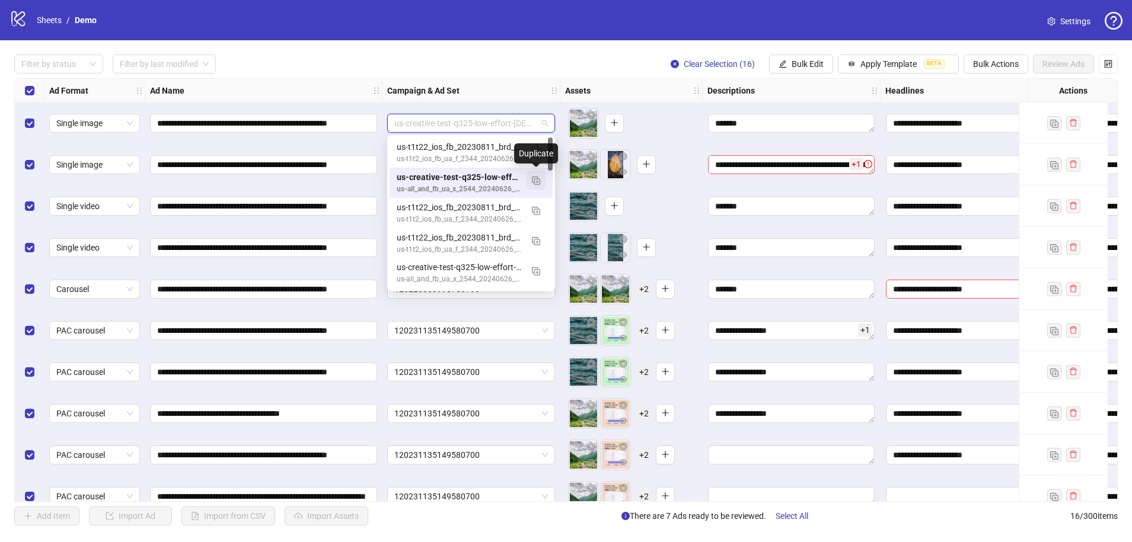
click at [536, 183] on img "button" at bounding box center [536, 181] width 8 height 8
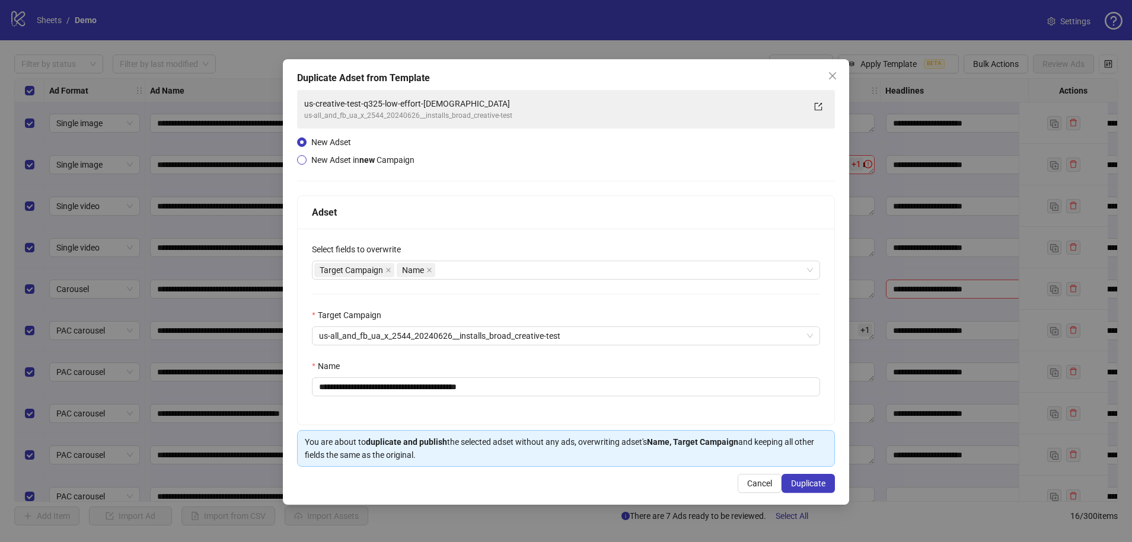
click at [326, 162] on span "New Adset in new Campaign" at bounding box center [362, 159] width 103 height 9
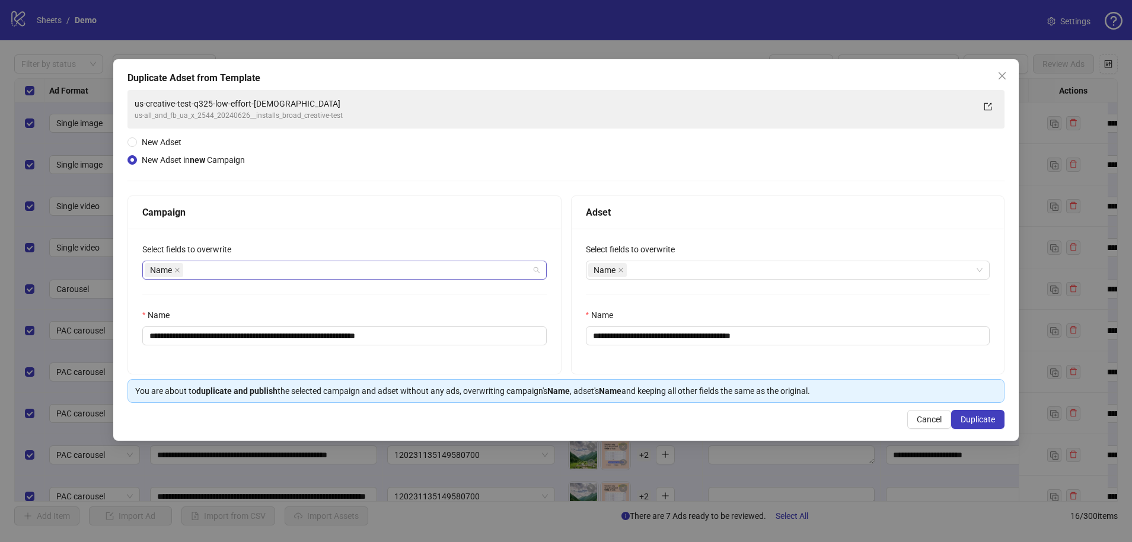
click at [253, 269] on div "Name" at bounding box center [338, 270] width 387 height 17
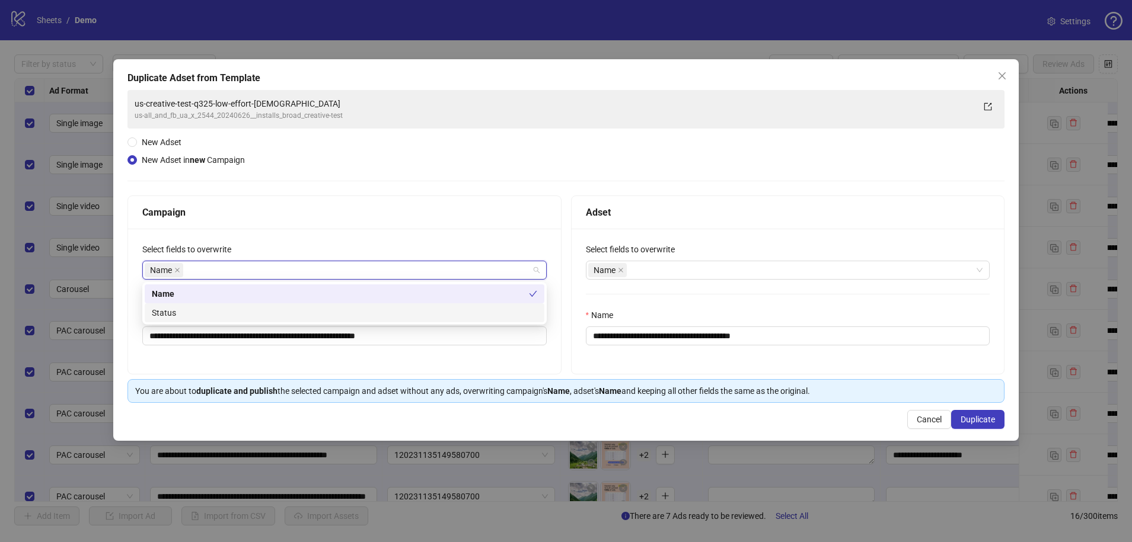
click at [196, 309] on div "Status" at bounding box center [344, 312] width 385 height 13
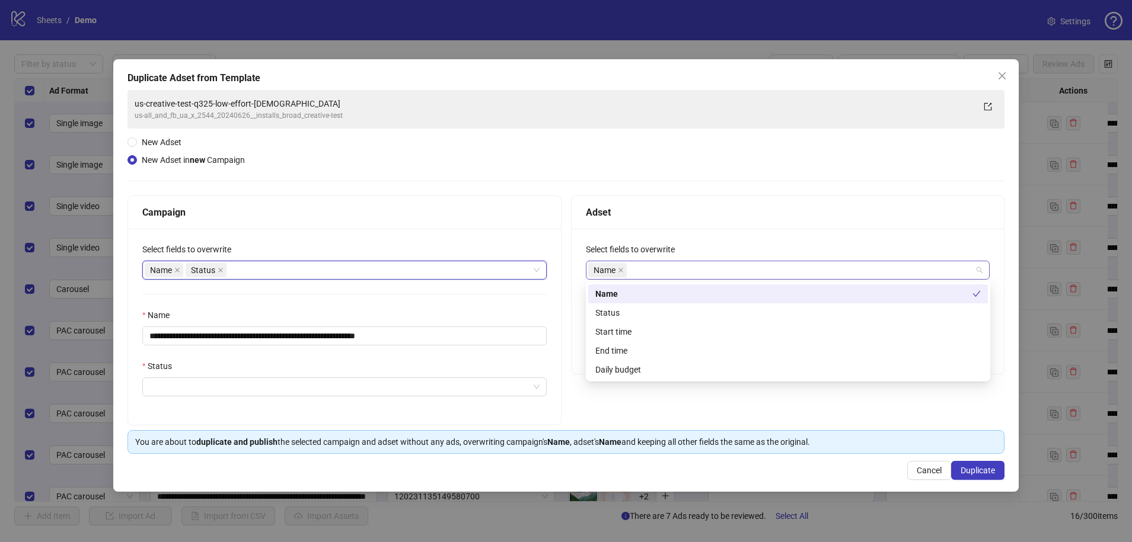
click at [668, 261] on div "Name" at bounding box center [788, 270] width 404 height 19
click at [648, 318] on div "Status" at bounding box center [787, 312] width 385 height 13
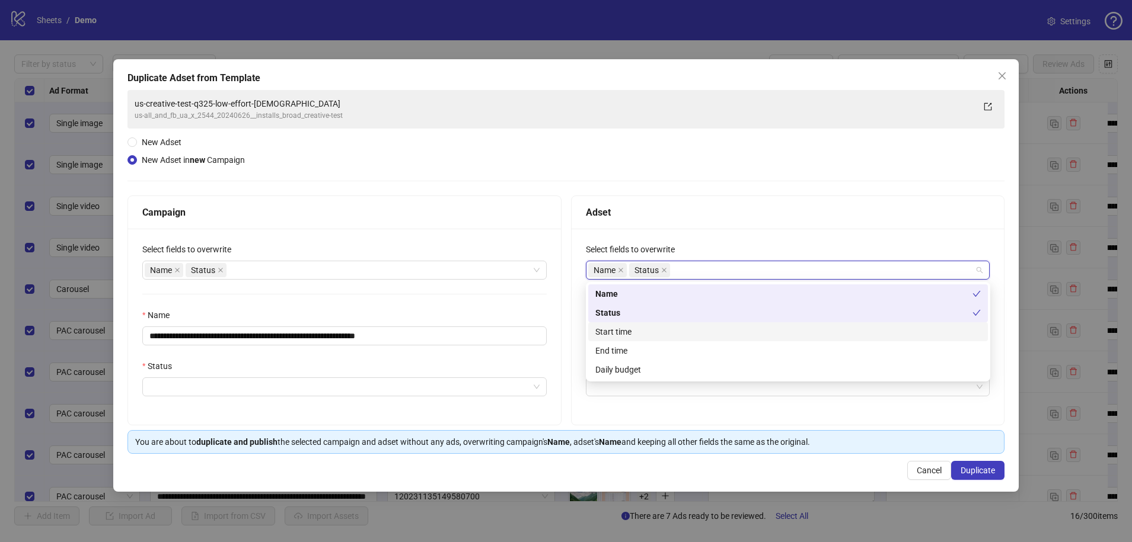
click at [648, 331] on div "Start time" at bounding box center [787, 331] width 385 height 13
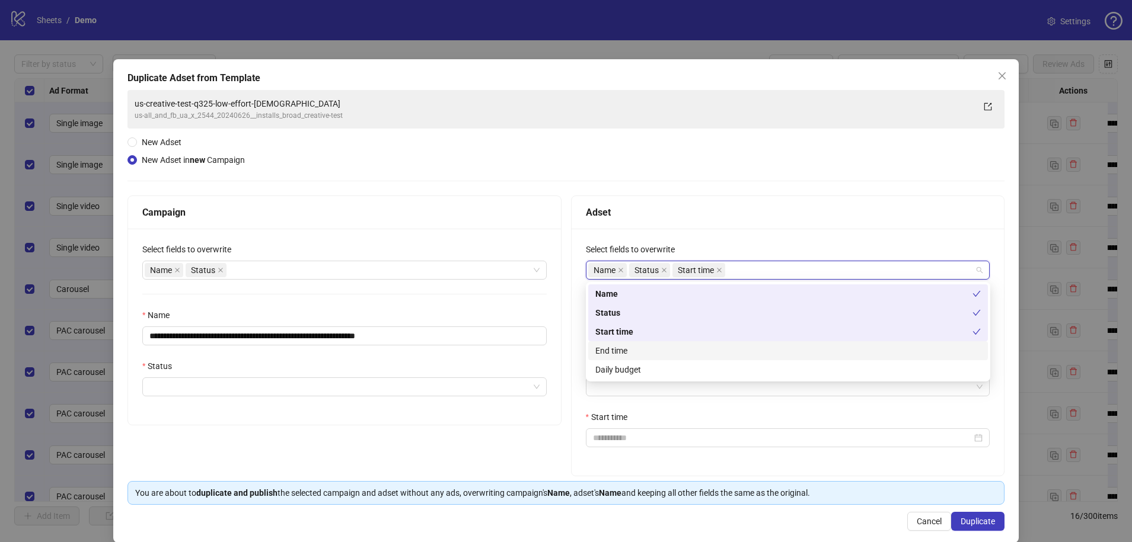
click at [639, 346] on div "End time" at bounding box center [787, 350] width 385 height 13
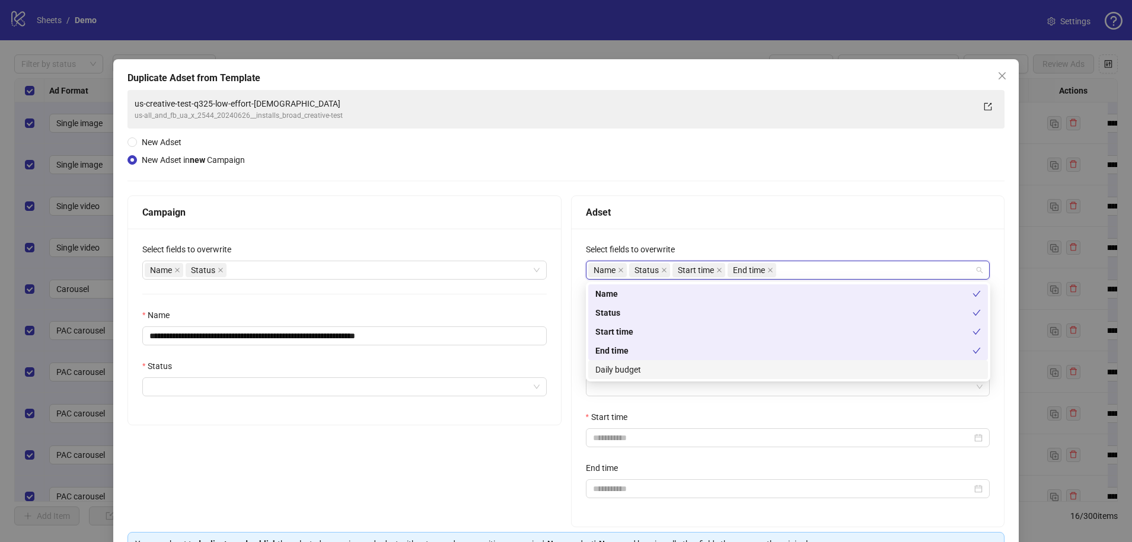
click at [624, 372] on div "Daily budget" at bounding box center [787, 369] width 385 height 13
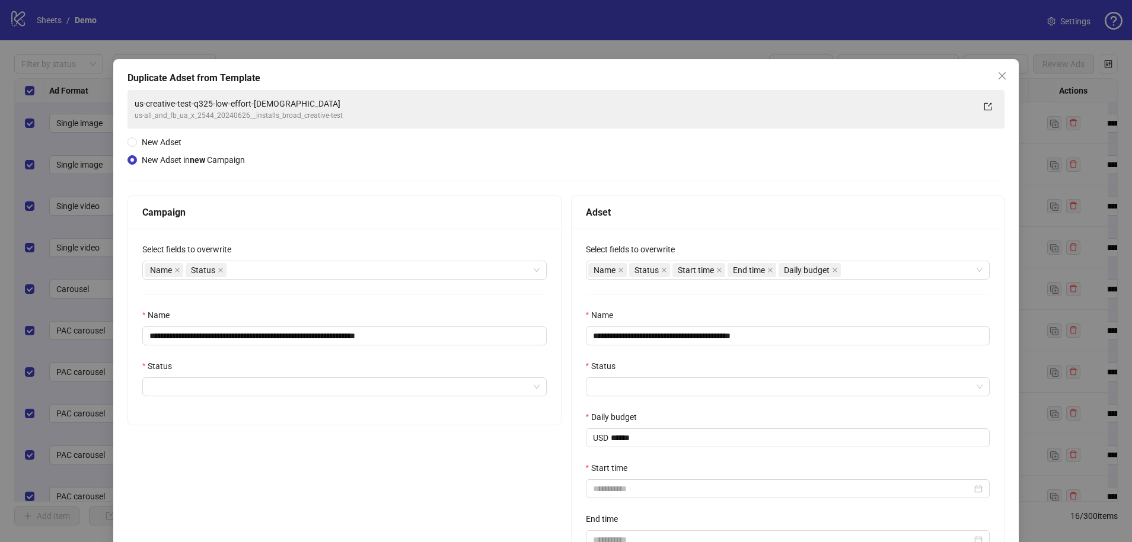
click at [648, 216] on div "Adset" at bounding box center [788, 212] width 404 height 15
click at [258, 270] on div "Name Status" at bounding box center [338, 270] width 387 height 17
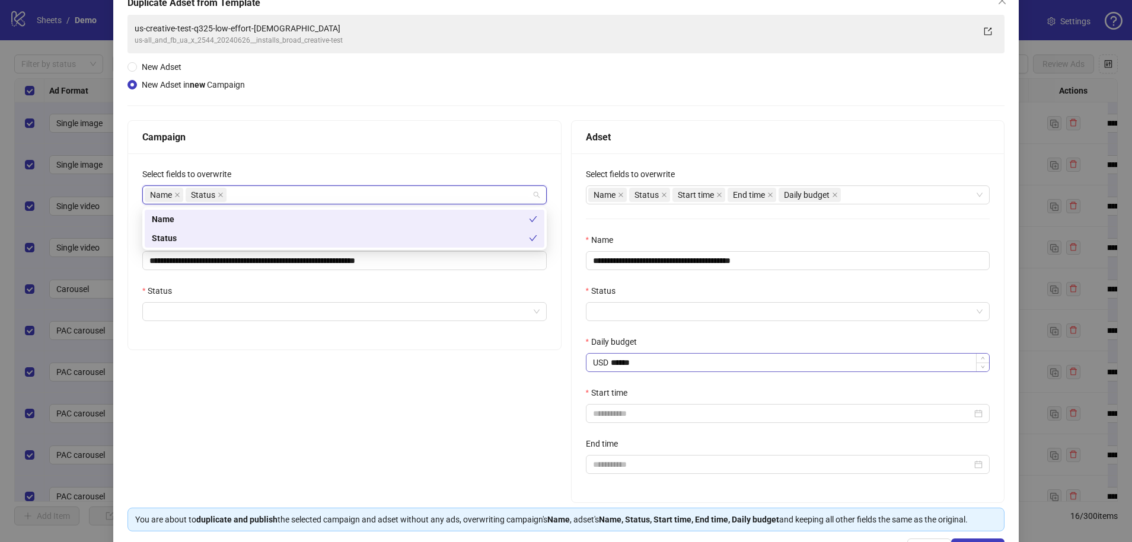
scroll to position [79, 0]
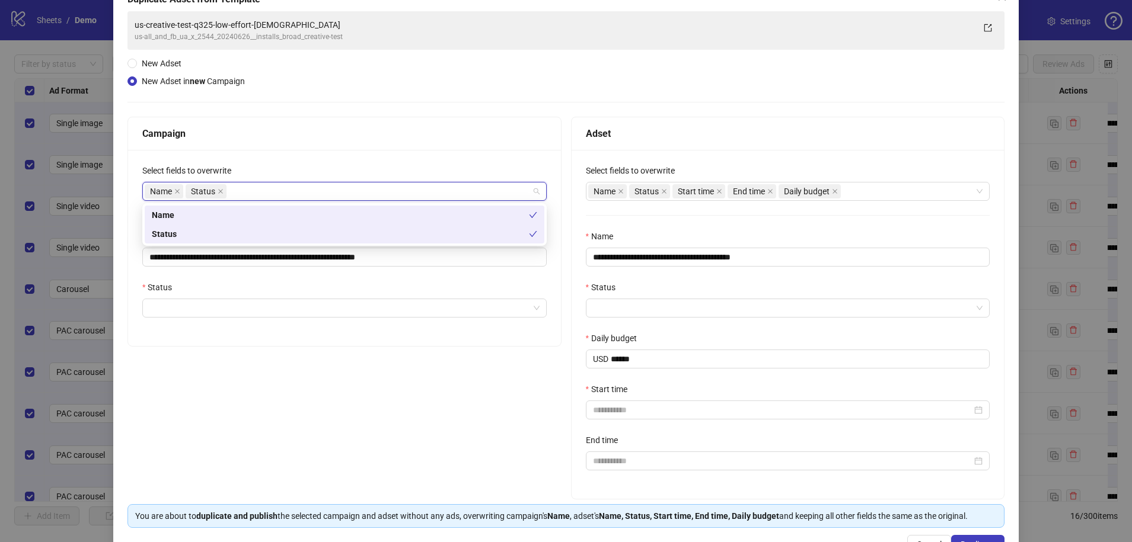
click at [261, 340] on div "**********" at bounding box center [344, 248] width 433 height 196
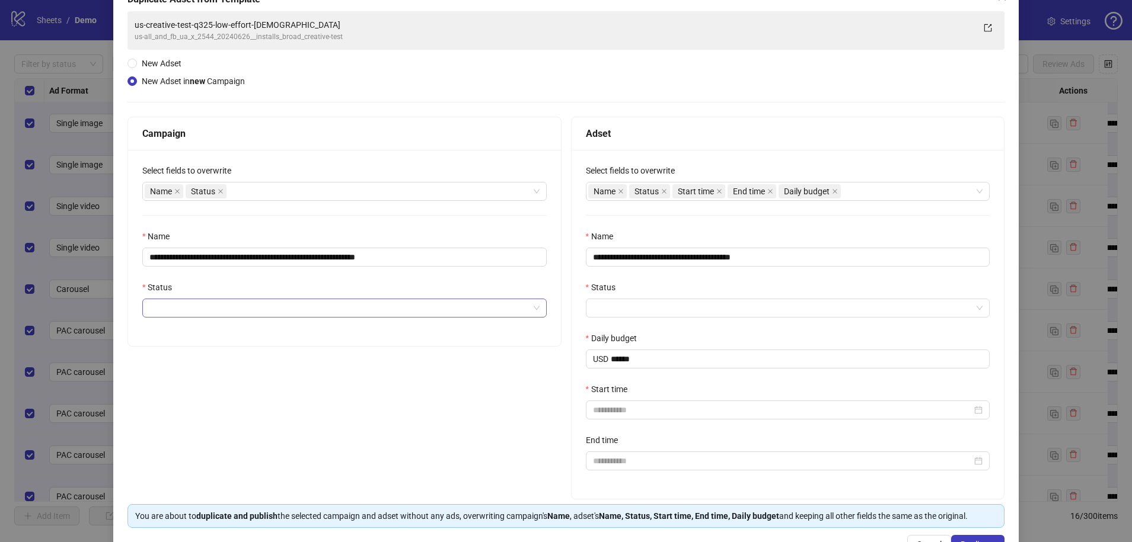
click at [264, 303] on input "Status" at bounding box center [338, 308] width 379 height 18
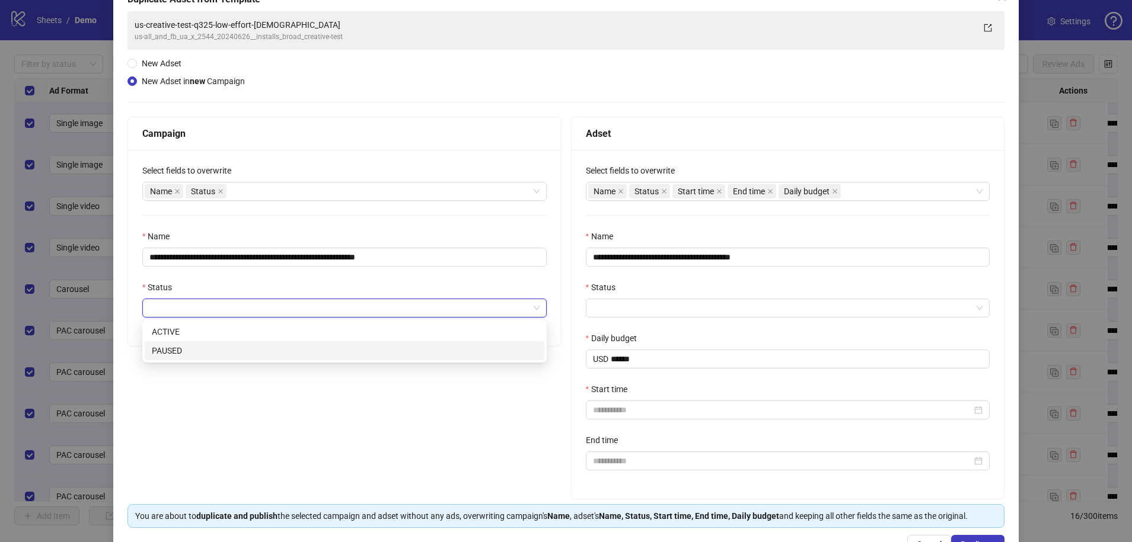
click at [181, 347] on div "PAUSED" at bounding box center [344, 350] width 385 height 13
click at [440, 309] on span "PAUSED" at bounding box center [344, 308] width 390 height 18
click at [206, 334] on div "ACTIVE" at bounding box center [344, 331] width 385 height 13
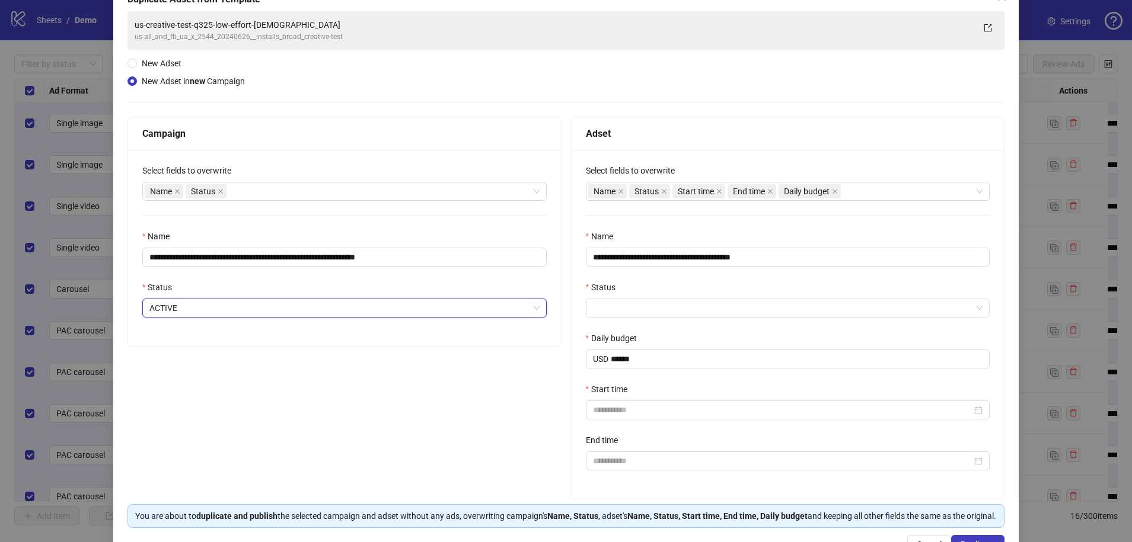
click at [269, 300] on span "ACTIVE" at bounding box center [344, 308] width 390 height 18
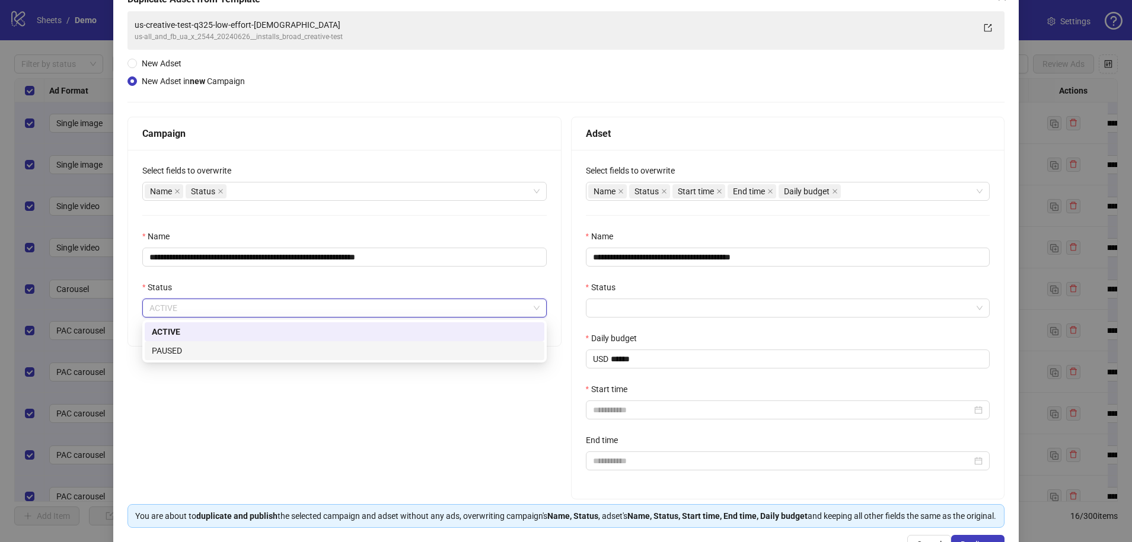
click at [231, 352] on div "PAUSED" at bounding box center [344, 350] width 385 height 13
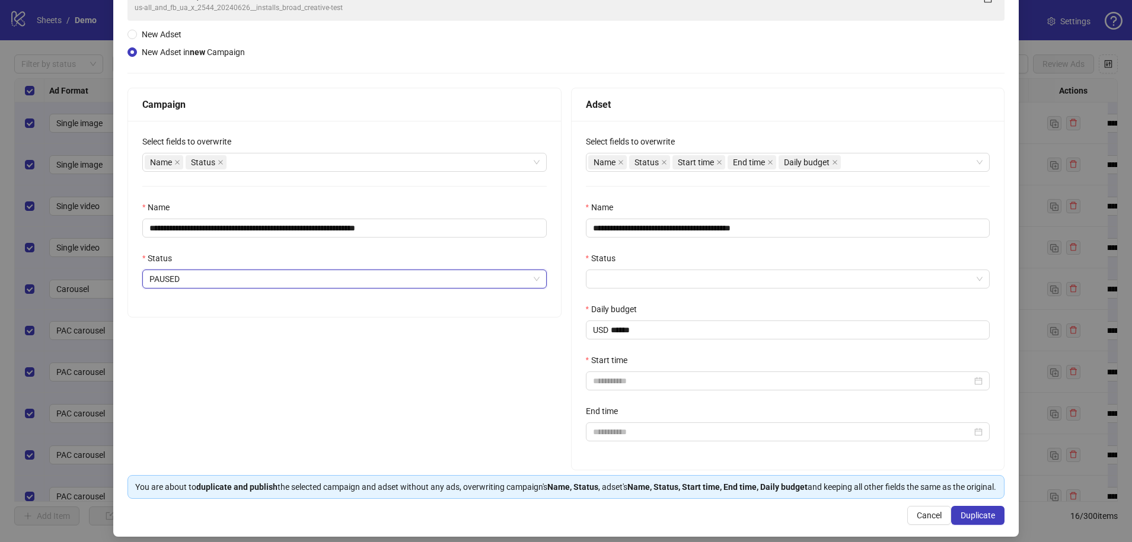
scroll to position [109, 0]
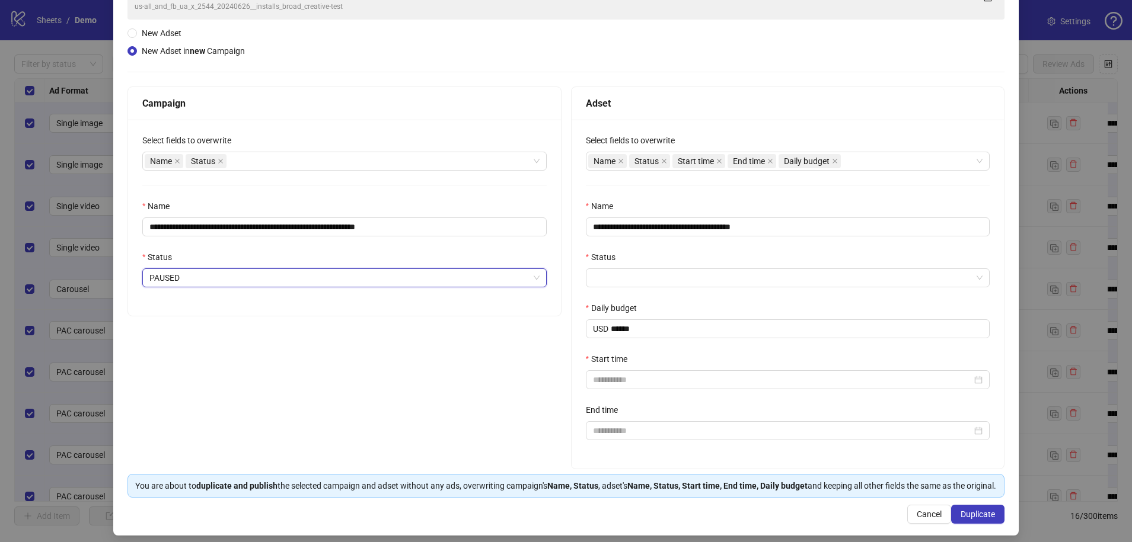
click at [615, 287] on div "**********" at bounding box center [787, 294] width 433 height 349
click at [623, 277] on input "Status" at bounding box center [782, 278] width 379 height 18
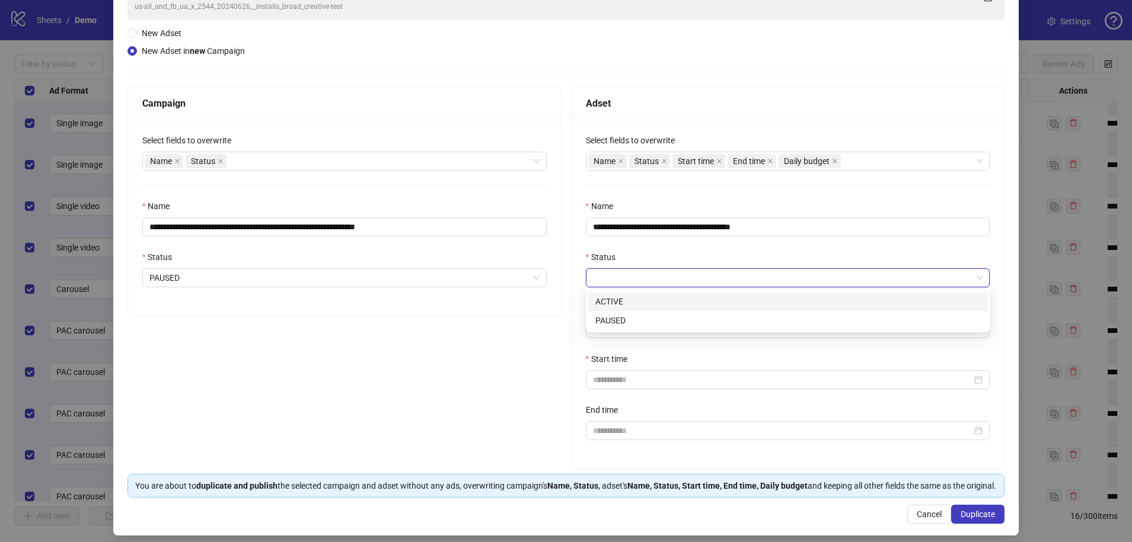
click at [612, 296] on div "ACTIVE" at bounding box center [787, 301] width 385 height 13
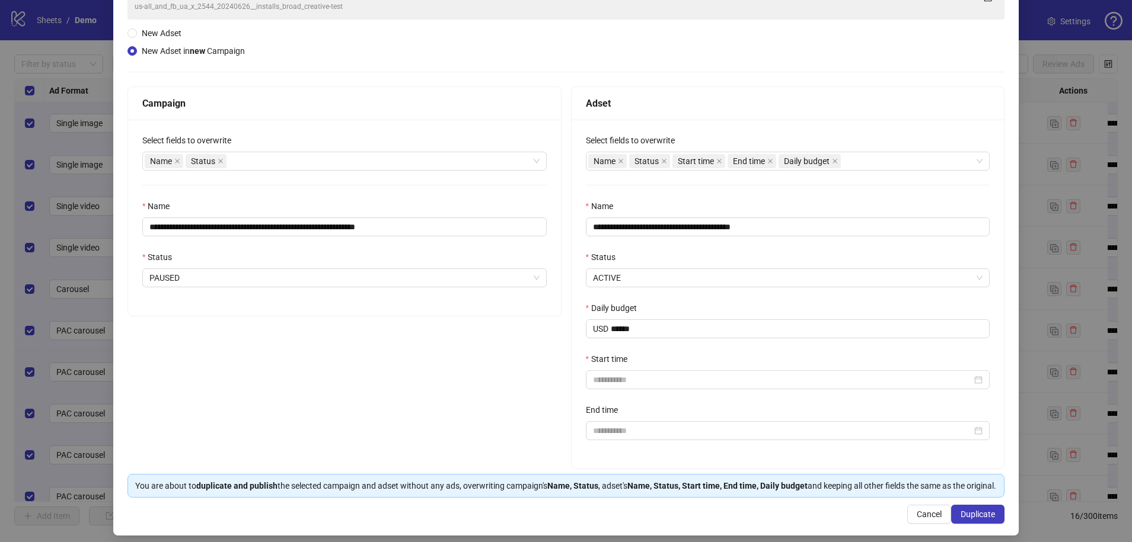
click at [609, 316] on div "Daily budget" at bounding box center [788, 311] width 404 height 18
click at [804, 164] on span at bounding box center [835, 161] width 6 height 13
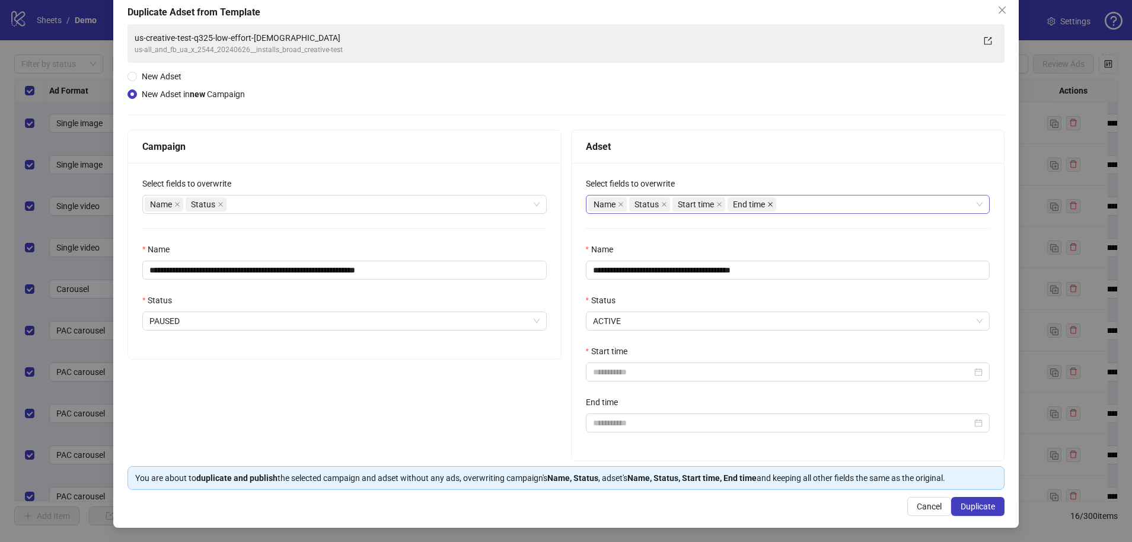
click at [768, 203] on icon "close" at bounding box center [770, 205] width 6 height 6
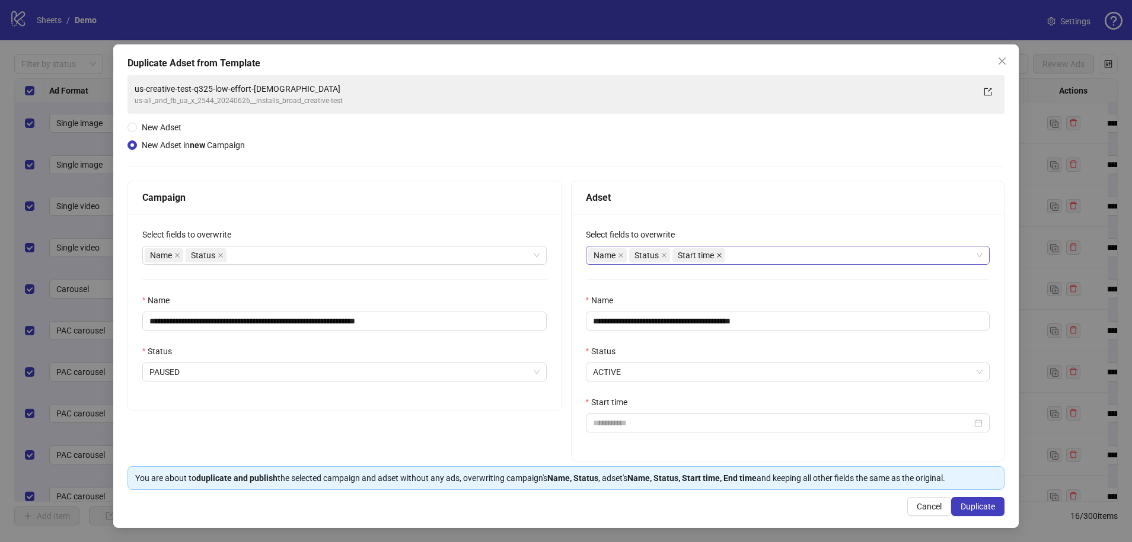
click at [718, 255] on icon "close" at bounding box center [719, 255] width 5 height 5
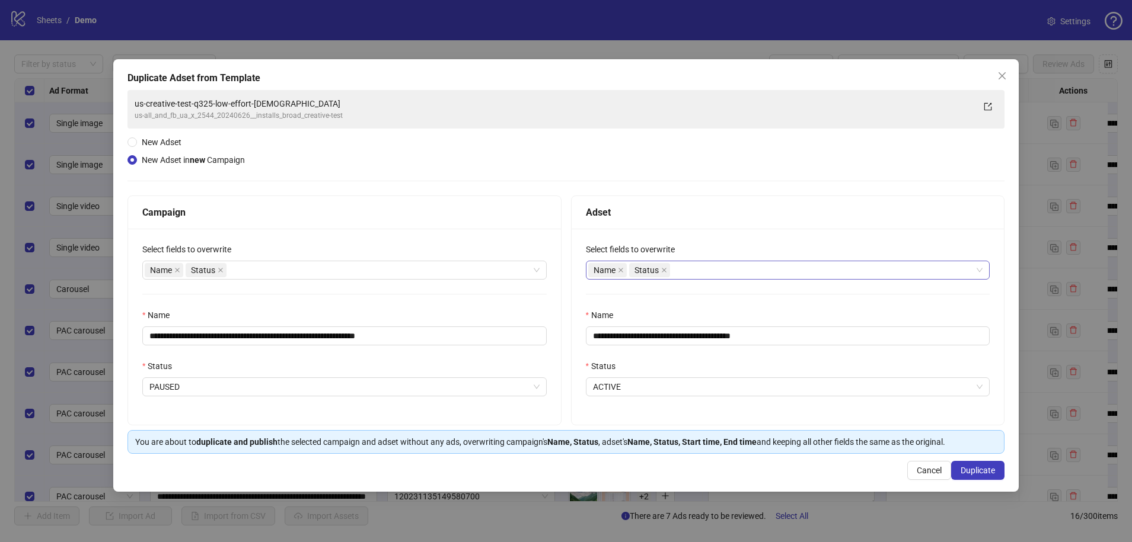
scroll to position [0, 0]
click at [662, 273] on icon "close" at bounding box center [664, 270] width 6 height 6
click at [652, 391] on div "**********" at bounding box center [788, 311] width 434 height 230
click at [804, 79] on span "Close" at bounding box center [1001, 75] width 19 height 9
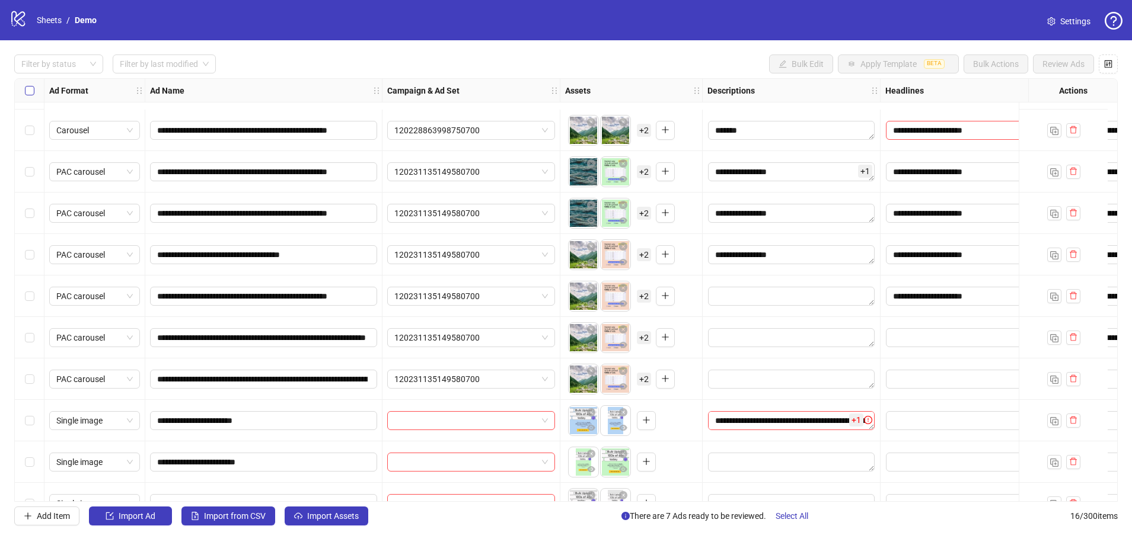
scroll to position [270, 0]
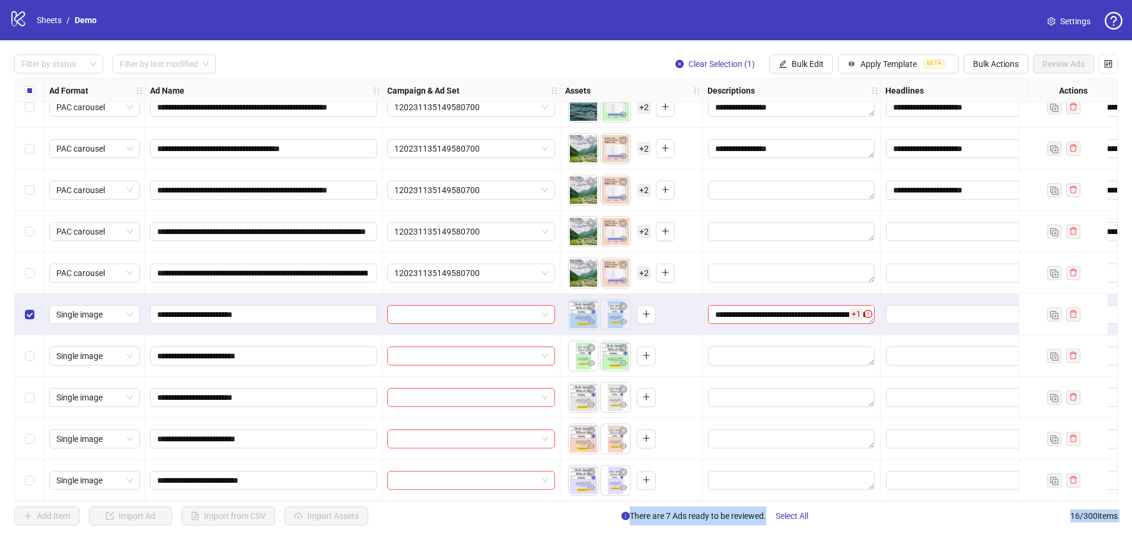
click at [34, 431] on div "Select row 16" at bounding box center [30, 480] width 30 height 41
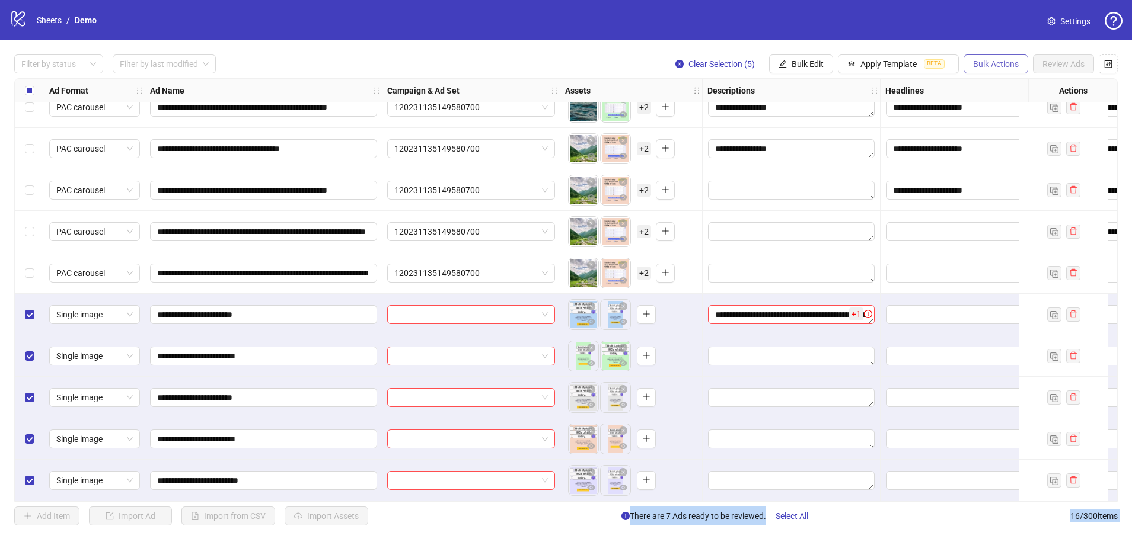
click at [804, 67] on span "Bulk Actions" at bounding box center [996, 63] width 46 height 9
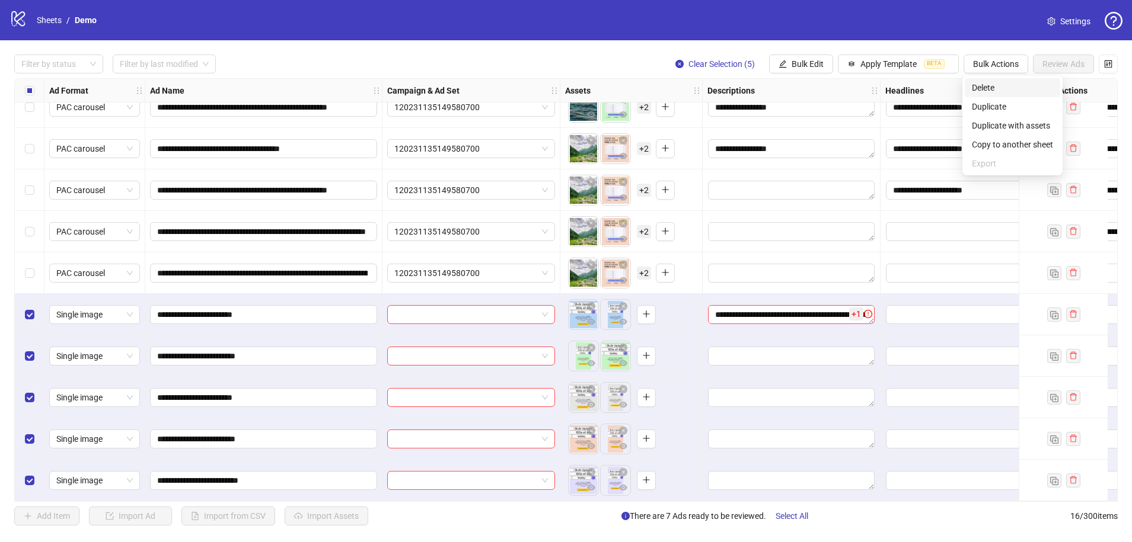
click at [804, 88] on span "Delete" at bounding box center [1011, 87] width 81 height 13
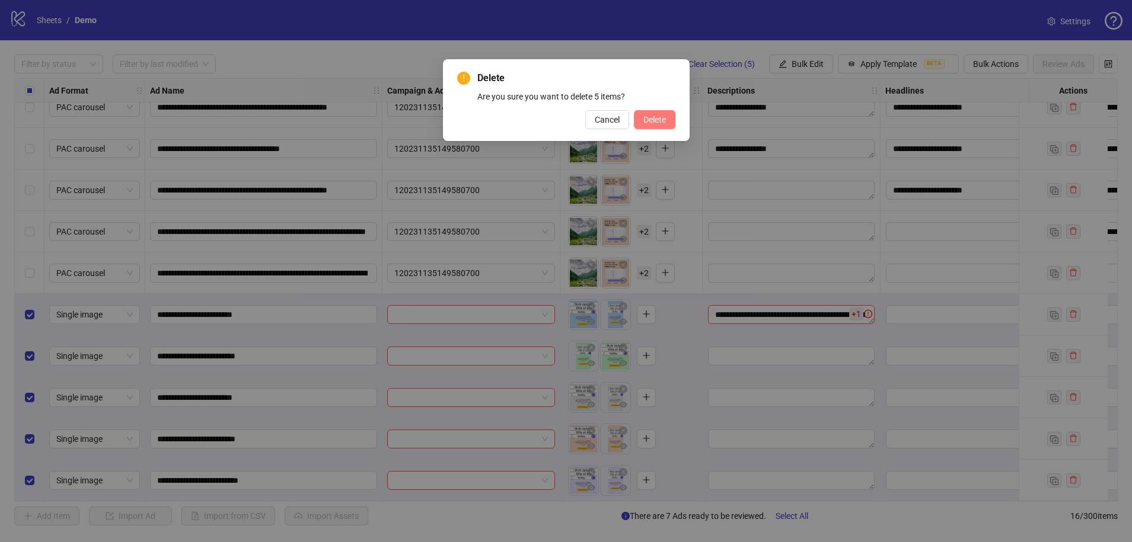
click at [658, 120] on span "Delete" at bounding box center [654, 119] width 23 height 9
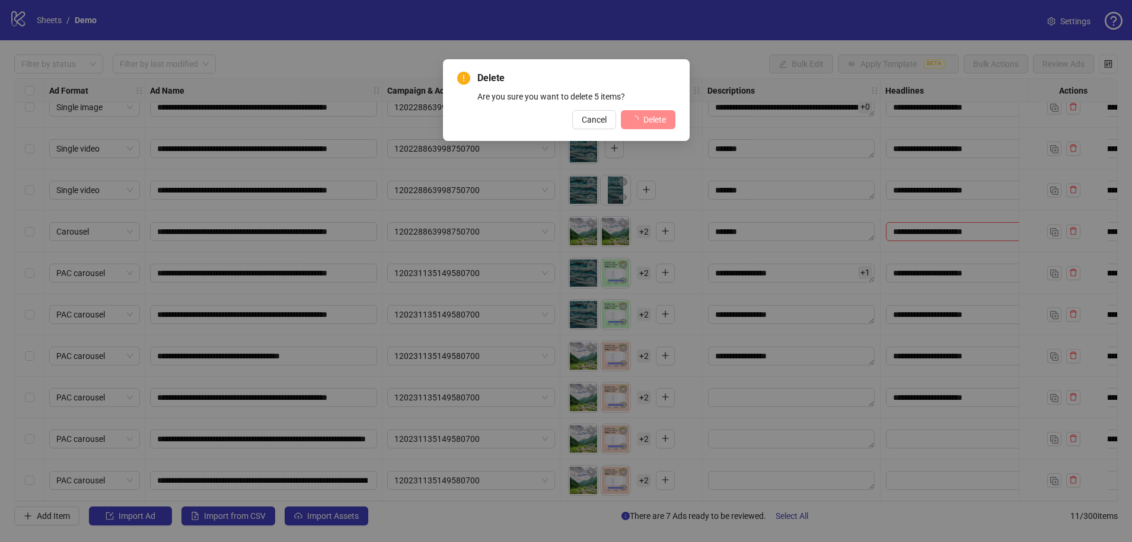
scroll to position [62, 0]
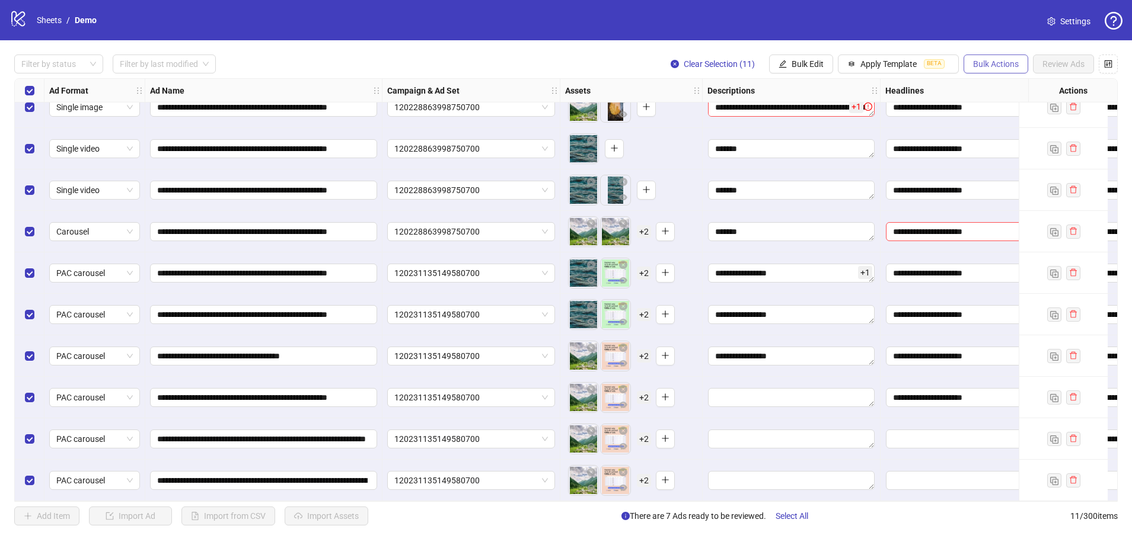
click at [804, 59] on span "Bulk Actions" at bounding box center [996, 63] width 46 height 9
click at [804, 127] on span "Duplicate with assets" at bounding box center [1011, 125] width 81 height 13
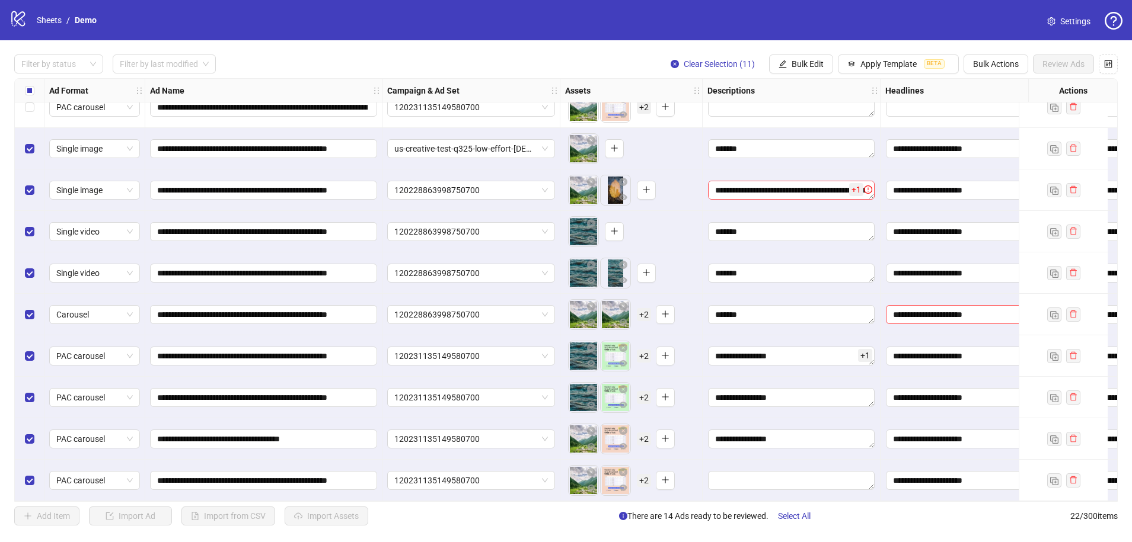
scroll to position [418, 0]
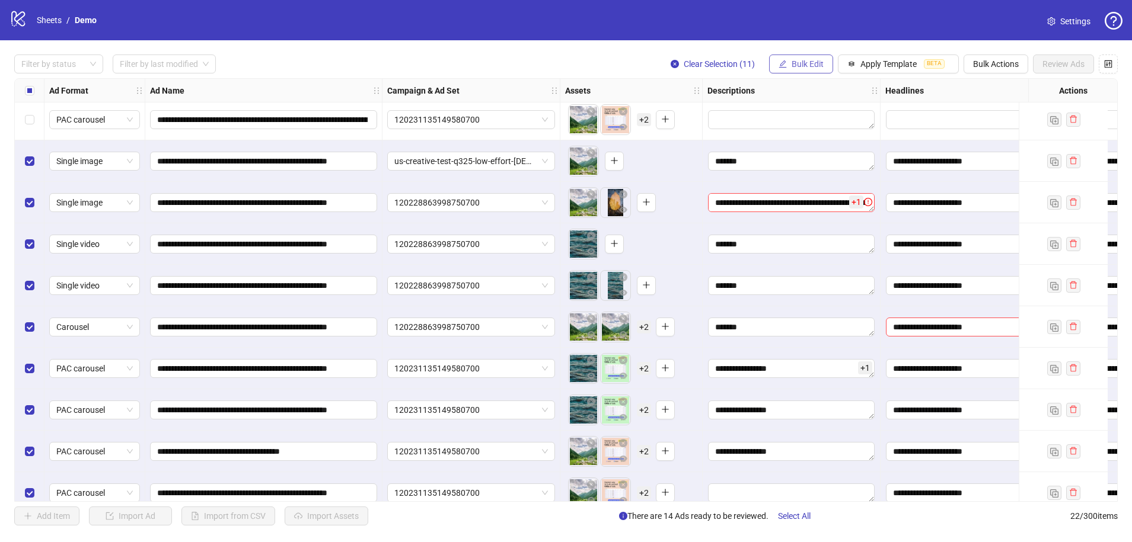
click at [804, 71] on button "Bulk Edit" at bounding box center [801, 64] width 64 height 19
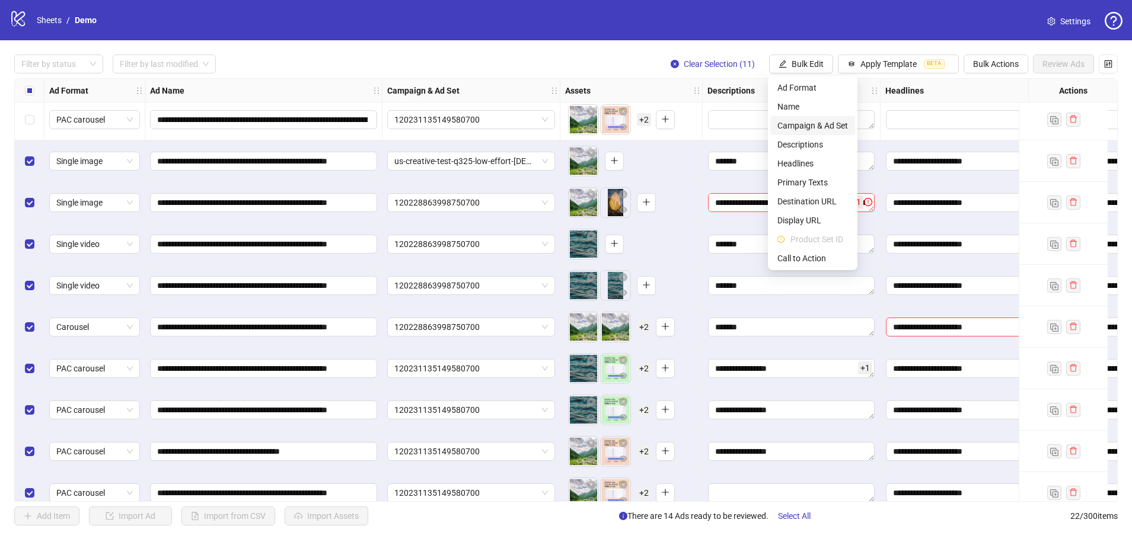
click at [804, 123] on span "Campaign & Ad Set" at bounding box center [812, 125] width 71 height 13
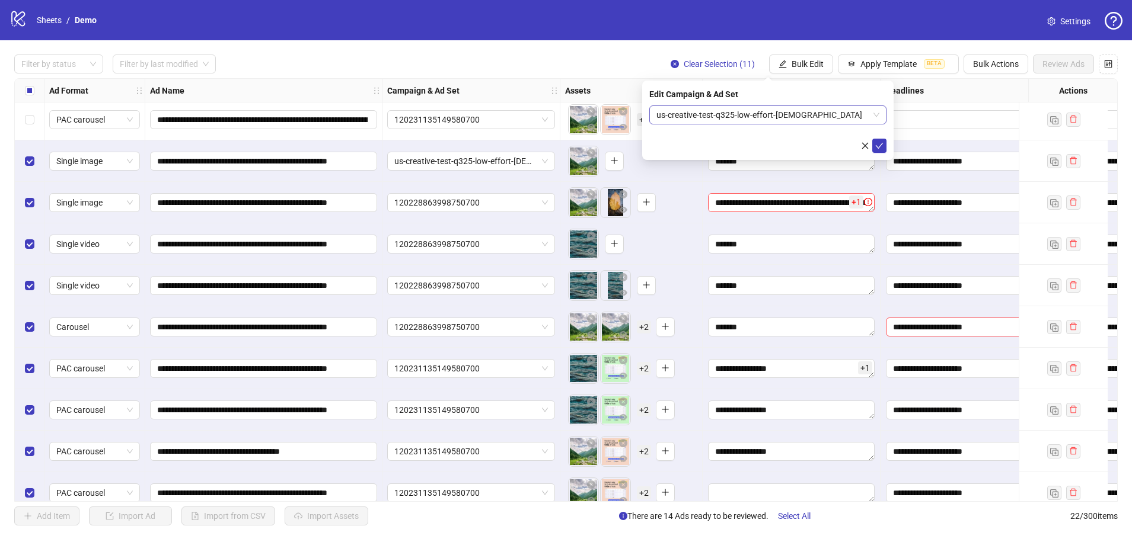
click at [773, 118] on span "us-creative-test-q325-low-effort-female" at bounding box center [767, 115] width 223 height 18
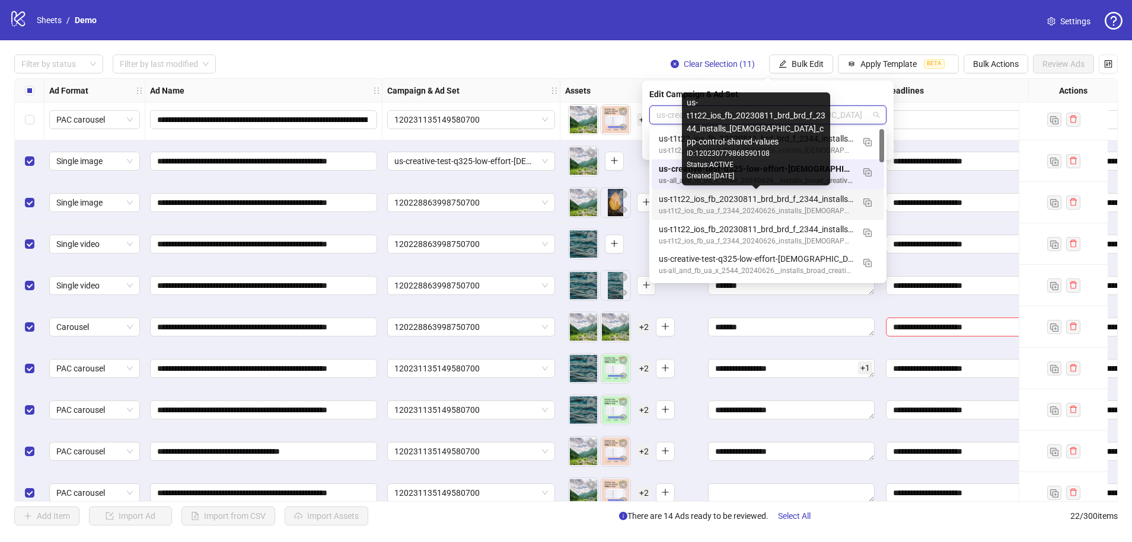
click at [707, 199] on div "us-t1t22_ios_fb_20230811_brd_brd_f_2344_installs_female_cpp-control-shared-valu…" at bounding box center [756, 199] width 194 height 13
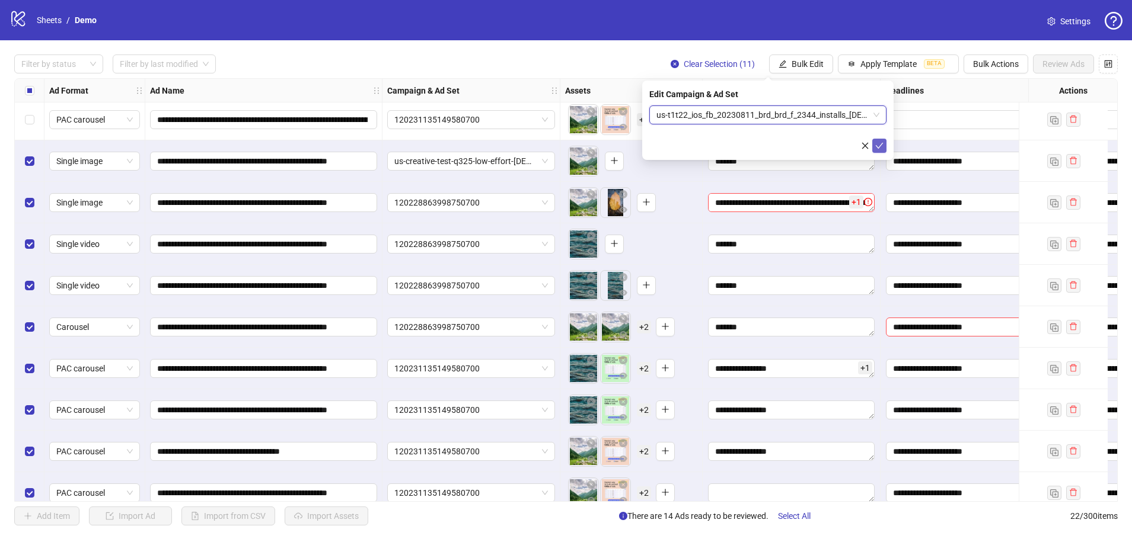
click at [804, 146] on button "submit" at bounding box center [879, 146] width 14 height 14
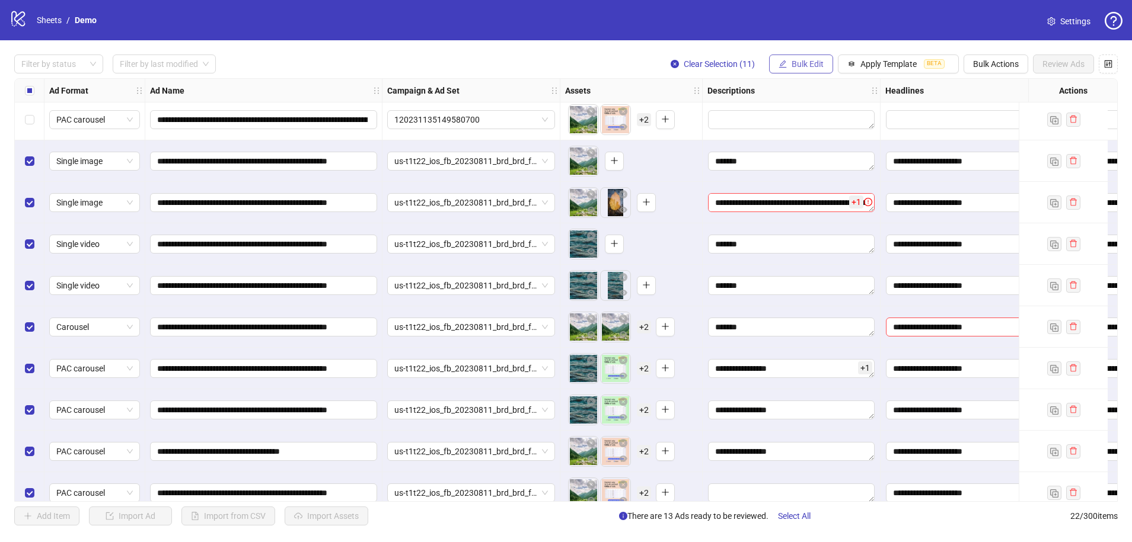
click at [792, 71] on button "Bulk Edit" at bounding box center [801, 64] width 64 height 19
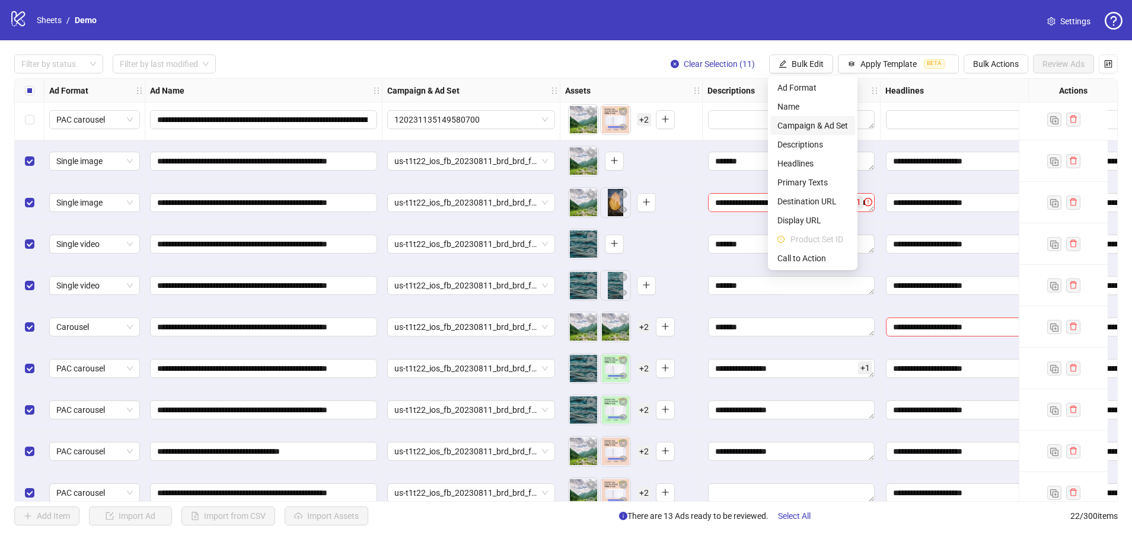
click at [798, 127] on span "Campaign & Ad Set" at bounding box center [812, 125] width 71 height 13
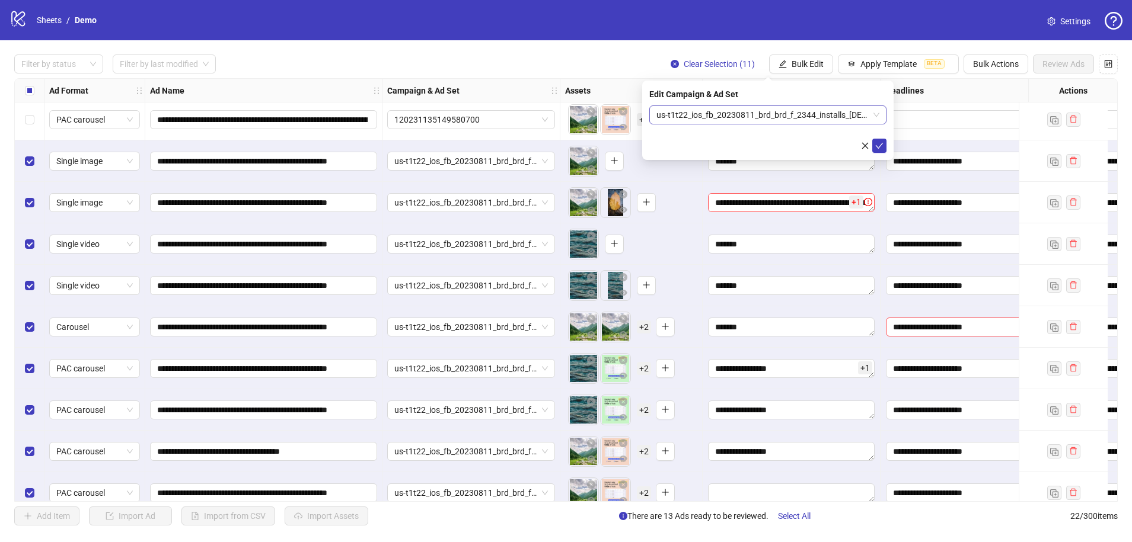
click at [804, 117] on span "us-t1t22_ios_fb_20230811_brd_brd_f_2344_installs_female_cpp-control-shared-valu…" at bounding box center [767, 115] width 223 height 18
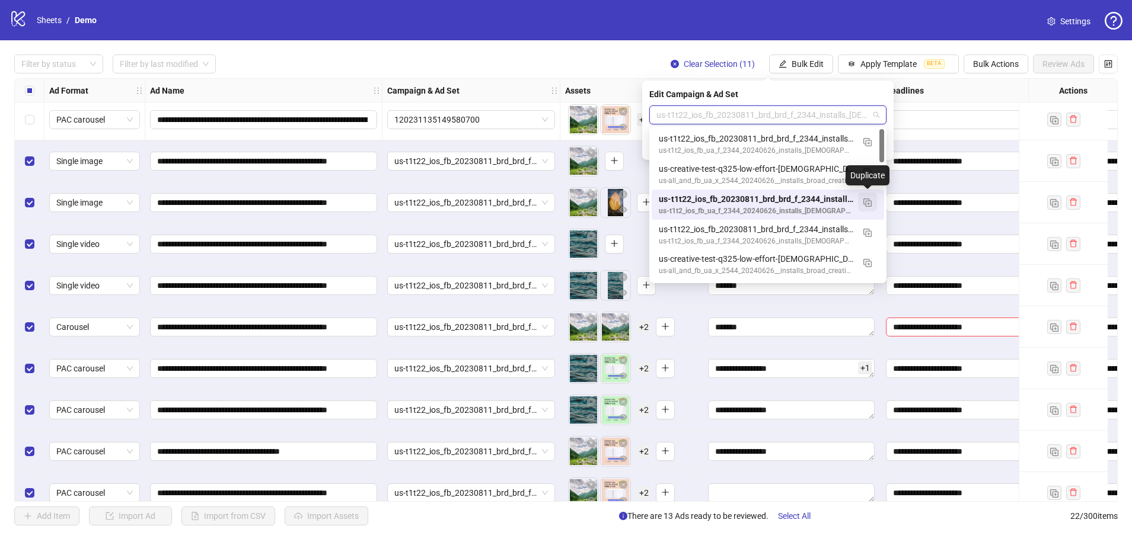
click at [804, 205] on img "button" at bounding box center [867, 203] width 8 height 8
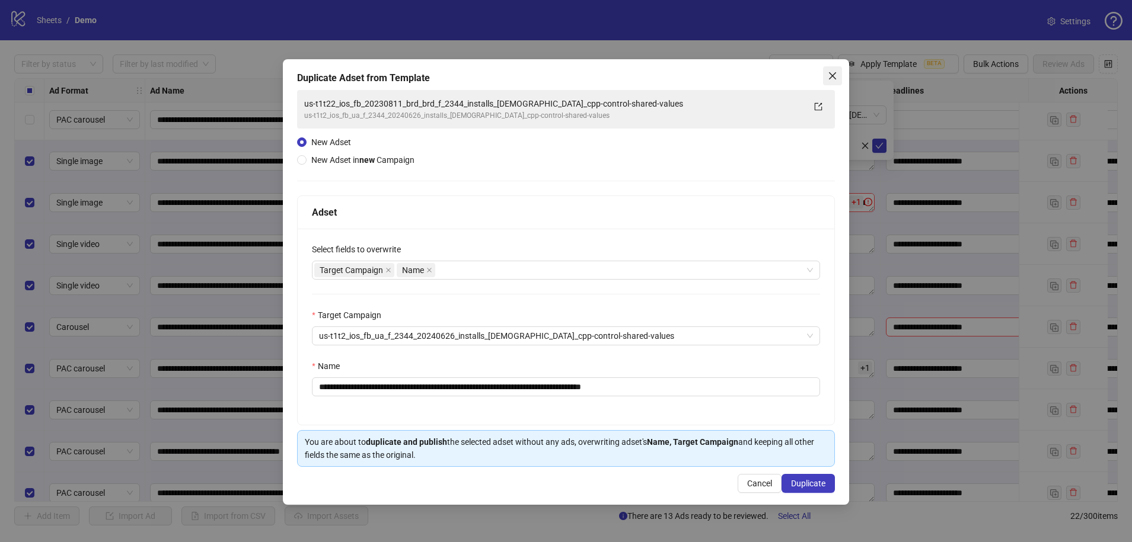
click at [804, 73] on icon "close" at bounding box center [831, 75] width 9 height 9
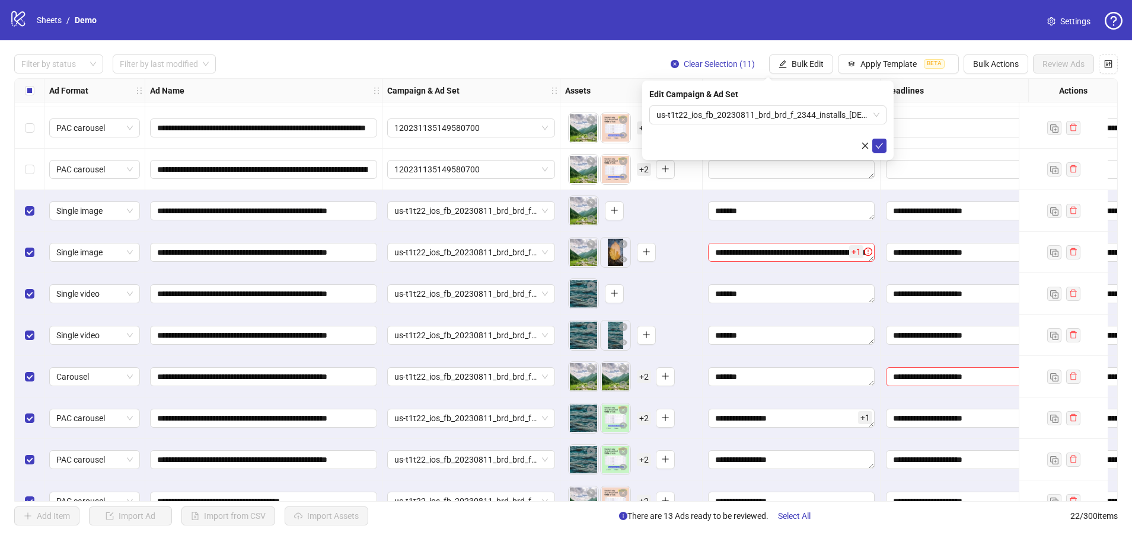
scroll to position [519, 0]
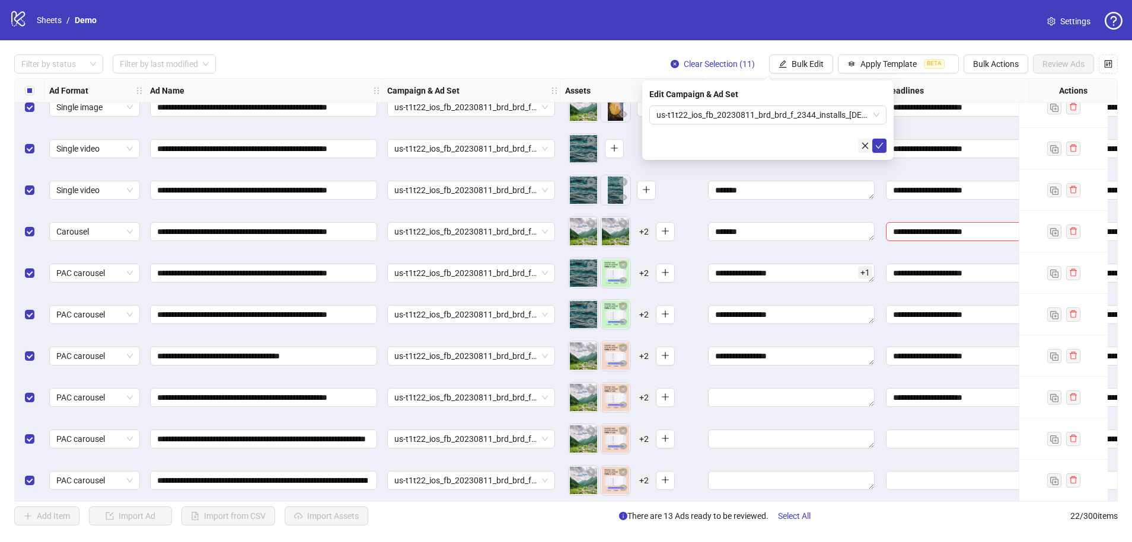
click at [804, 145] on icon "close" at bounding box center [865, 146] width 8 height 8
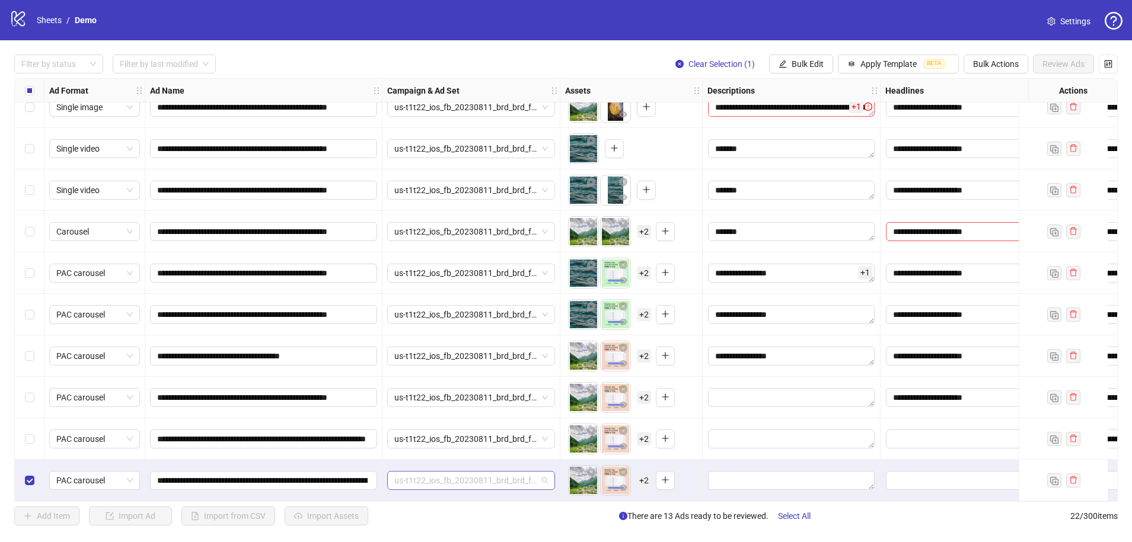
click at [539, 431] on span "us-t1t22_ios_fb_20230811_brd_brd_f_2344_installs_female_cpp-control-shared-valu…" at bounding box center [471, 481] width 154 height 18
click at [23, 431] on div "Select row 22" at bounding box center [30, 480] width 30 height 41
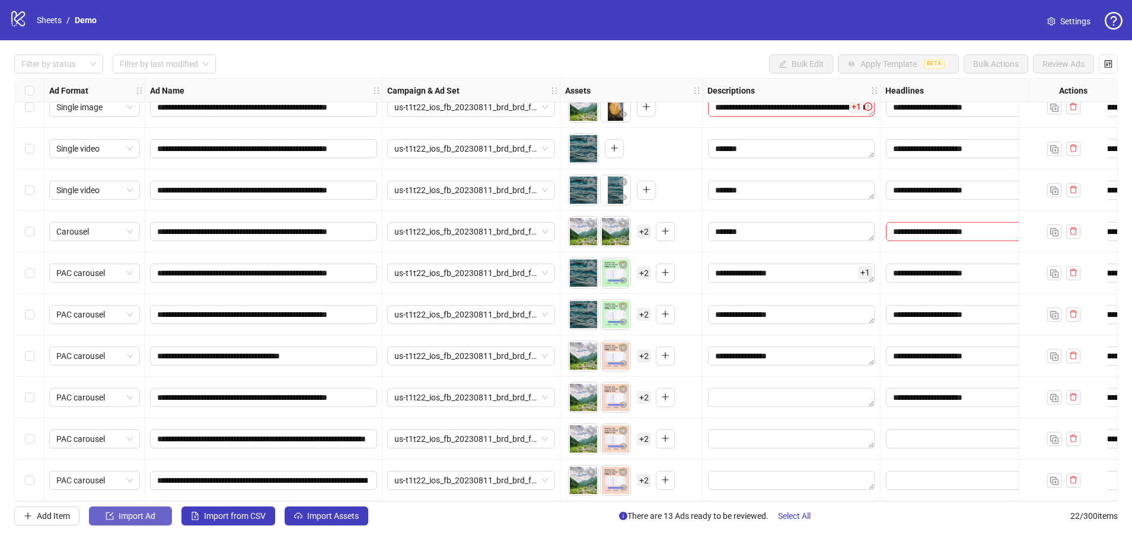
click at [133, 431] on span "Import Ad" at bounding box center [137, 516] width 37 height 9
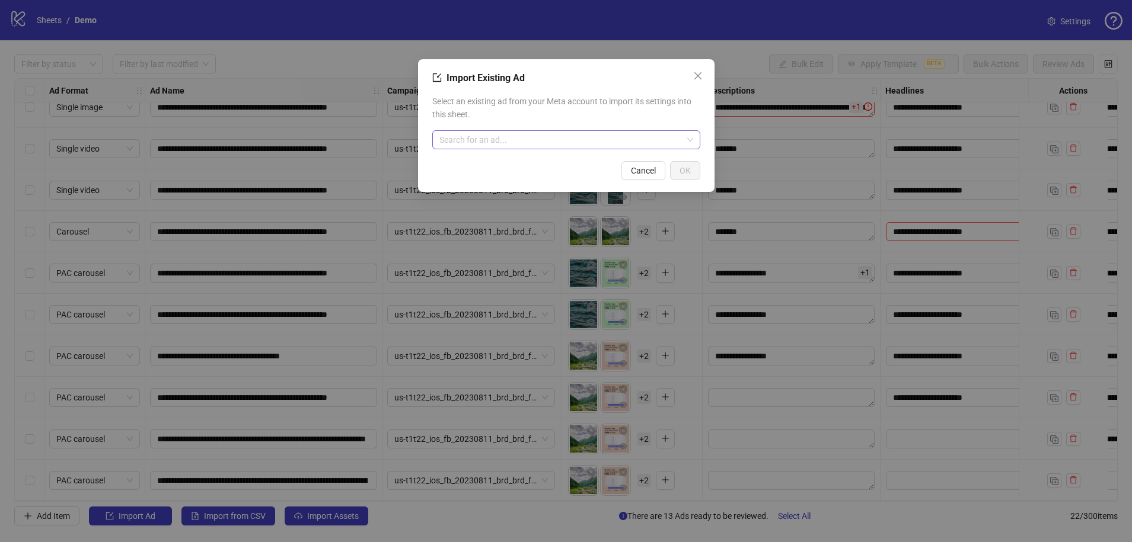
click at [541, 135] on input "search" at bounding box center [560, 140] width 243 height 18
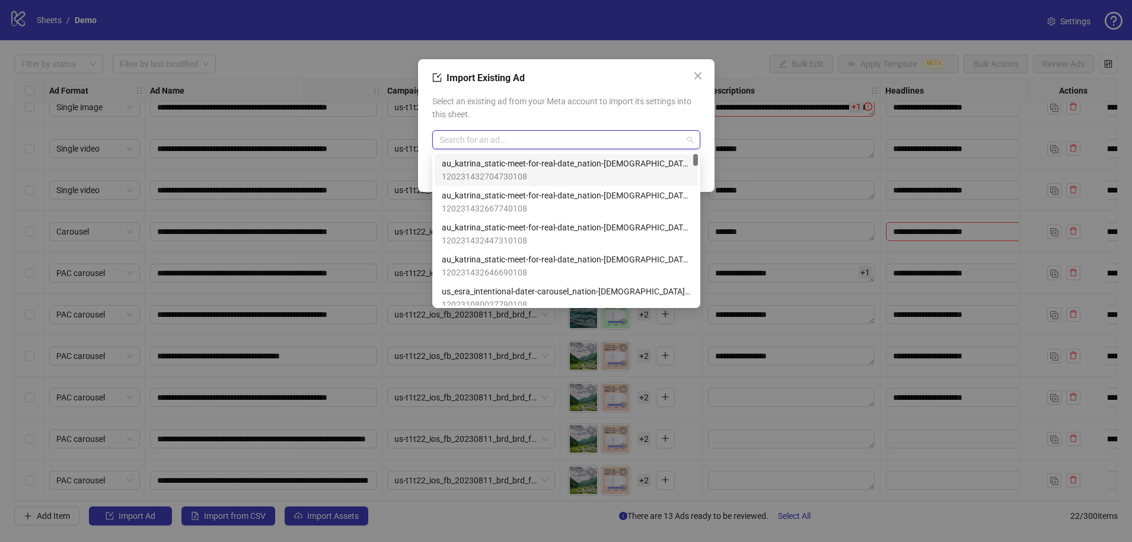
click at [515, 162] on span "au_katrina_static-meet-for-real-date_nation-us-asian_female_creator-relatable_p…" at bounding box center [566, 163] width 249 height 13
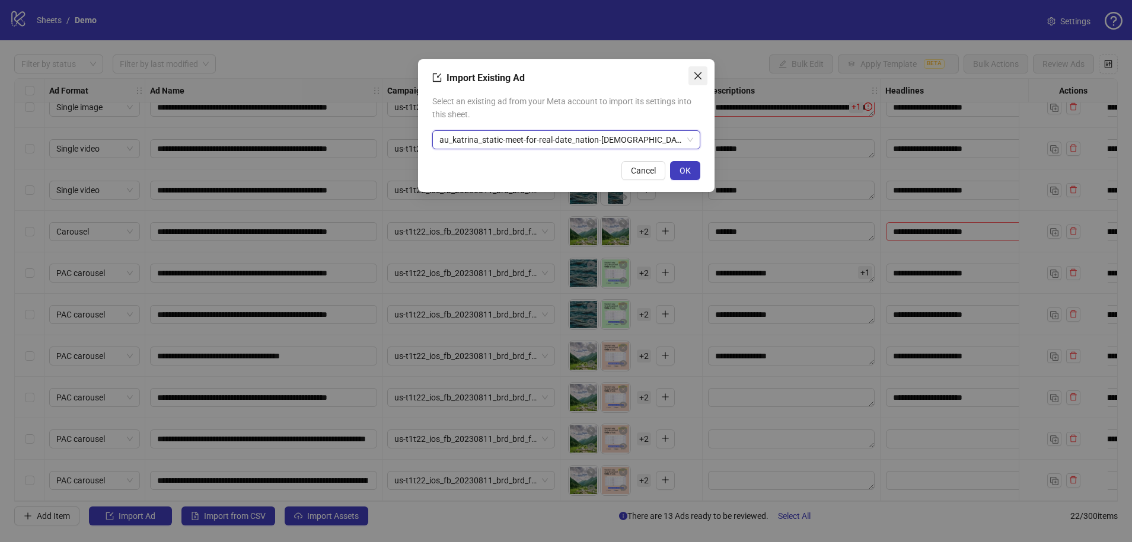
click at [704, 73] on span "Close" at bounding box center [697, 75] width 19 height 9
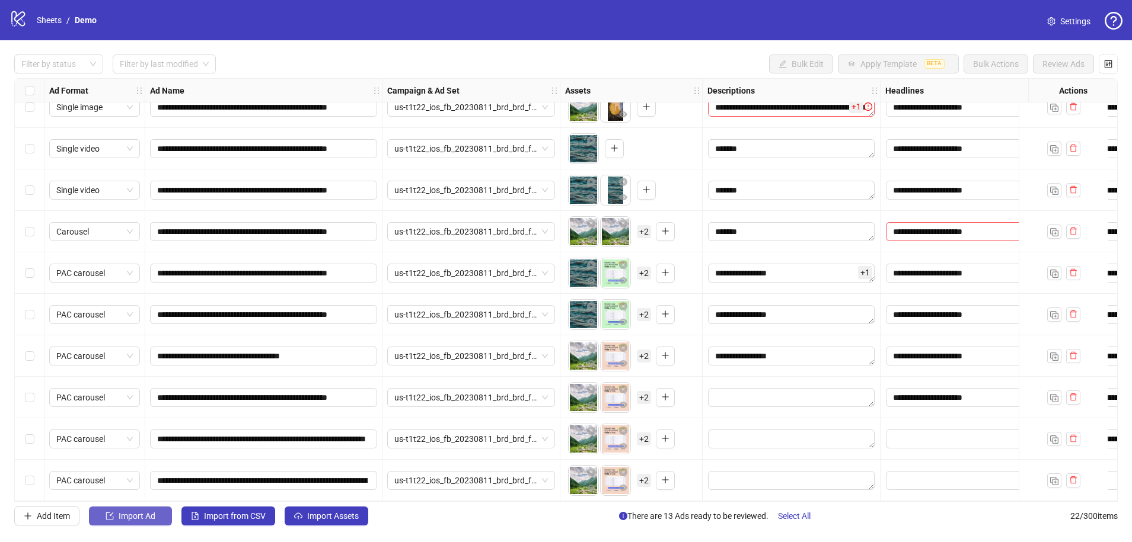
click at [119, 431] on span "Import Ad" at bounding box center [137, 516] width 37 height 9
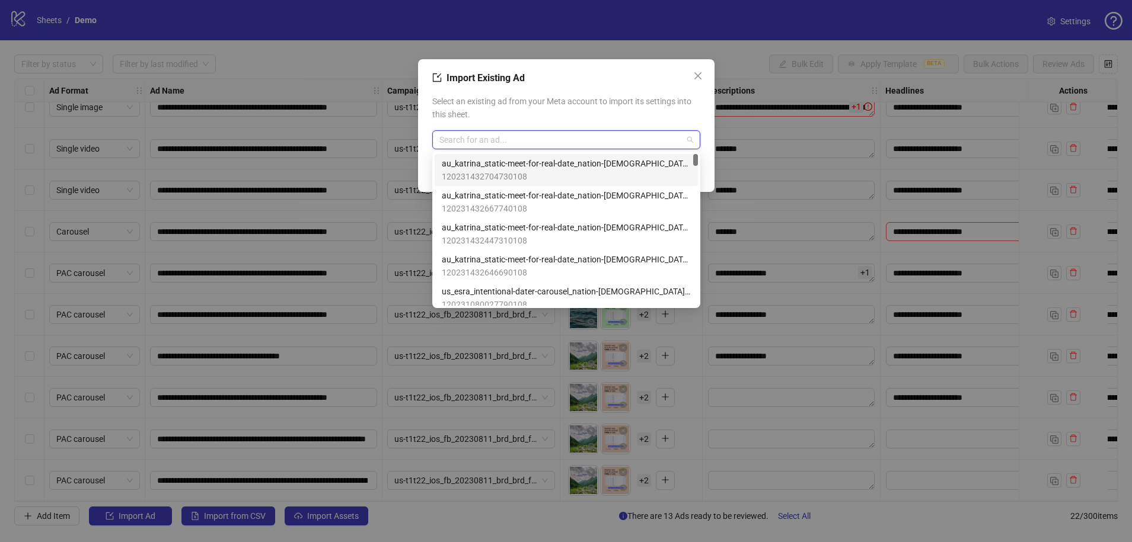
click at [529, 142] on input "search" at bounding box center [560, 140] width 243 height 18
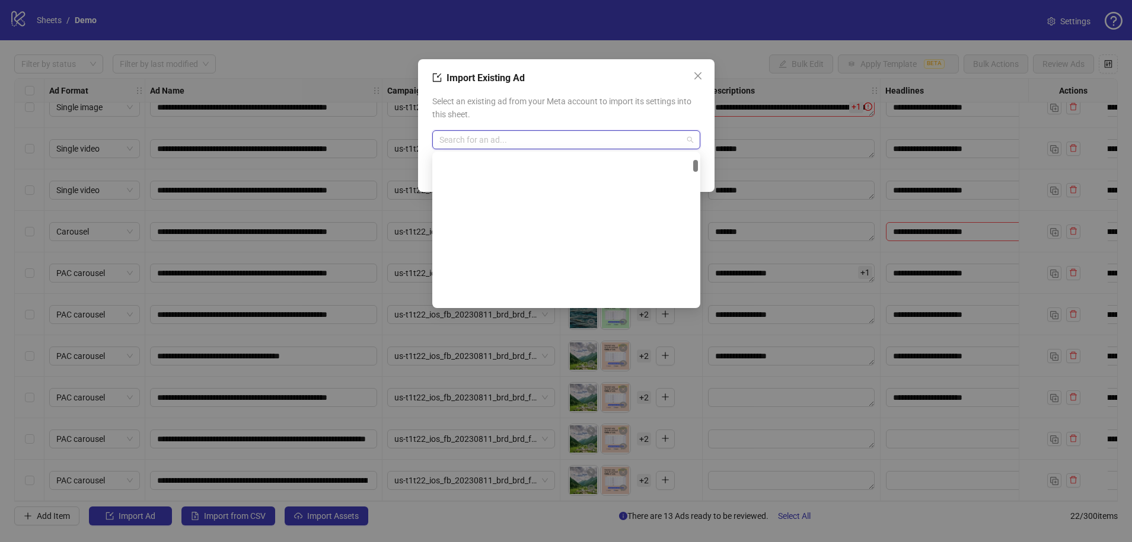
scroll to position [0, 0]
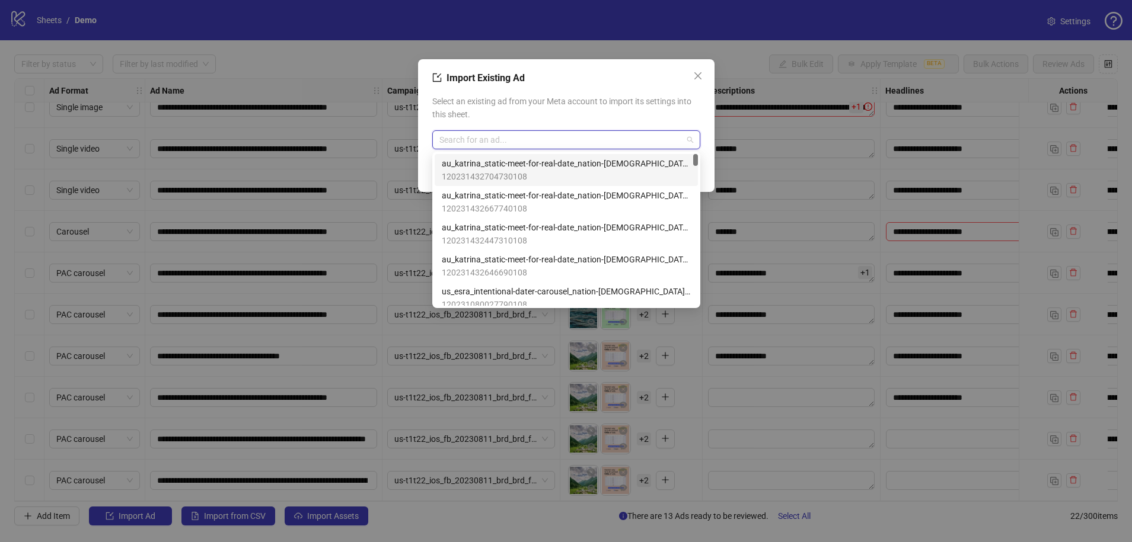
click at [490, 172] on span "120231432704730108" at bounding box center [566, 176] width 249 height 13
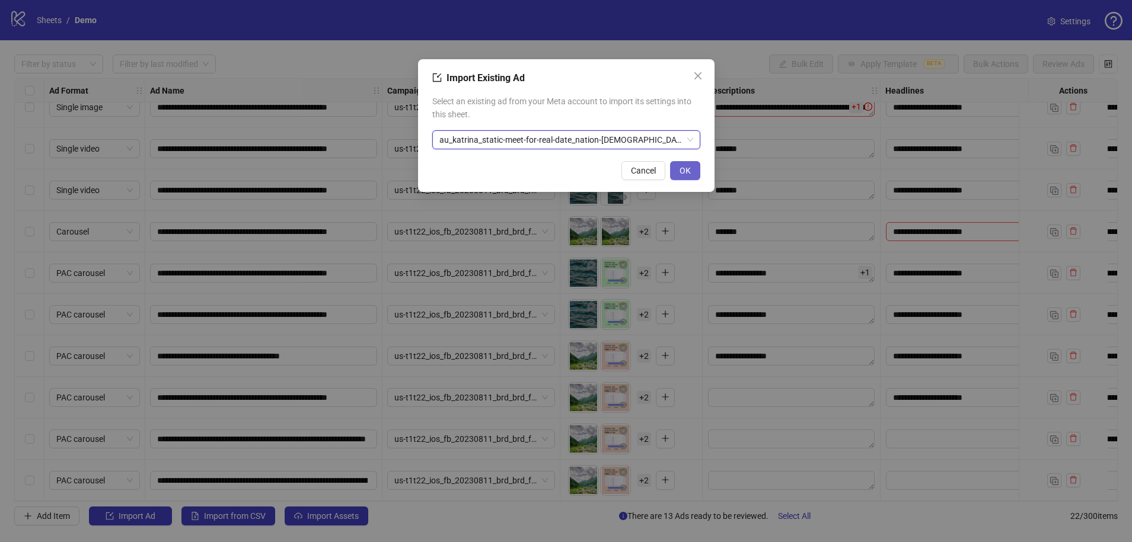
click at [692, 167] on button "OK" at bounding box center [685, 170] width 30 height 19
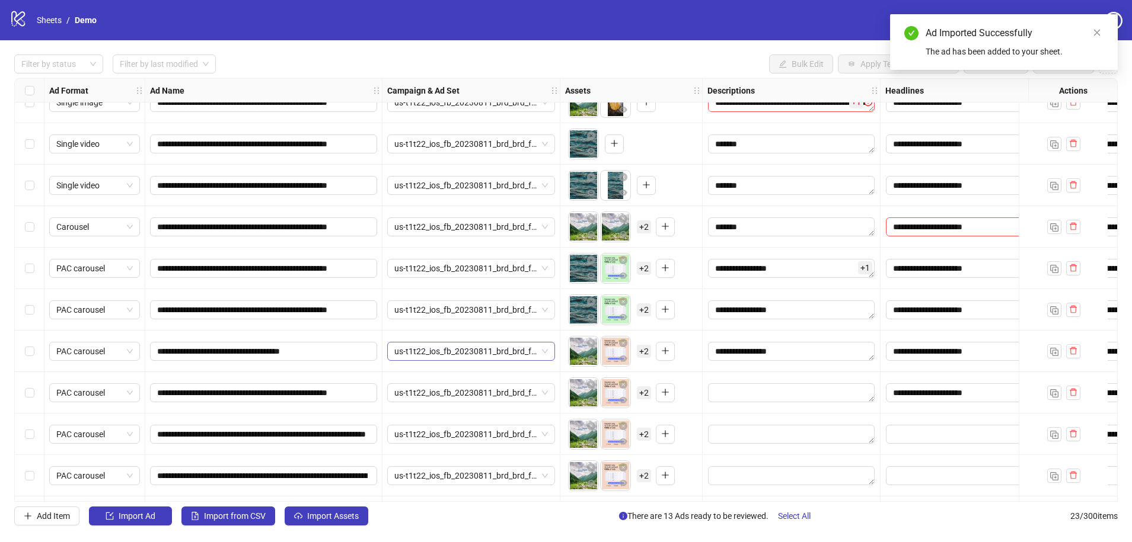
scroll to position [560, 0]
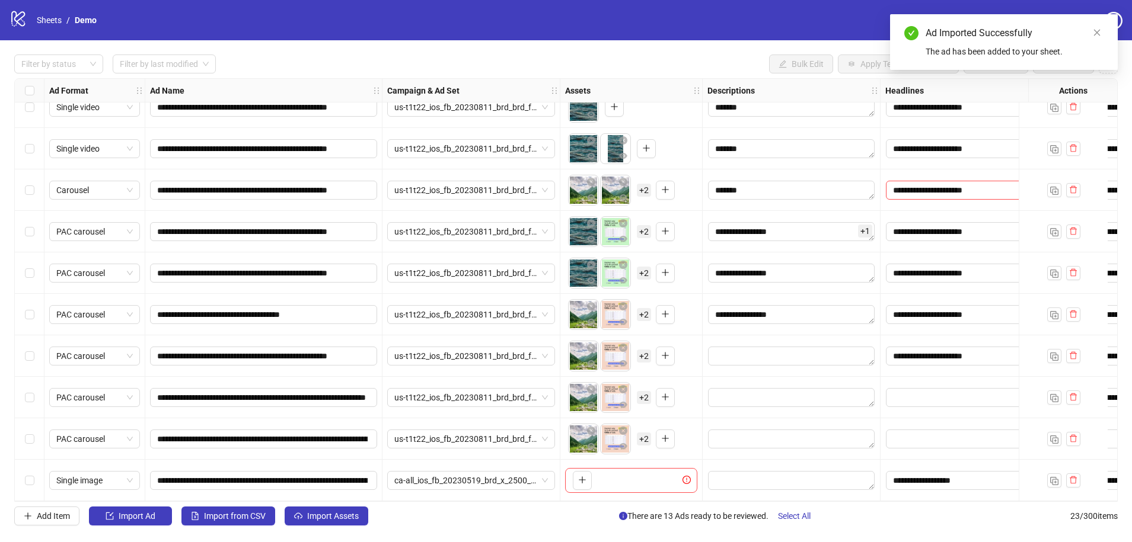
click at [34, 431] on div "Select row 23" at bounding box center [30, 480] width 30 height 41
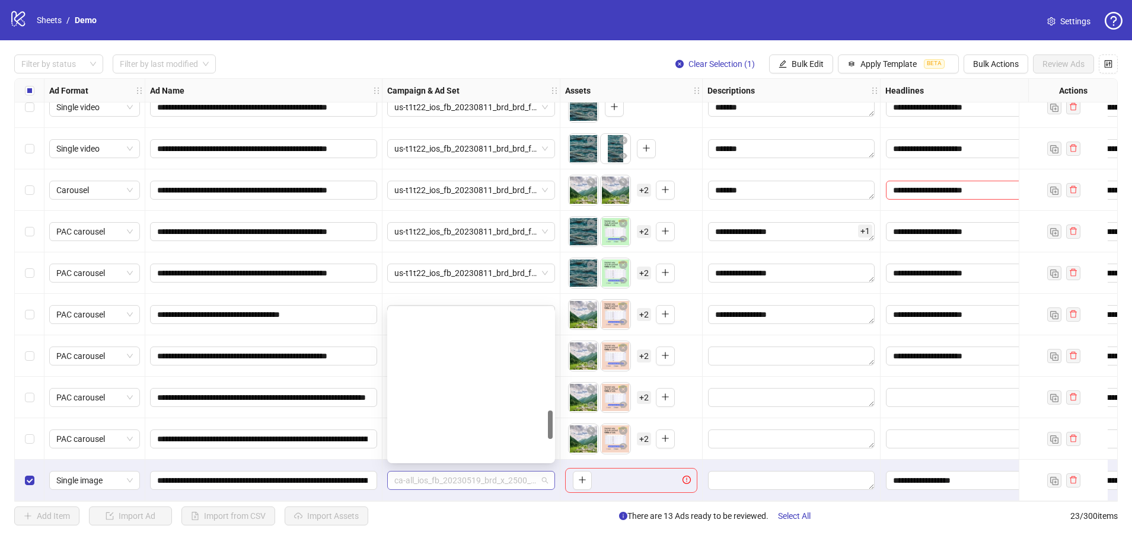
click at [542, 431] on span "ca-all_ios_fb_20230519_brd_x_2500_adv_installs" at bounding box center [471, 481] width 154 height 18
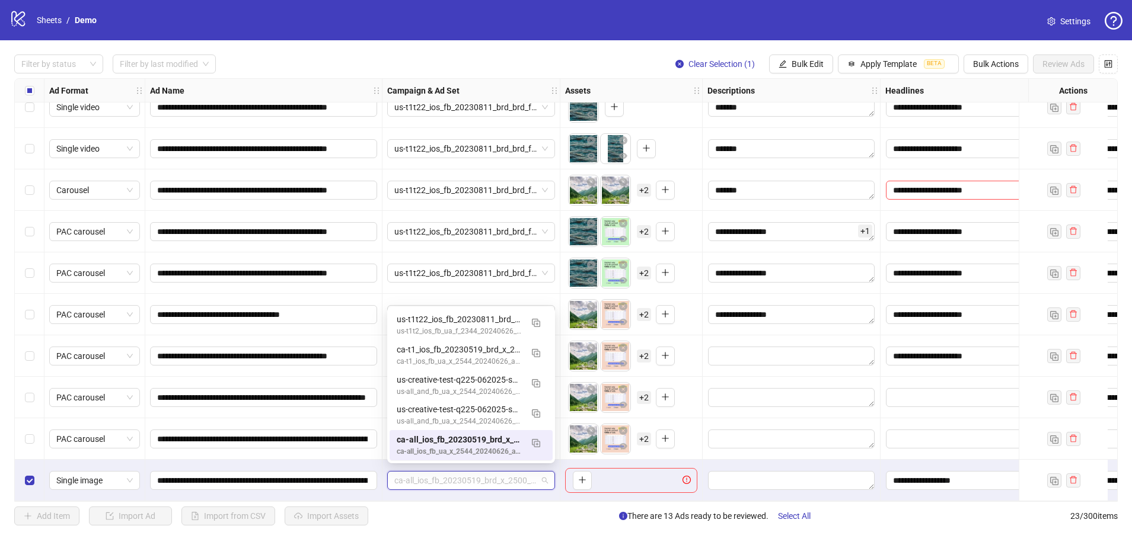
click at [434, 431] on div "ca-all_ios_fb_20230519_brd_x_2500_adv_installs" at bounding box center [471, 480] width 178 height 41
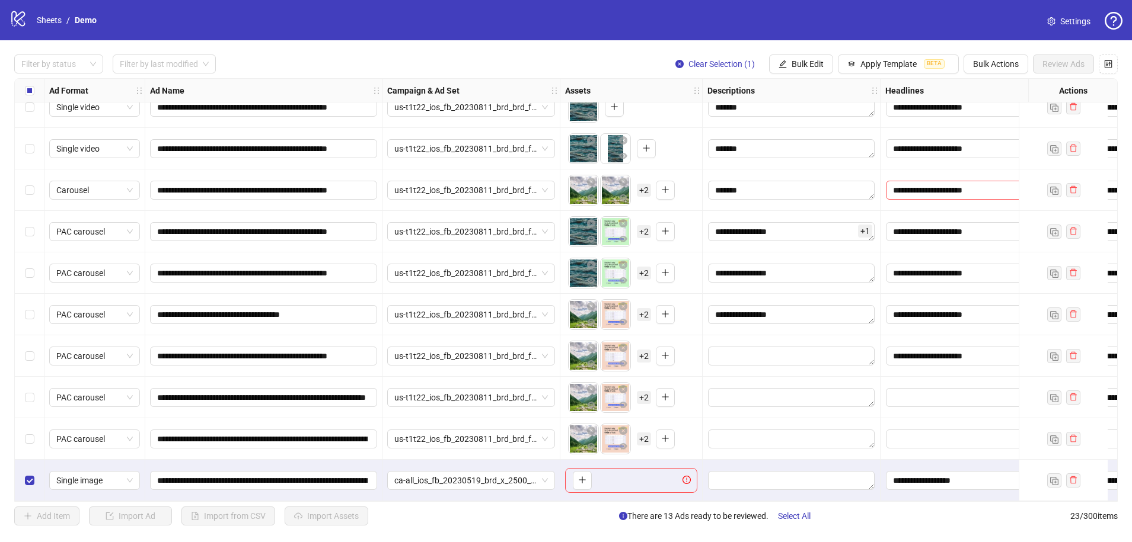
click at [804, 25] on span "Settings" at bounding box center [1075, 21] width 30 height 13
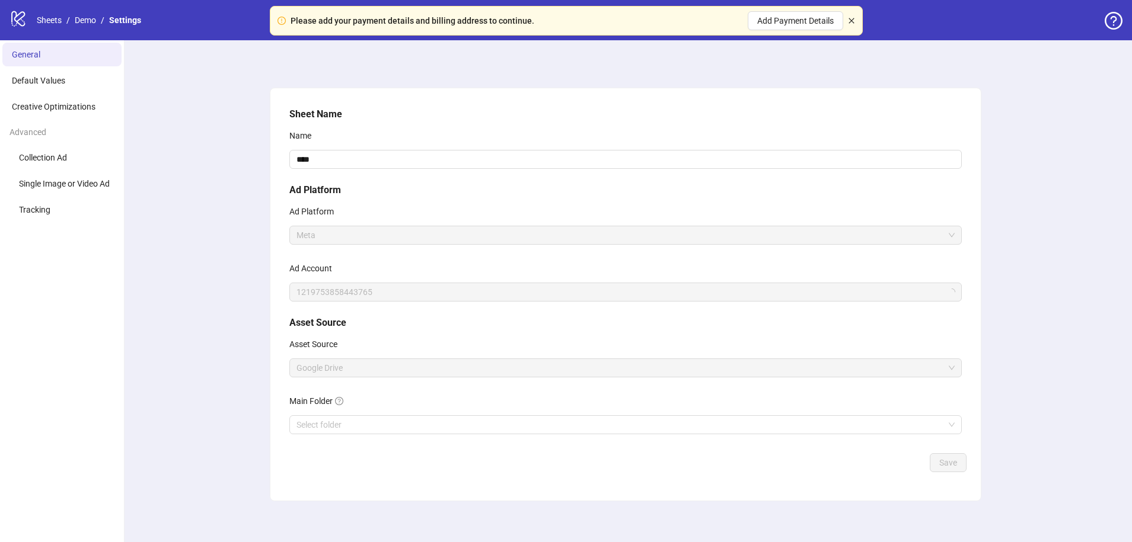
click at [849, 19] on icon "close" at bounding box center [851, 20] width 7 height 7
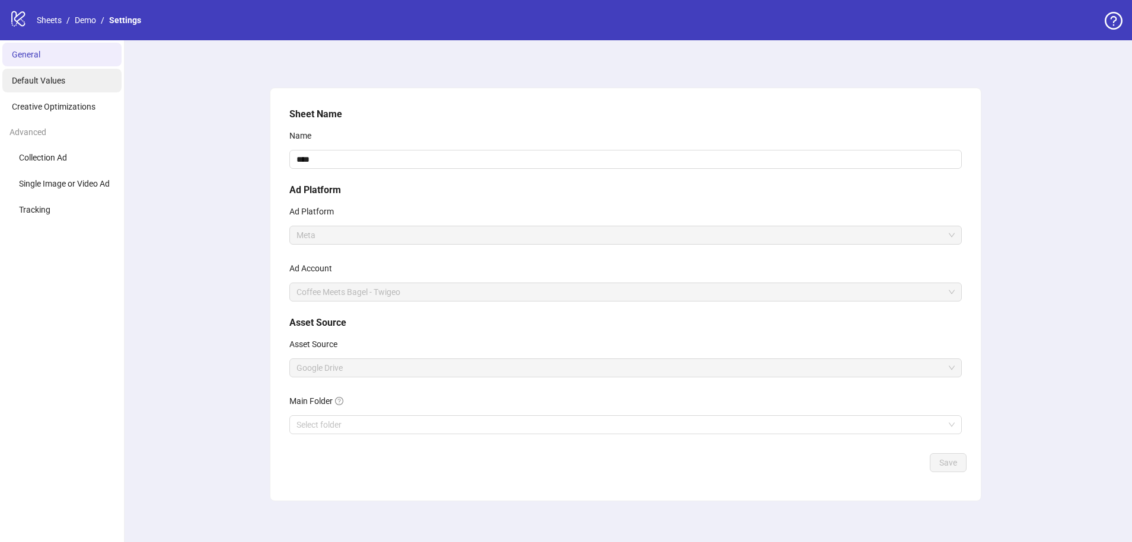
click at [57, 86] on li "Default Values" at bounding box center [61, 81] width 119 height 24
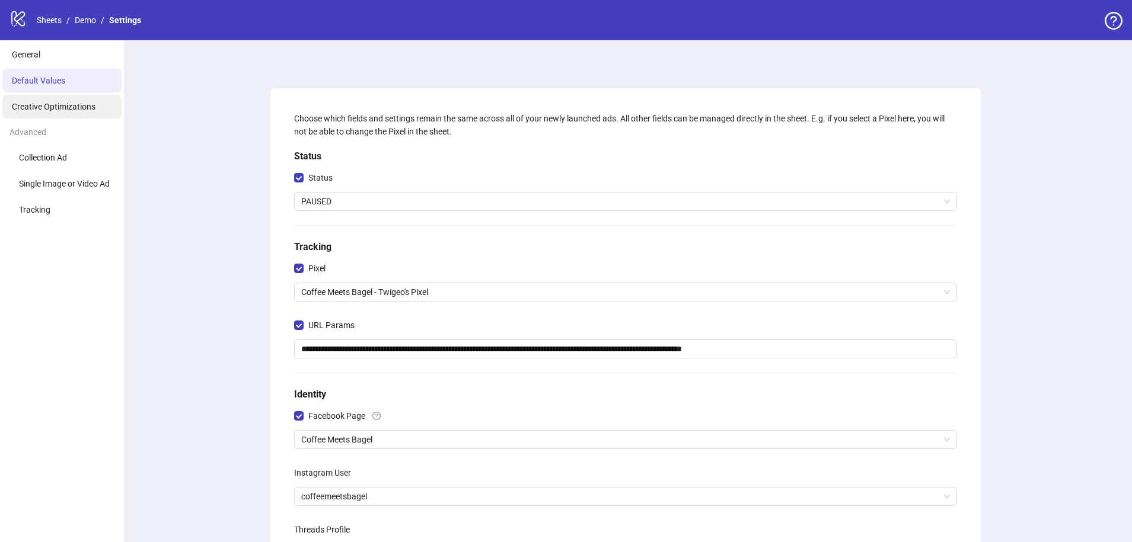
click at [87, 102] on span "Creative Optimizations" at bounding box center [54, 106] width 84 height 9
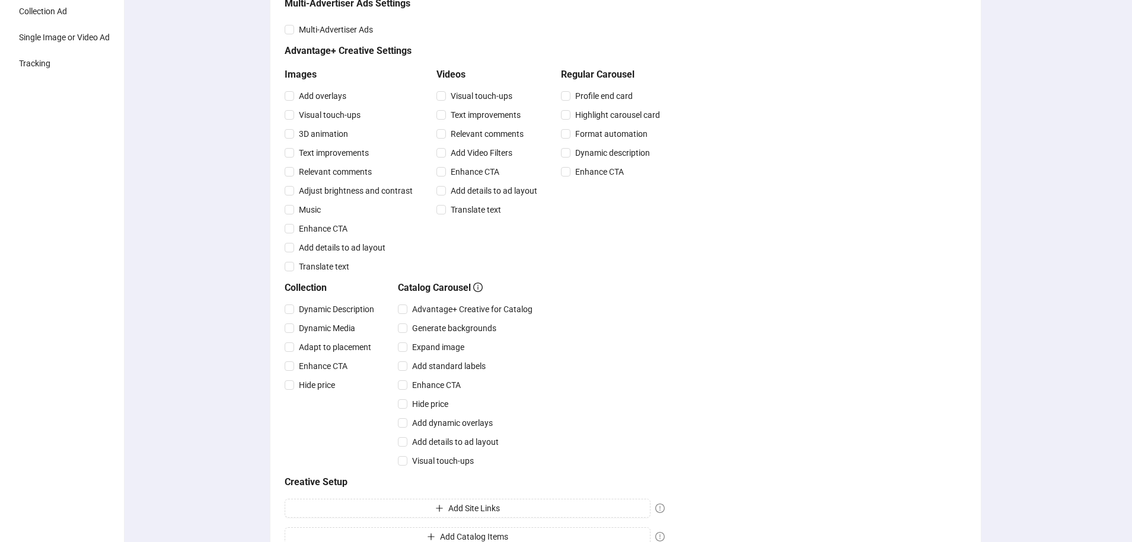
scroll to position [143, 0]
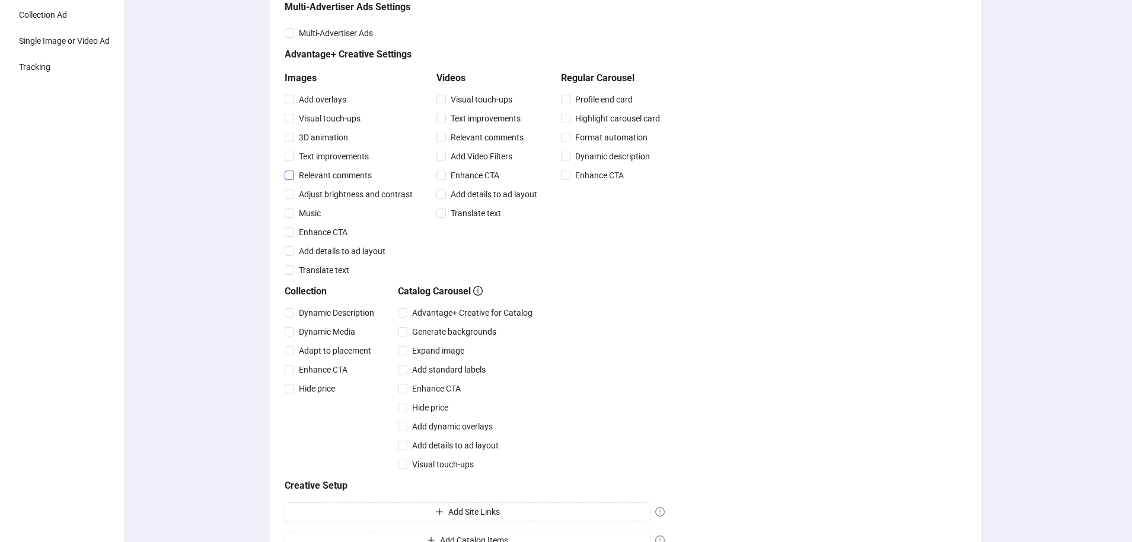
click at [318, 172] on span "Relevant comments" at bounding box center [335, 175] width 82 height 13
click at [301, 196] on span "Adjust brightness and contrast" at bounding box center [355, 194] width 123 height 13
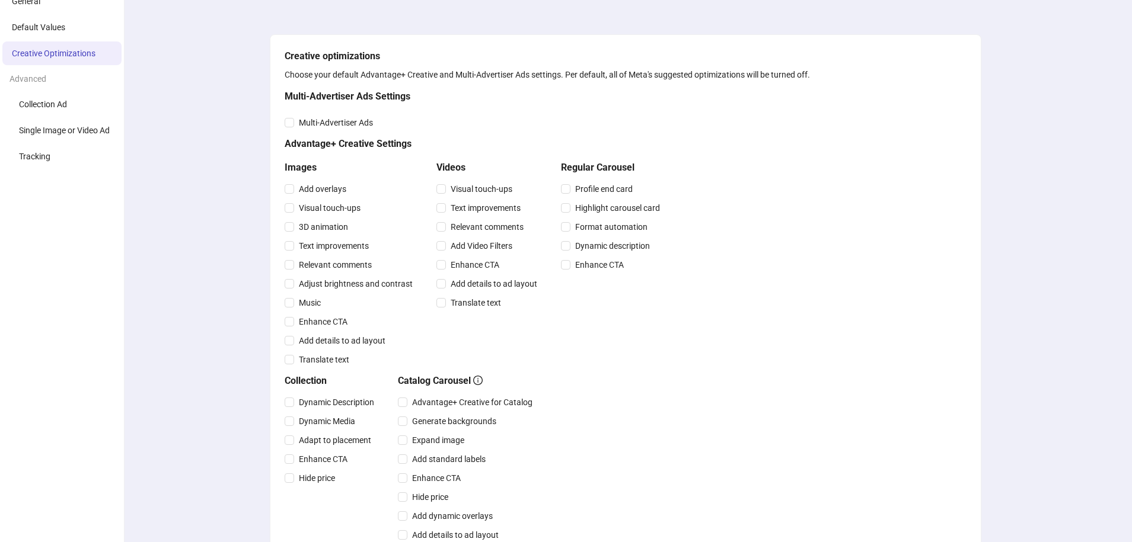
scroll to position [0, 0]
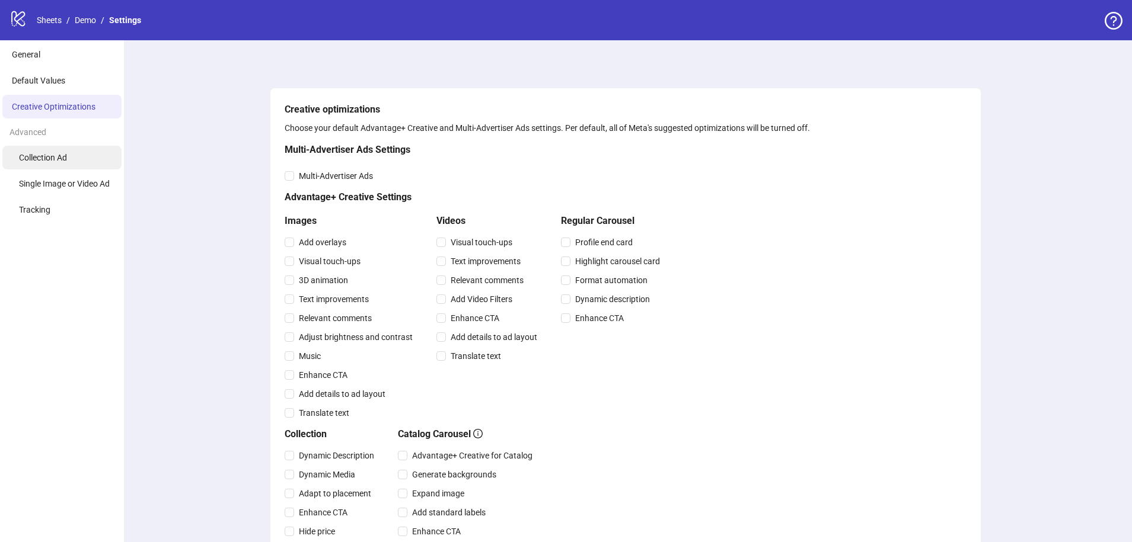
click at [45, 161] on span "Collection Ad" at bounding box center [43, 157] width 48 height 9
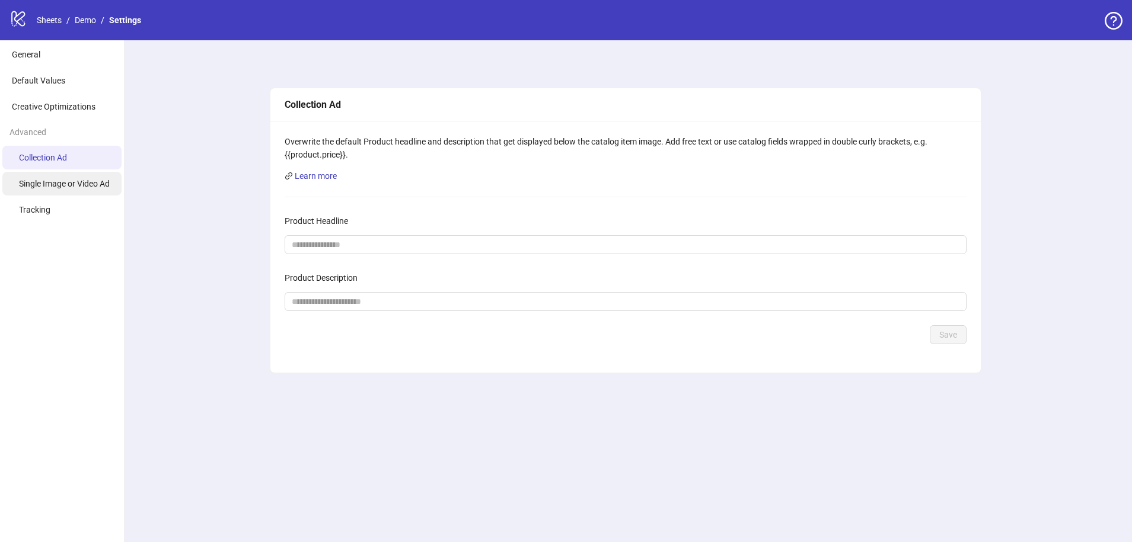
click at [59, 179] on span "Single Image or Video Ad" at bounding box center [64, 183] width 91 height 9
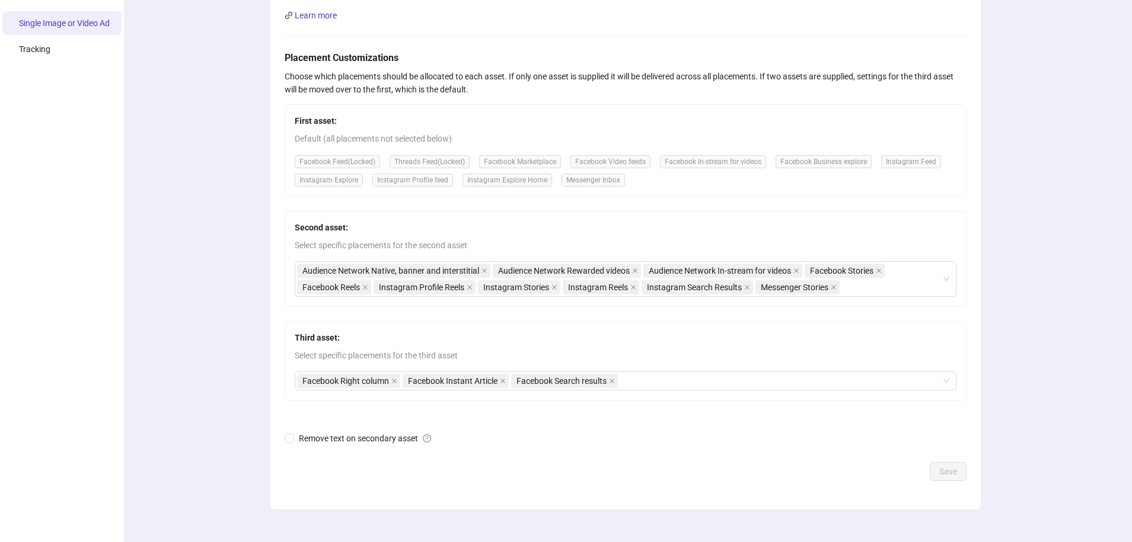
scroll to position [176, 0]
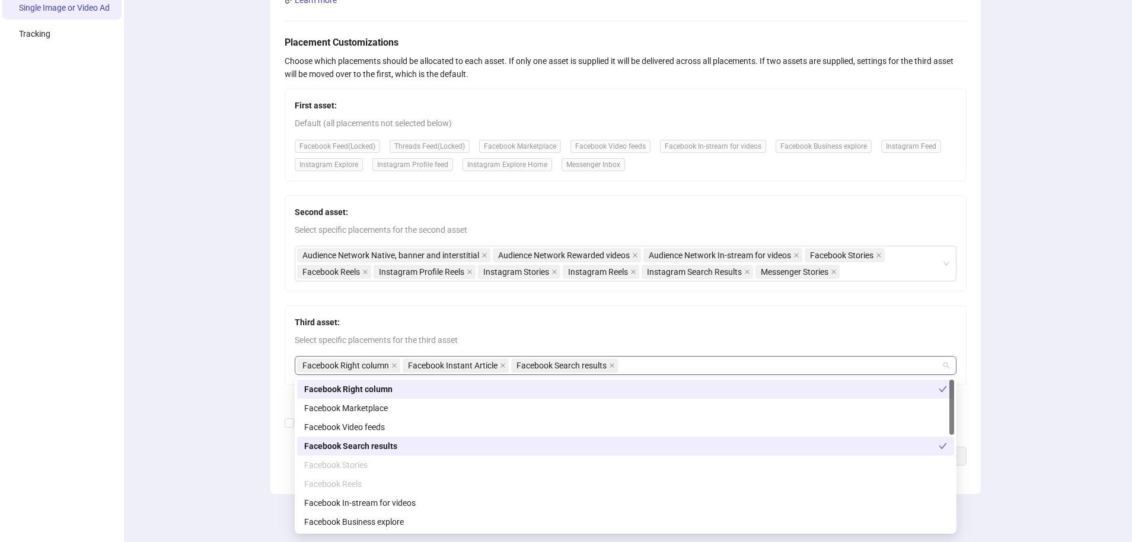
click at [704, 367] on div "Facebook Right column Facebook Instant Article Facebook Search results" at bounding box center [619, 365] width 644 height 17
click at [789, 338] on span "Select specific placements for the third asset" at bounding box center [625, 340] width 661 height 13
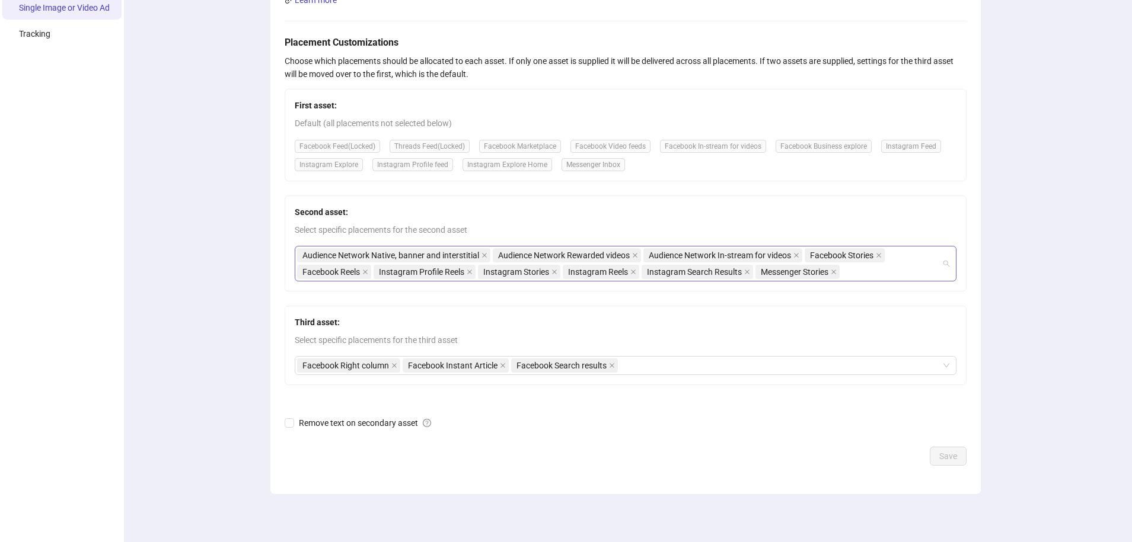
click at [924, 253] on div "Audience Network Native, banner and interstitial Audience Network Rewarded vide…" at bounding box center [619, 263] width 644 height 33
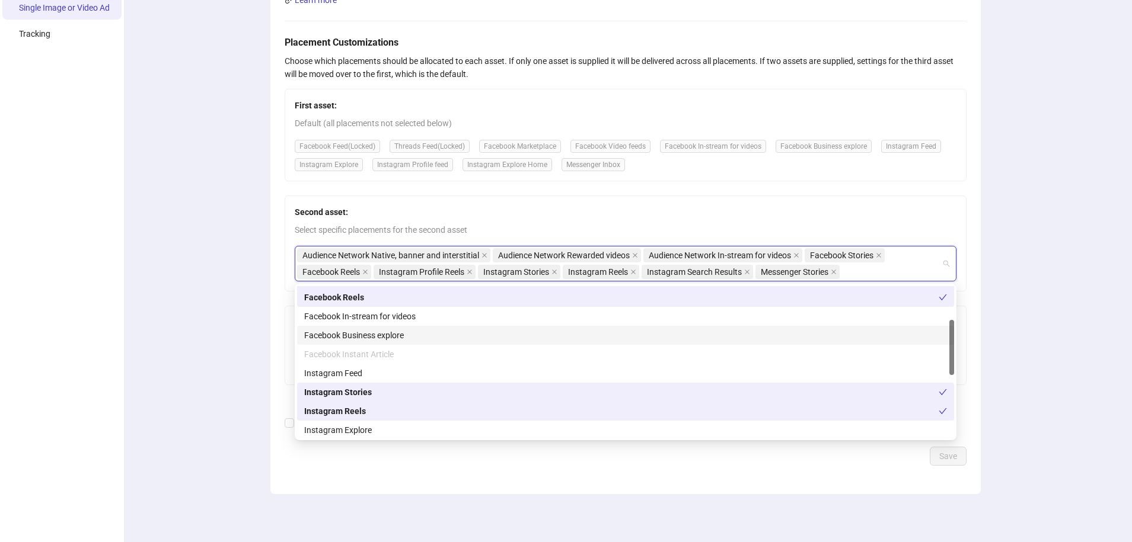
scroll to position [94, 0]
click at [408, 228] on span "Select specific placements for the second asset" at bounding box center [625, 229] width 661 height 13
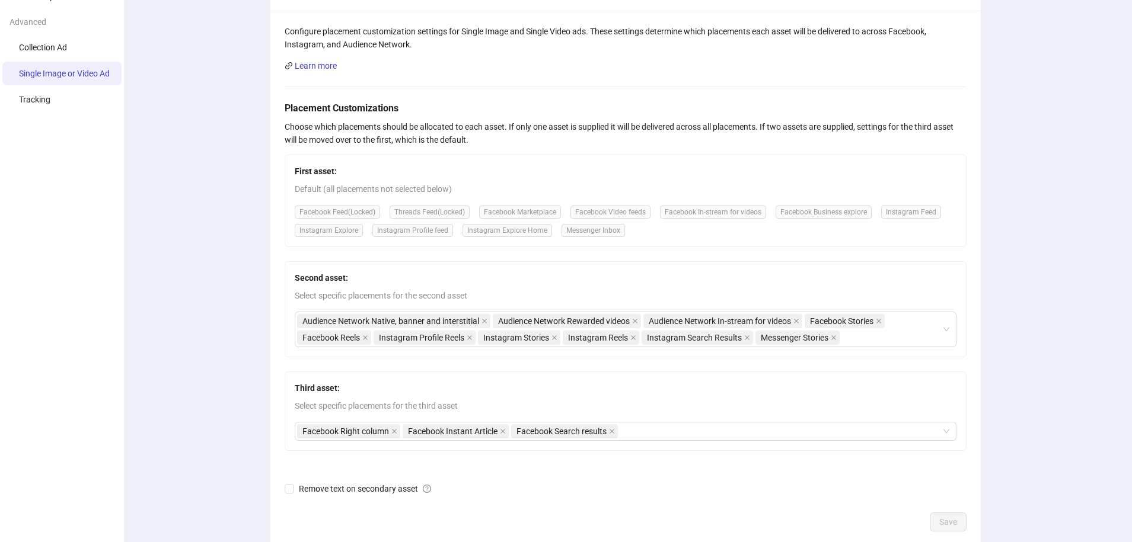
scroll to position [0, 0]
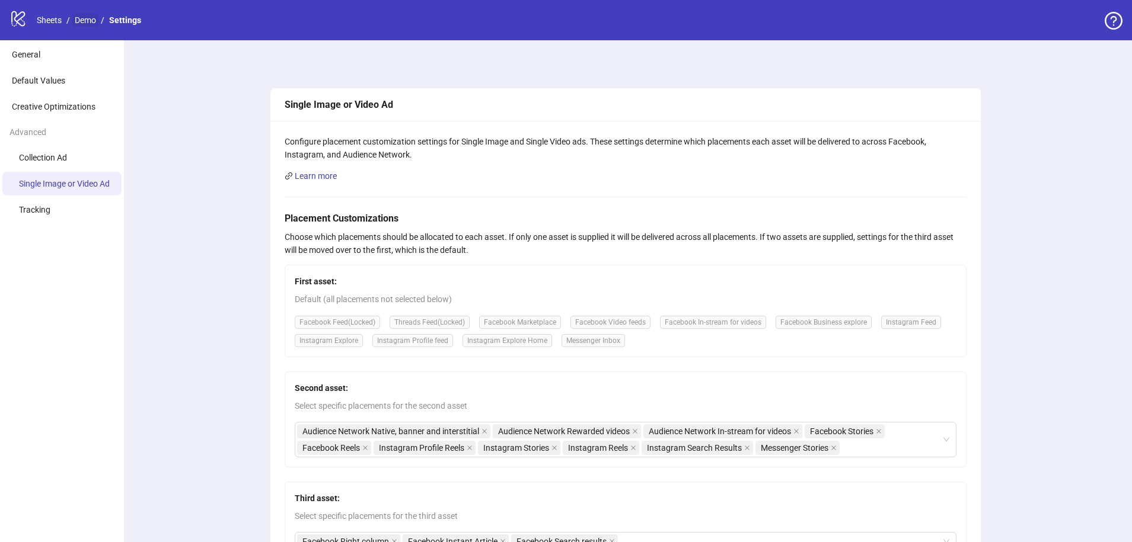
click at [92, 21] on link "Demo" at bounding box center [85, 20] width 26 height 13
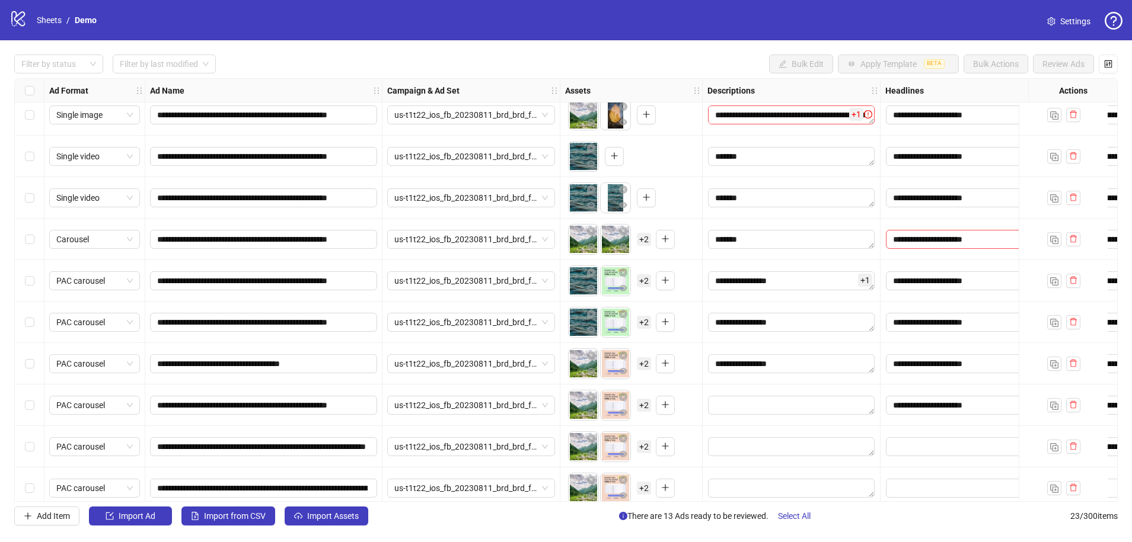
scroll to position [560, 0]
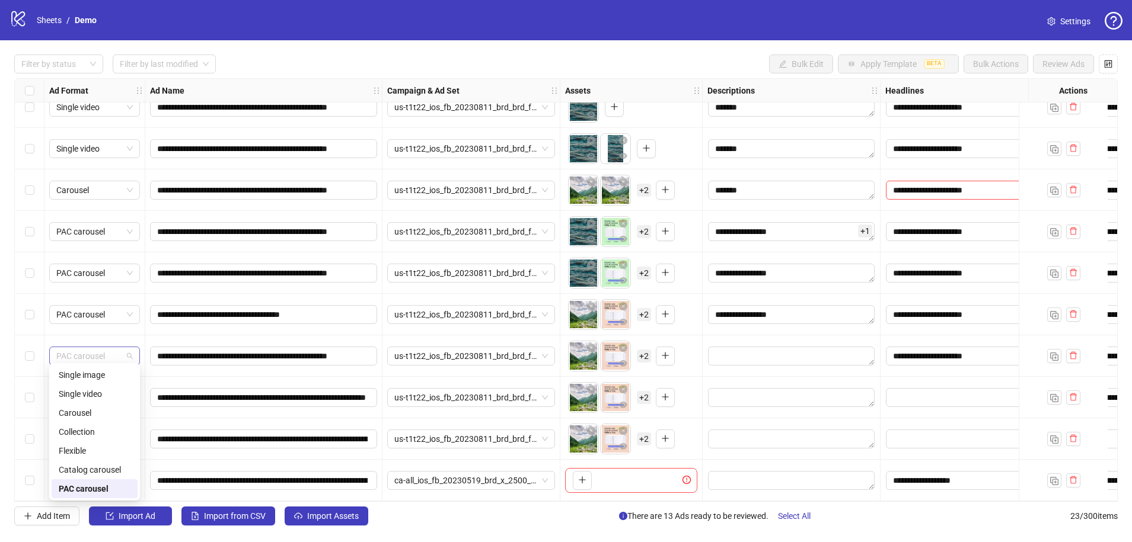
click at [104, 347] on span "PAC carousel" at bounding box center [94, 356] width 76 height 18
click at [205, 377] on div "**********" at bounding box center [263, 397] width 237 height 41
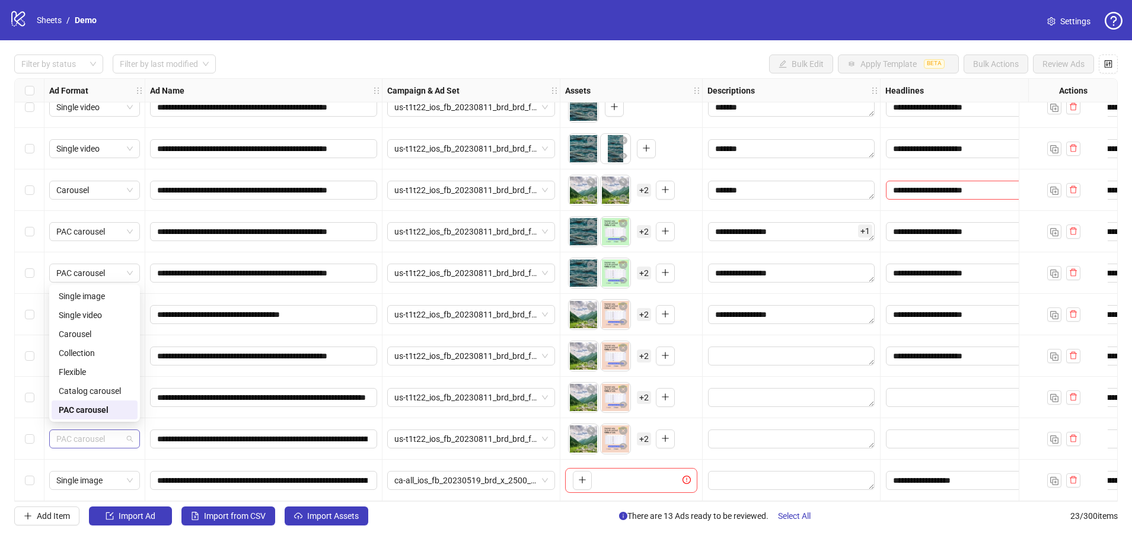
click at [111, 439] on span "PAC carousel" at bounding box center [94, 439] width 76 height 18
click at [144, 419] on div "PAC carousel" at bounding box center [94, 438] width 101 height 41
click at [91, 430] on span "PAC carousel" at bounding box center [94, 439] width 76 height 18
click at [161, 410] on div "**********" at bounding box center [263, 397] width 237 height 41
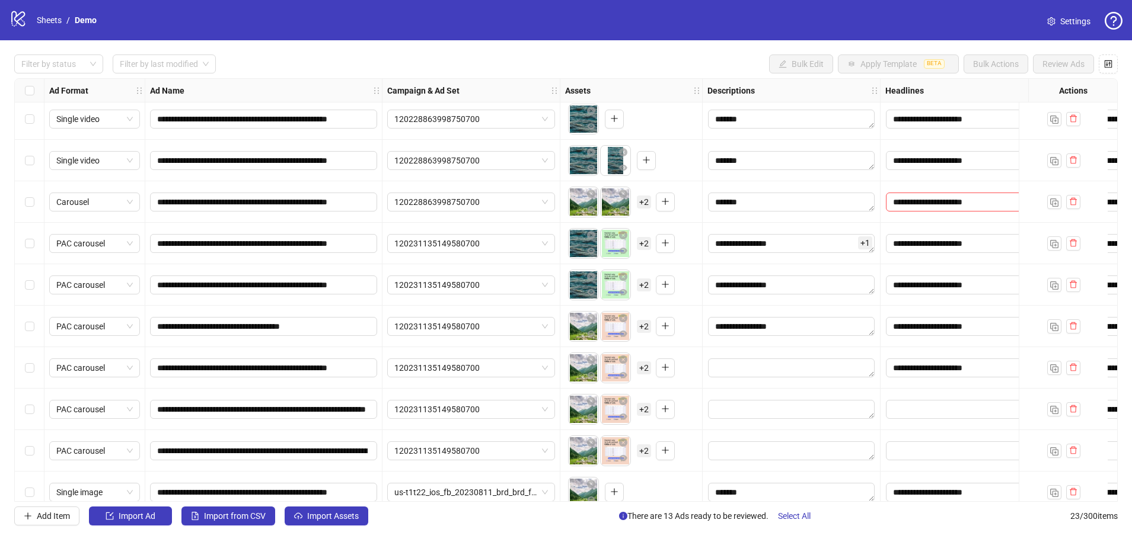
scroll to position [0, 0]
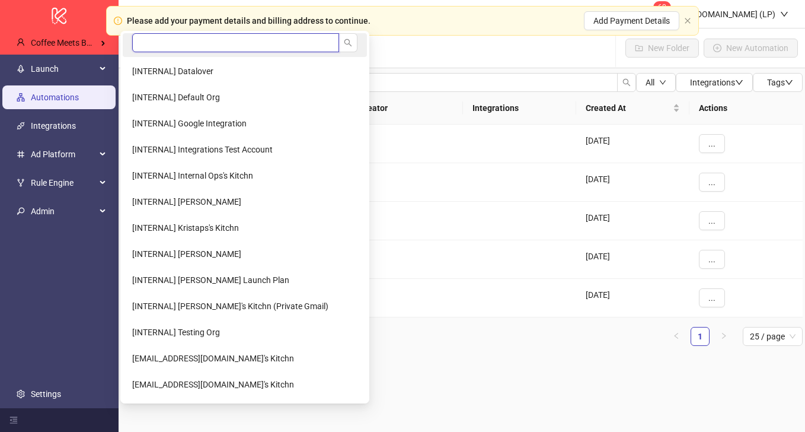
click at [177, 46] on input "search" at bounding box center [235, 42] width 207 height 19
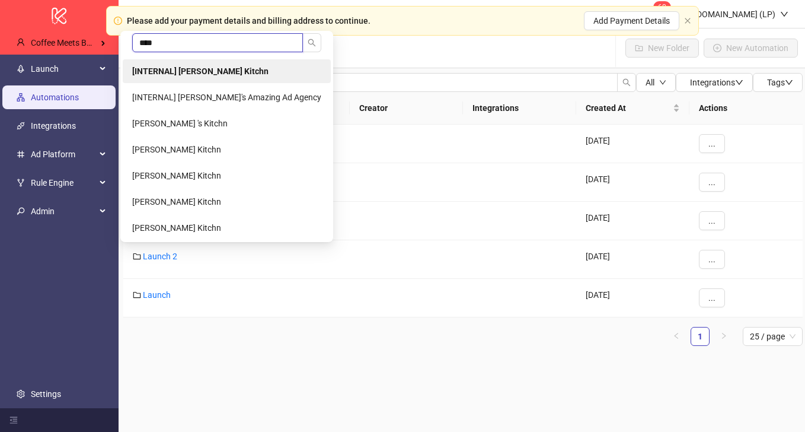
type input "****"
click at [191, 71] on b "[INTERNAL] [PERSON_NAME] Kitchn" at bounding box center [200, 70] width 136 height 9
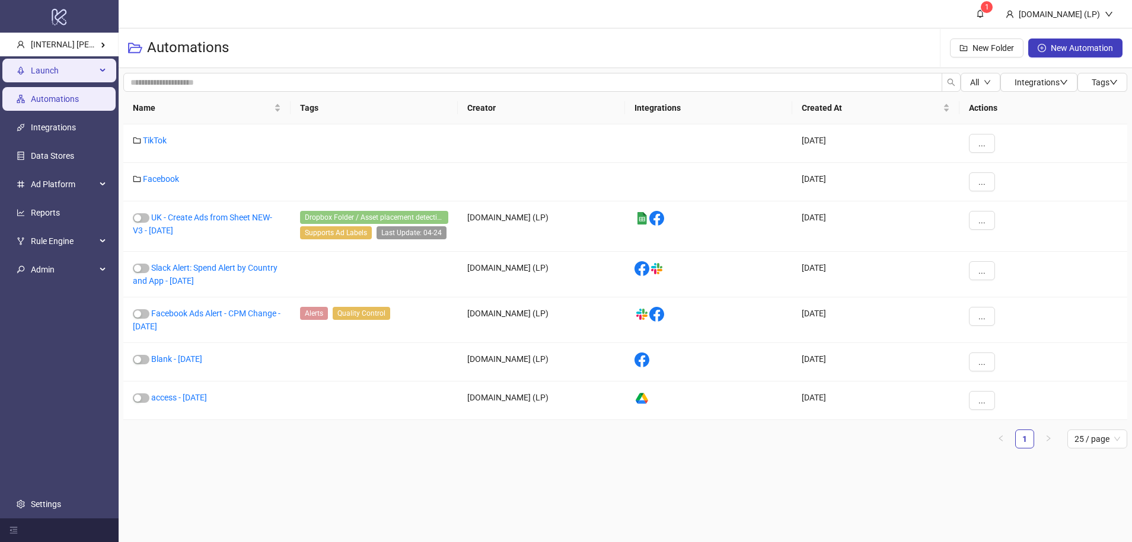
click at [65, 73] on span "Launch" at bounding box center [63, 71] width 65 height 24
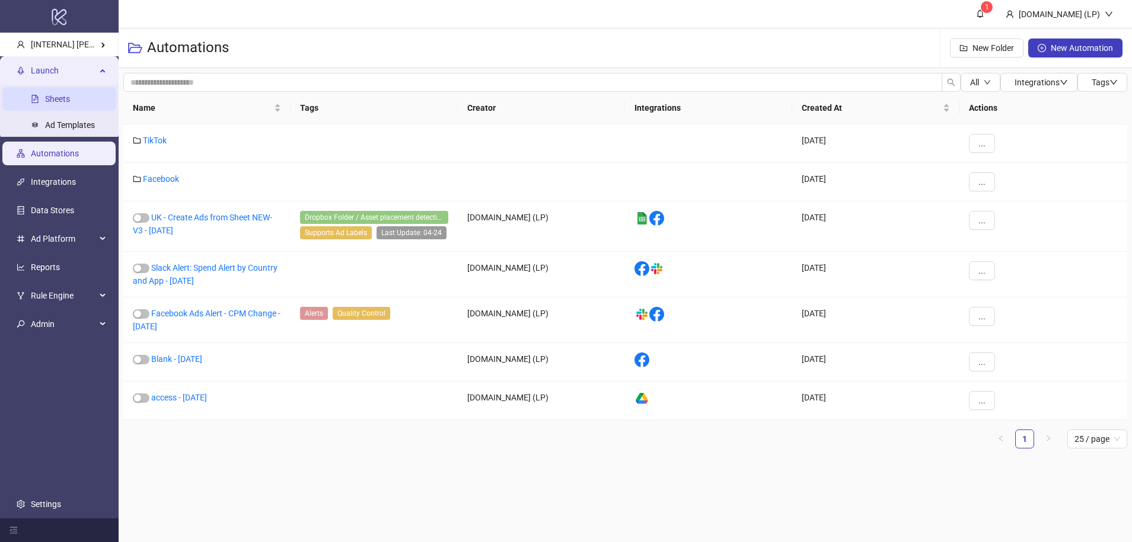
click at [56, 97] on link "Sheets" at bounding box center [57, 99] width 25 height 9
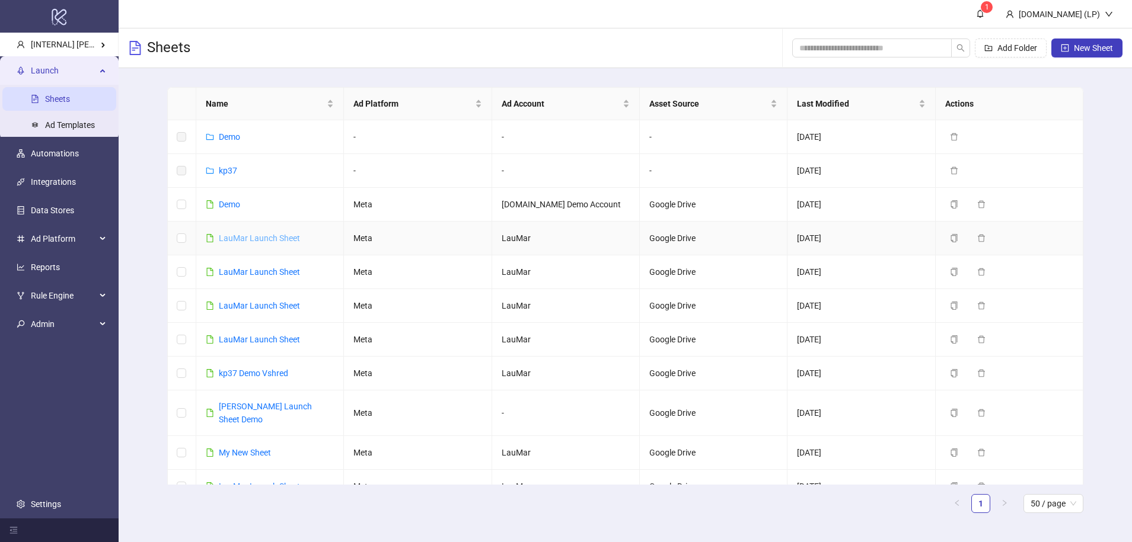
click at [239, 237] on link "LauMar Launch Sheet" at bounding box center [259, 238] width 81 height 9
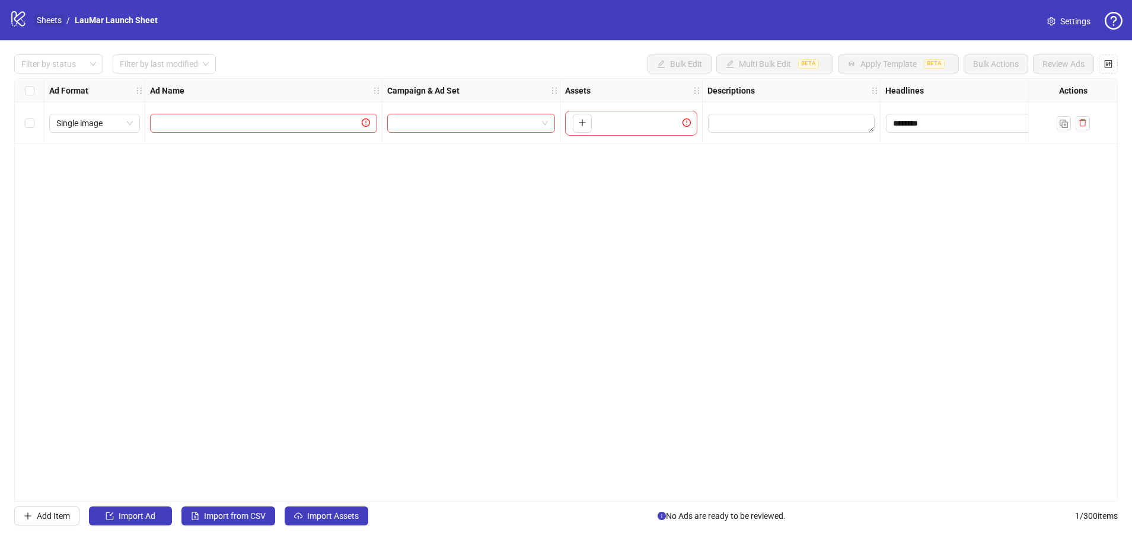
click at [43, 30] on div "logo/logo-mobile Sheets / LauMar Launch Sheet" at bounding box center [85, 19] width 153 height 21
click at [44, 24] on link "Sheets" at bounding box center [49, 20] width 30 height 13
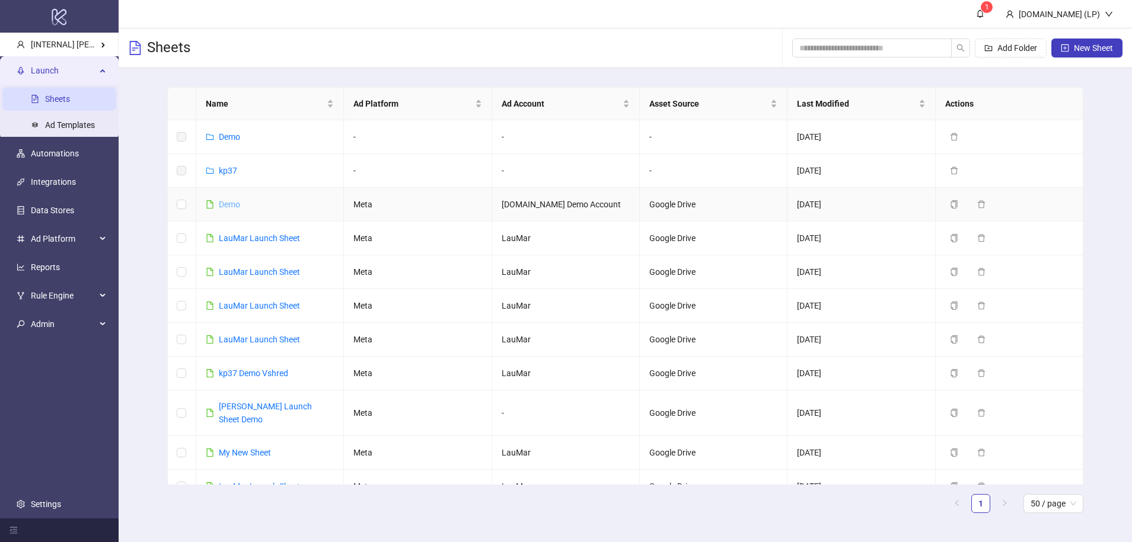
click at [237, 206] on link "Demo" at bounding box center [229, 204] width 21 height 9
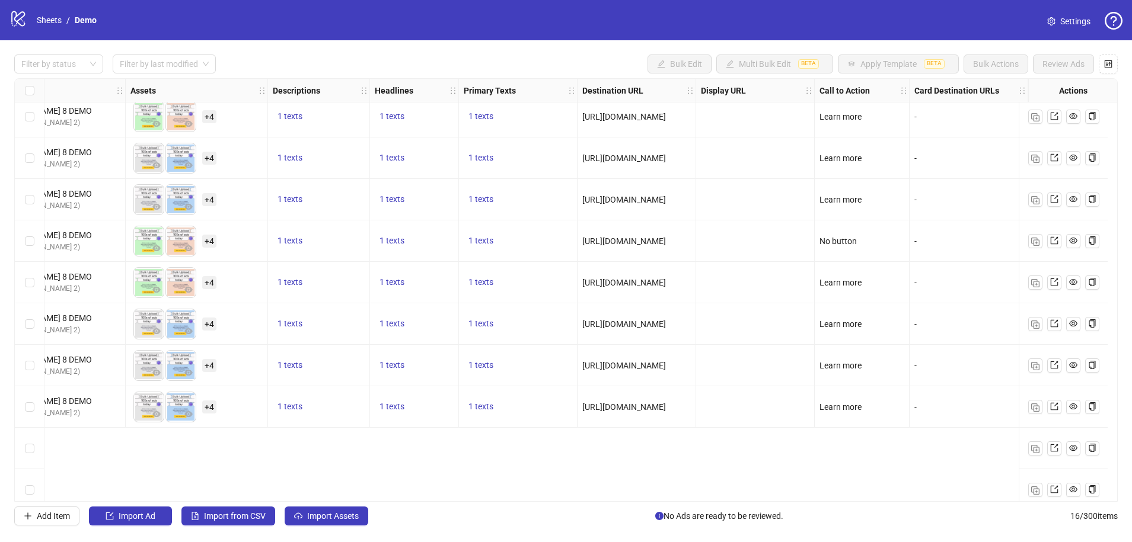
scroll to position [0, 304]
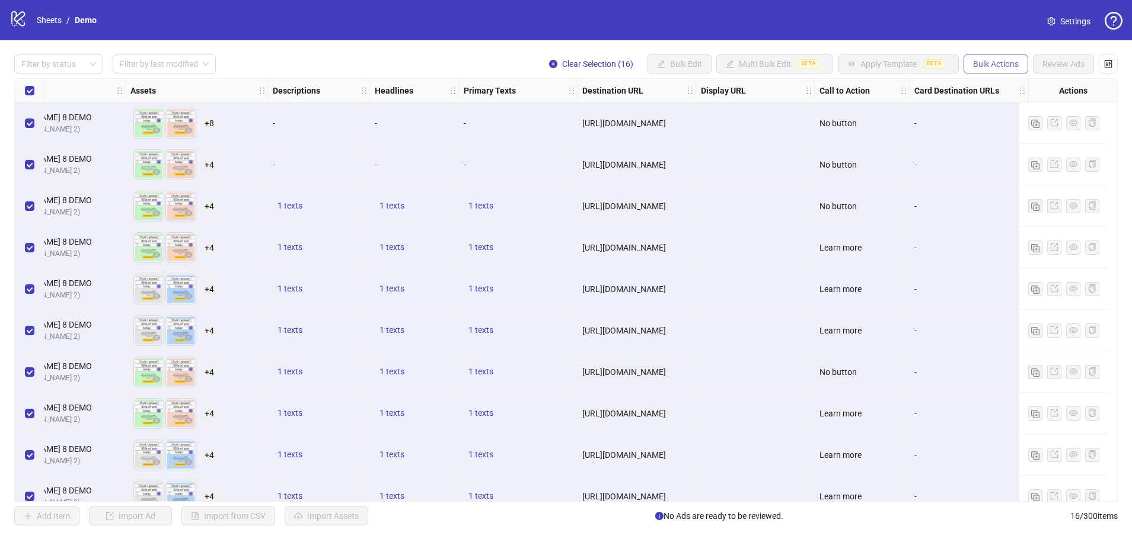
click at [804, 71] on button "Bulk Actions" at bounding box center [995, 64] width 65 height 19
click at [804, 168] on span "Export" at bounding box center [1011, 163] width 81 height 13
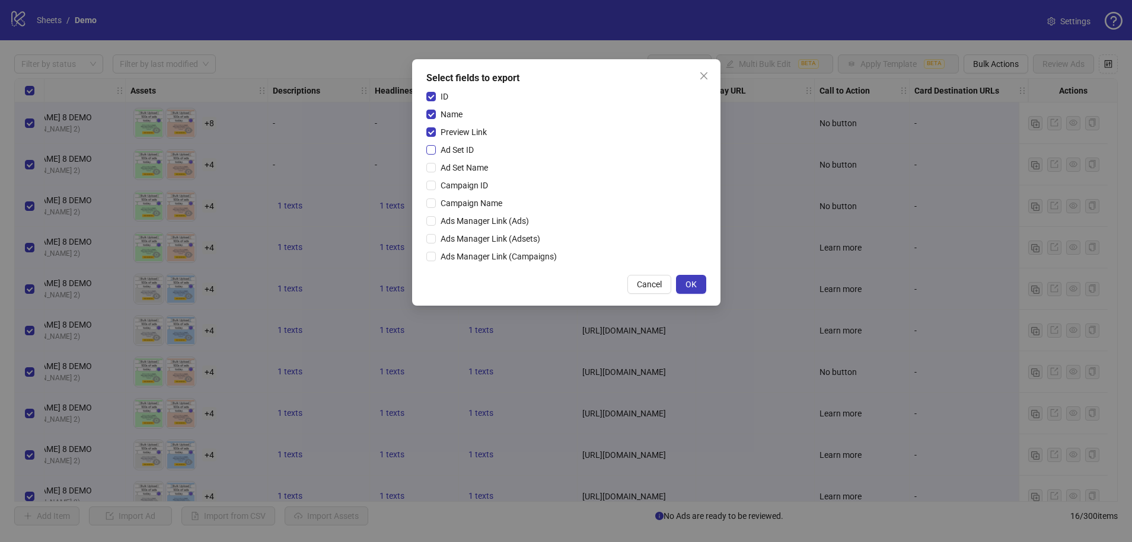
click at [449, 151] on span "Ad Set ID" at bounding box center [457, 149] width 43 height 13
click at [689, 287] on span "OK" at bounding box center [690, 284] width 11 height 9
